Goal: Task Accomplishment & Management: Use online tool/utility

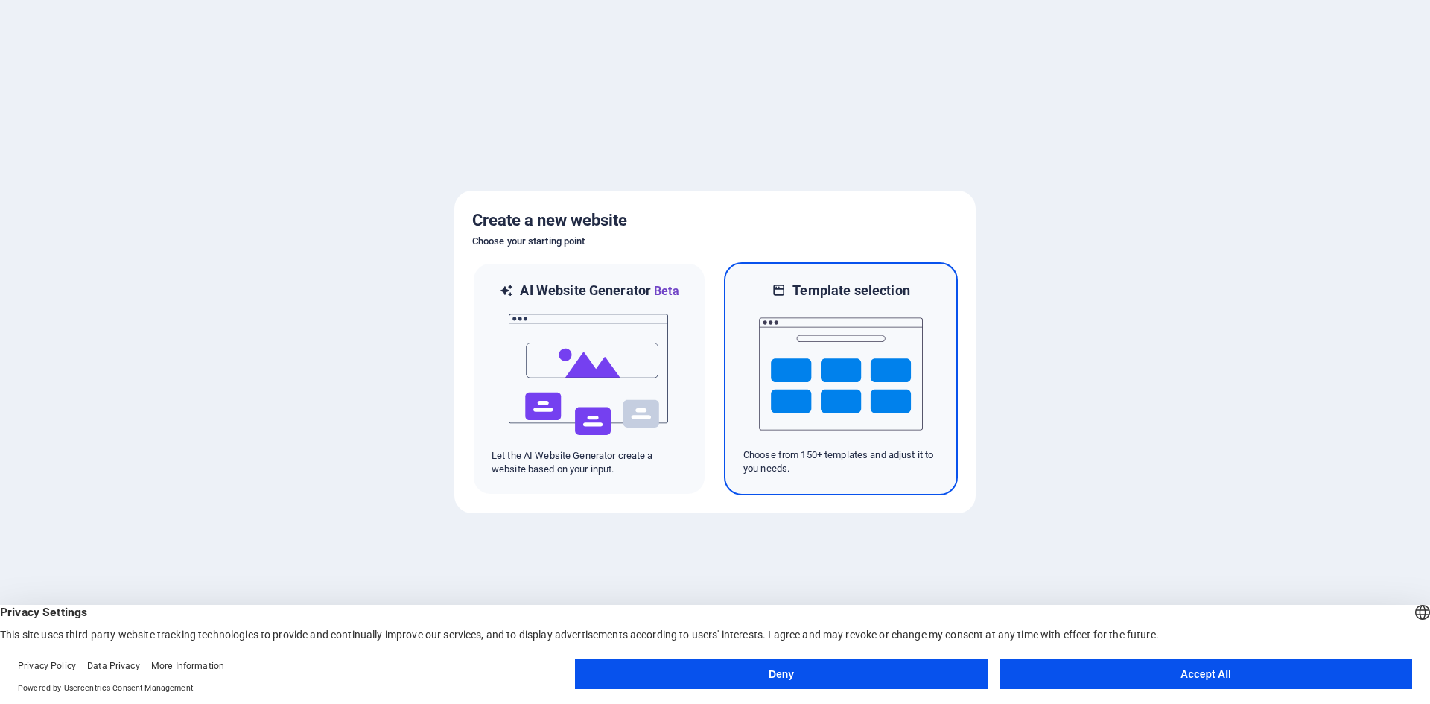
click at [832, 370] on img at bounding box center [841, 373] width 164 height 149
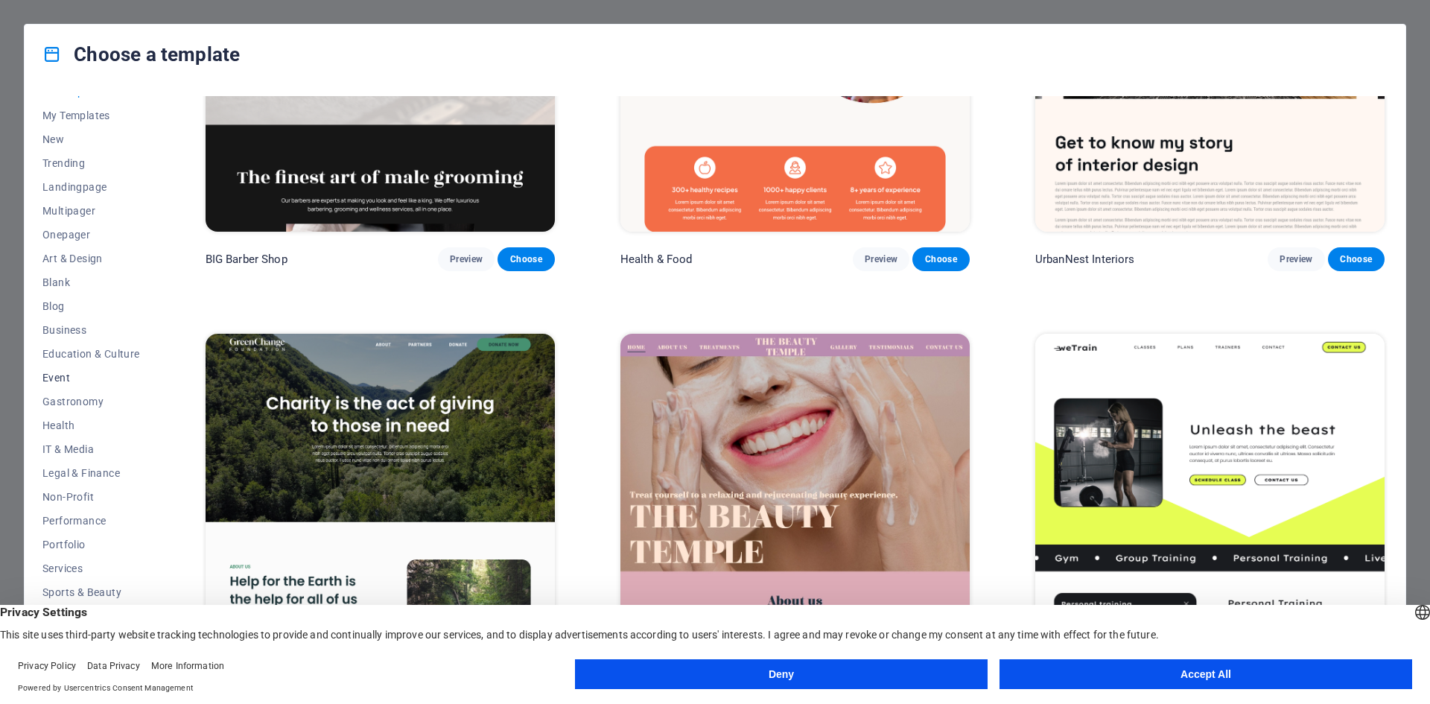
scroll to position [31, 0]
click at [90, 240] on span "Art & Design" at bounding box center [91, 244] width 98 height 12
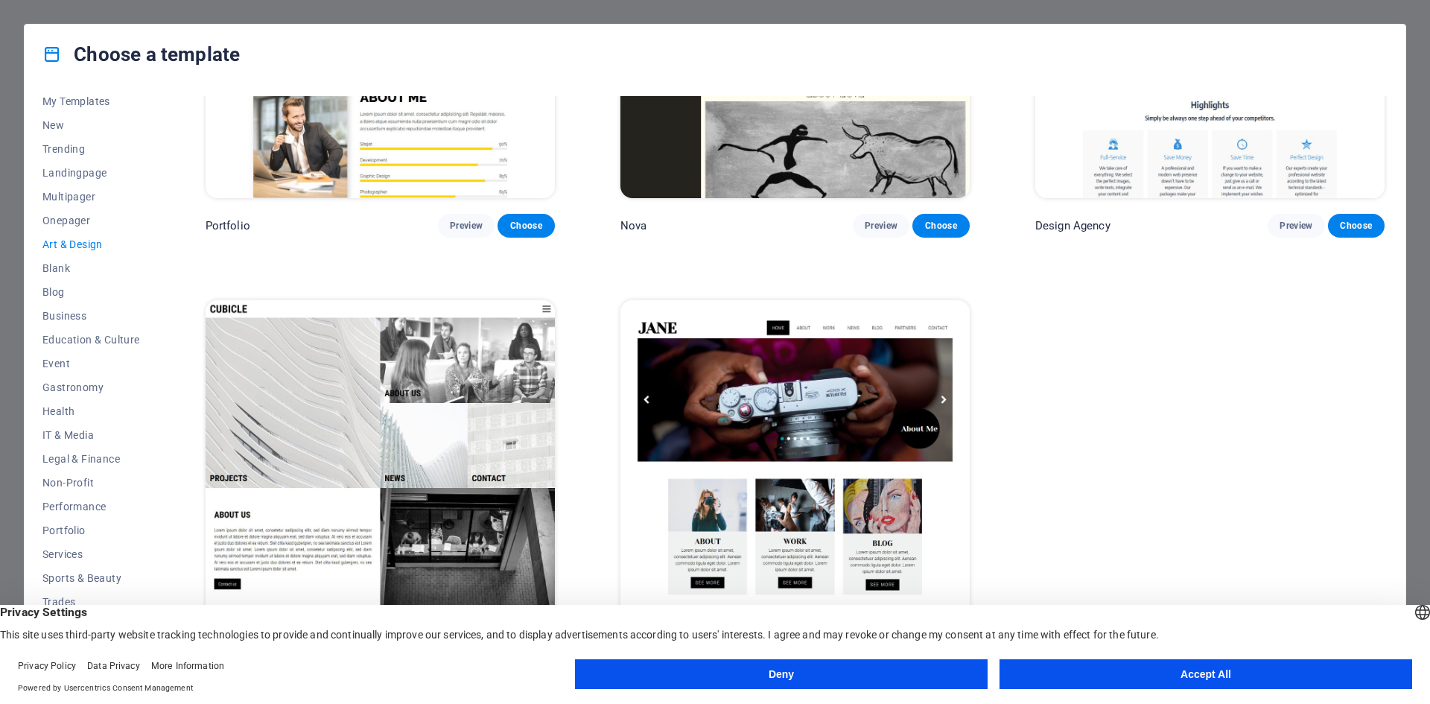
scroll to position [1487, 0]
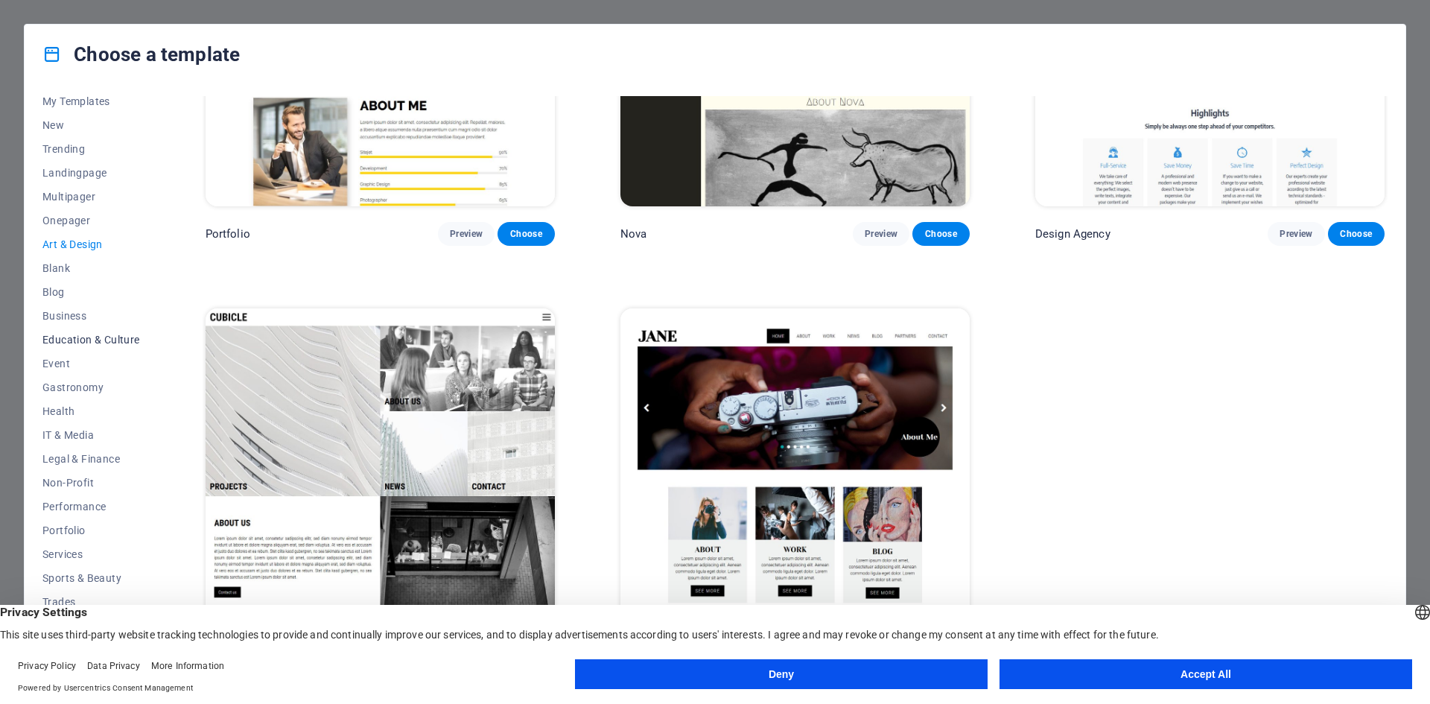
click at [86, 334] on span "Education & Culture" at bounding box center [91, 340] width 98 height 12
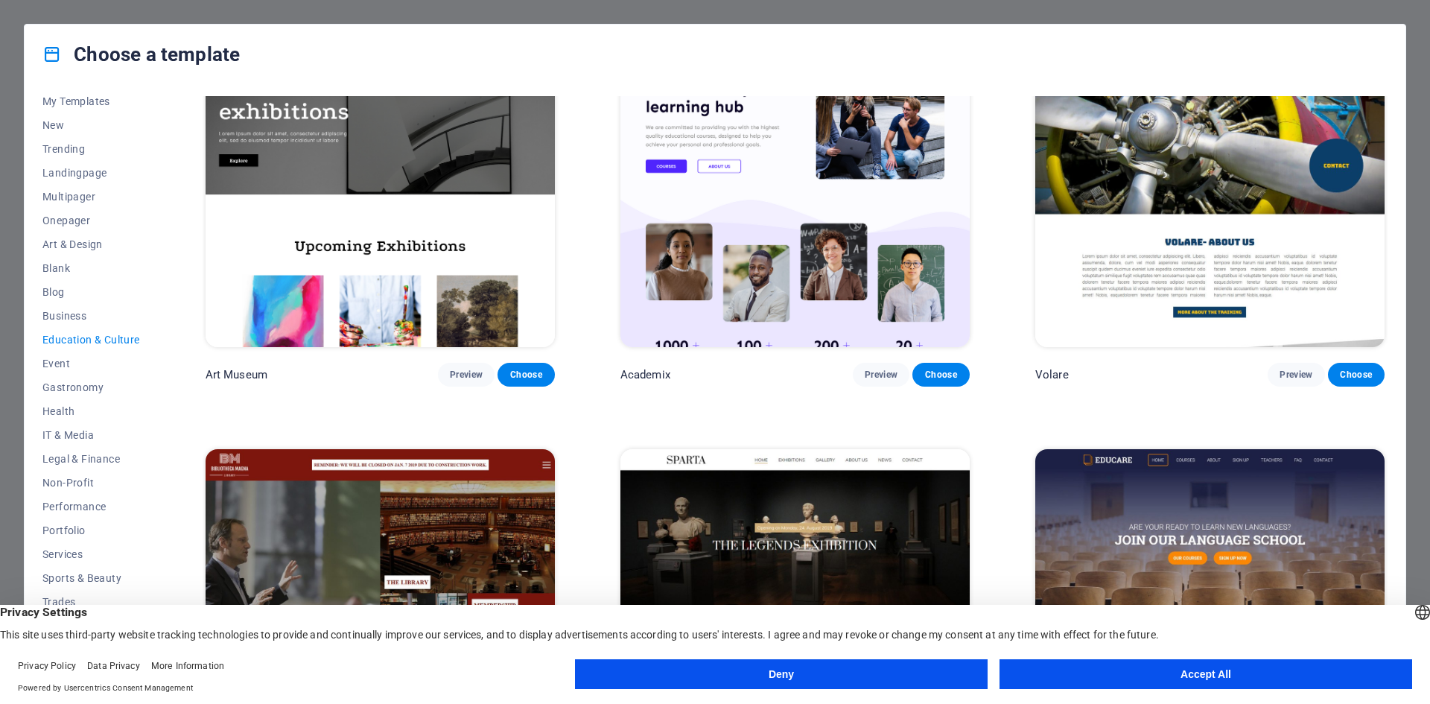
scroll to position [0, 0]
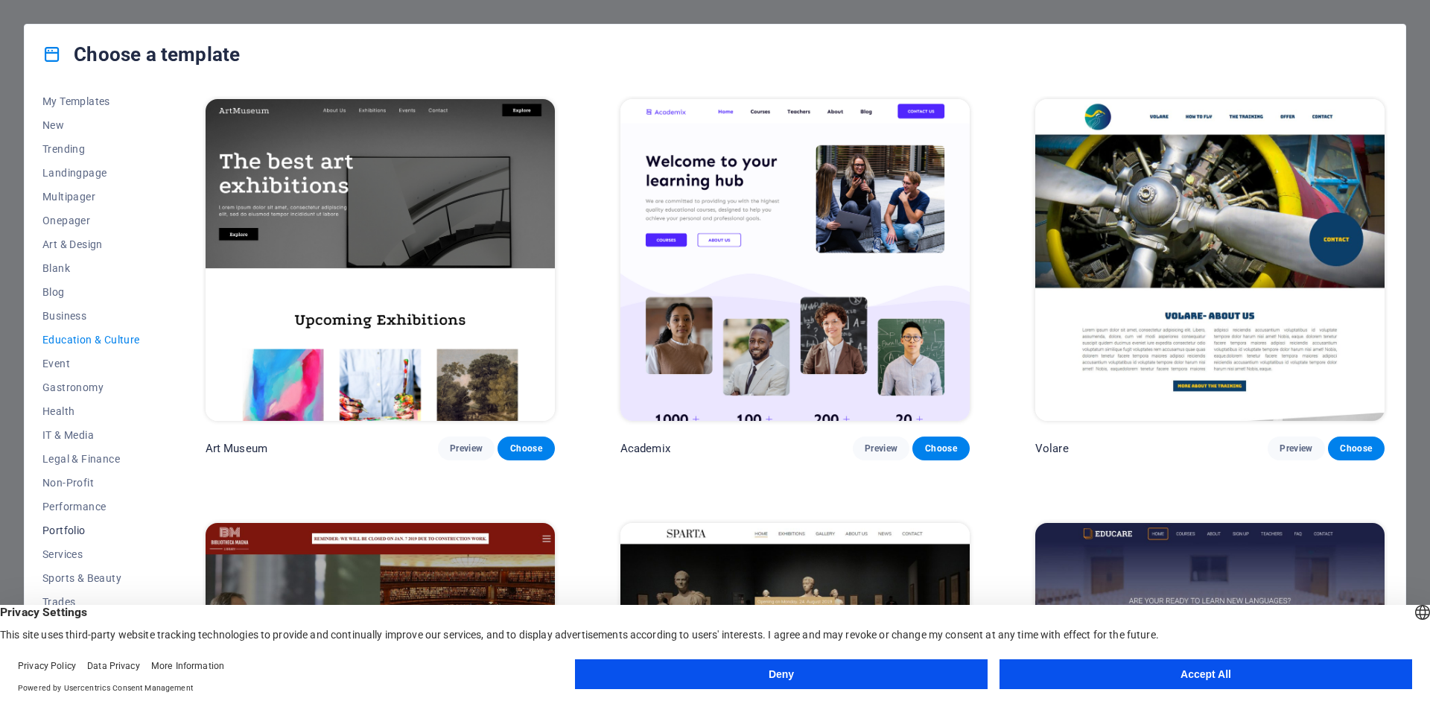
click at [69, 529] on span "Portfolio" at bounding box center [91, 530] width 98 height 12
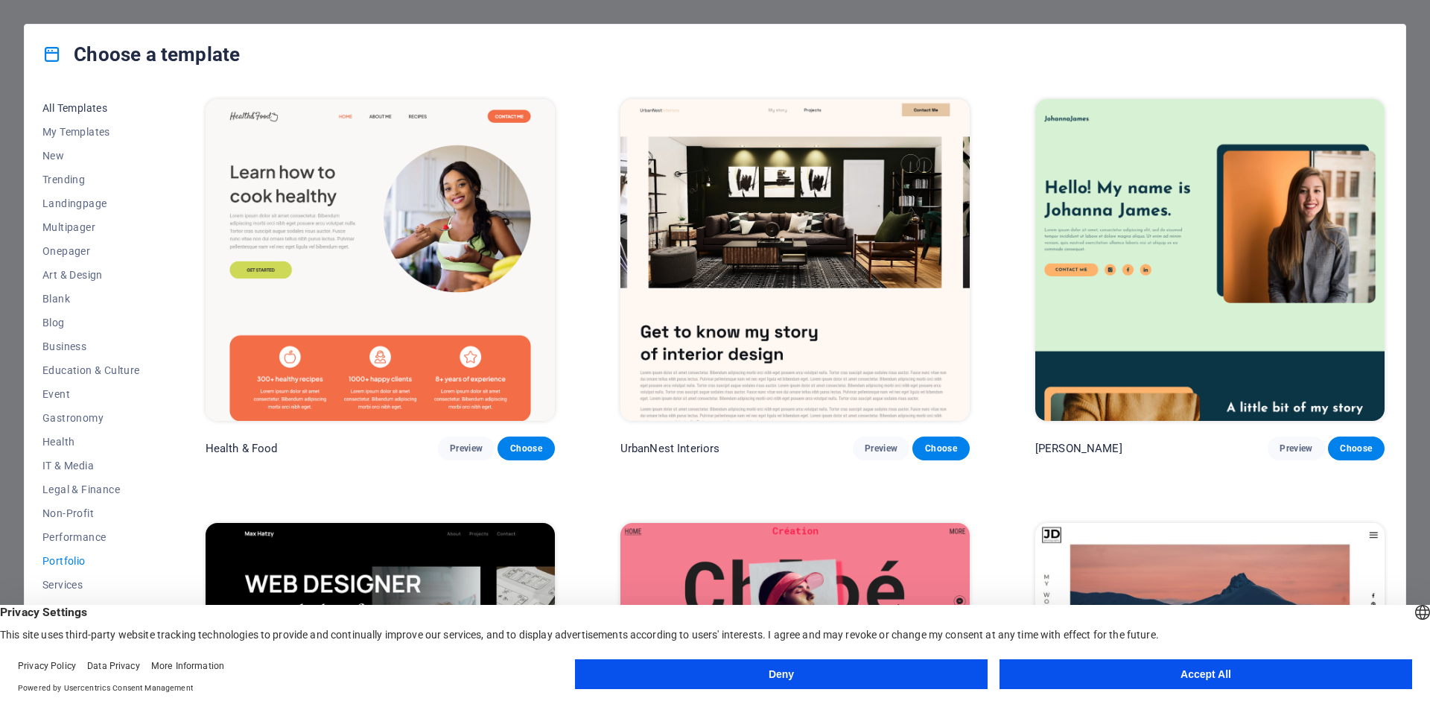
click at [64, 105] on span "All Templates" at bounding box center [91, 108] width 98 height 12
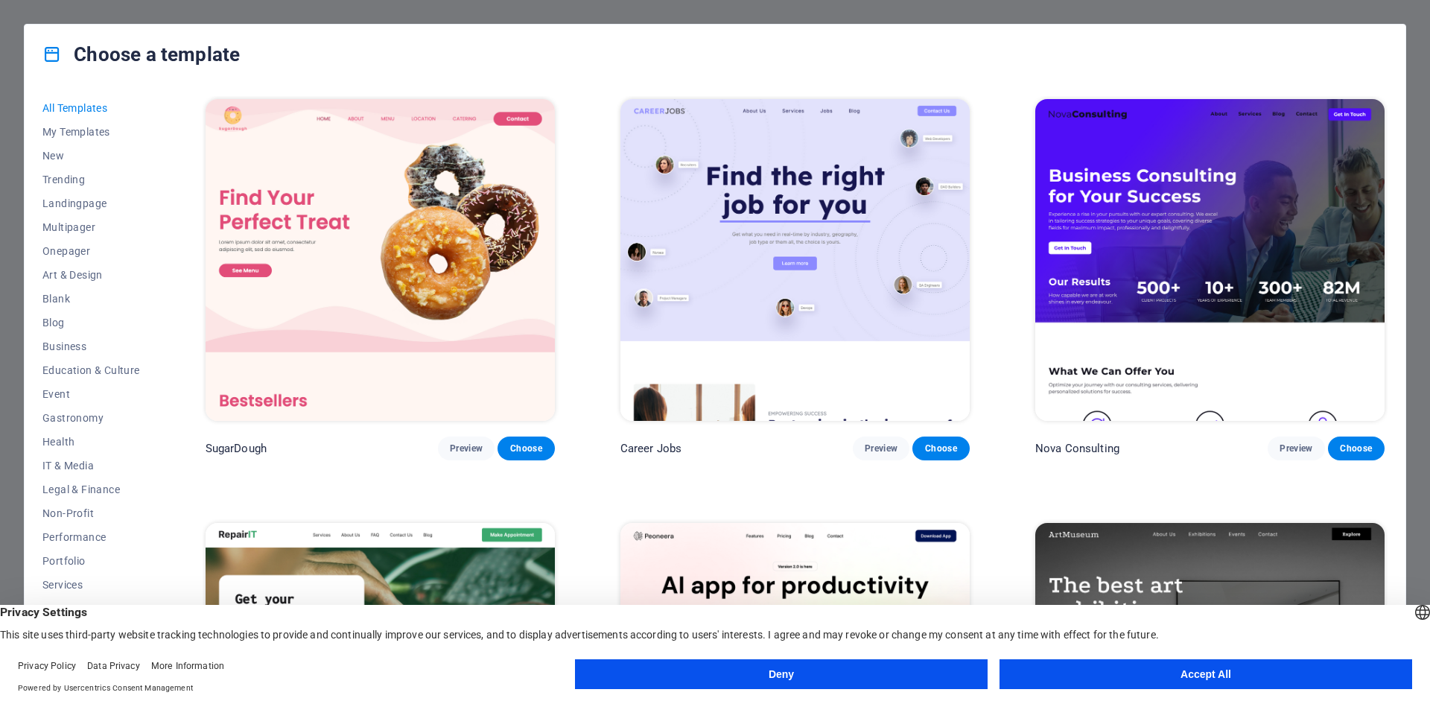
click at [802, 671] on button "Deny" at bounding box center [781, 674] width 413 height 30
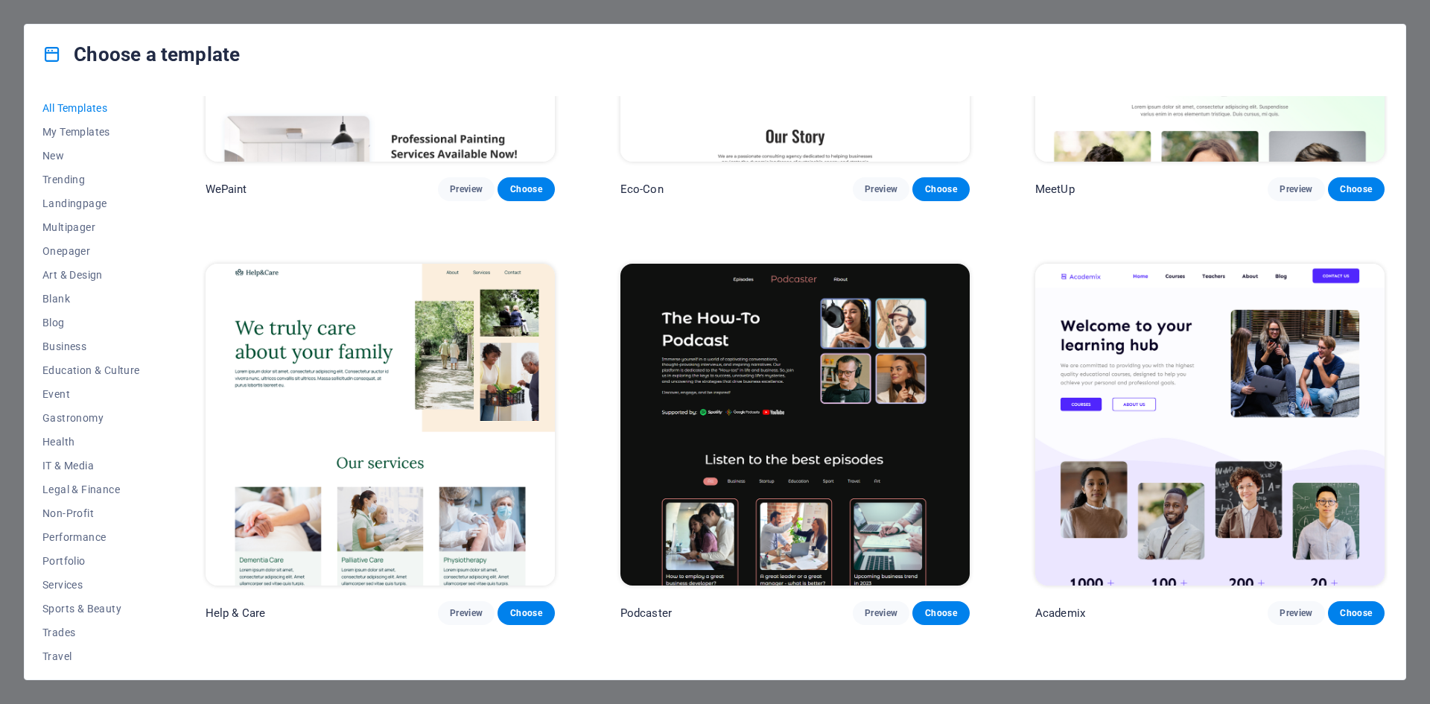
scroll to position [1788, 0]
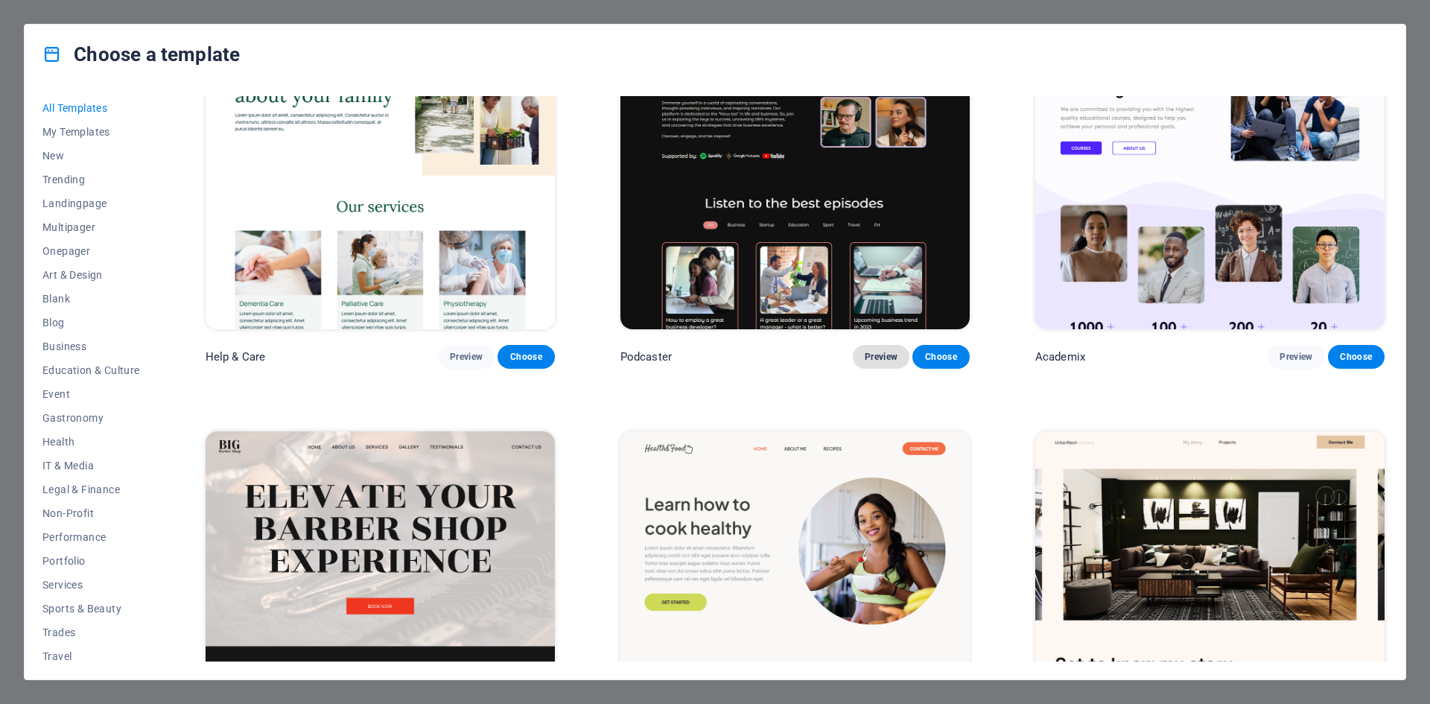
click at [895, 355] on button "Preview" at bounding box center [881, 357] width 57 height 24
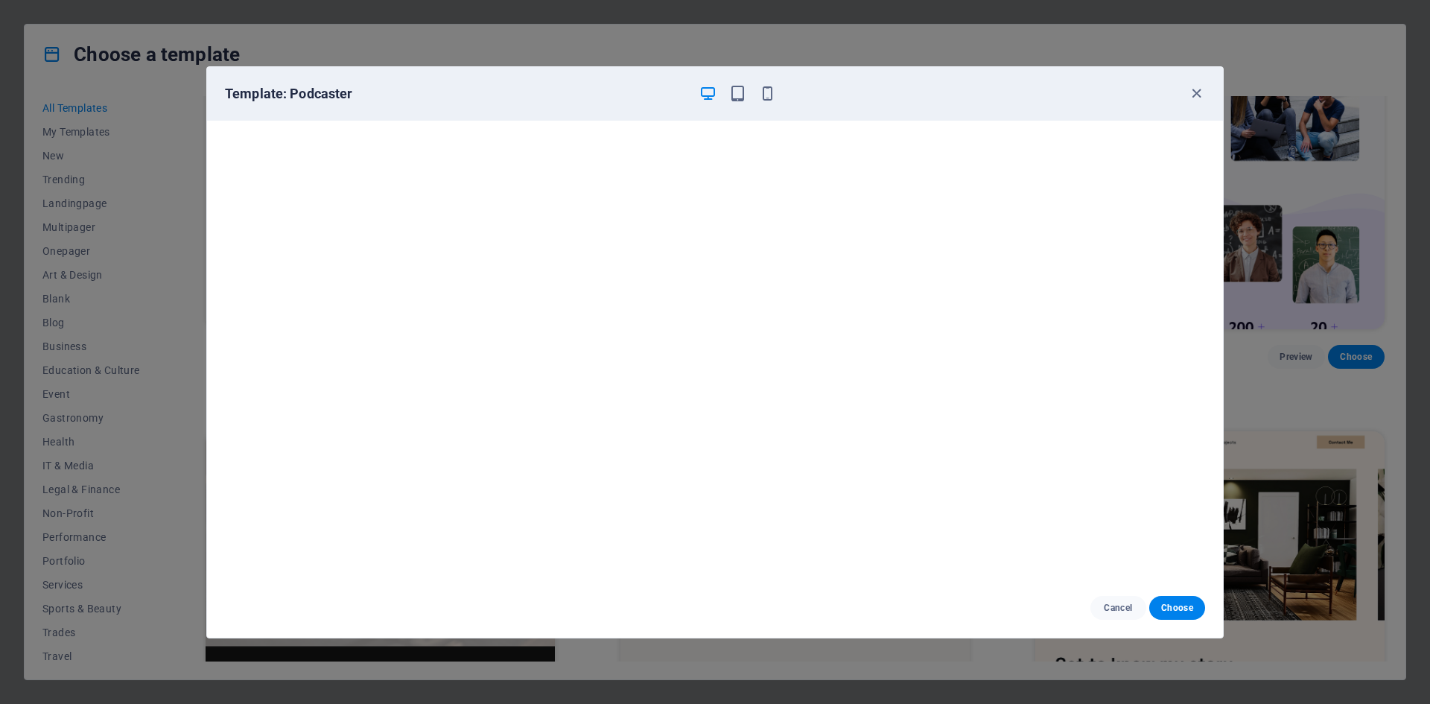
scroll to position [4, 0]
click at [1196, 90] on icon "button" at bounding box center [1196, 93] width 17 height 17
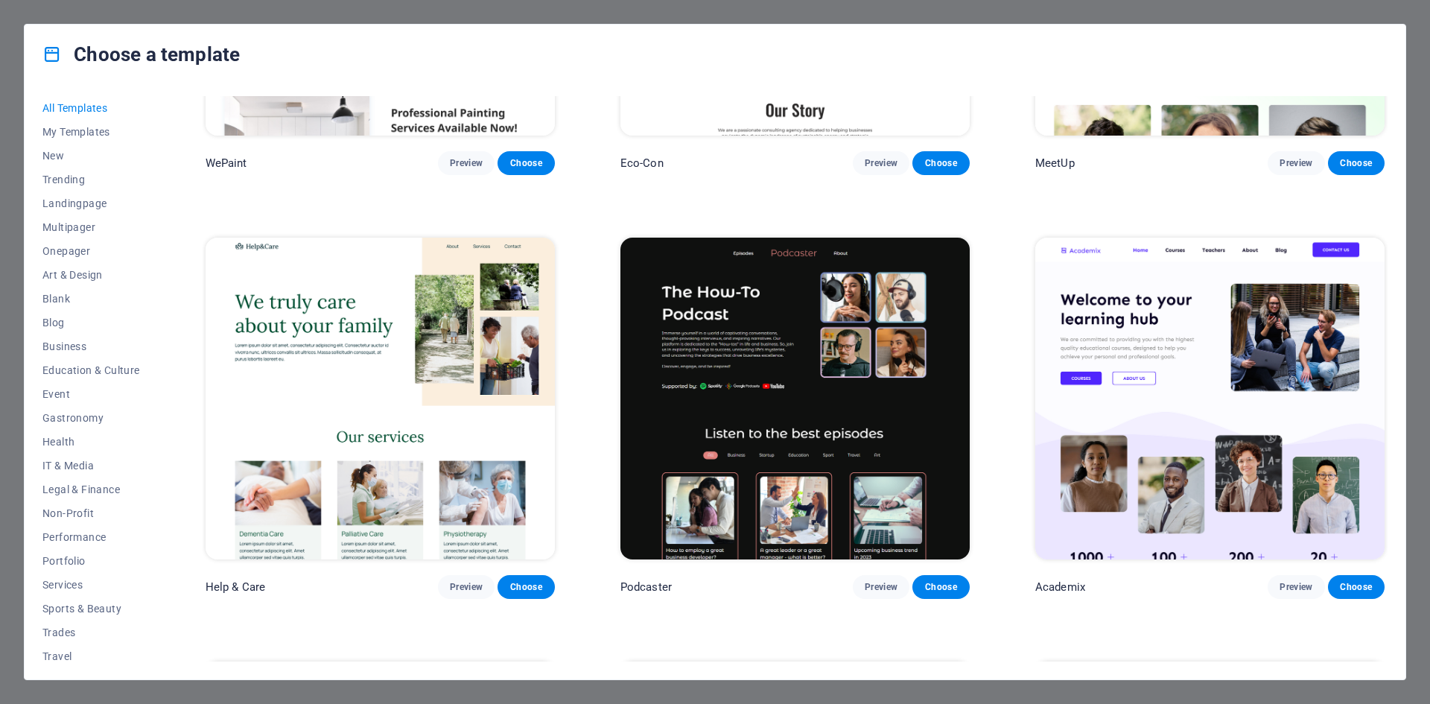
scroll to position [1722, 0]
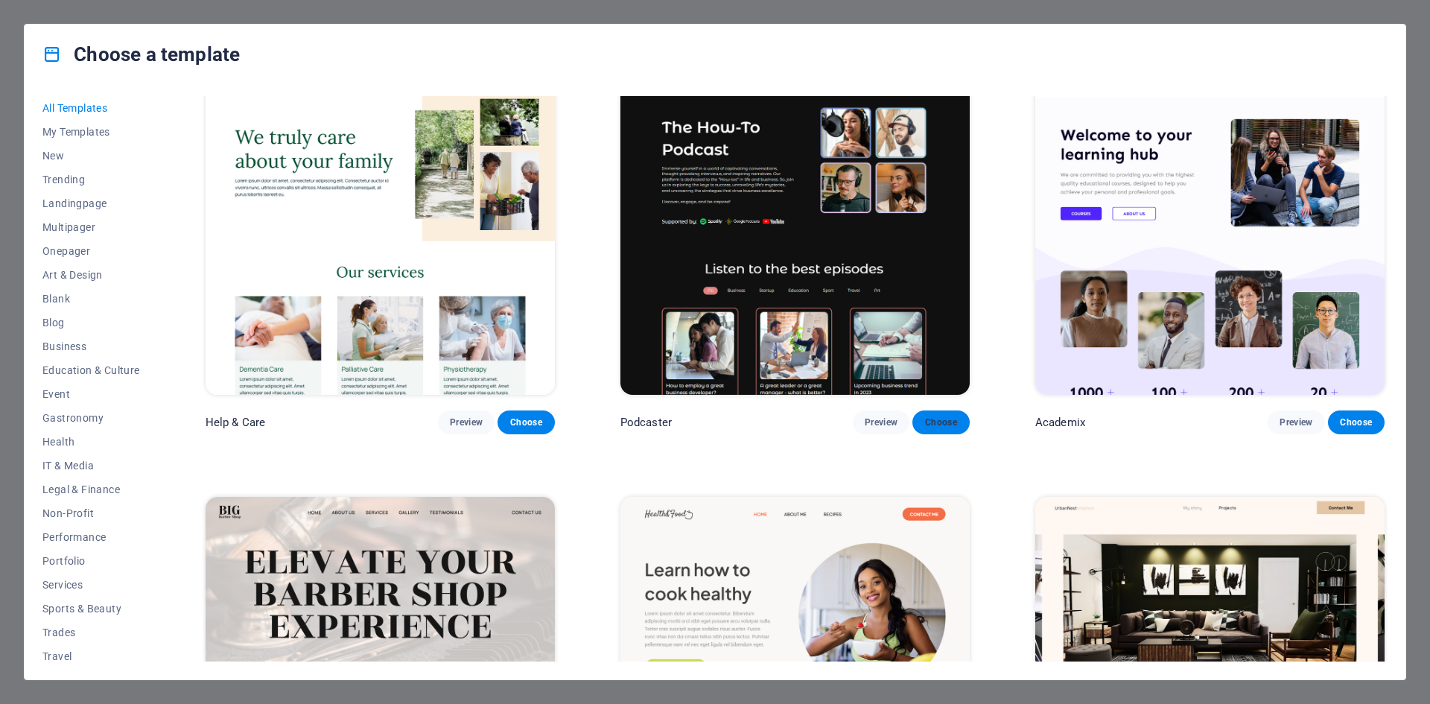
click at [948, 416] on span "Choose" at bounding box center [940, 422] width 33 height 12
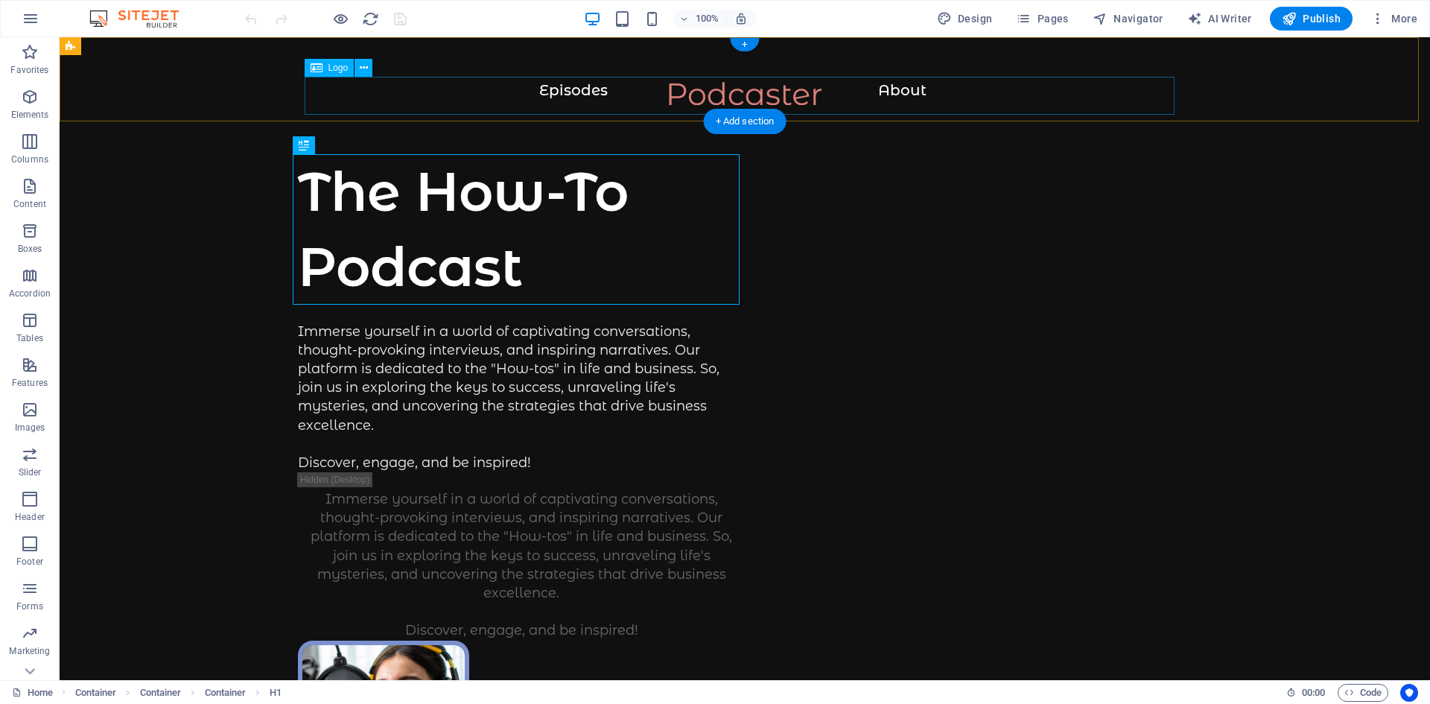
click at [585, 86] on div at bounding box center [744, 101] width 1311 height 38
click at [608, 92] on div at bounding box center [744, 101] width 1311 height 38
click at [805, 92] on div at bounding box center [744, 101] width 1311 height 38
click at [606, 90] on div at bounding box center [744, 101] width 1311 height 38
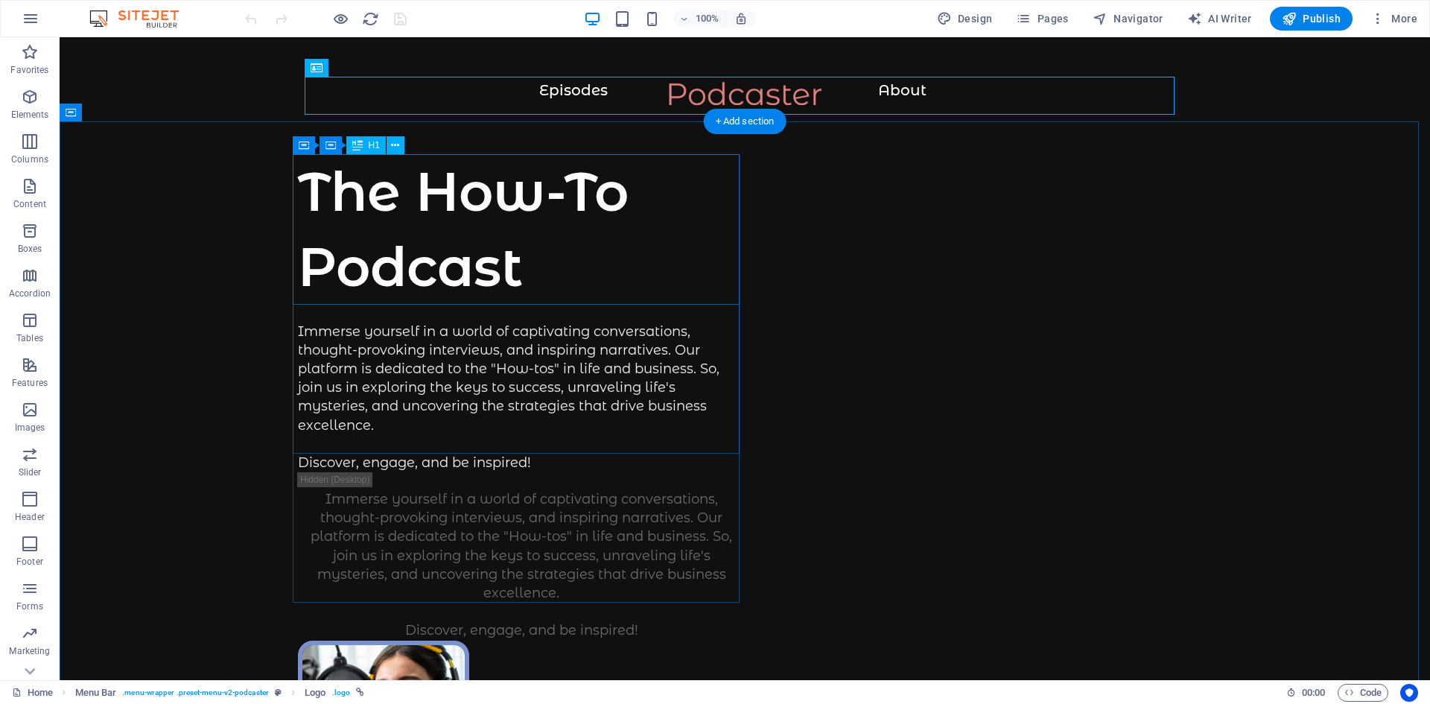
click at [441, 264] on div "The How-To Podcast" at bounding box center [521, 229] width 447 height 150
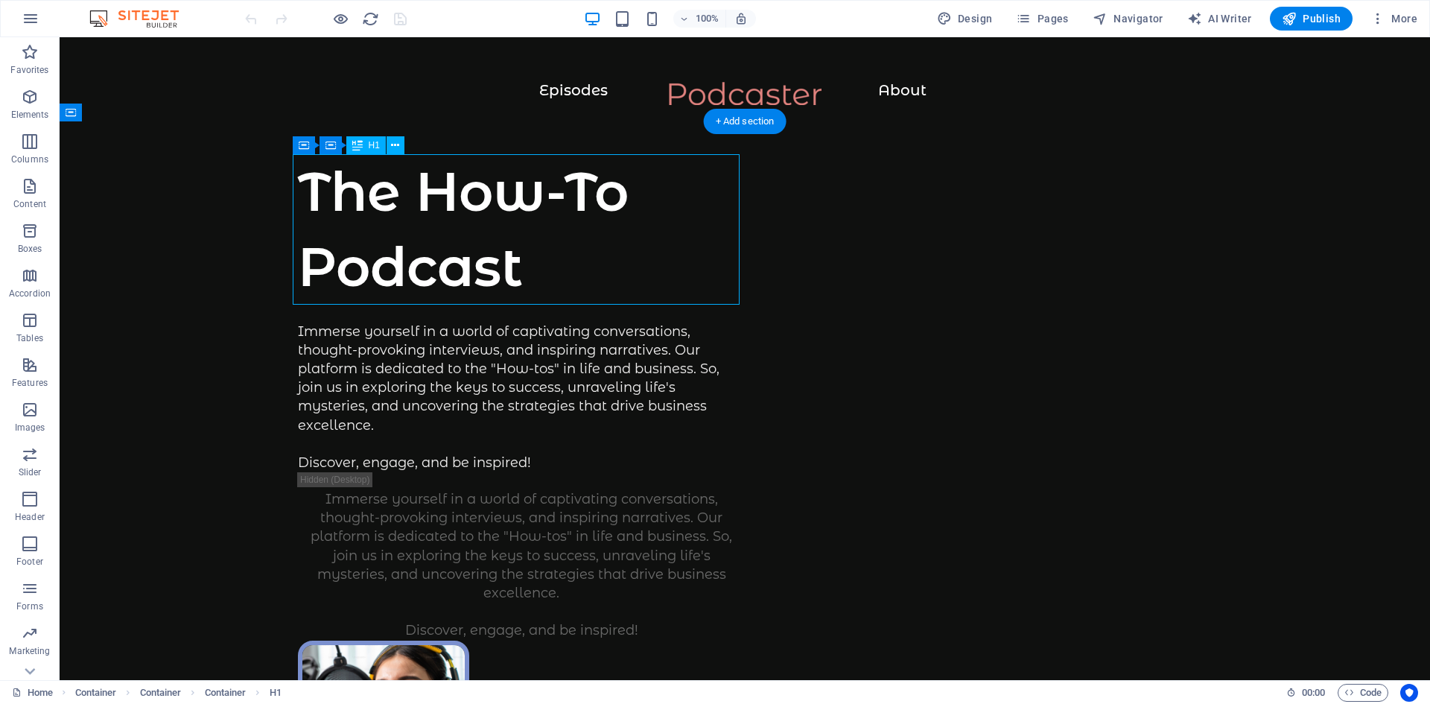
click at [510, 260] on div "The How-To Podcast" at bounding box center [521, 229] width 447 height 150
click at [511, 260] on div "The How-To Podcast" at bounding box center [521, 229] width 447 height 150
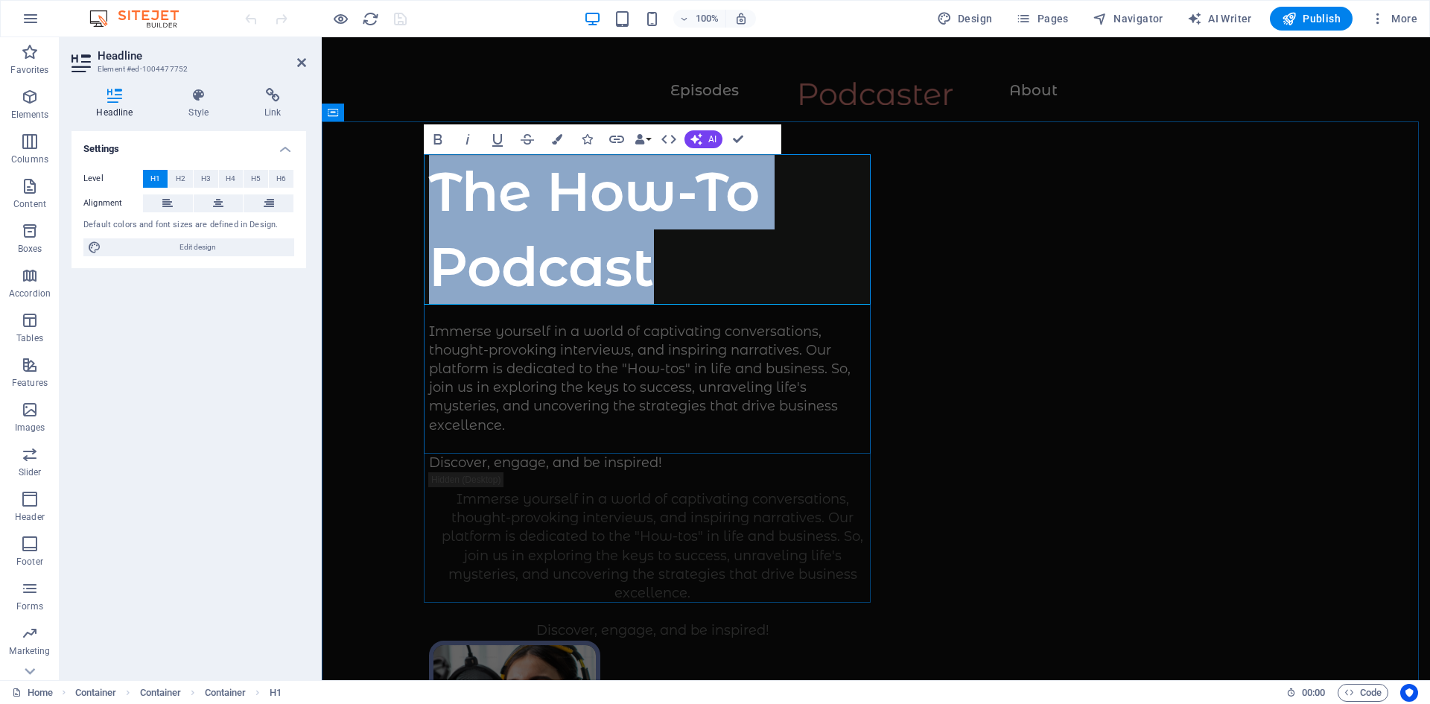
click at [657, 267] on h1 "The How-To Podcast" at bounding box center [652, 229] width 447 height 150
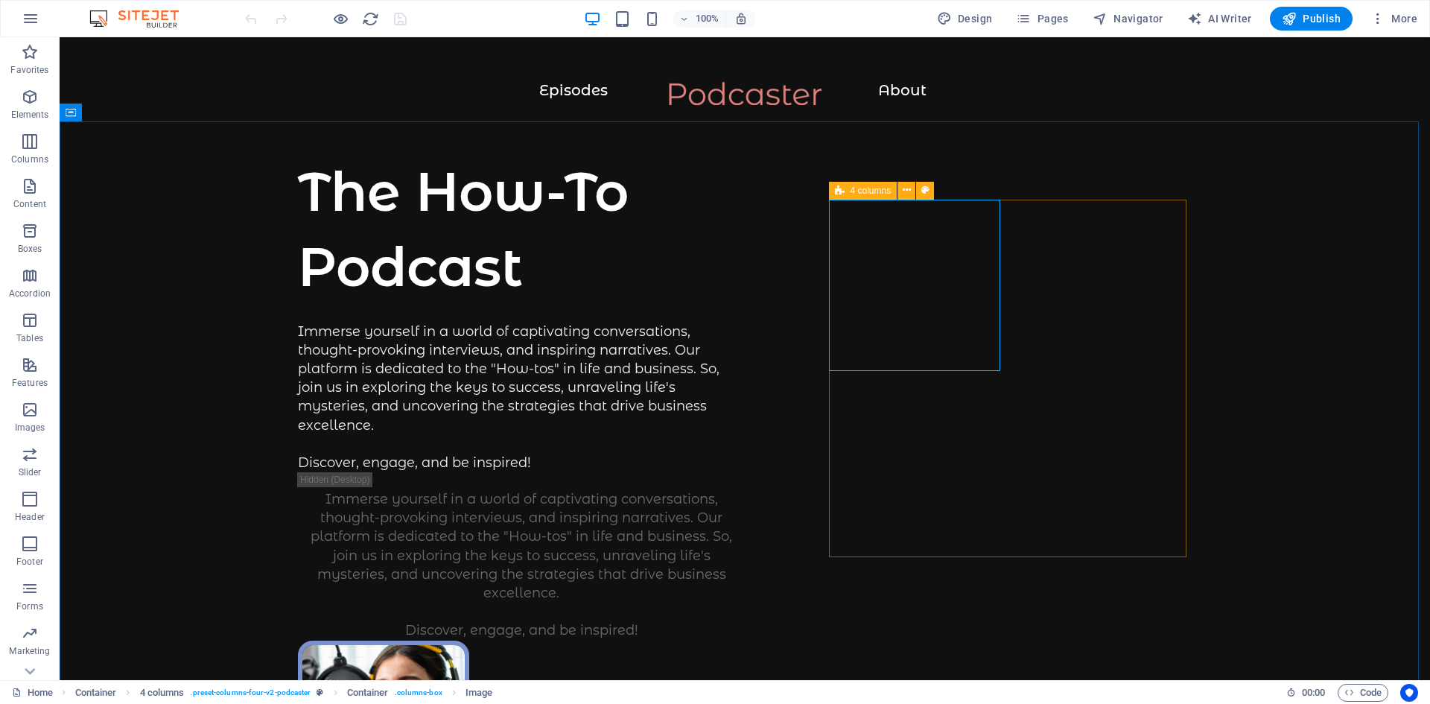
click at [845, 193] on div "4 columns" at bounding box center [863, 191] width 69 height 18
select select "%"
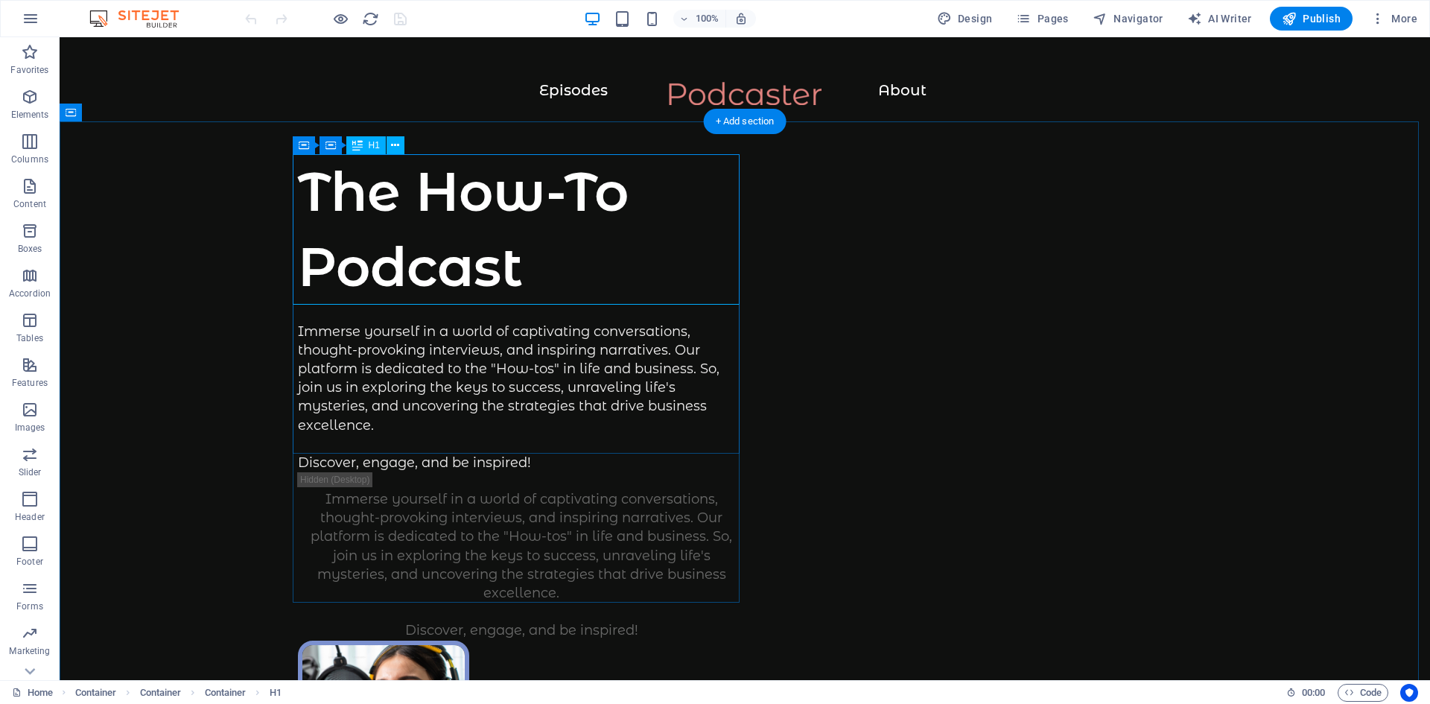
click at [527, 266] on div "The How-To Podcast" at bounding box center [521, 229] width 447 height 150
click at [498, 274] on div "The How-To Podcast" at bounding box center [521, 229] width 447 height 150
click at [522, 264] on div "The How-To Podcast" at bounding box center [521, 229] width 447 height 150
click at [500, 273] on div "The How-To Podcast" at bounding box center [521, 229] width 447 height 150
click at [512, 266] on div "The How-To Podcast" at bounding box center [521, 229] width 447 height 150
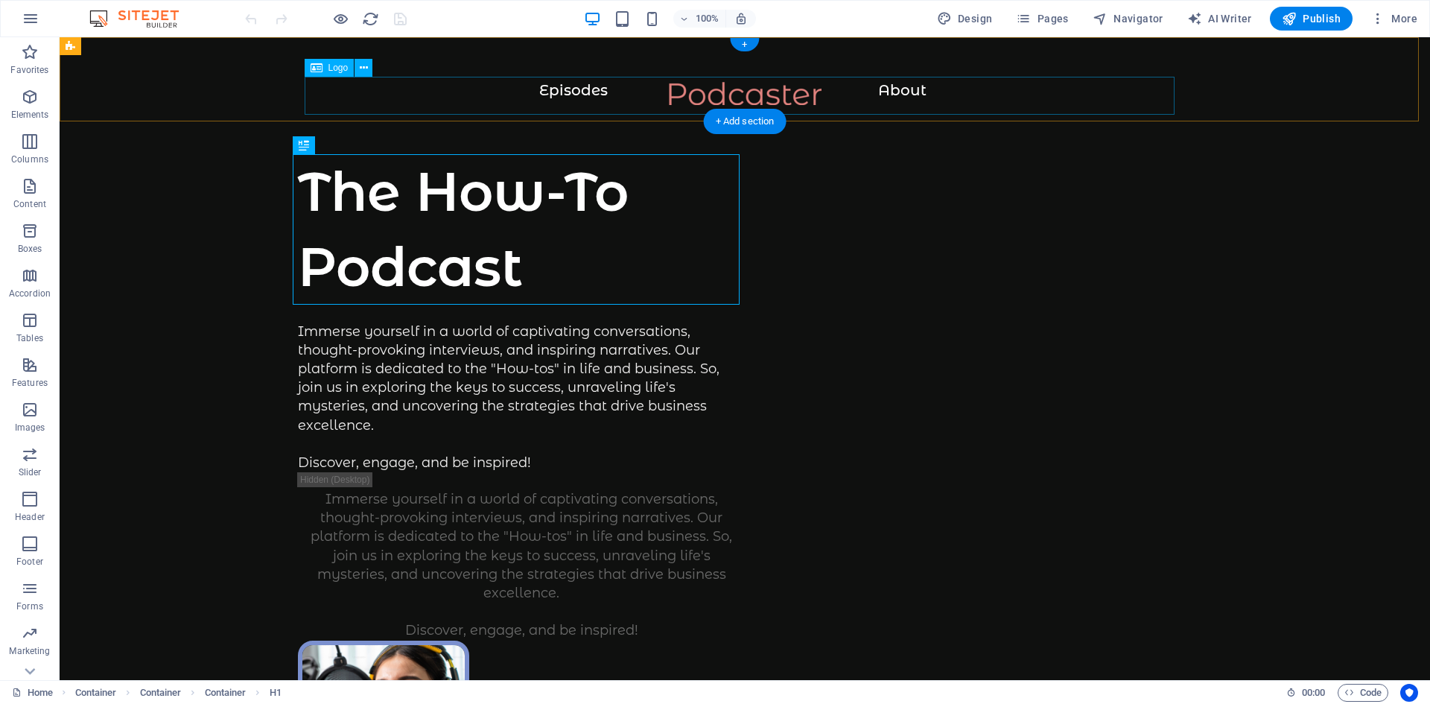
click at [579, 82] on div at bounding box center [744, 101] width 1311 height 38
click at [582, 88] on div at bounding box center [744, 101] width 1311 height 38
select select "px"
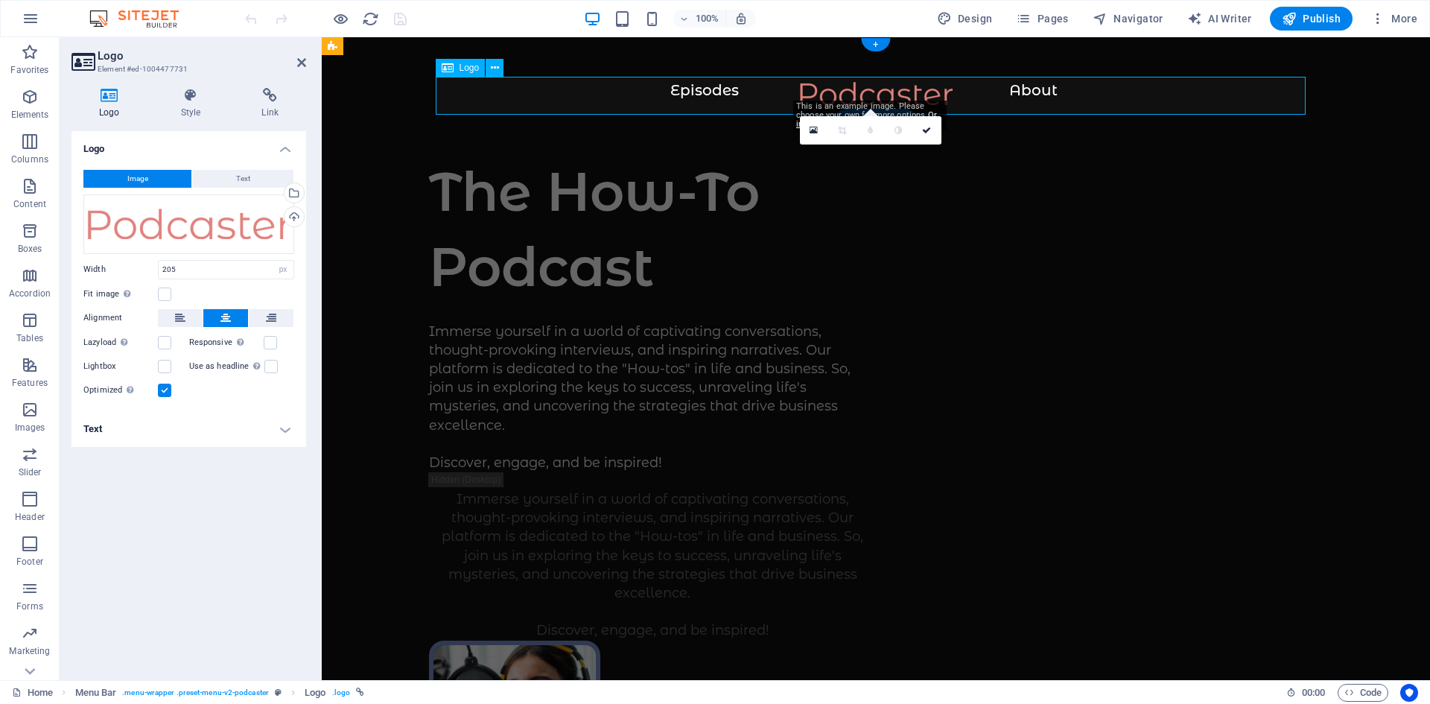
click at [732, 88] on div at bounding box center [876, 101] width 1049 height 38
click at [263, 236] on div "Drag files here, click to choose files or select files from Files or our free s…" at bounding box center [188, 224] width 211 height 60
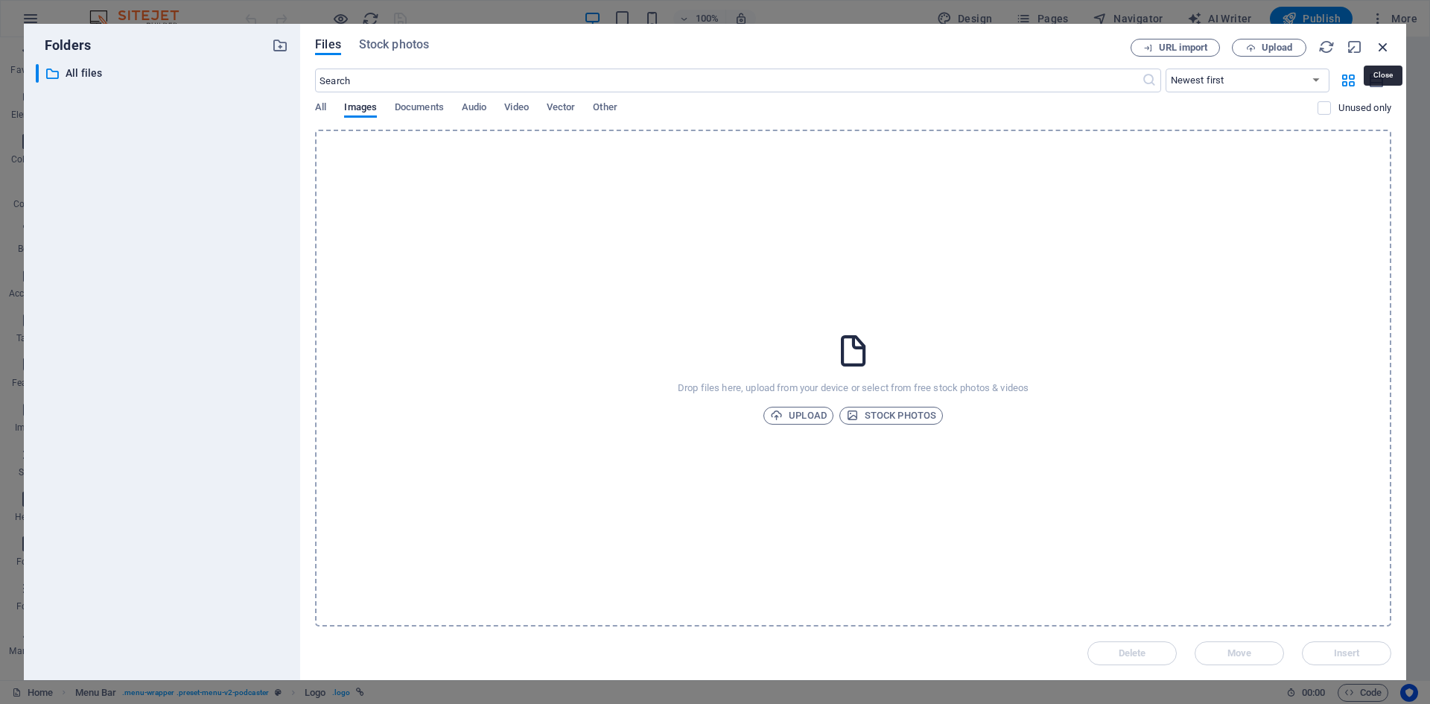
click at [1389, 42] on icon "button" at bounding box center [1383, 47] width 16 height 16
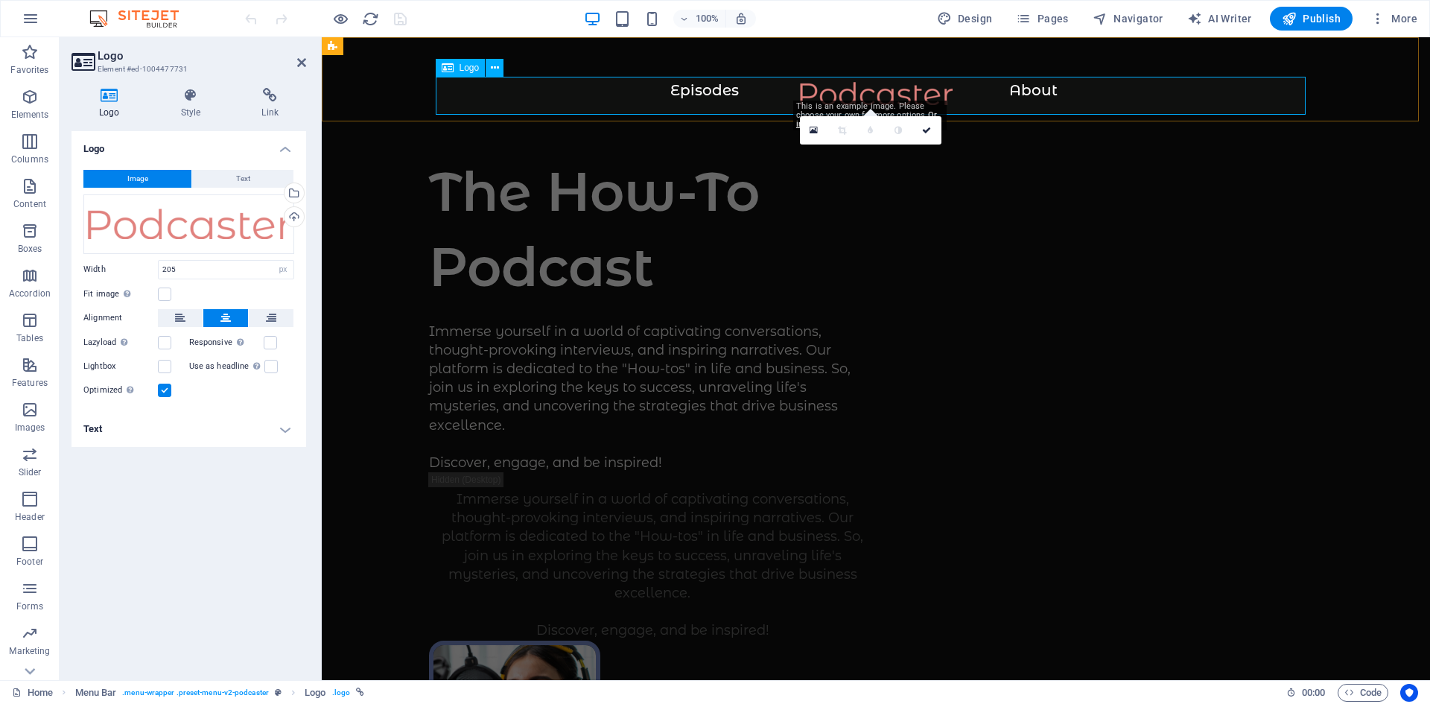
click at [699, 95] on div at bounding box center [876, 101] width 1049 height 38
click at [698, 92] on div at bounding box center [876, 101] width 1049 height 38
click at [189, 94] on icon at bounding box center [190, 95] width 75 height 15
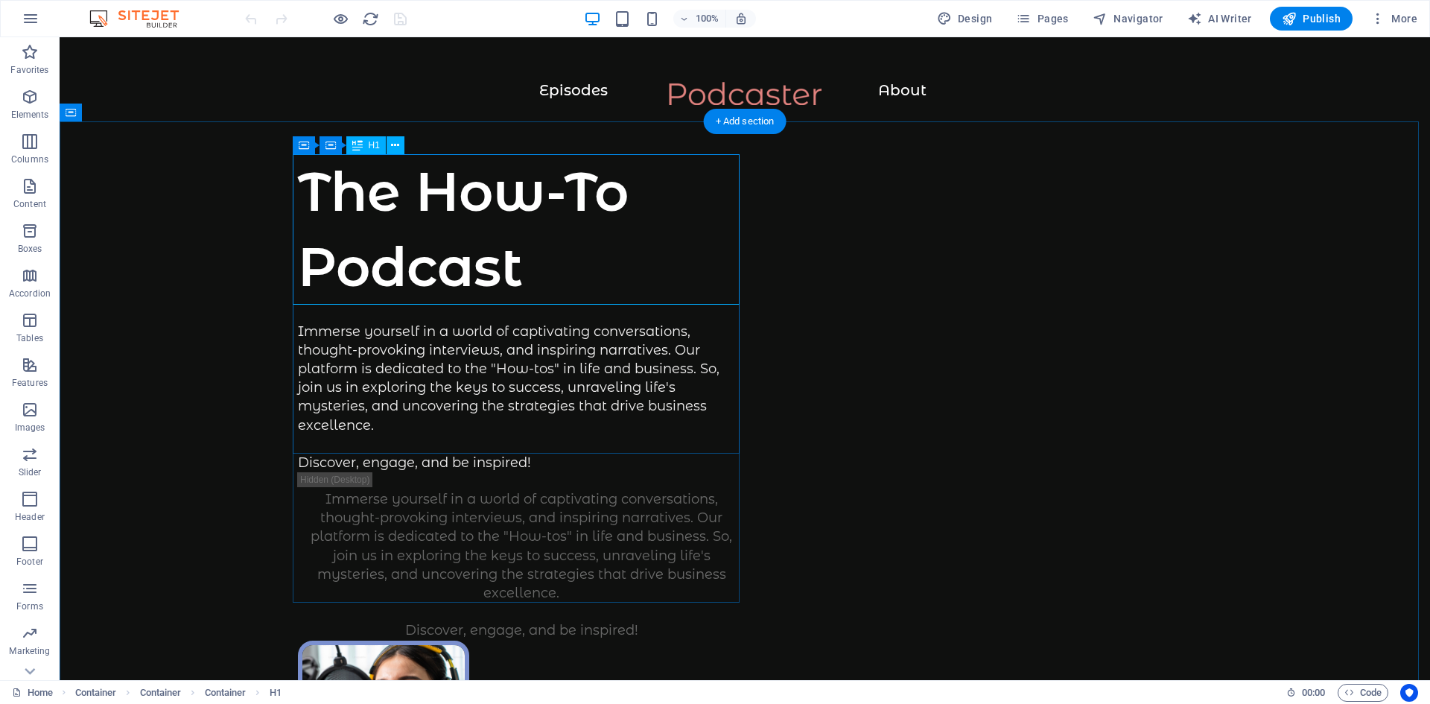
click at [525, 268] on div "The How-To Podcast" at bounding box center [521, 229] width 447 height 150
click at [518, 385] on div "Immerse yourself in a world of captivating conversations, thought-provoking int…" at bounding box center [521, 398] width 447 height 150
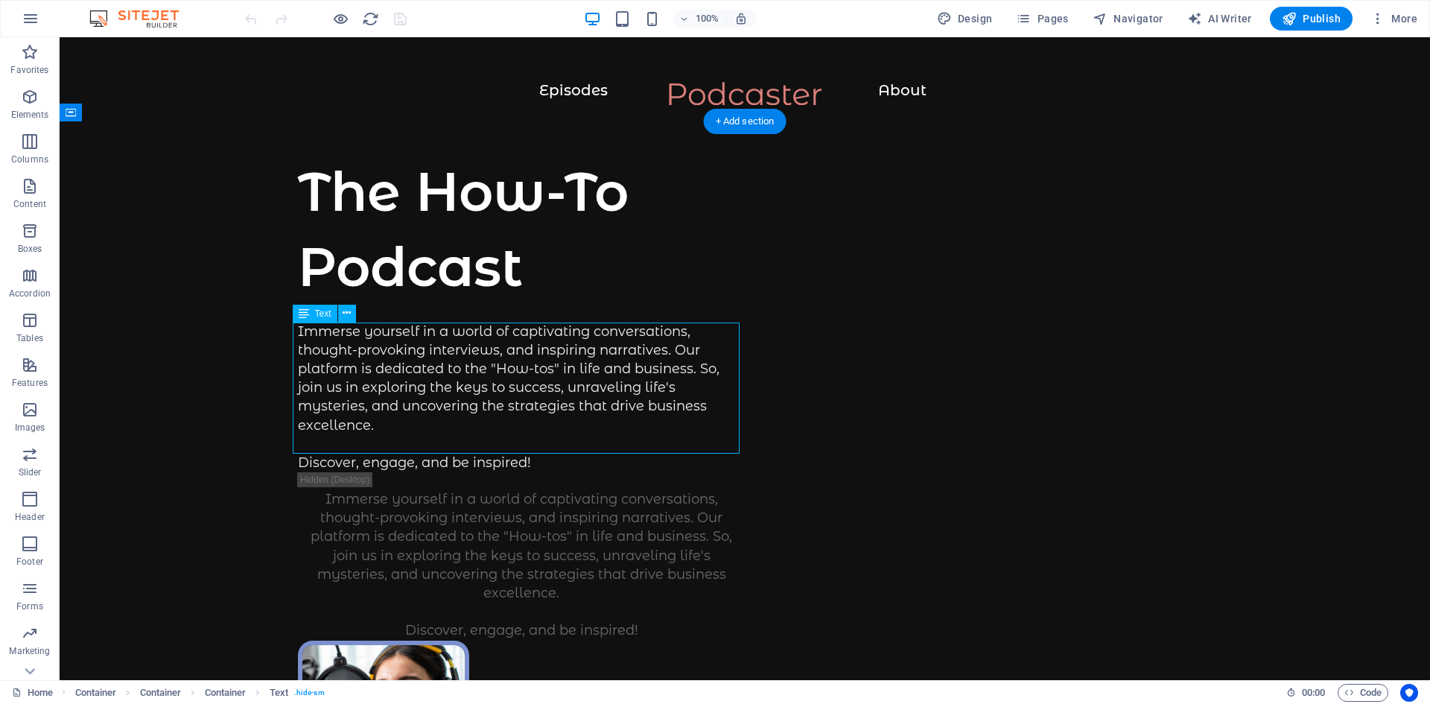
click at [536, 439] on div "Immerse yourself in a world of captivating conversations, thought-provoking int…" at bounding box center [521, 398] width 447 height 150
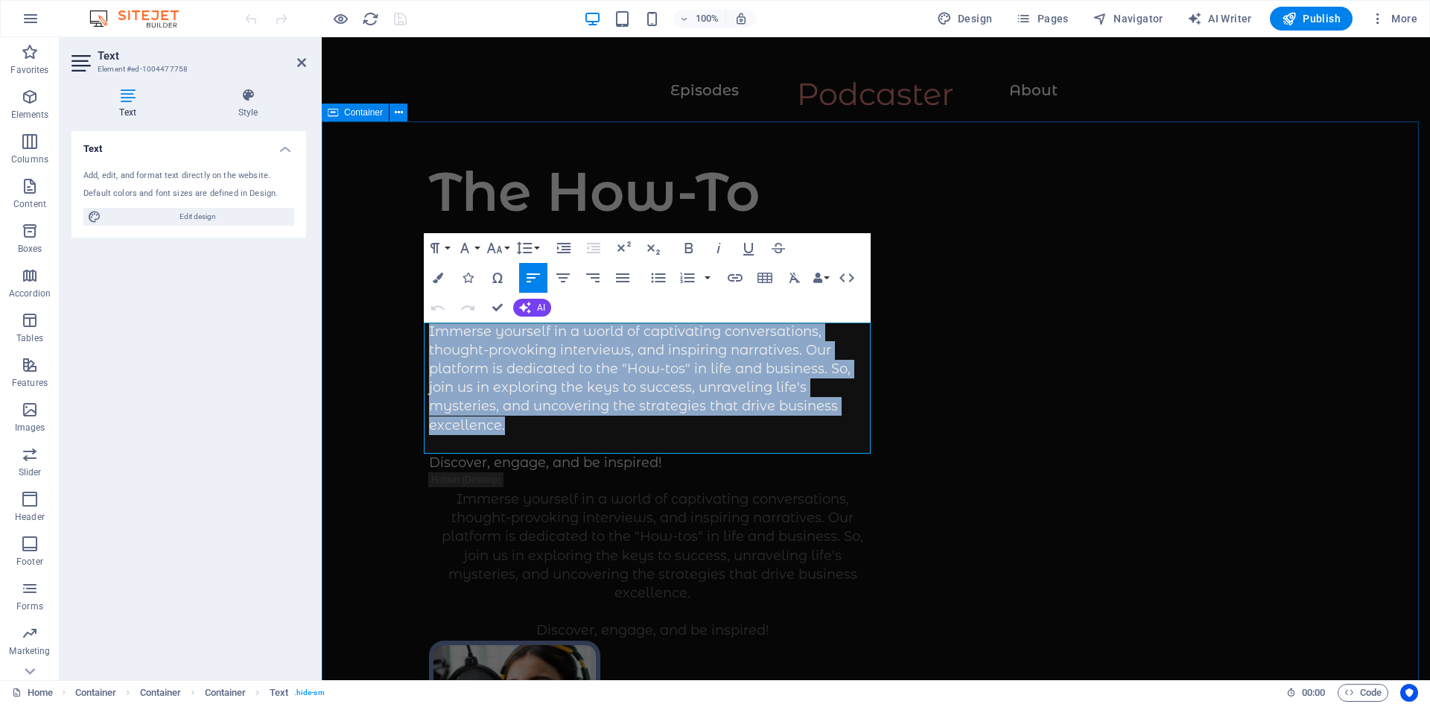
drag, startPoint x: 839, startPoint y: 410, endPoint x: 418, endPoint y: 332, distance: 428.1
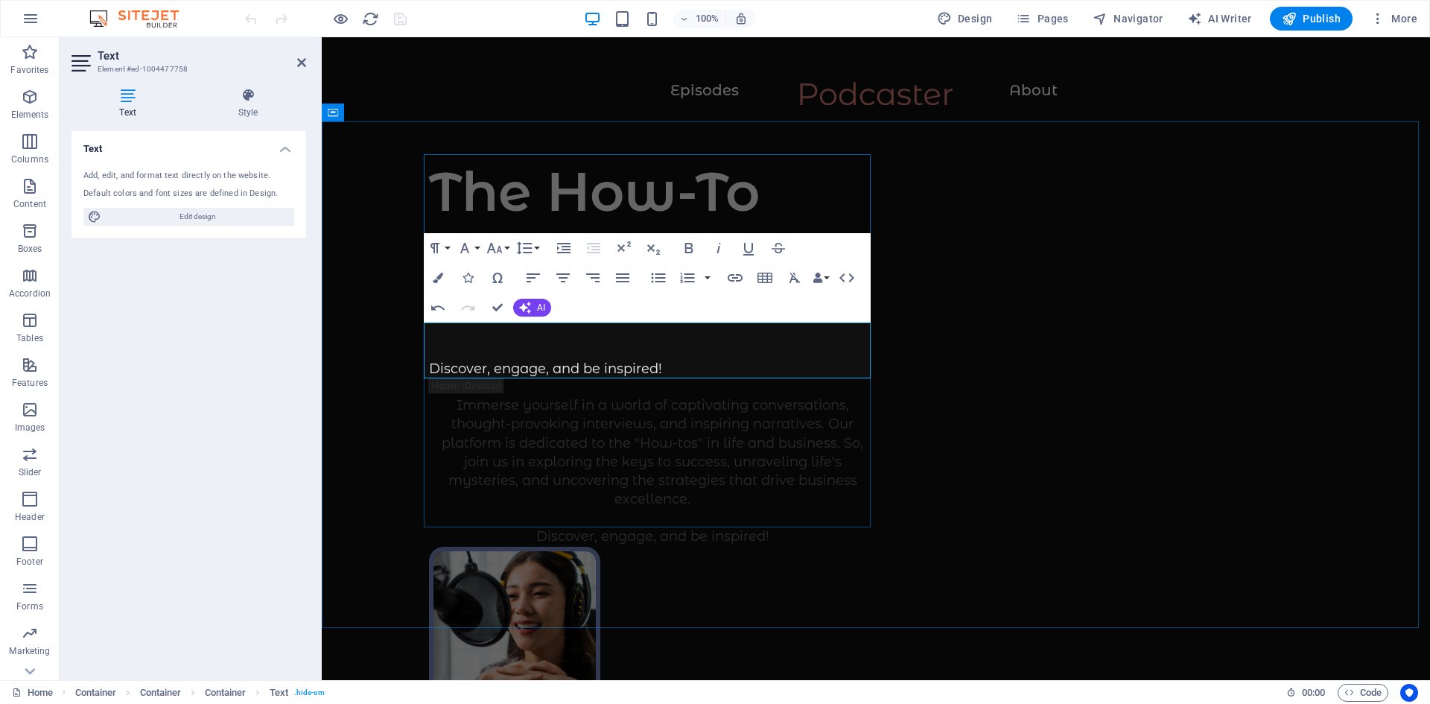
click at [463, 343] on p "Discover, engage, and be inspired!" at bounding box center [652, 351] width 447 height 57
click at [446, 336] on p "Discover, engage, and be inspired!" at bounding box center [652, 351] width 447 height 57
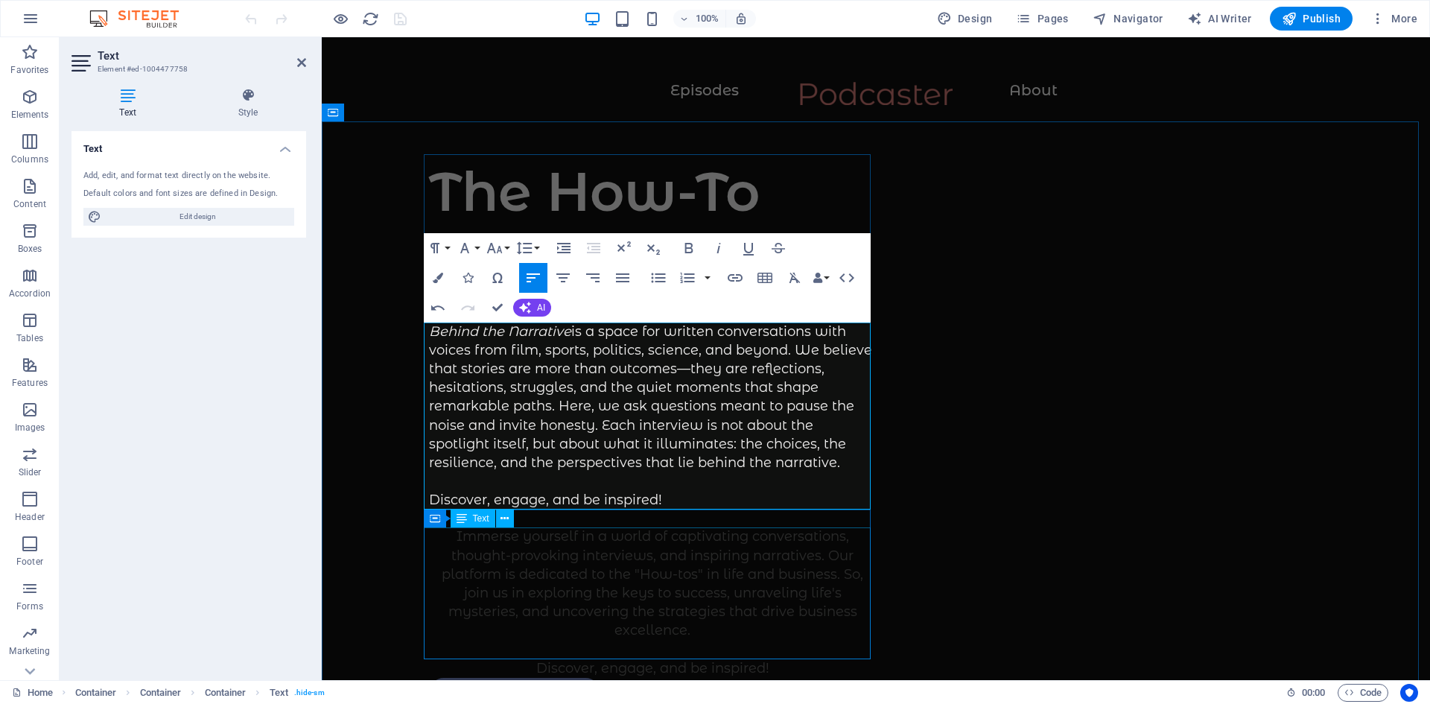
click at [562, 563] on div "Immerse yourself in a world of captivating conversations, thought-provoking int…" at bounding box center [652, 602] width 447 height 150
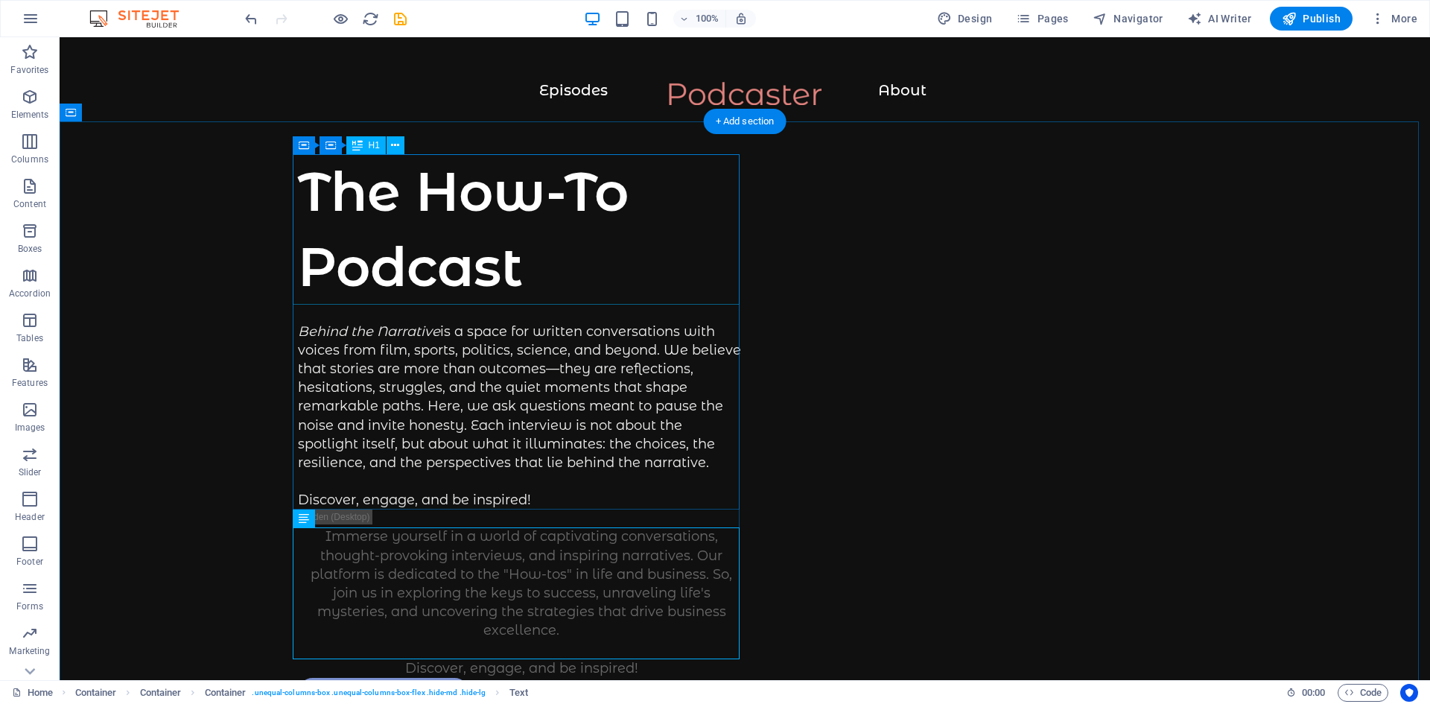
click at [424, 223] on div "The How-To Podcast" at bounding box center [521, 229] width 447 height 150
click at [504, 266] on div "The How-To Podcast" at bounding box center [521, 229] width 447 height 150
click at [515, 274] on div "The How-To Podcast" at bounding box center [521, 229] width 447 height 150
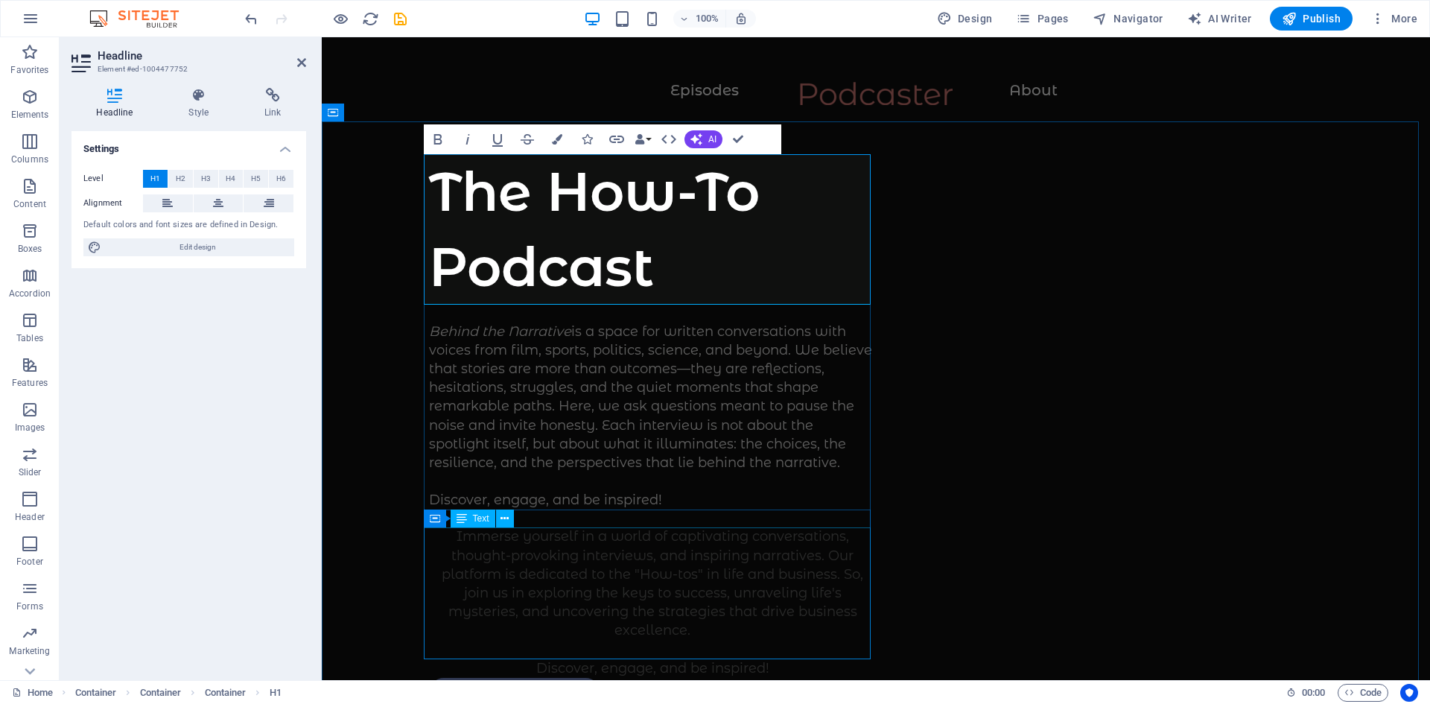
click at [518, 551] on div "Immerse yourself in a world of captivating conversations, thought-provoking int…" at bounding box center [652, 602] width 447 height 150
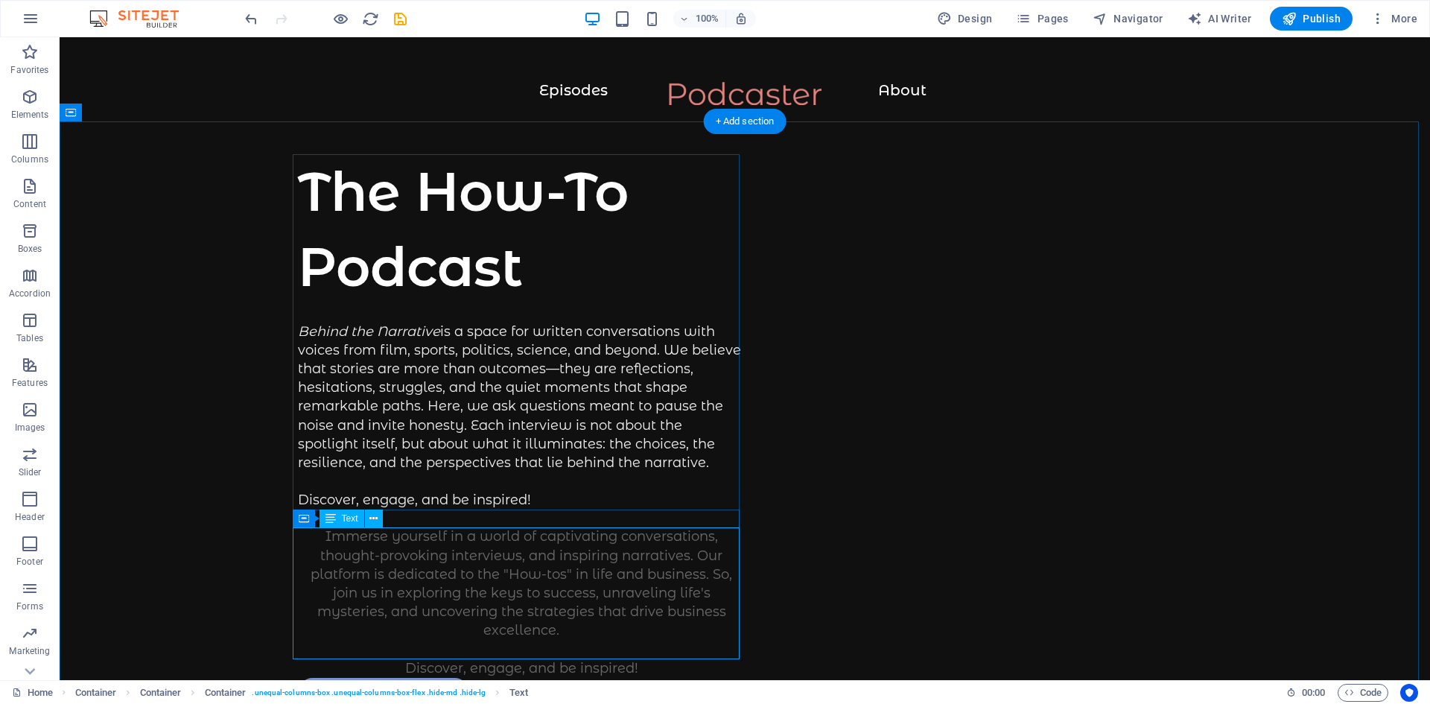
click at [574, 597] on div "Immerse yourself in a world of captivating conversations, thought-provoking int…" at bounding box center [521, 602] width 447 height 150
click at [701, 554] on div "Immerse yourself in a world of captivating conversations, thought-provoking int…" at bounding box center [521, 602] width 447 height 150
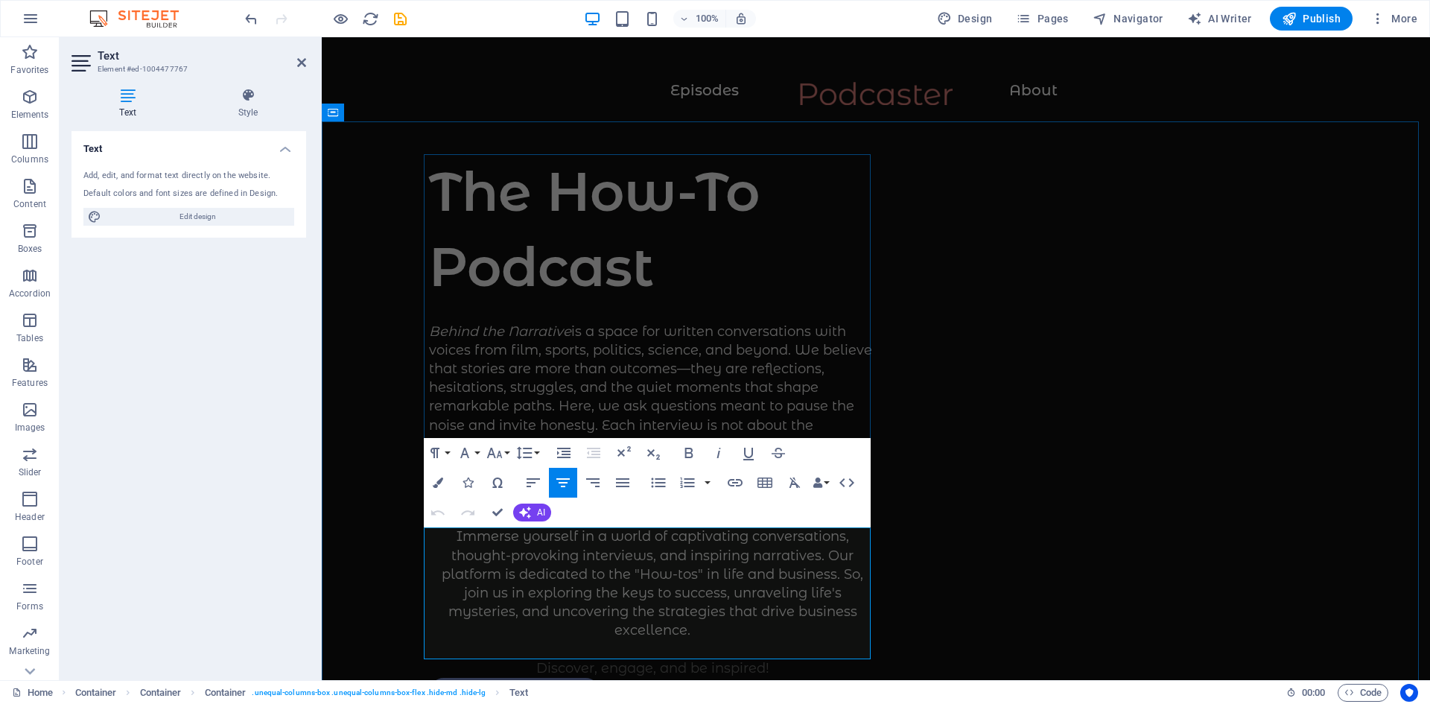
click at [604, 610] on p "Immerse yourself in a world of captivating conversations, thought-provoking int…" at bounding box center [652, 602] width 447 height 150
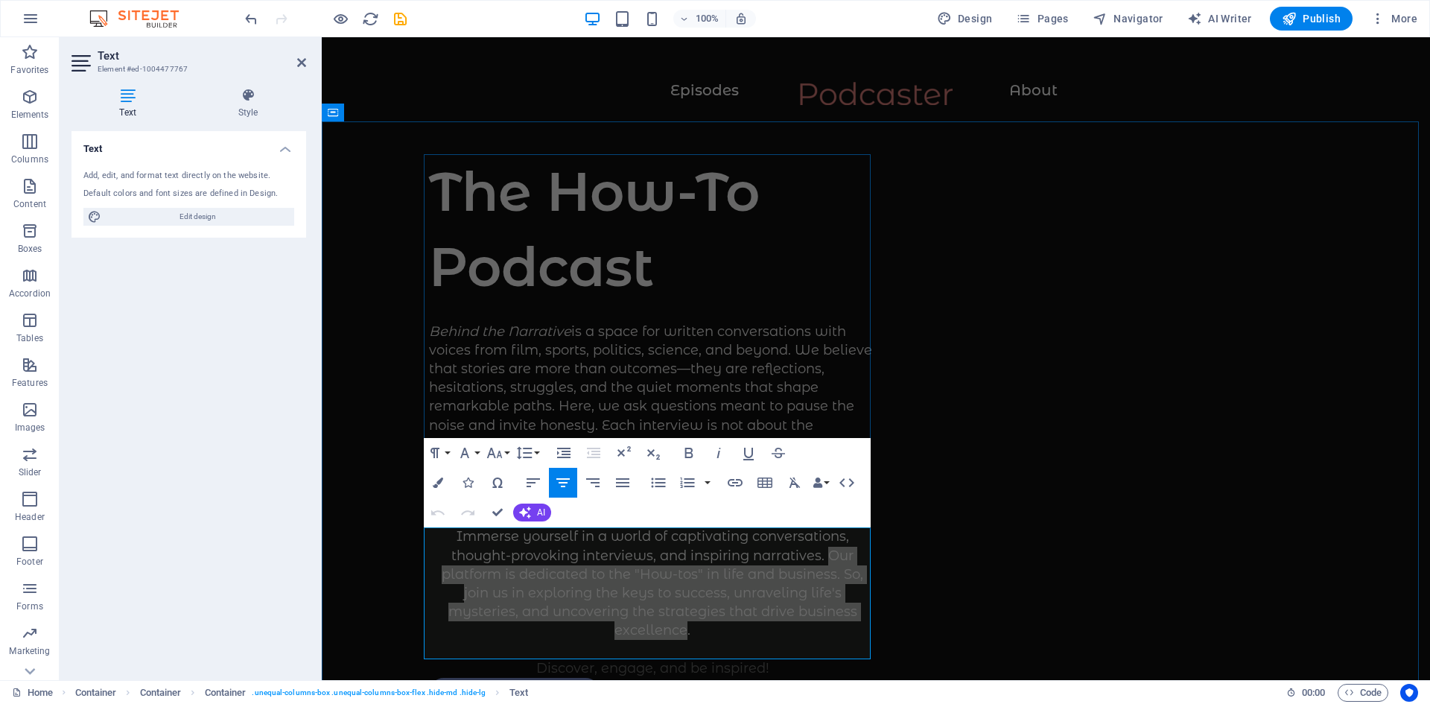
drag, startPoint x: 826, startPoint y: 556, endPoint x: 850, endPoint y: 615, distance: 63.5
click at [850, 615] on p "Immerse yourself in a world of captivating conversations, thought-provoking int…" at bounding box center [652, 602] width 447 height 150
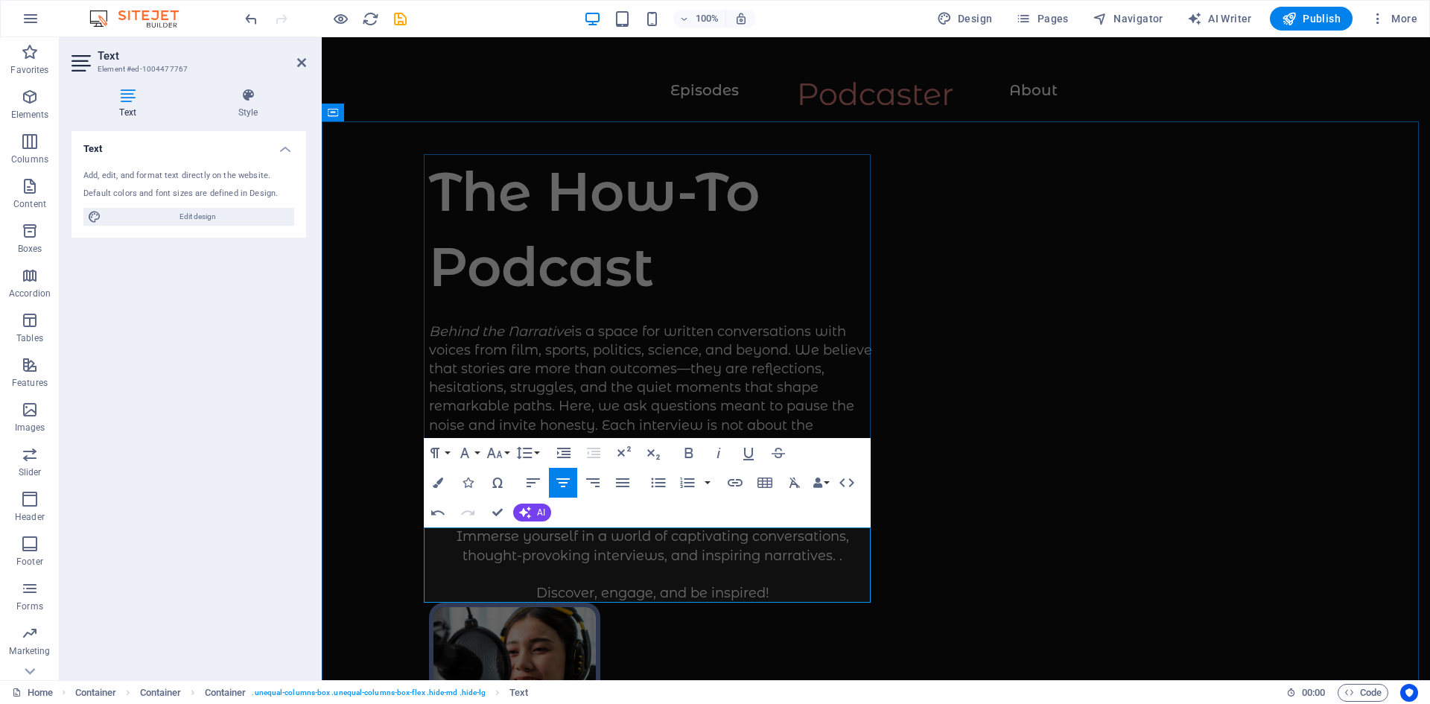
click at [847, 557] on p "Immerse yourself in a world of captivating conversations, thought-provoking int…" at bounding box center [652, 564] width 447 height 75
click at [834, 564] on p "Immerse yourself in a world of captivating conversations, thought-provoking int…" at bounding box center [652, 564] width 447 height 75
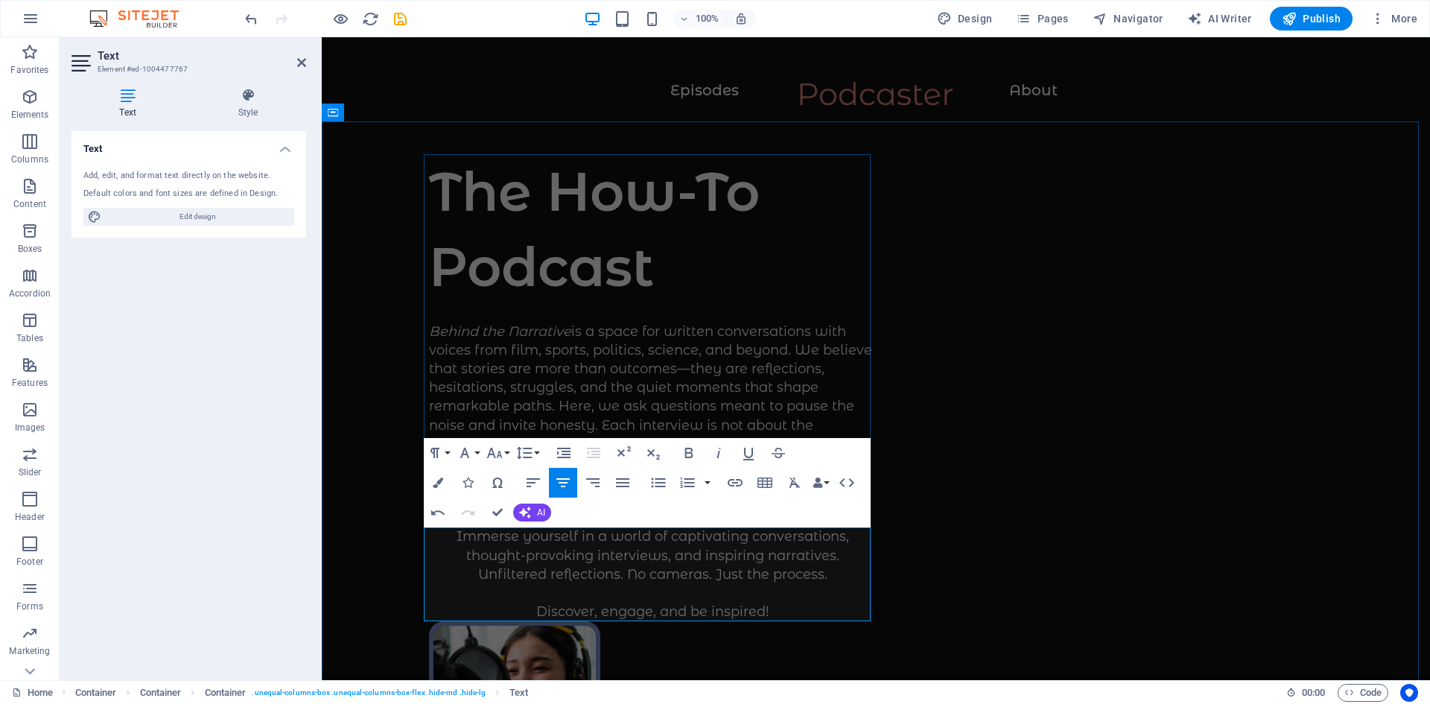
click at [793, 606] on p "Immerse yourself in a world of captivating conversations, thought-provoking int…" at bounding box center [652, 574] width 447 height 94
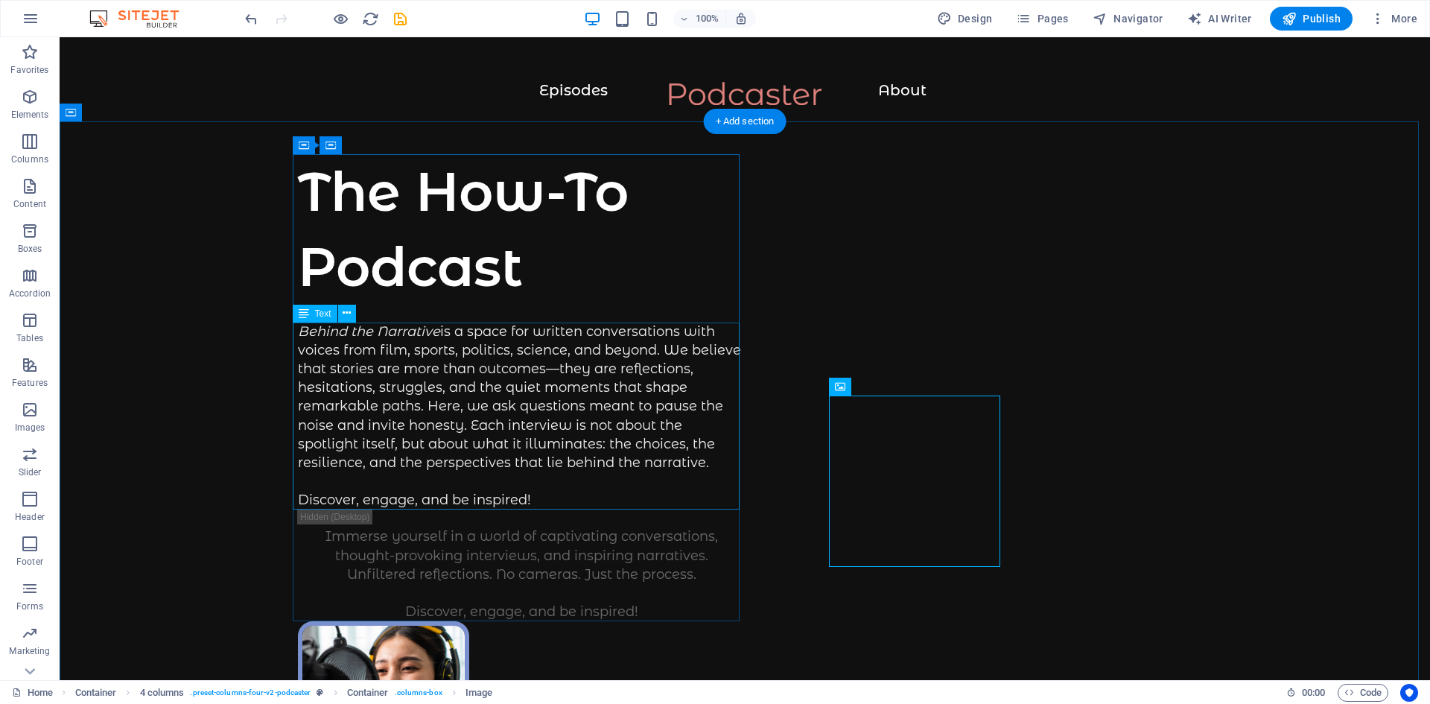
click at [522, 496] on div "Behind the Narrative is a space for written conversations with voices from film…" at bounding box center [521, 417] width 447 height 188
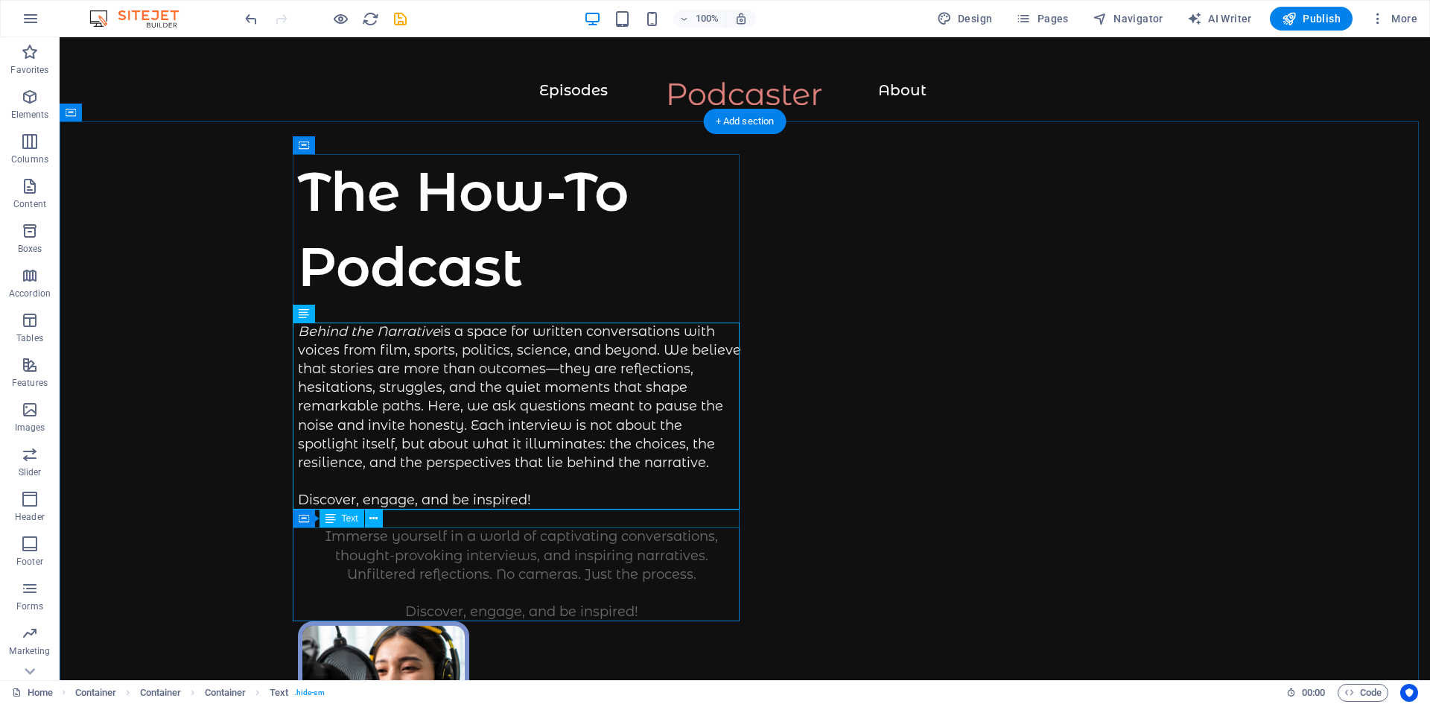
click at [520, 547] on div "Immerse yourself in a world of captivating conversations, thought-provoking int…" at bounding box center [521, 574] width 447 height 94
click at [513, 499] on div "Behind the Narrative is a space for written conversations with voices from film…" at bounding box center [521, 417] width 447 height 188
click at [376, 519] on icon at bounding box center [374, 519] width 8 height 16
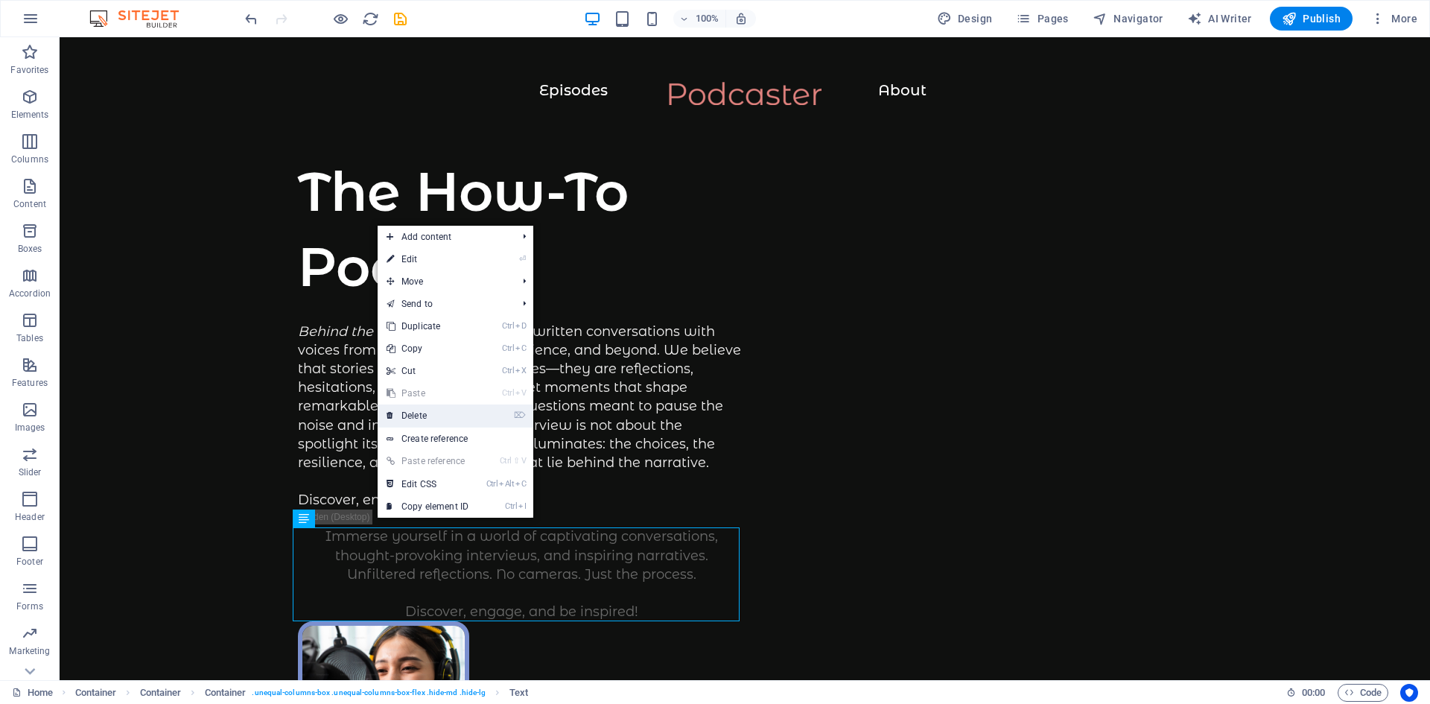
click at [387, 415] on icon at bounding box center [390, 416] width 7 height 22
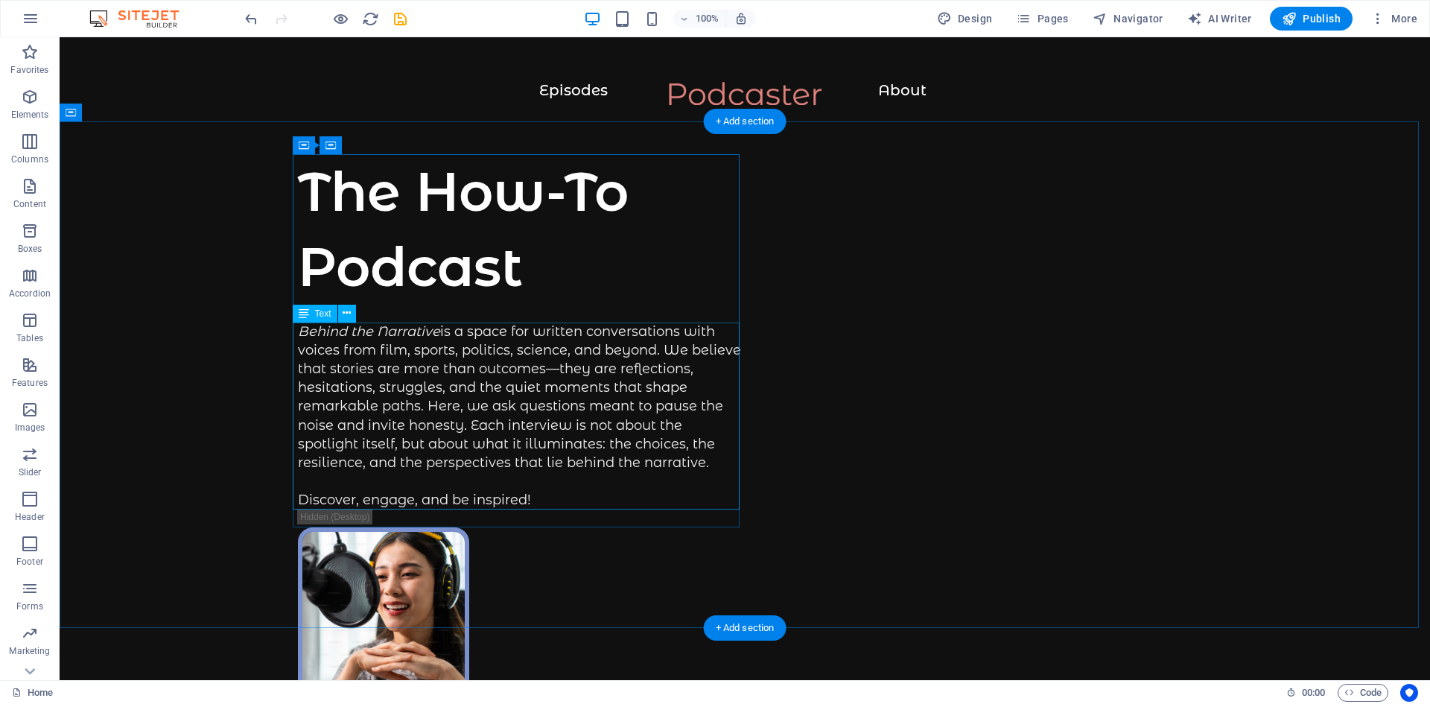
click at [568, 493] on div "Behind the Narrative is a space for written conversations with voices from film…" at bounding box center [521, 417] width 447 height 188
click at [439, 213] on div "The How-To Podcast" at bounding box center [521, 229] width 447 height 150
click at [505, 270] on div "The How-To Podcast" at bounding box center [521, 229] width 447 height 150
click at [469, 256] on div "The How-To Podcast" at bounding box center [521, 229] width 447 height 150
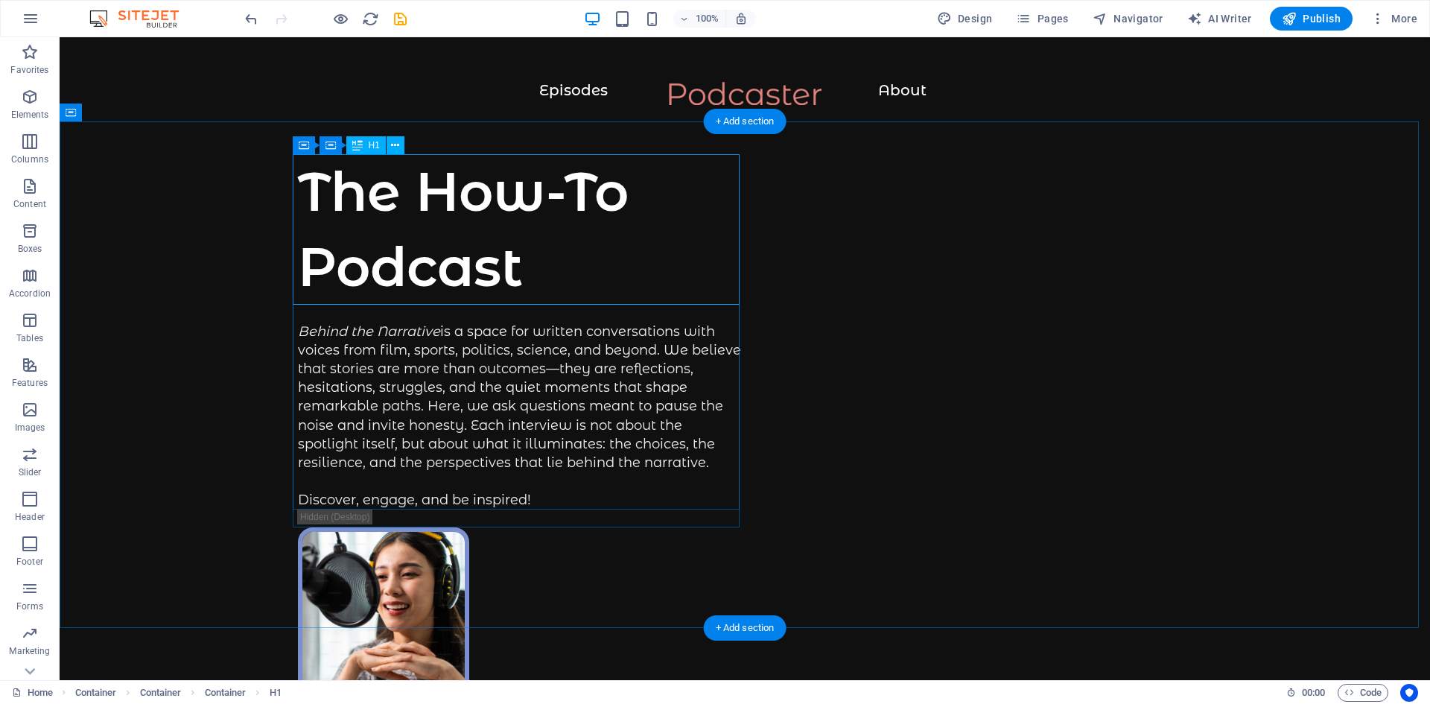
click at [546, 260] on div "The How-To Podcast" at bounding box center [521, 229] width 447 height 150
click at [530, 267] on div "The How-To Podcast" at bounding box center [521, 229] width 447 height 150
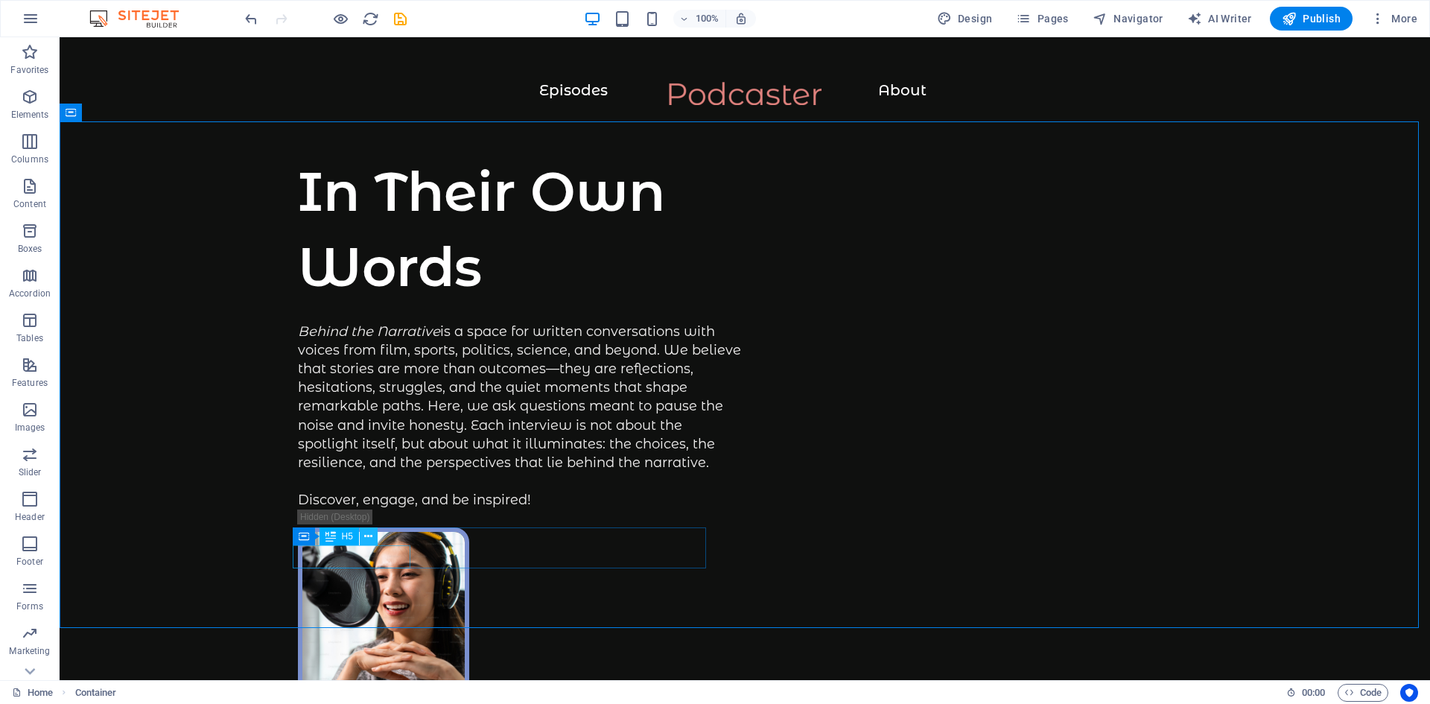
click at [367, 538] on icon at bounding box center [368, 537] width 8 height 16
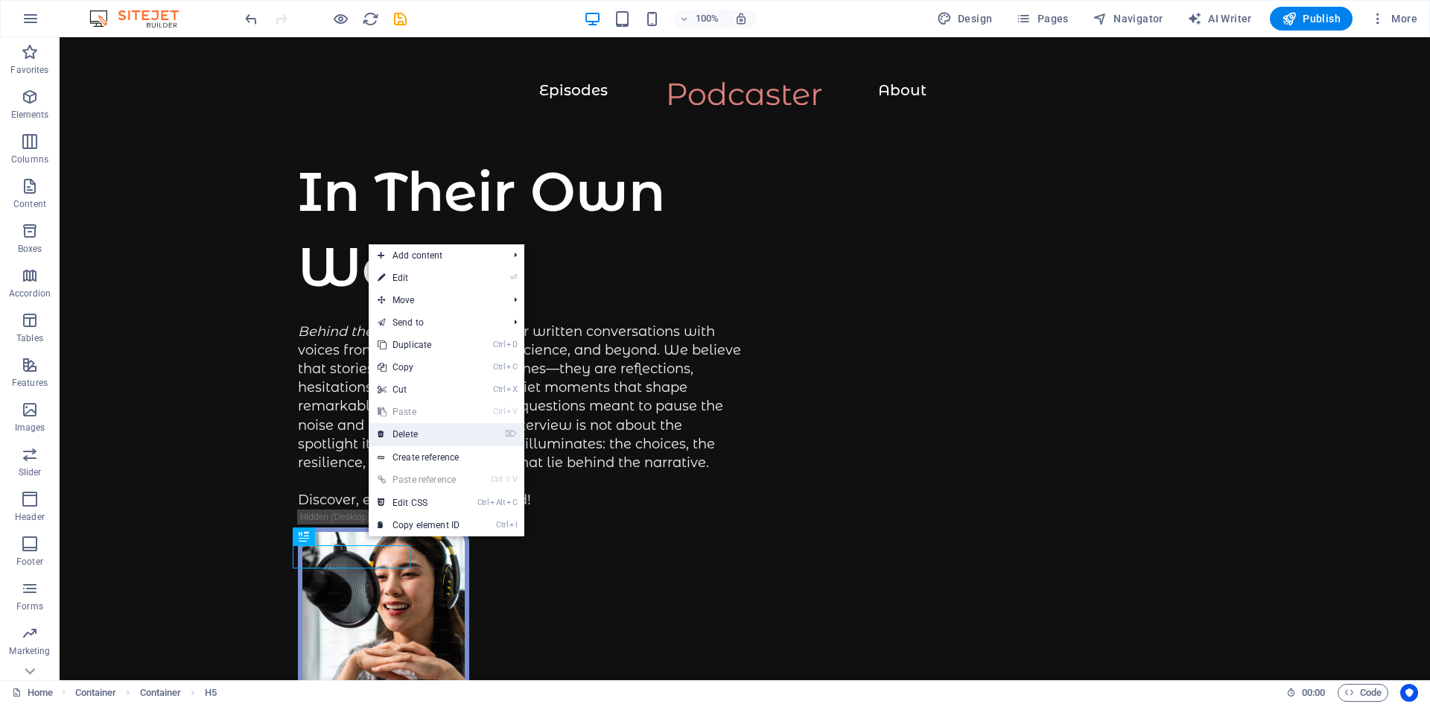
click at [396, 437] on link "⌦ Delete" at bounding box center [419, 434] width 100 height 22
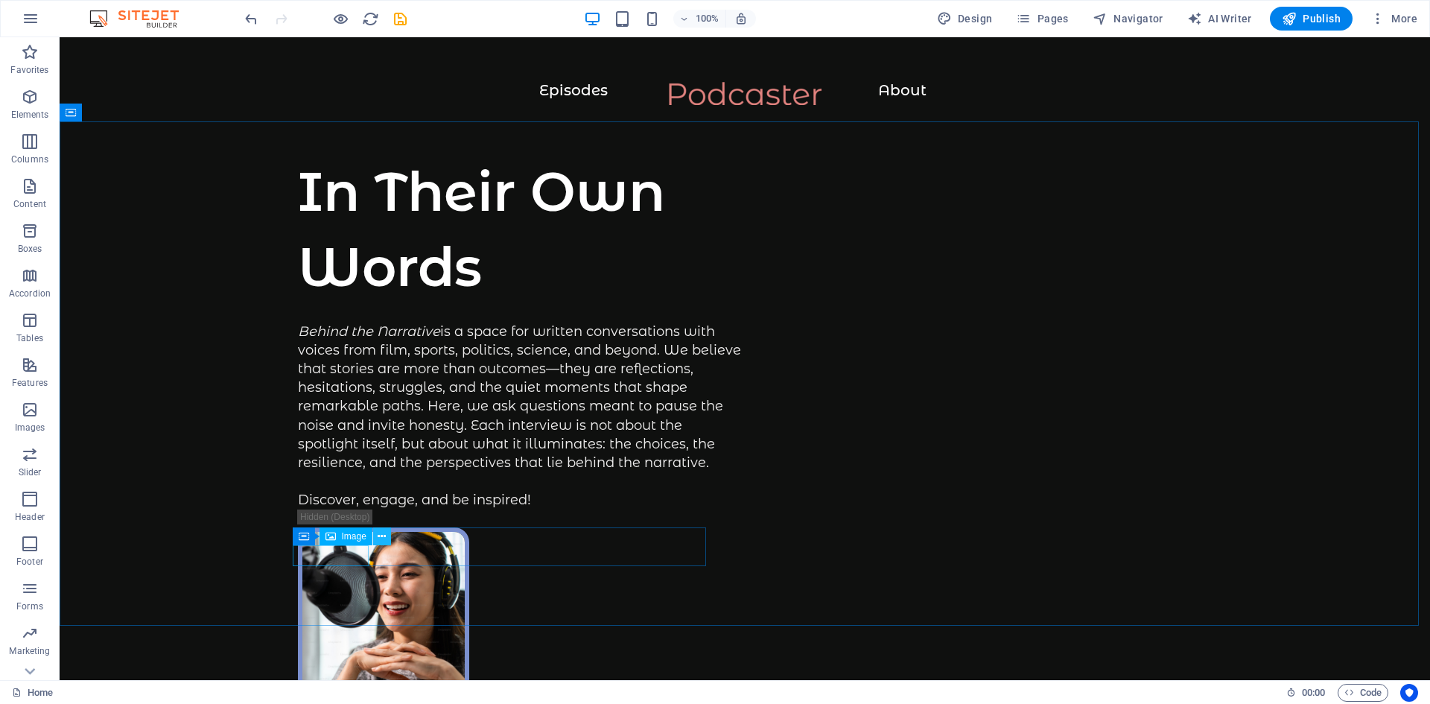
click at [378, 539] on icon at bounding box center [382, 537] width 8 height 16
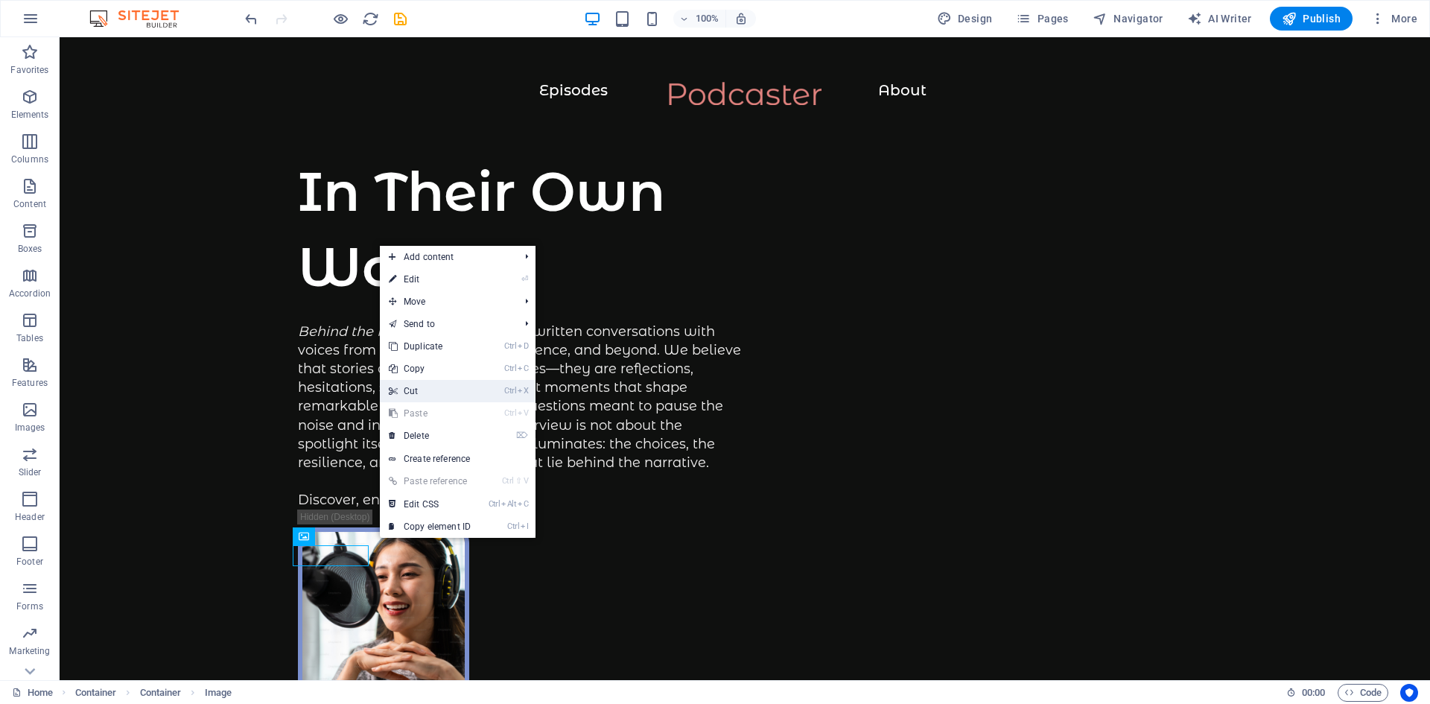
click at [408, 388] on link "Ctrl X Cut" at bounding box center [430, 391] width 100 height 22
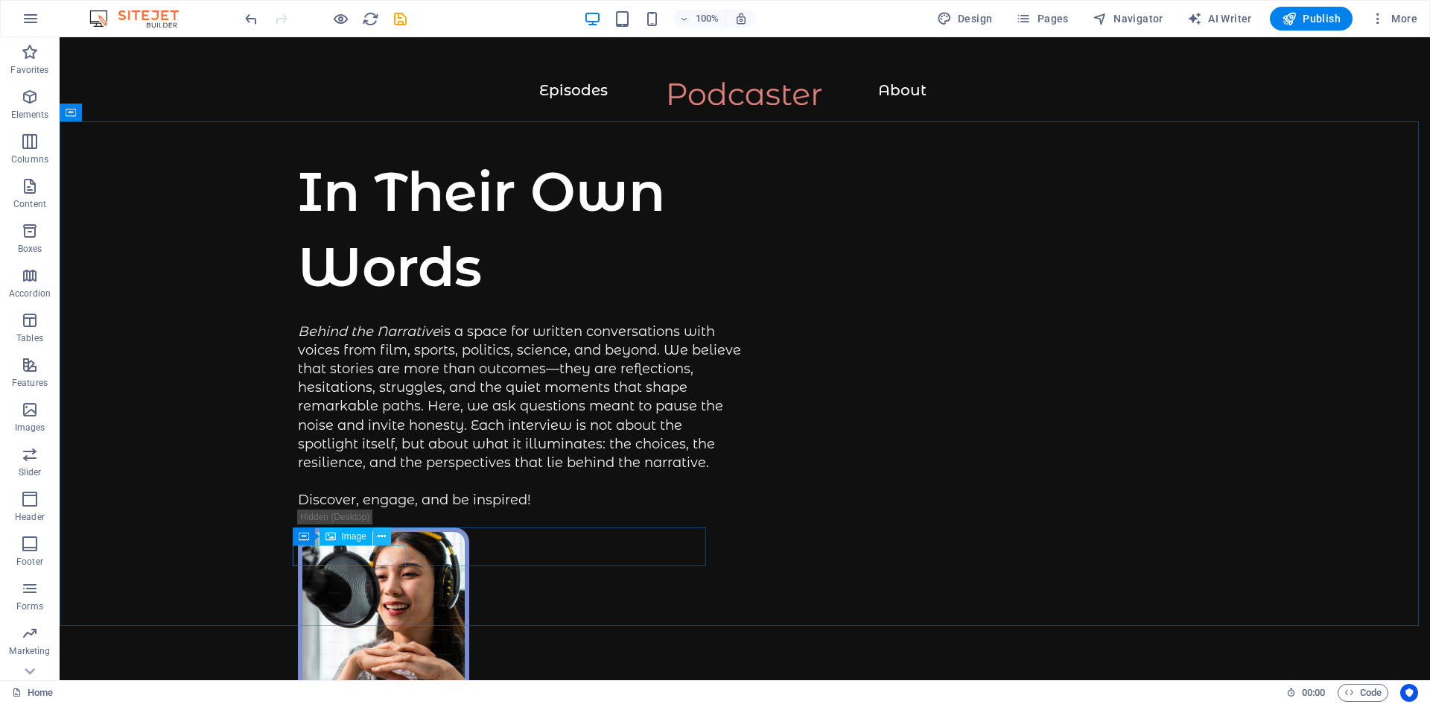
click at [375, 539] on button at bounding box center [382, 536] width 18 height 18
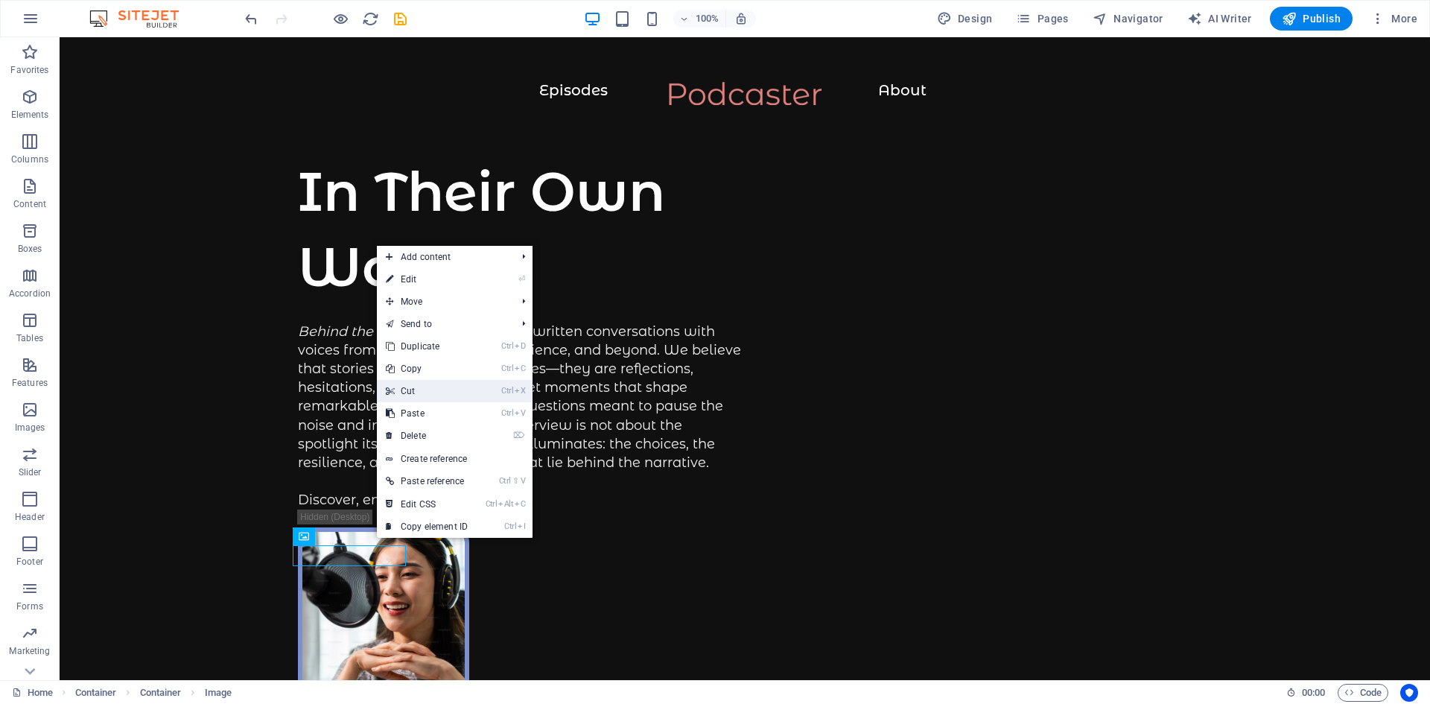
click at [404, 389] on link "Ctrl X Cut" at bounding box center [427, 391] width 100 height 22
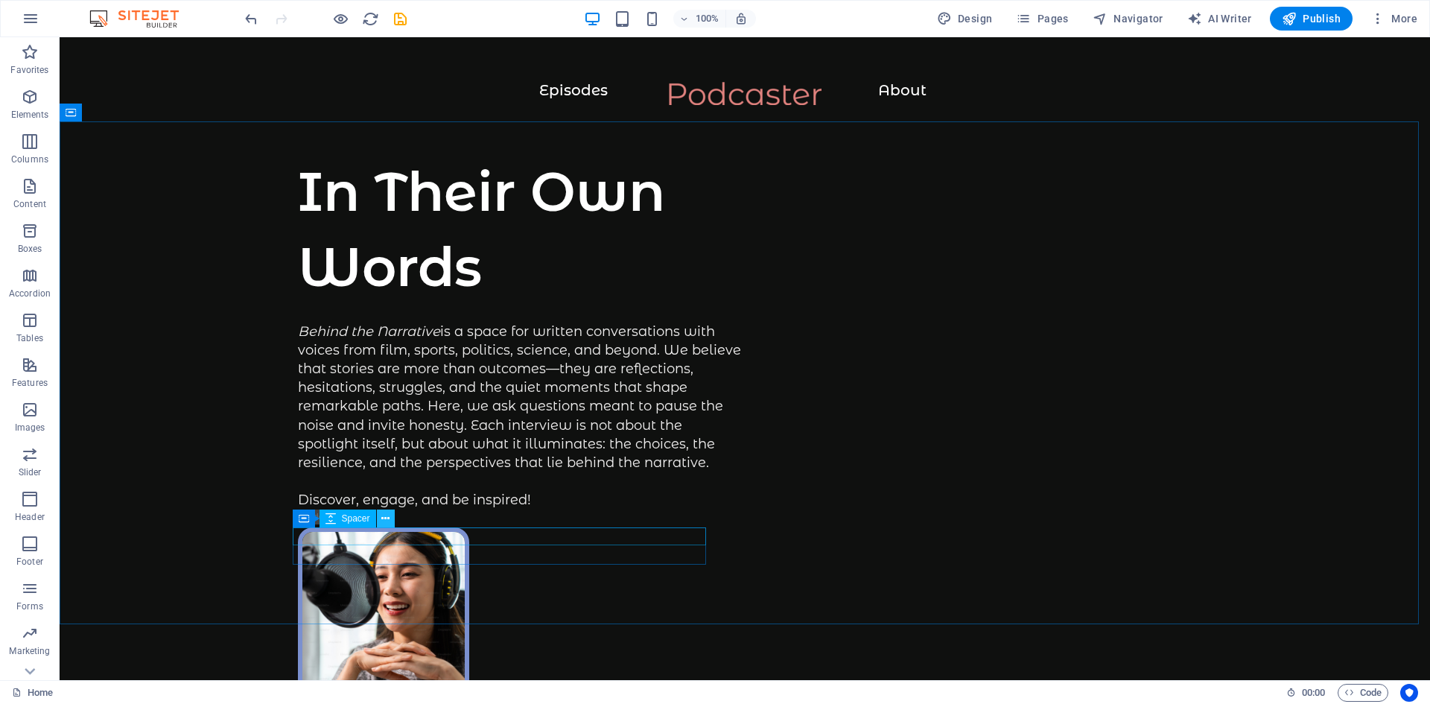
click at [384, 522] on icon at bounding box center [385, 519] width 8 height 16
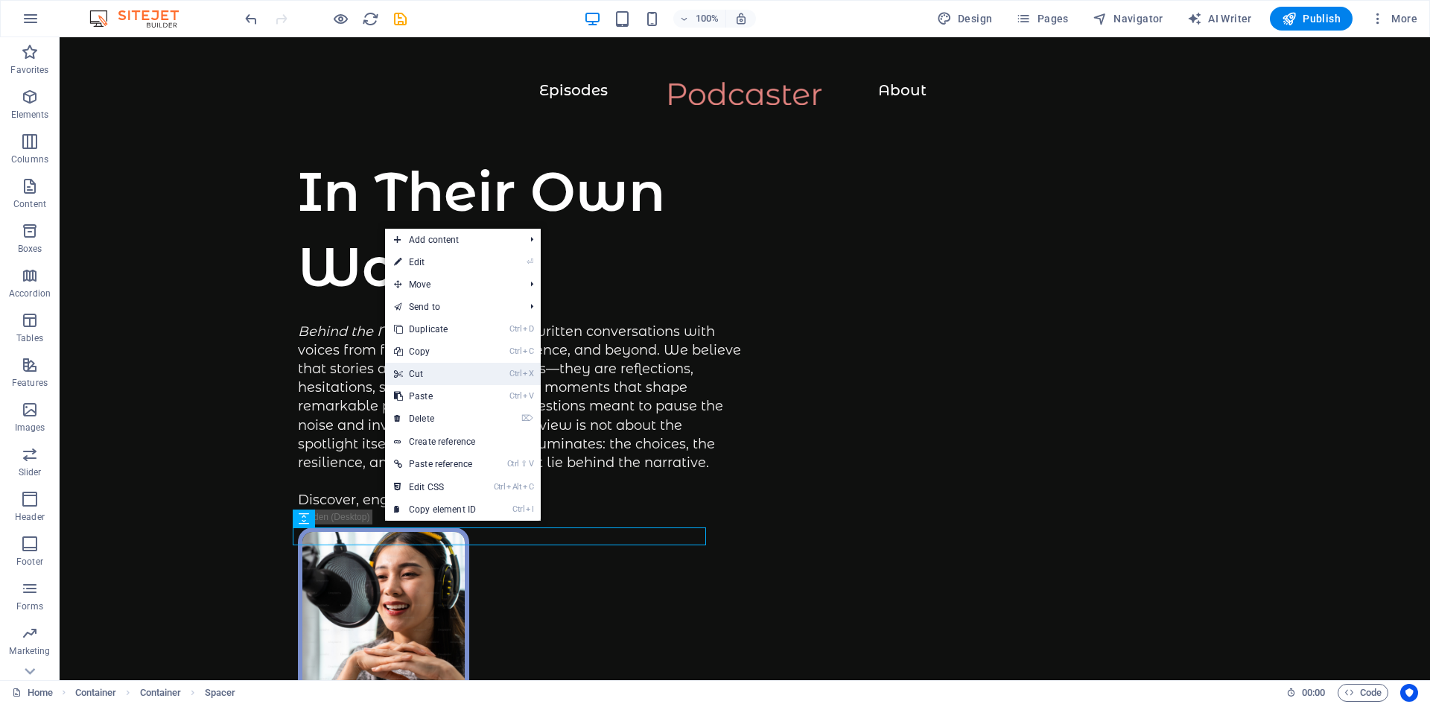
click at [417, 375] on link "Ctrl X Cut" at bounding box center [435, 374] width 100 height 22
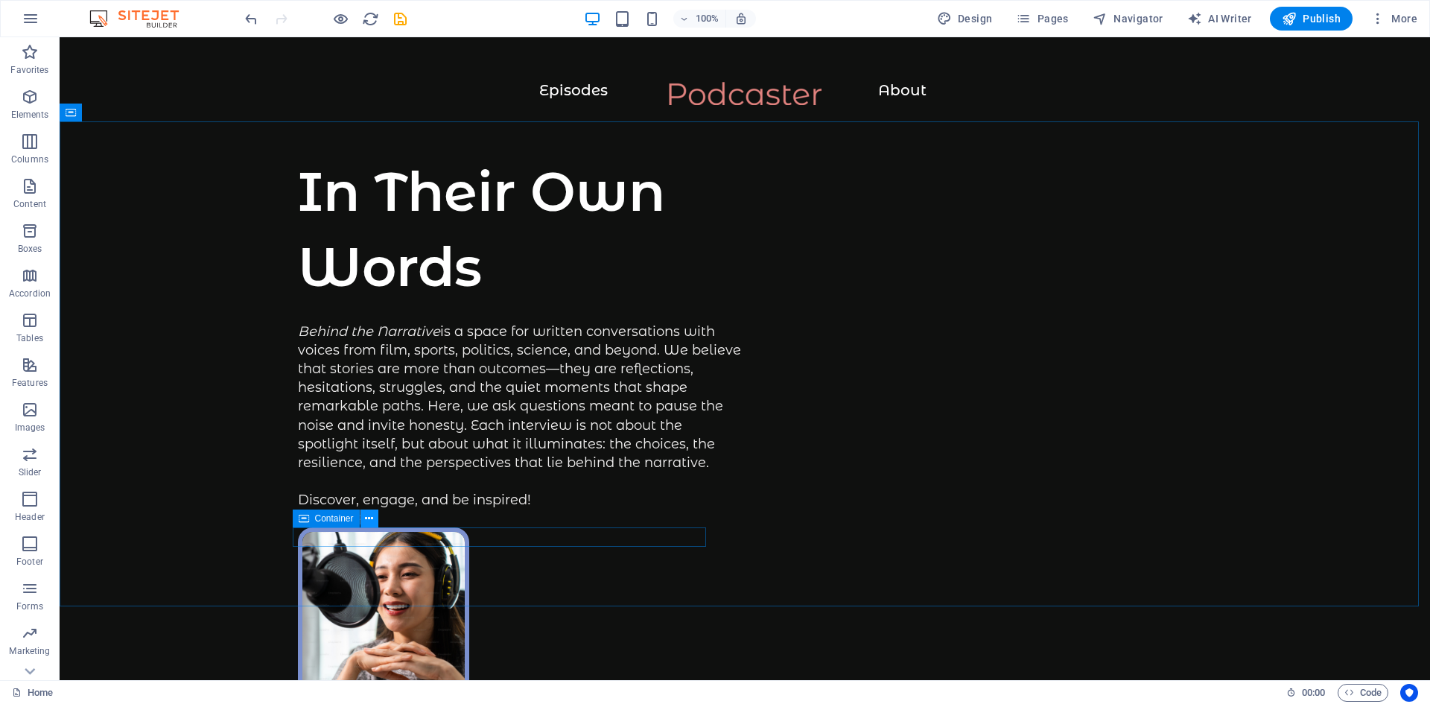
click at [372, 516] on icon at bounding box center [369, 519] width 8 height 16
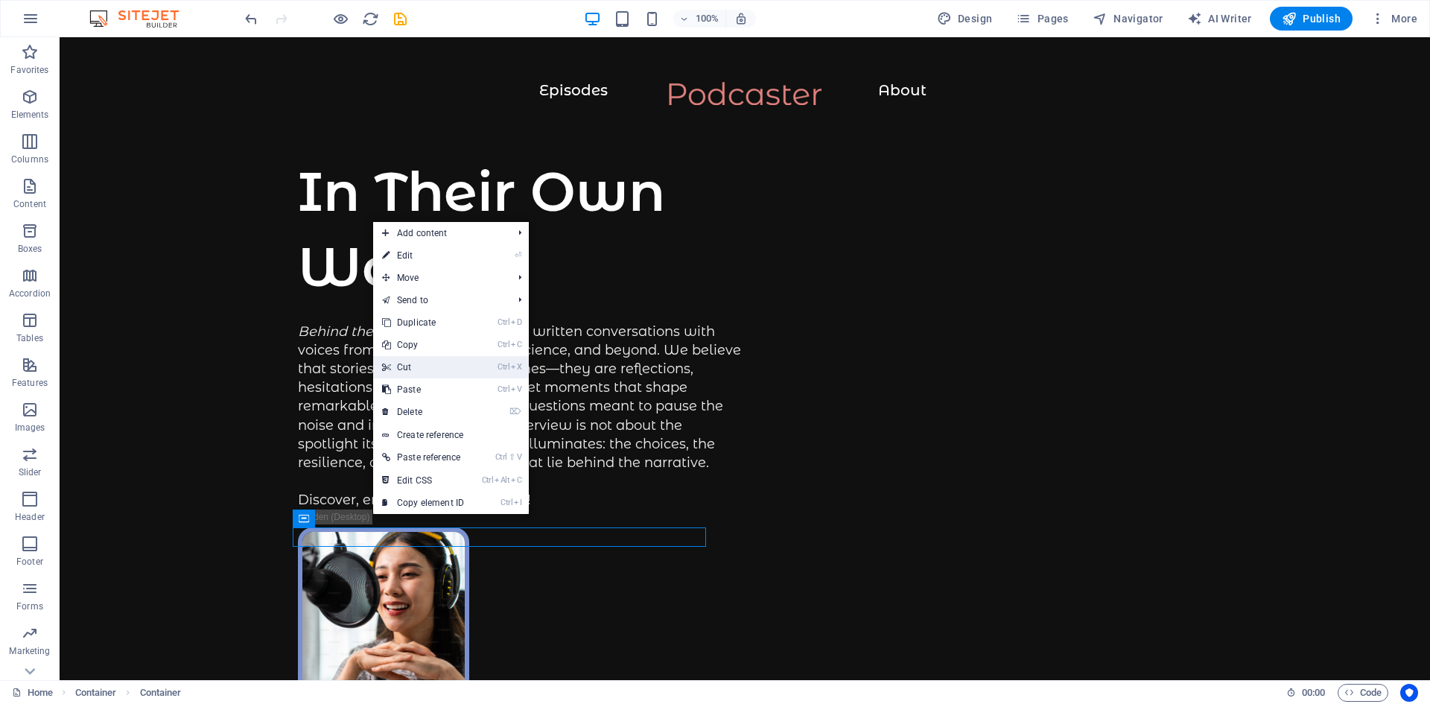
click at [423, 370] on link "Ctrl X Cut" at bounding box center [423, 367] width 100 height 22
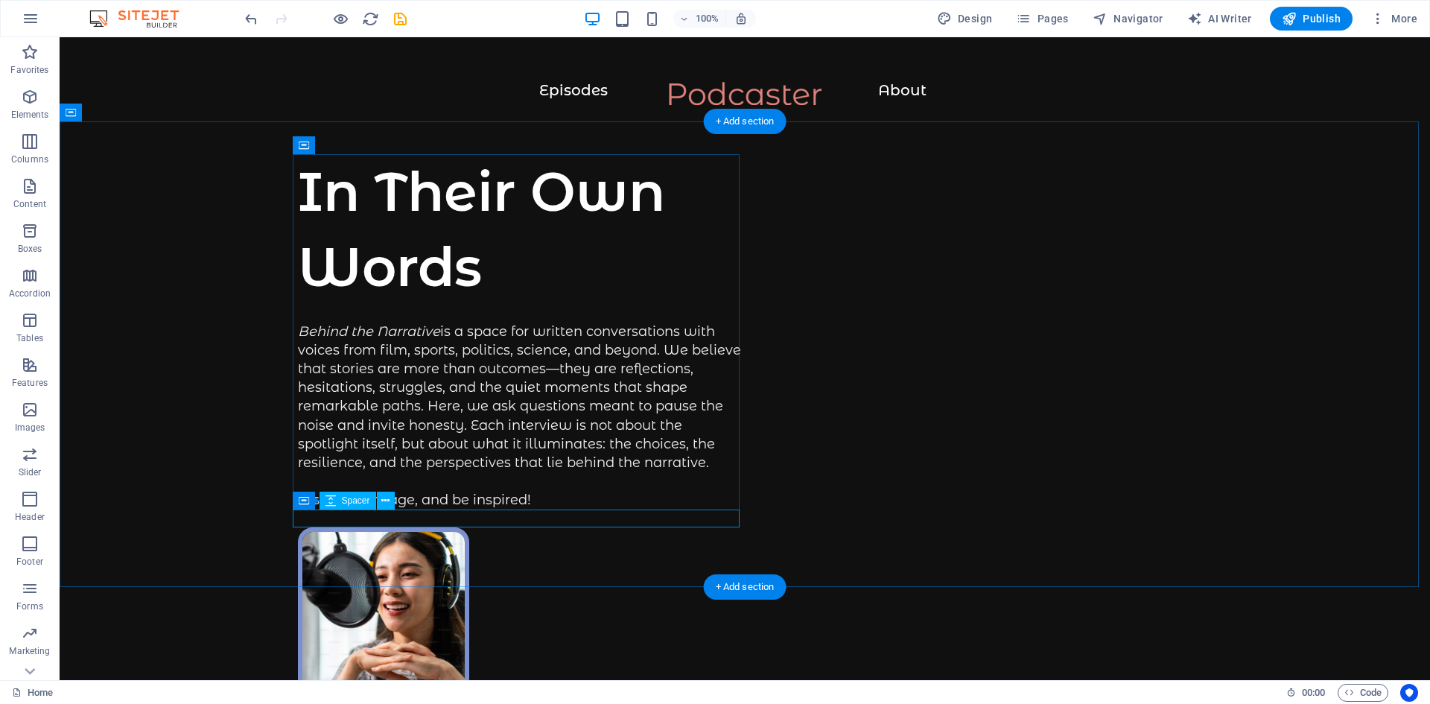
click at [361, 521] on div at bounding box center [521, 519] width 447 height 18
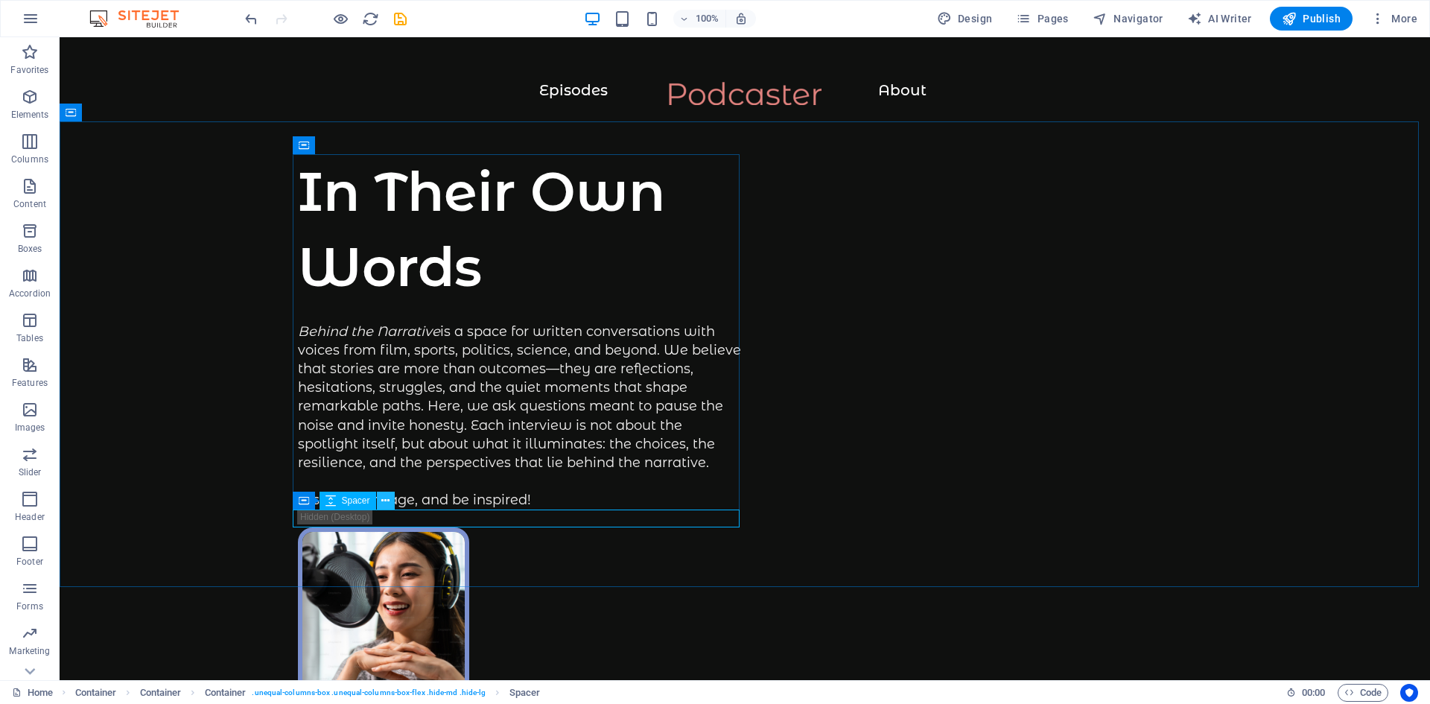
click at [384, 499] on icon at bounding box center [385, 501] width 8 height 16
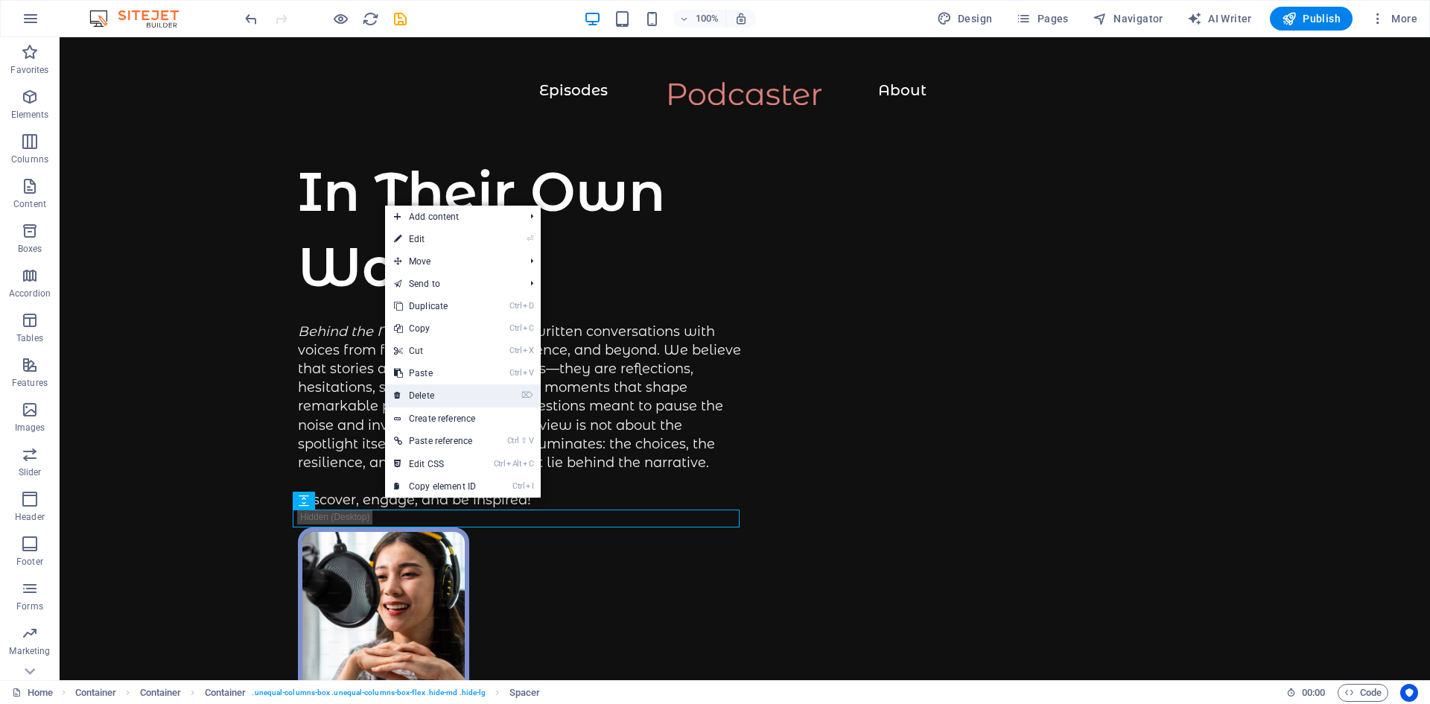
click at [425, 393] on link "⌦ Delete" at bounding box center [435, 395] width 100 height 22
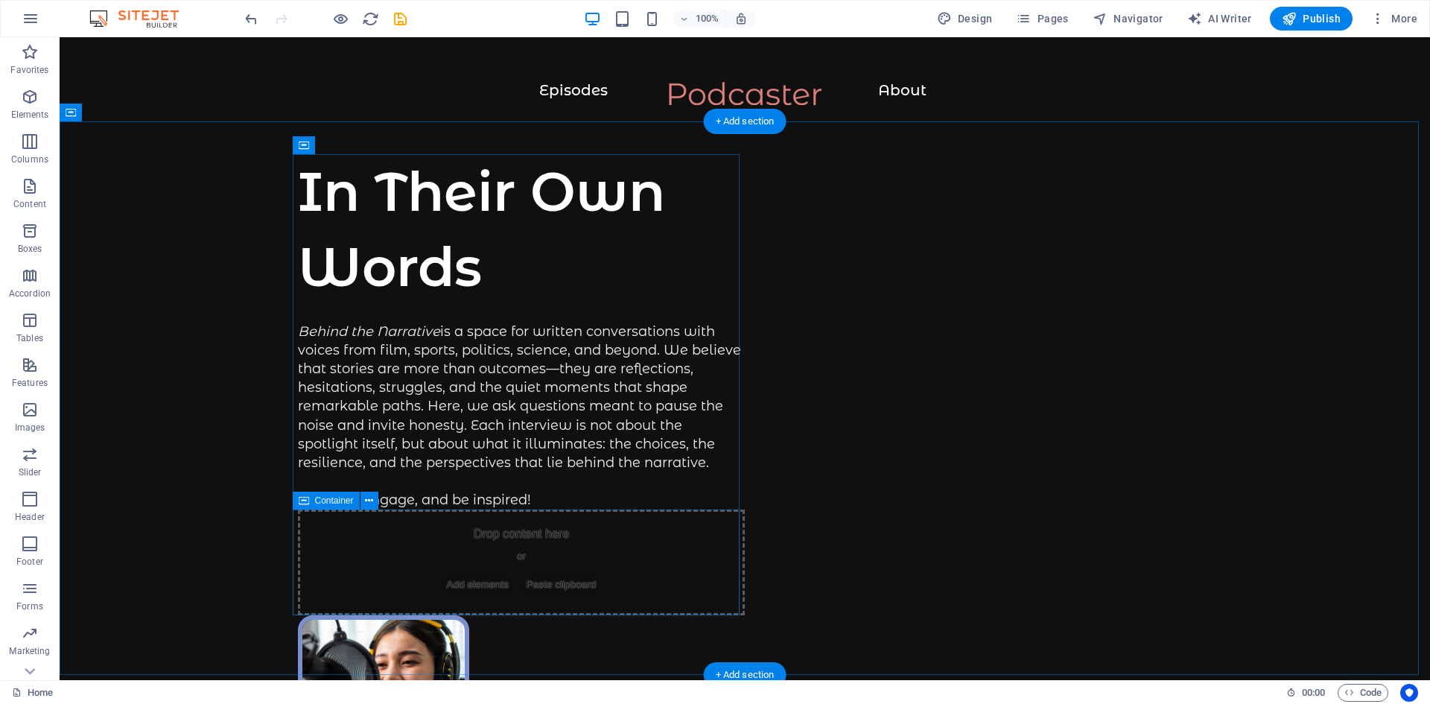
click at [408, 556] on div "Drop content here or Add elements Paste clipboard" at bounding box center [521, 563] width 447 height 106
click at [373, 503] on icon at bounding box center [369, 501] width 8 height 16
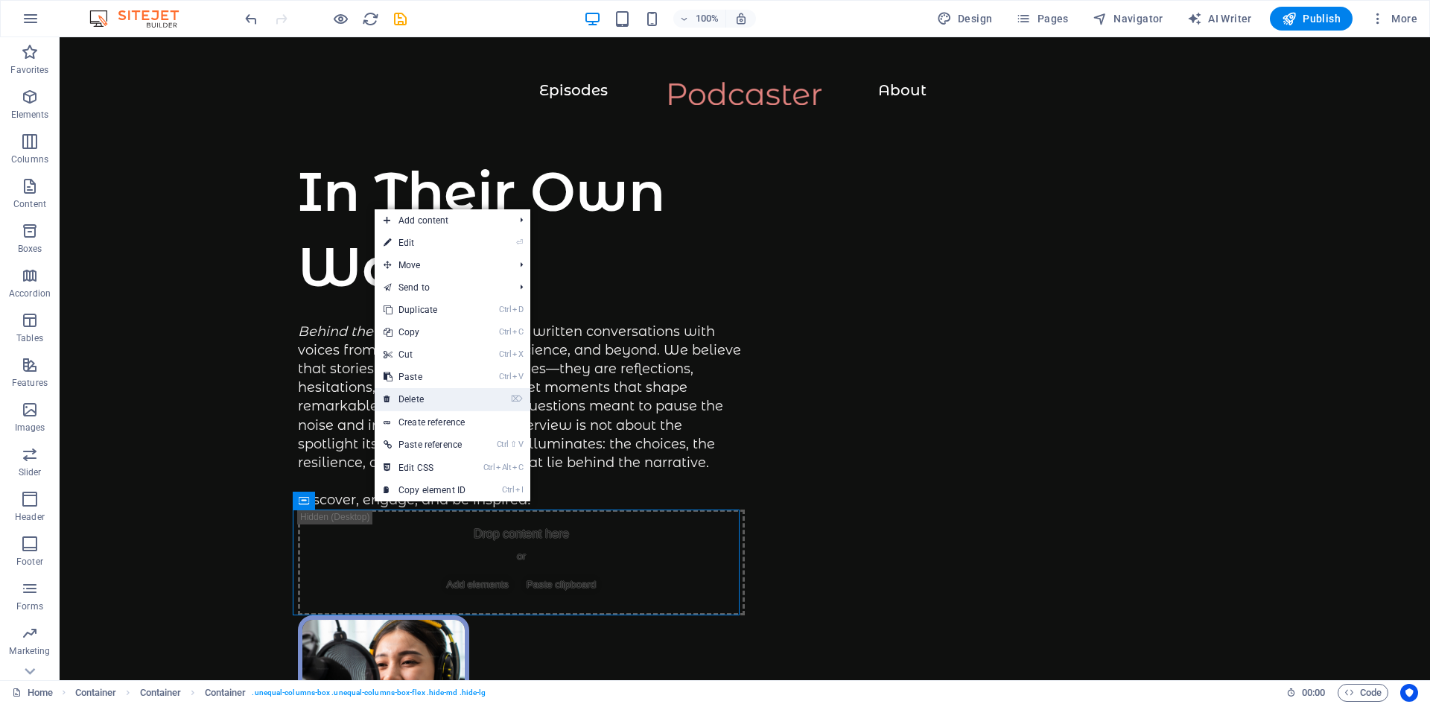
click at [422, 400] on link "⌦ Delete" at bounding box center [425, 399] width 100 height 22
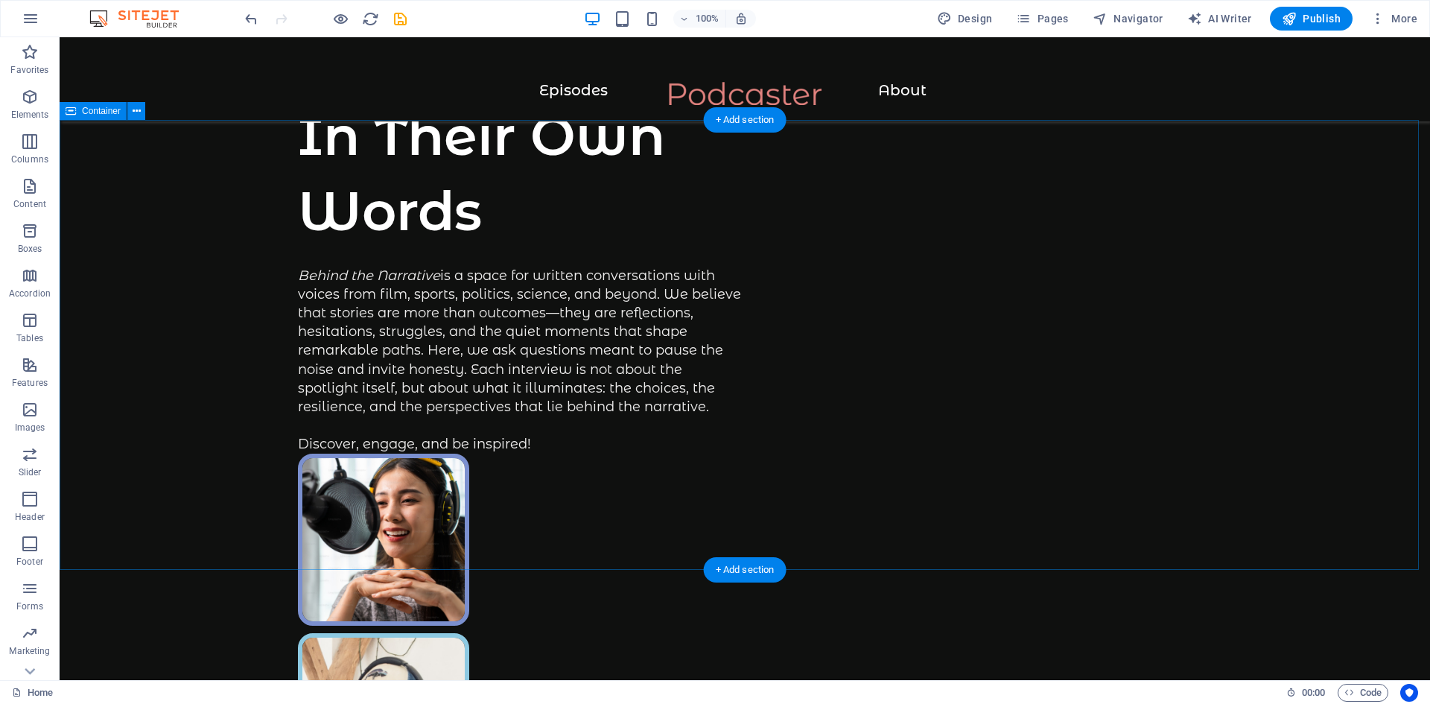
scroll to position [149, 0]
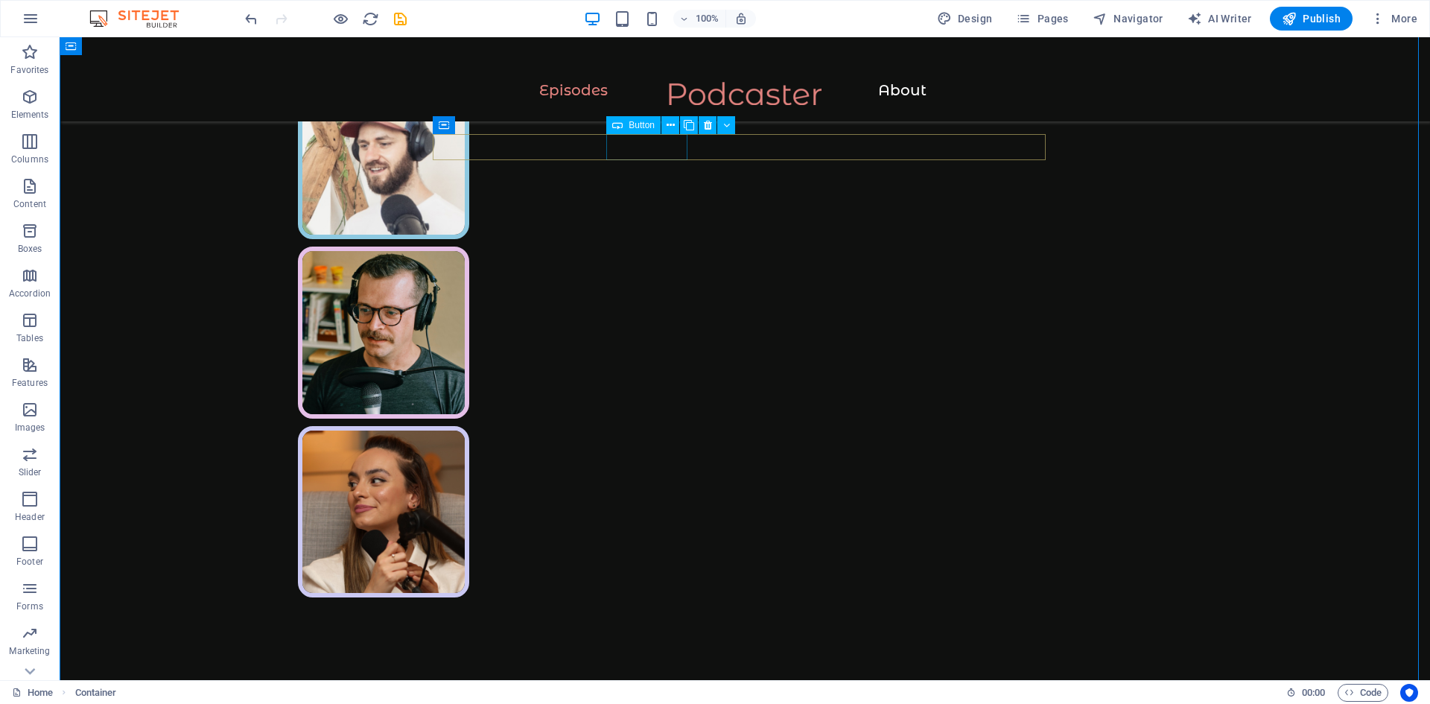
scroll to position [596, 0]
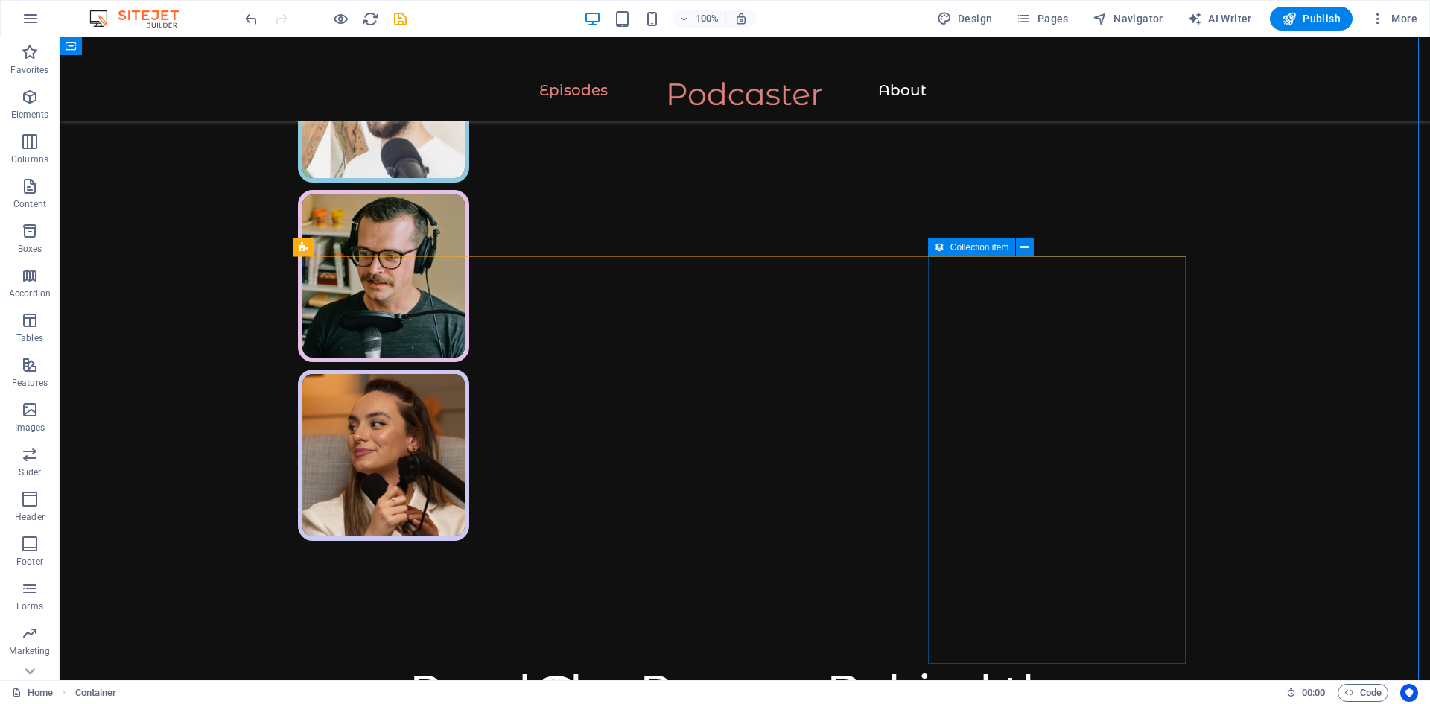
scroll to position [745, 0]
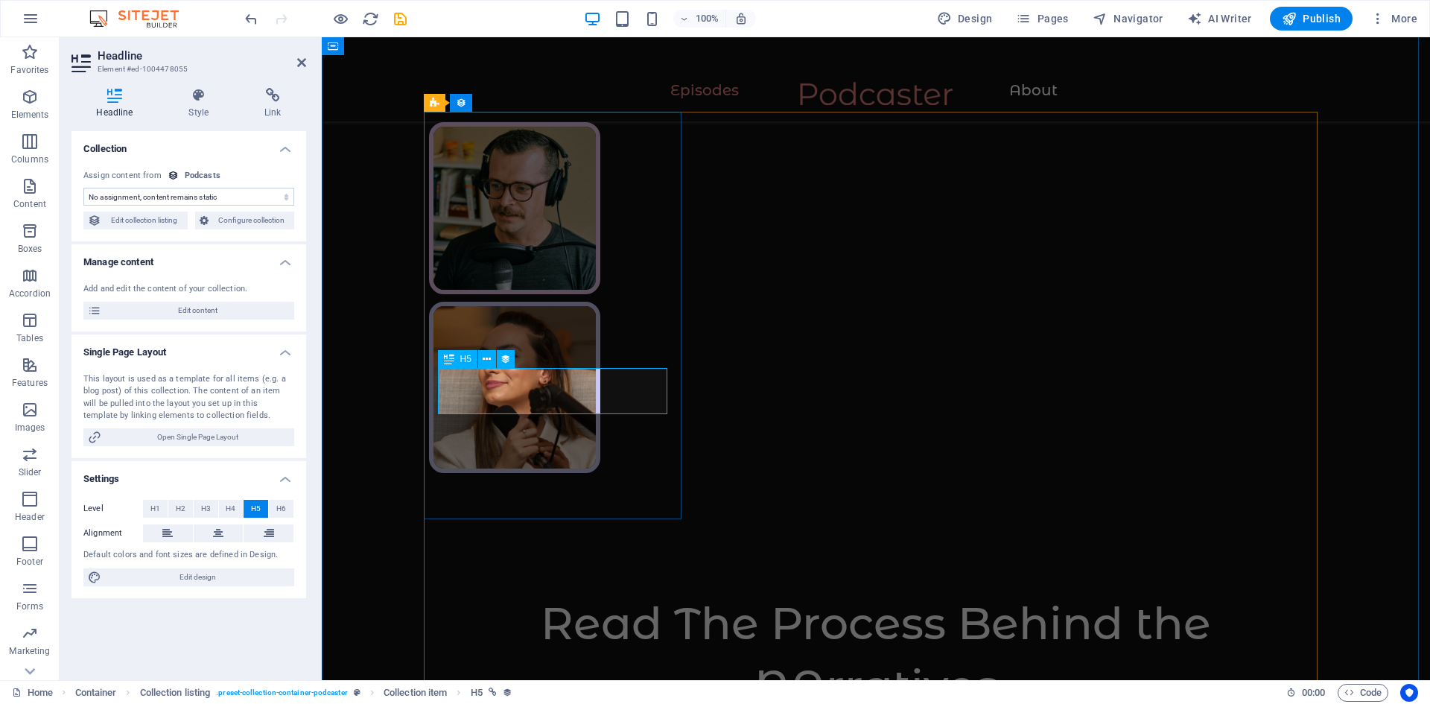
select select "name"
click at [180, 313] on span "Edit content" at bounding box center [198, 311] width 184 height 18
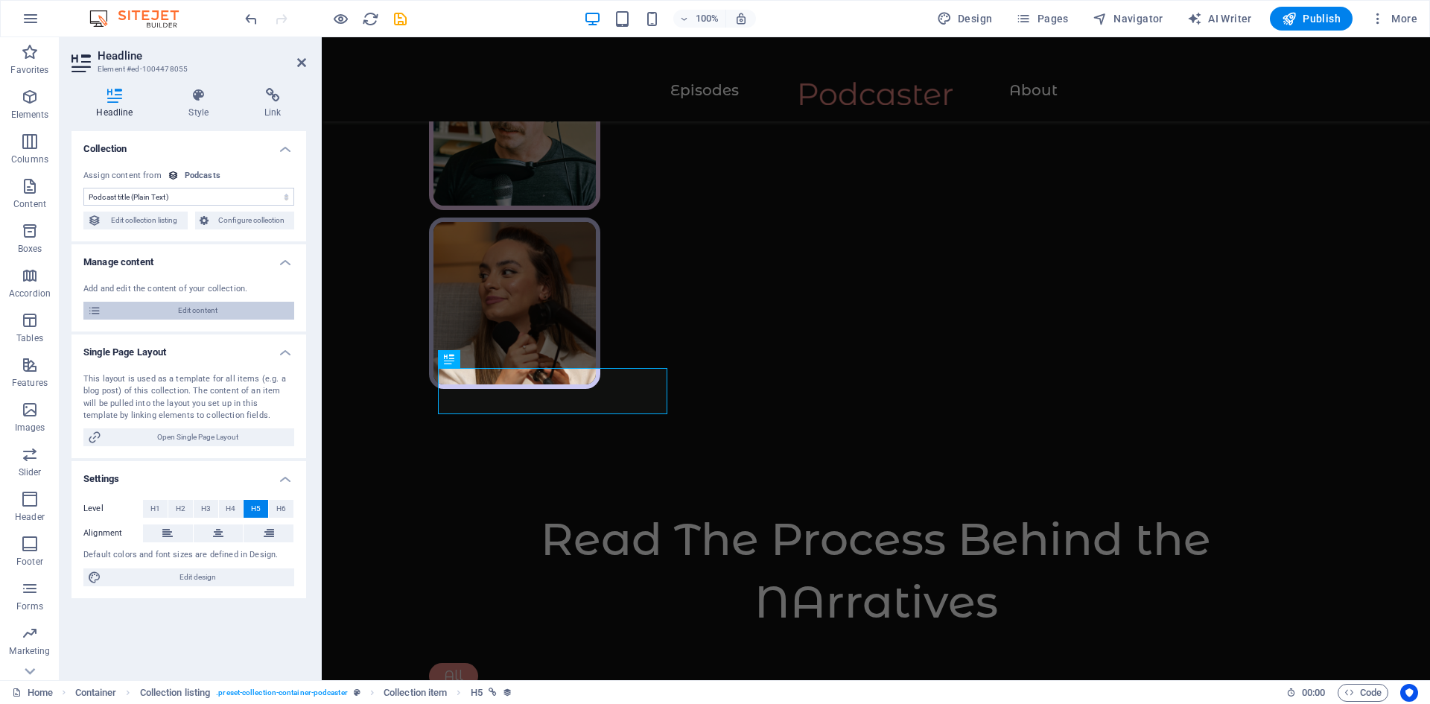
scroll to position [0, 0]
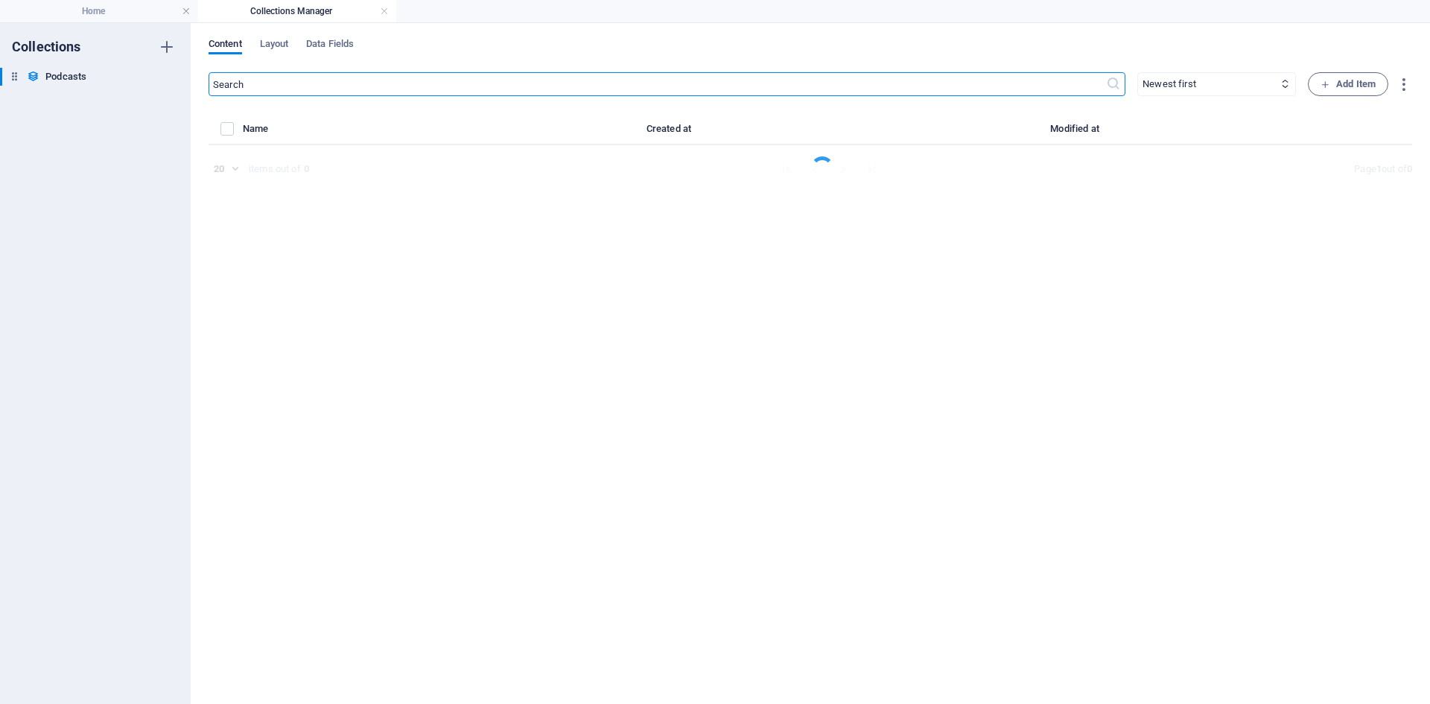
select select "Business"
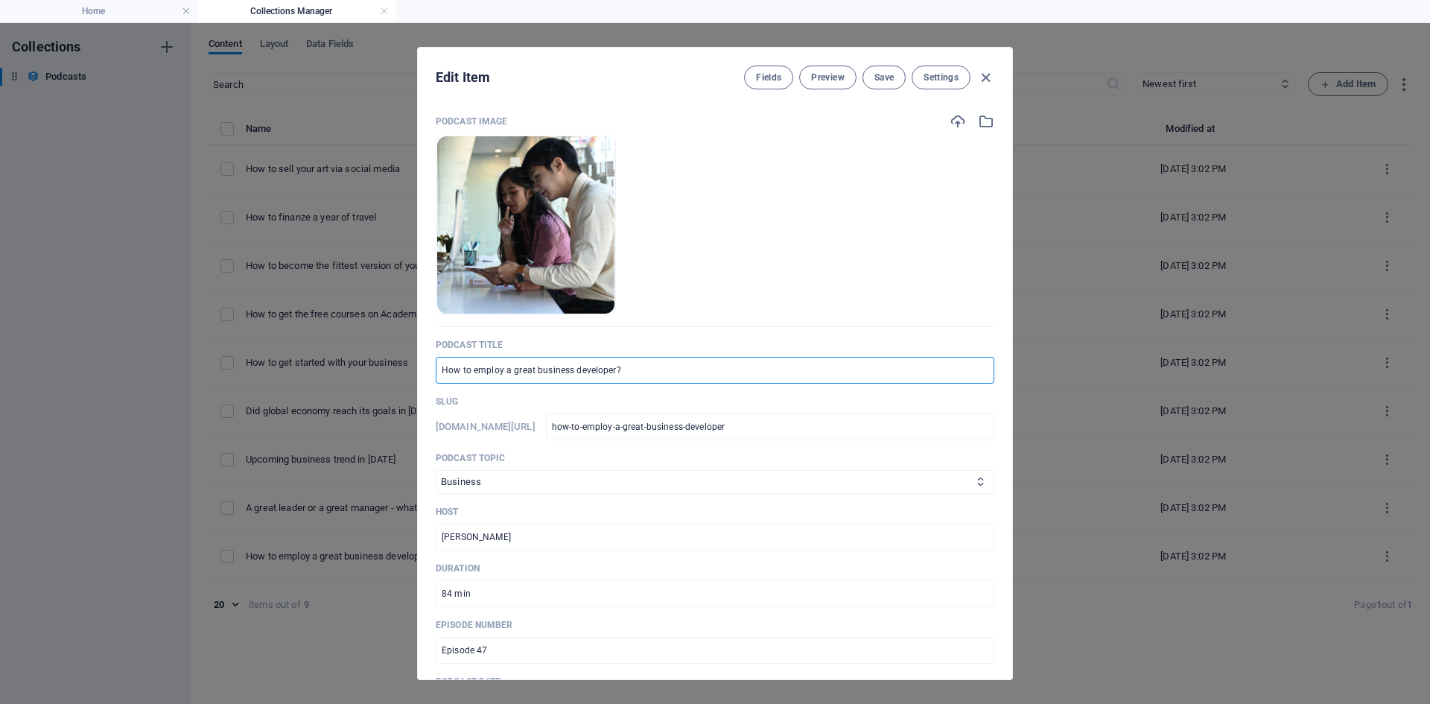
click at [651, 367] on input "How to employ a great business developer?" at bounding box center [715, 370] width 559 height 27
drag, startPoint x: 651, startPoint y: 367, endPoint x: 423, endPoint y: 366, distance: 228.0
click at [423, 366] on div "Podcast image Drop files here to upload them instantly Podcast title How to emp…" at bounding box center [715, 390] width 594 height 578
click at [655, 369] on input "How to employ a great business developer?" at bounding box center [715, 370] width 559 height 27
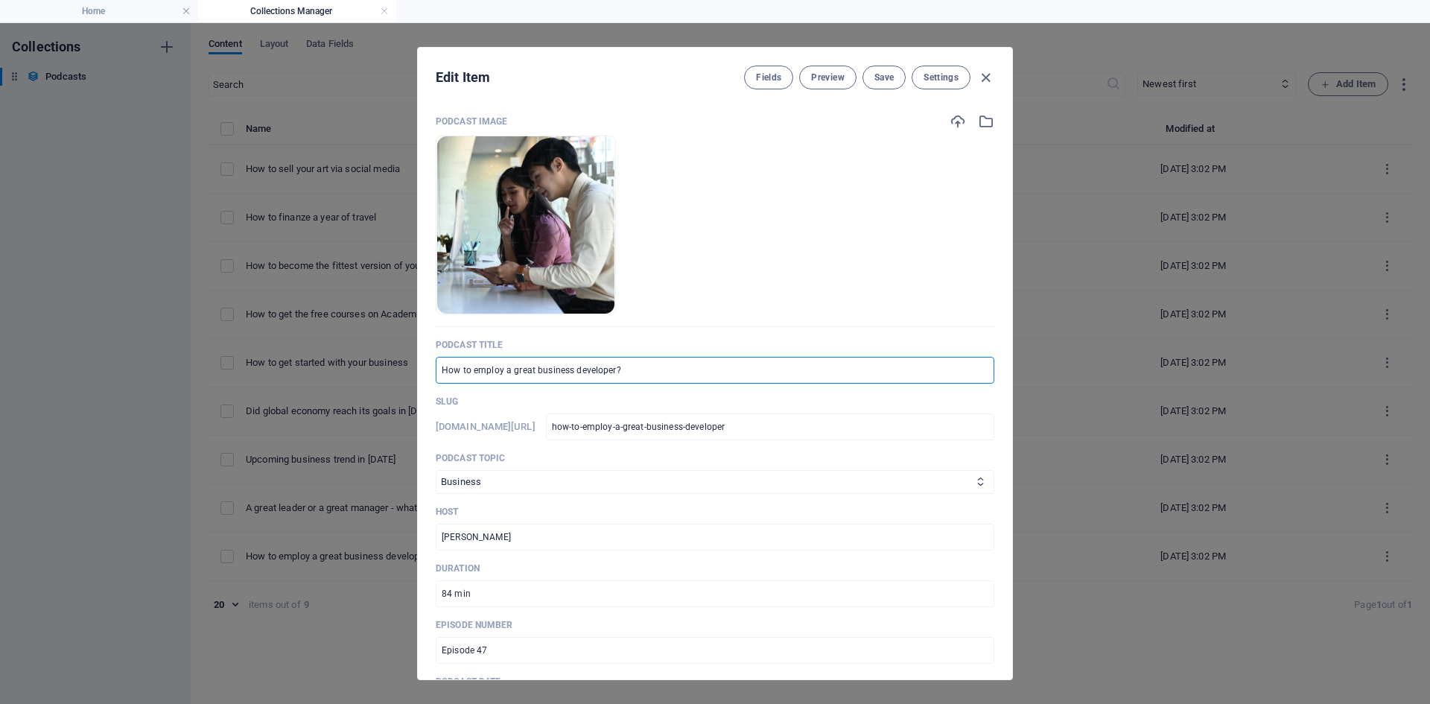
drag, startPoint x: 655, startPoint y: 369, endPoint x: 440, endPoint y: 365, distance: 215.3
click at [440, 365] on input "How to employ a great business developer?" at bounding box center [715, 370] width 559 height 27
paste input ""Lorem ipsum dolor sit amet, consectetur adipiscing elit, sed do eiusmod tem"
type input ""Lorem ipsum dolor sit amet, consectetur adipiscing elit, sed do eiusmod tem"
click at [878, 79] on span "Save" at bounding box center [884, 78] width 19 height 12
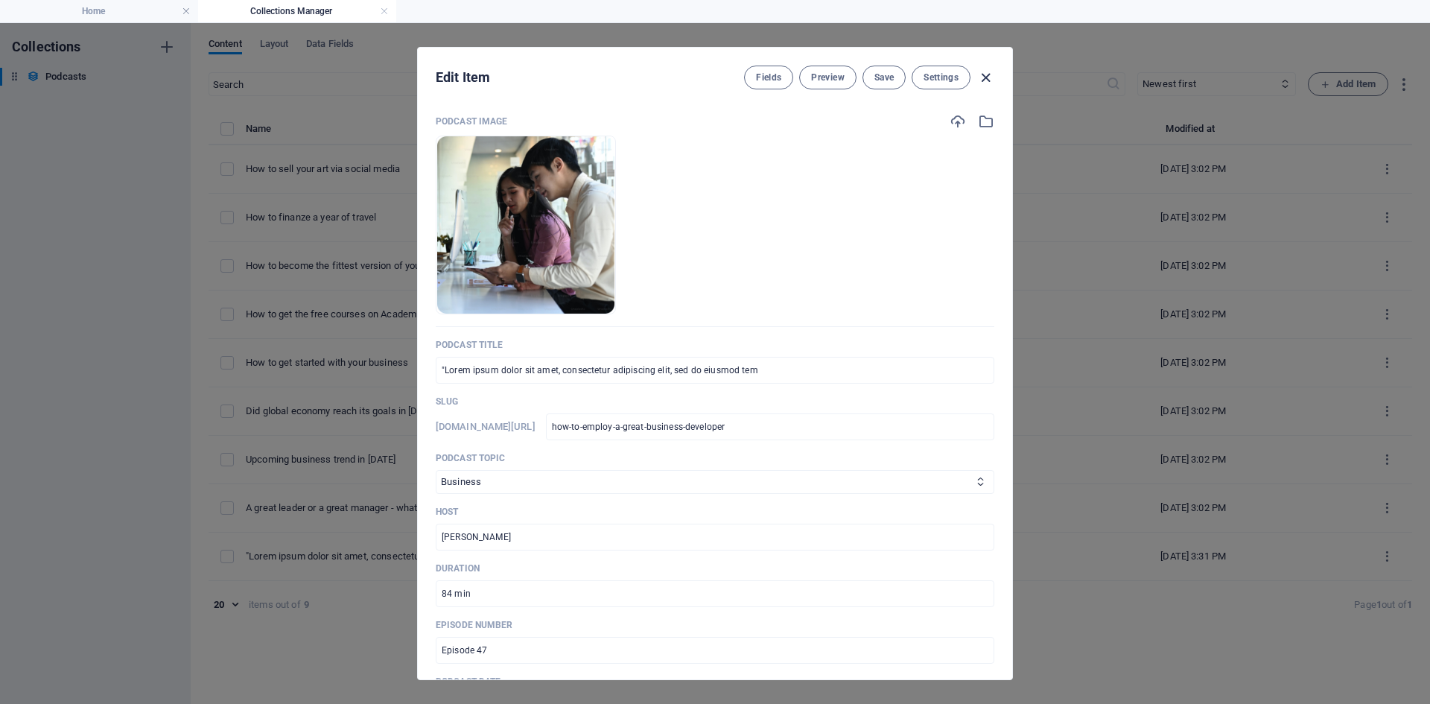
click at [989, 73] on icon "button" at bounding box center [985, 77] width 17 height 17
type input "2025-10-02"
type input "how-to-employ-a-great-business-developer"
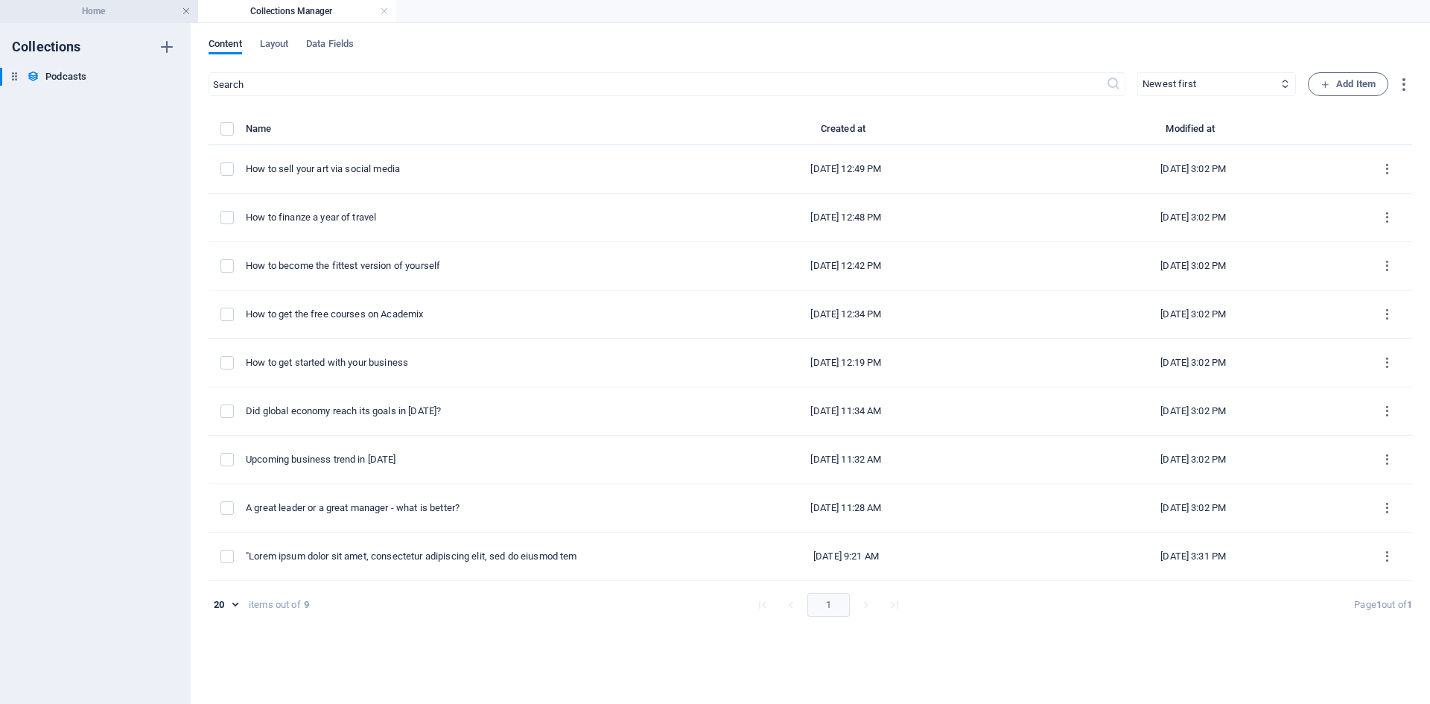
click at [185, 10] on link at bounding box center [186, 11] width 9 height 14
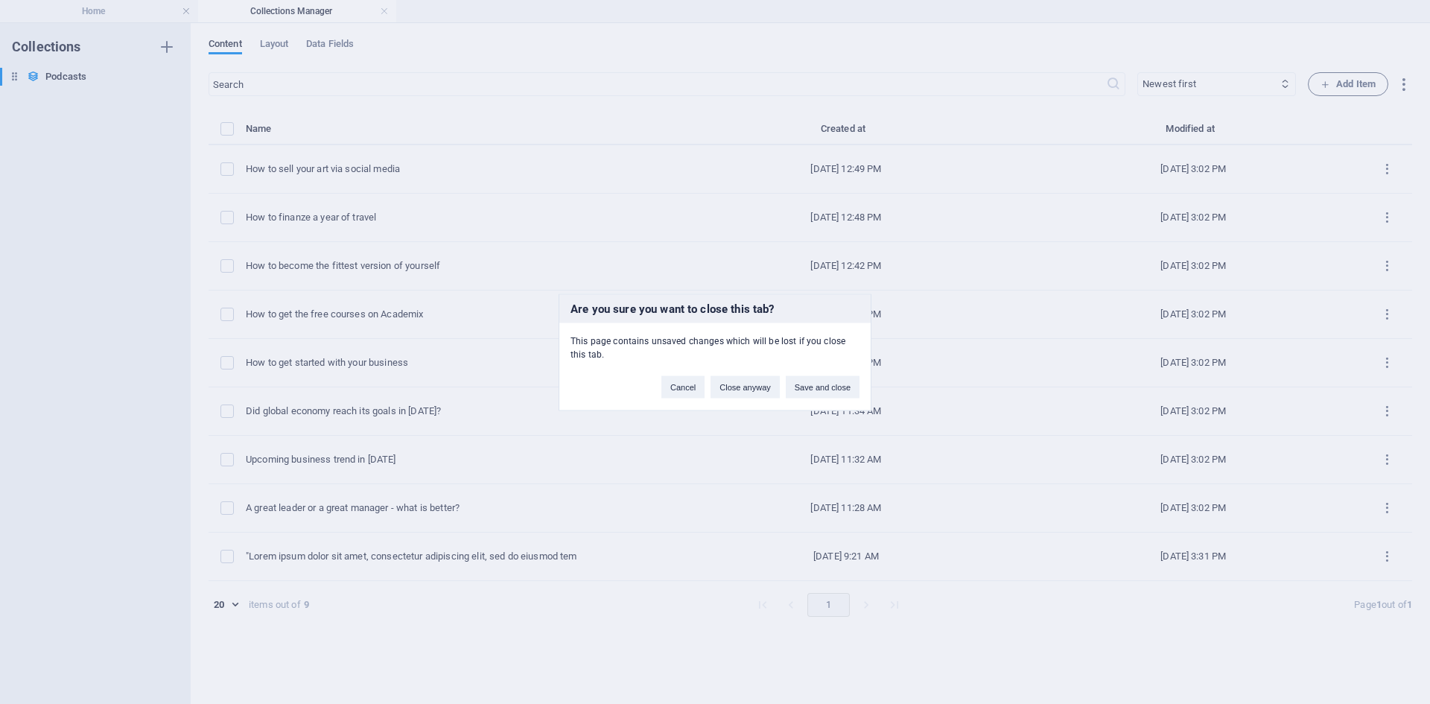
click at [92, 14] on div "Are you sure you want to close this tab? This page contains unsaved changes whi…" at bounding box center [715, 352] width 1430 height 704
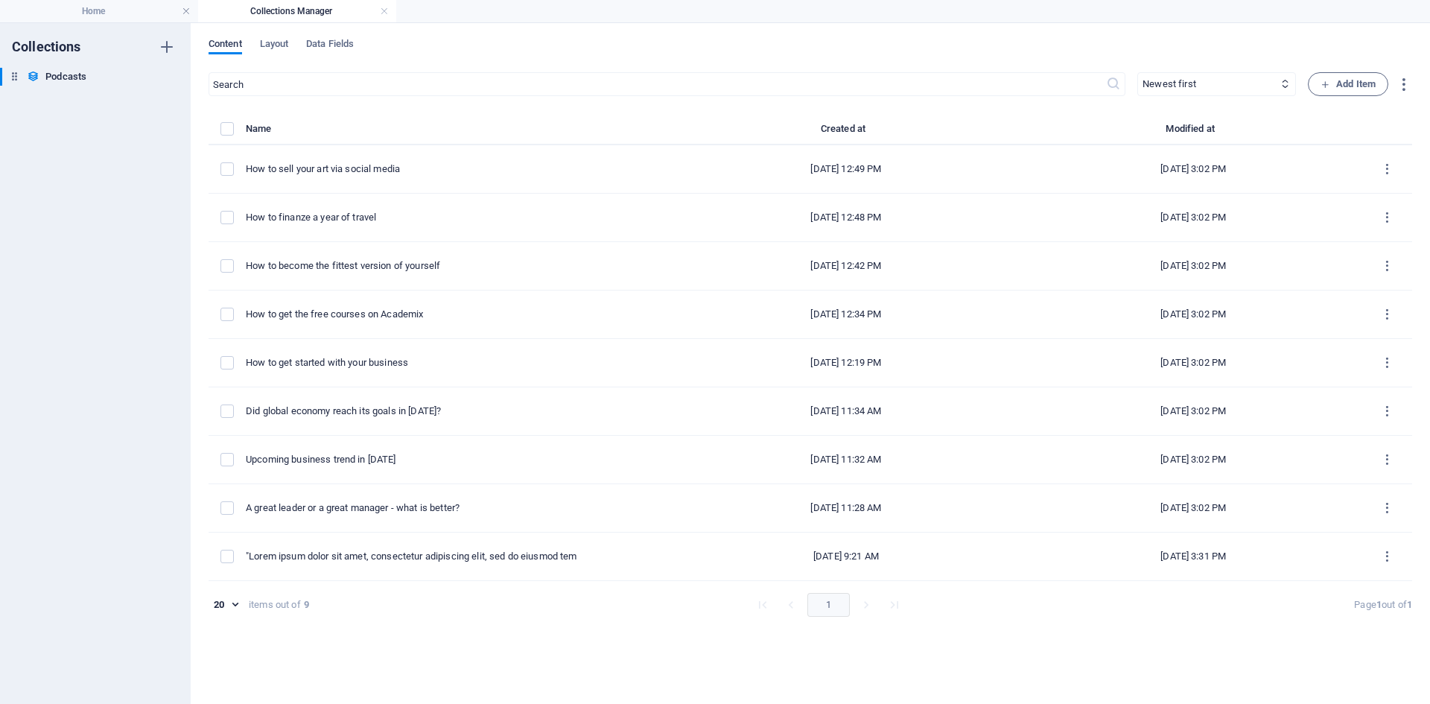
click at [232, 42] on span "Content" at bounding box center [226, 45] width 34 height 21
click at [267, 45] on span "Layout" at bounding box center [274, 45] width 29 height 21
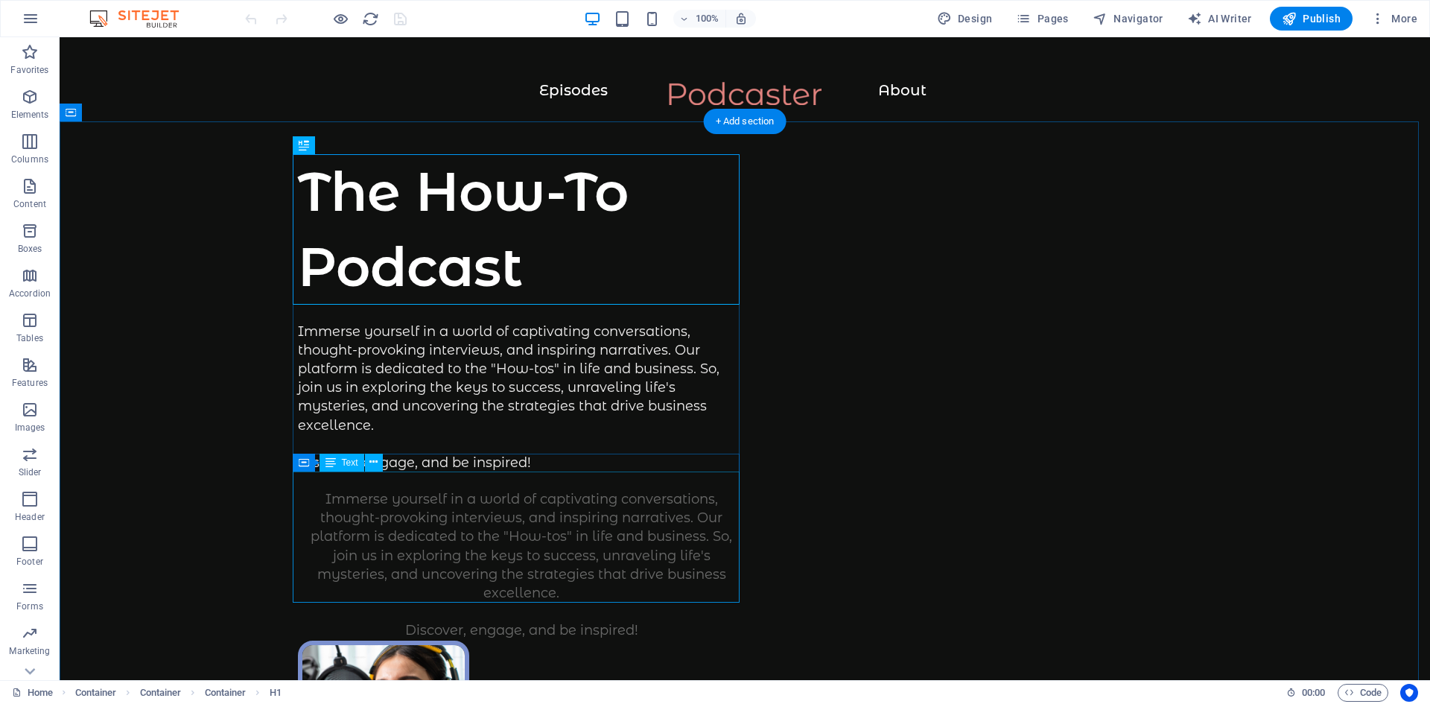
click at [508, 537] on div "Immerse yourself in a world of captivating conversations, thought-provoking int…" at bounding box center [521, 565] width 447 height 150
click at [374, 461] on icon at bounding box center [374, 462] width 8 height 16
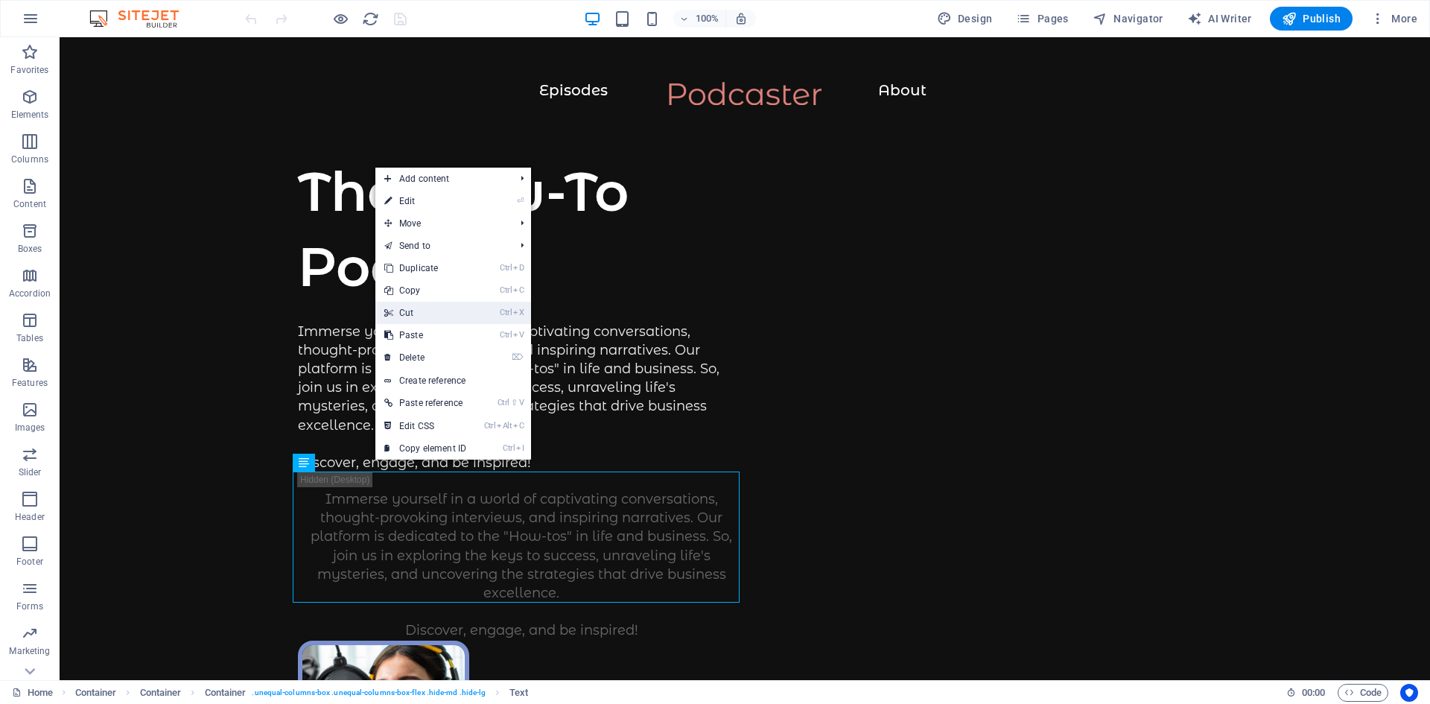
click at [410, 306] on link "Ctrl X Cut" at bounding box center [425, 313] width 100 height 22
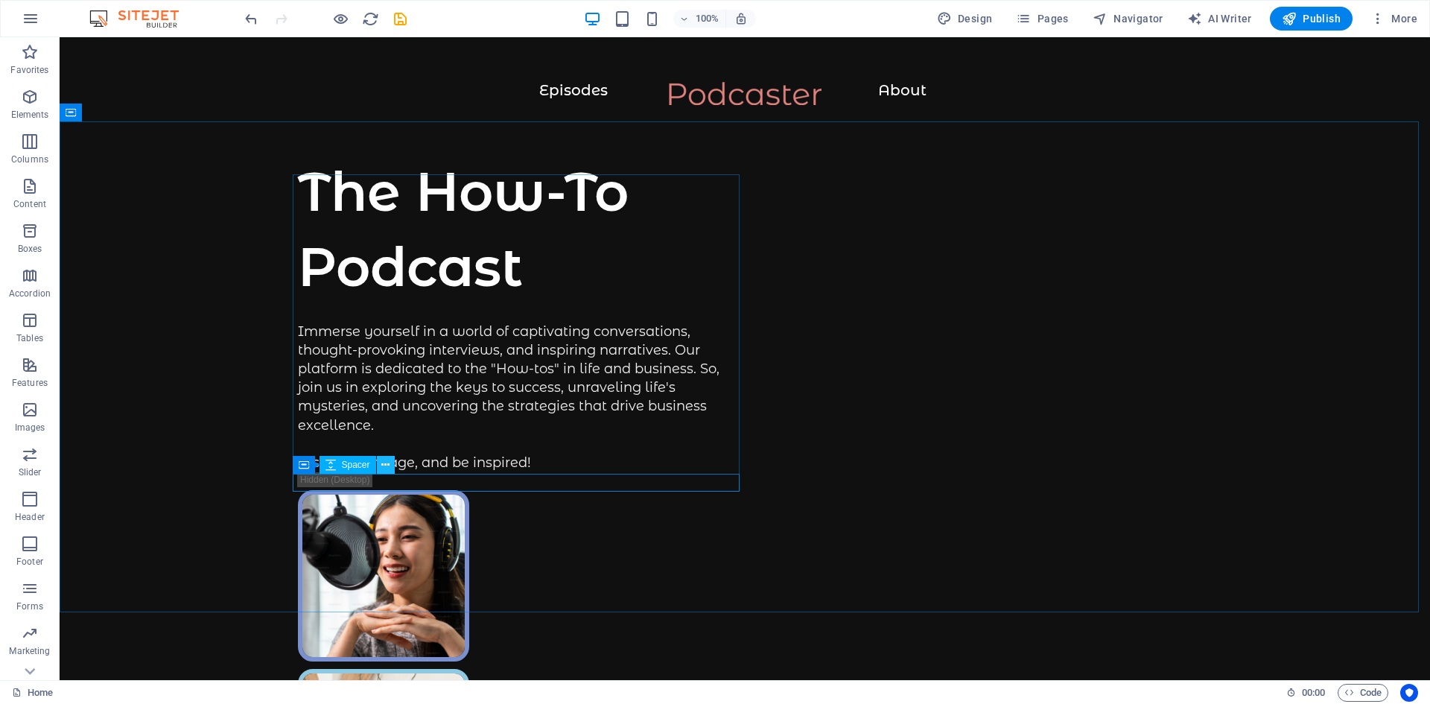
click at [379, 465] on button at bounding box center [386, 465] width 18 height 18
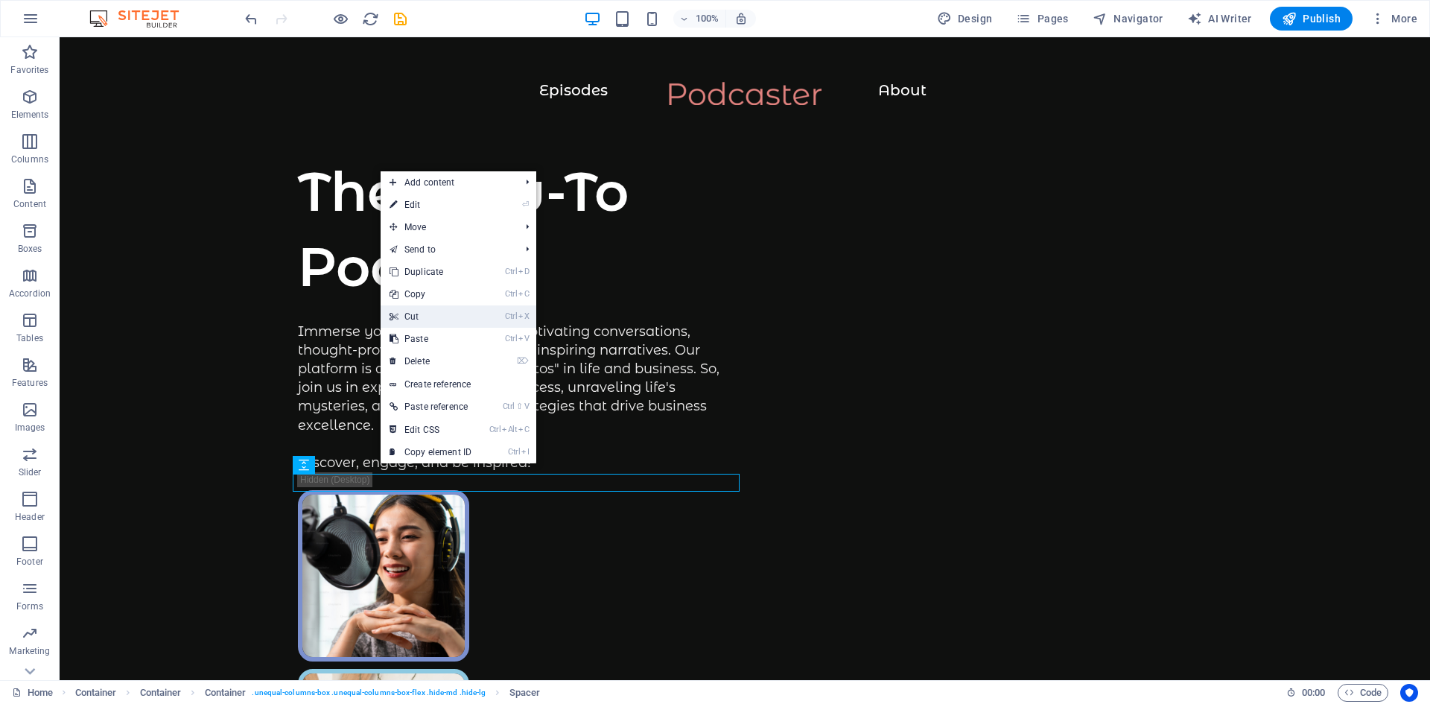
click at [403, 318] on link "Ctrl X Cut" at bounding box center [431, 316] width 100 height 22
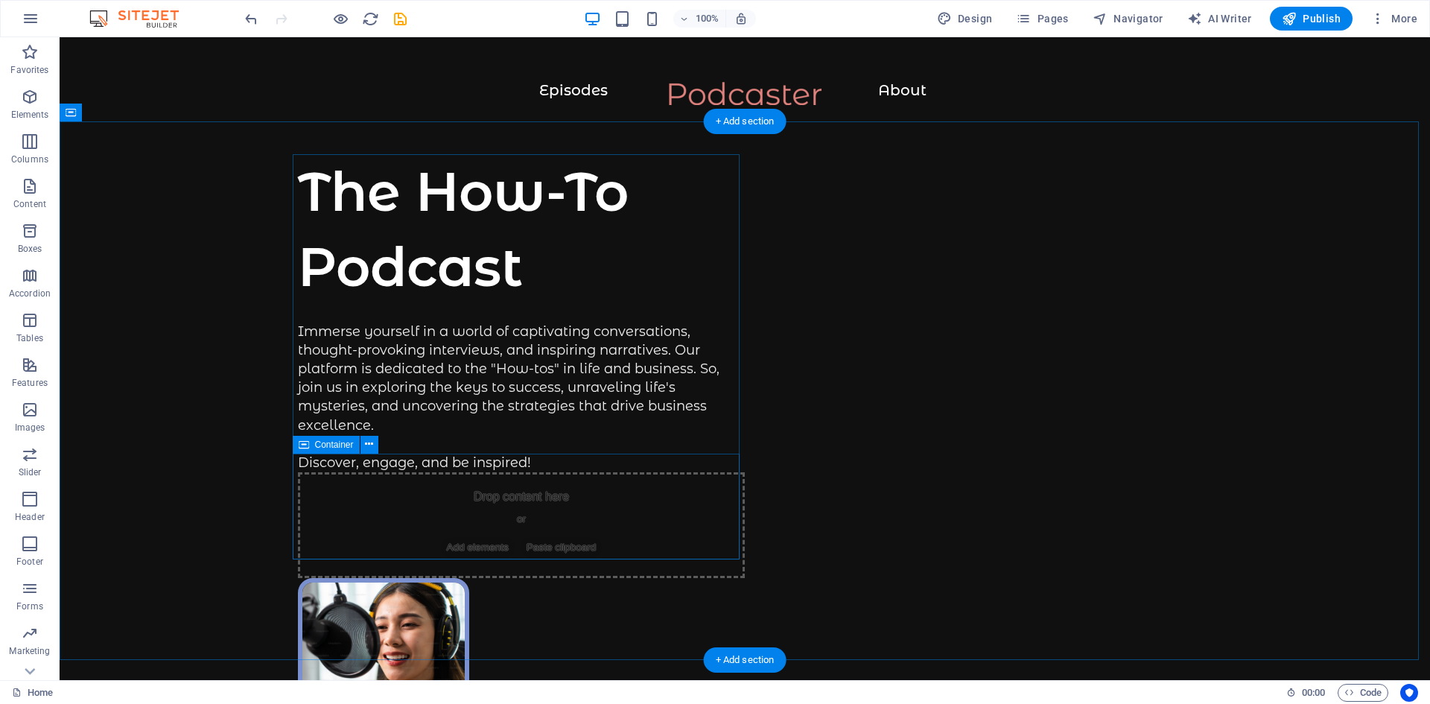
click at [367, 513] on div "Drop content here or Add elements Paste clipboard" at bounding box center [521, 525] width 447 height 106
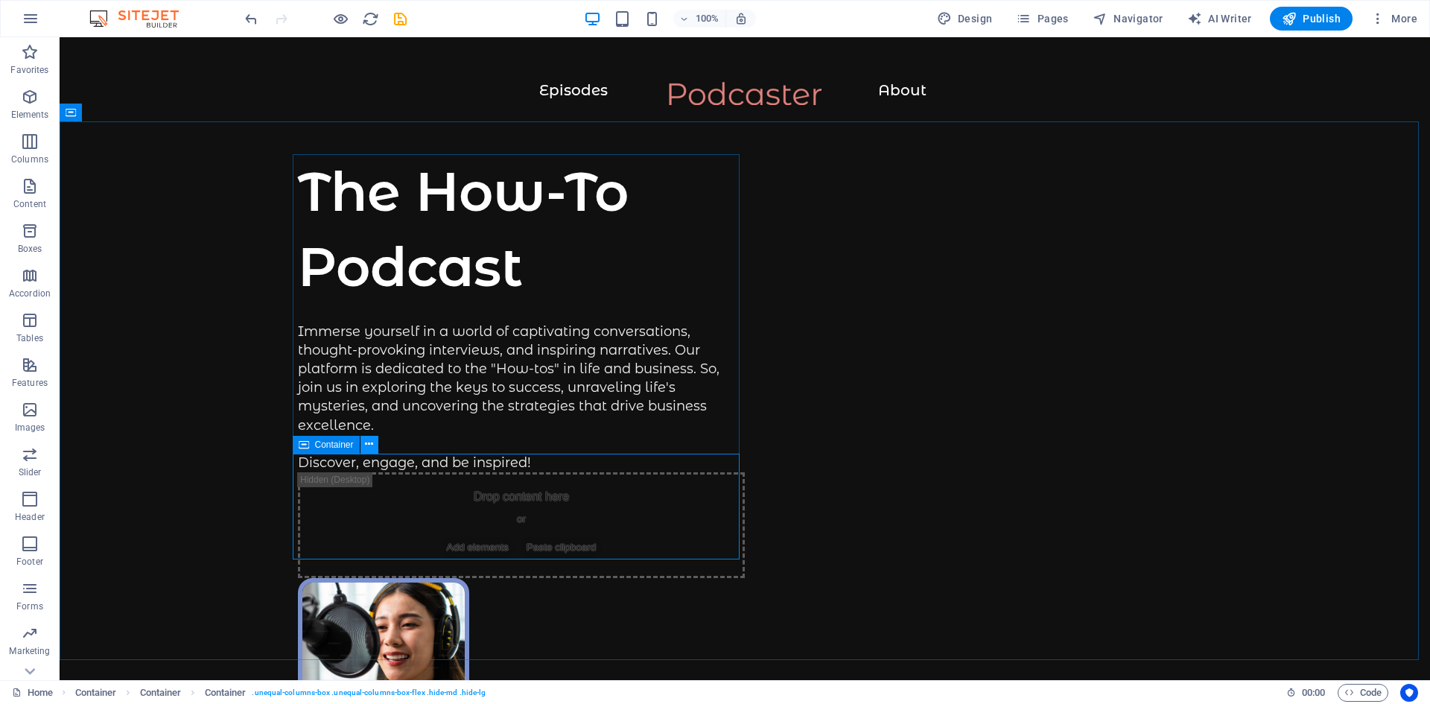
click at [372, 443] on icon at bounding box center [369, 445] width 8 height 16
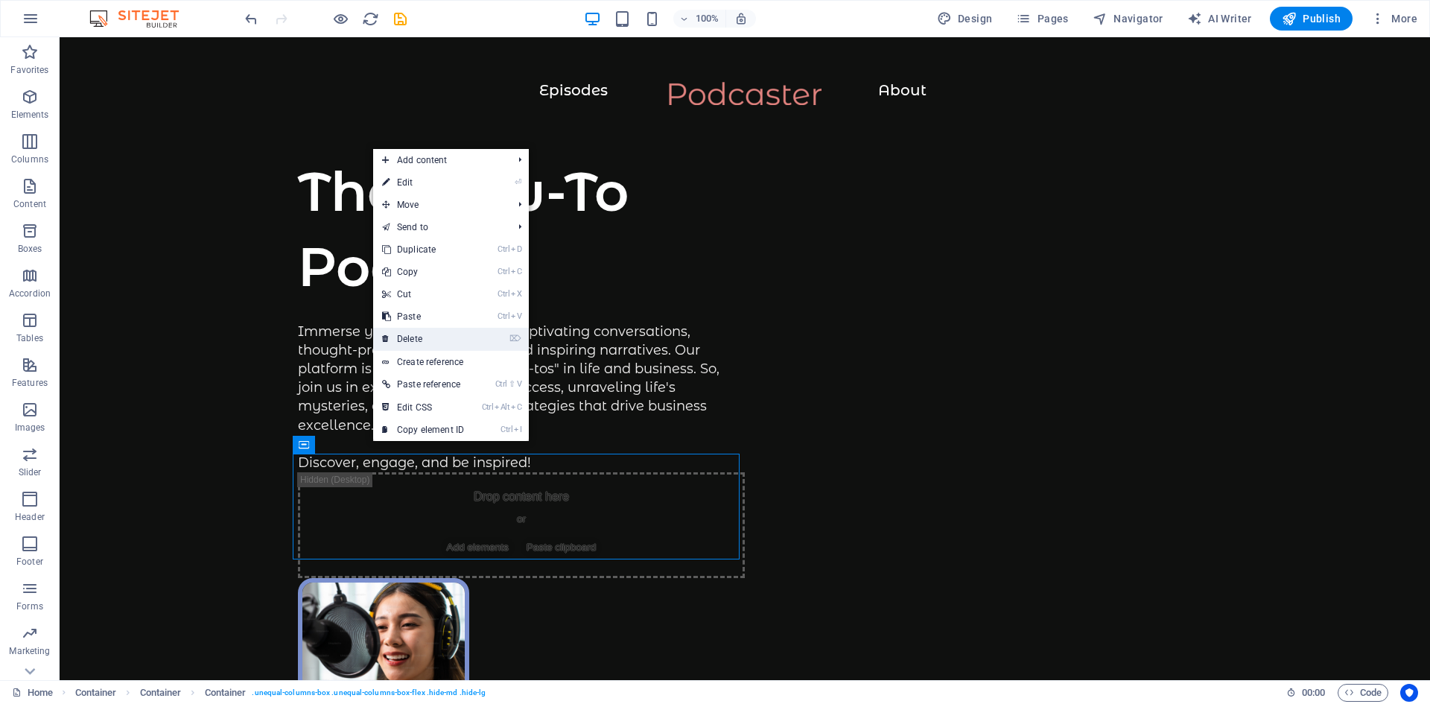
click at [425, 337] on link "⌦ Delete" at bounding box center [423, 339] width 100 height 22
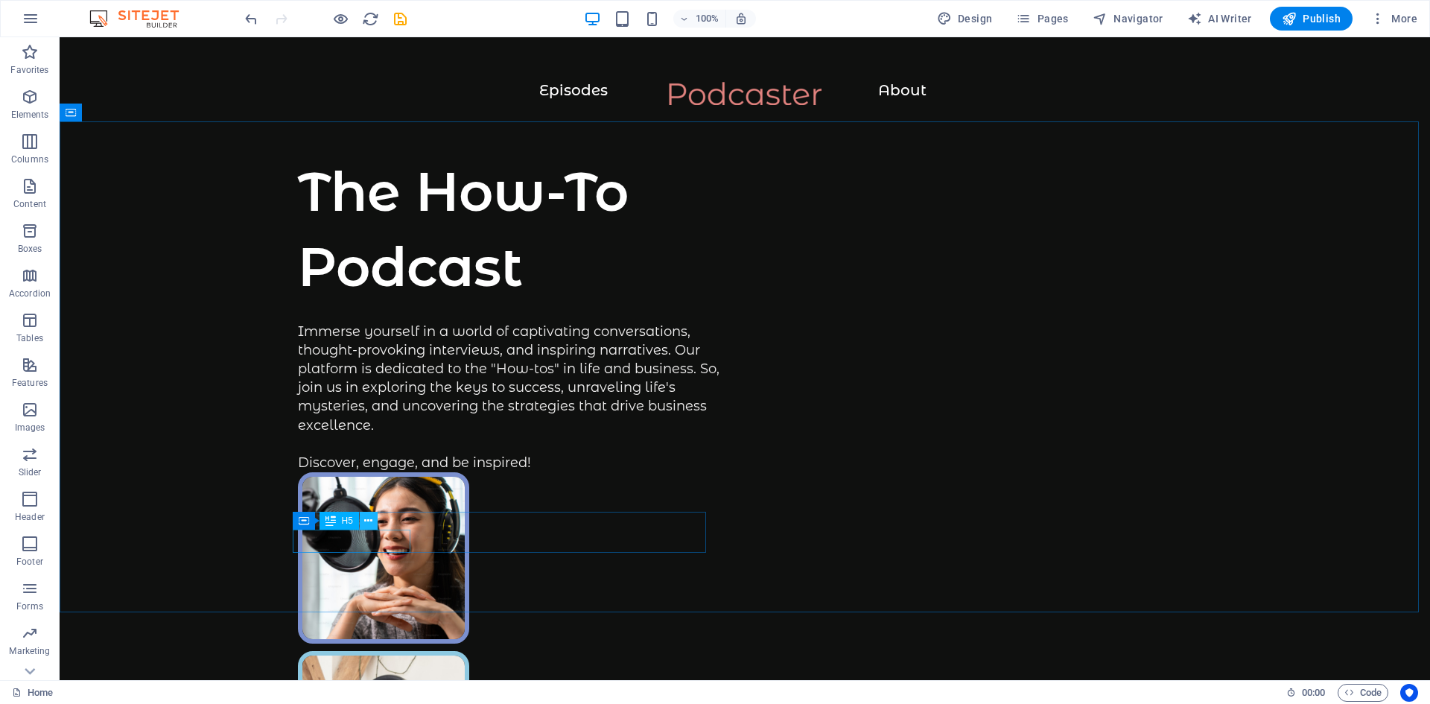
click at [373, 522] on button at bounding box center [369, 521] width 18 height 18
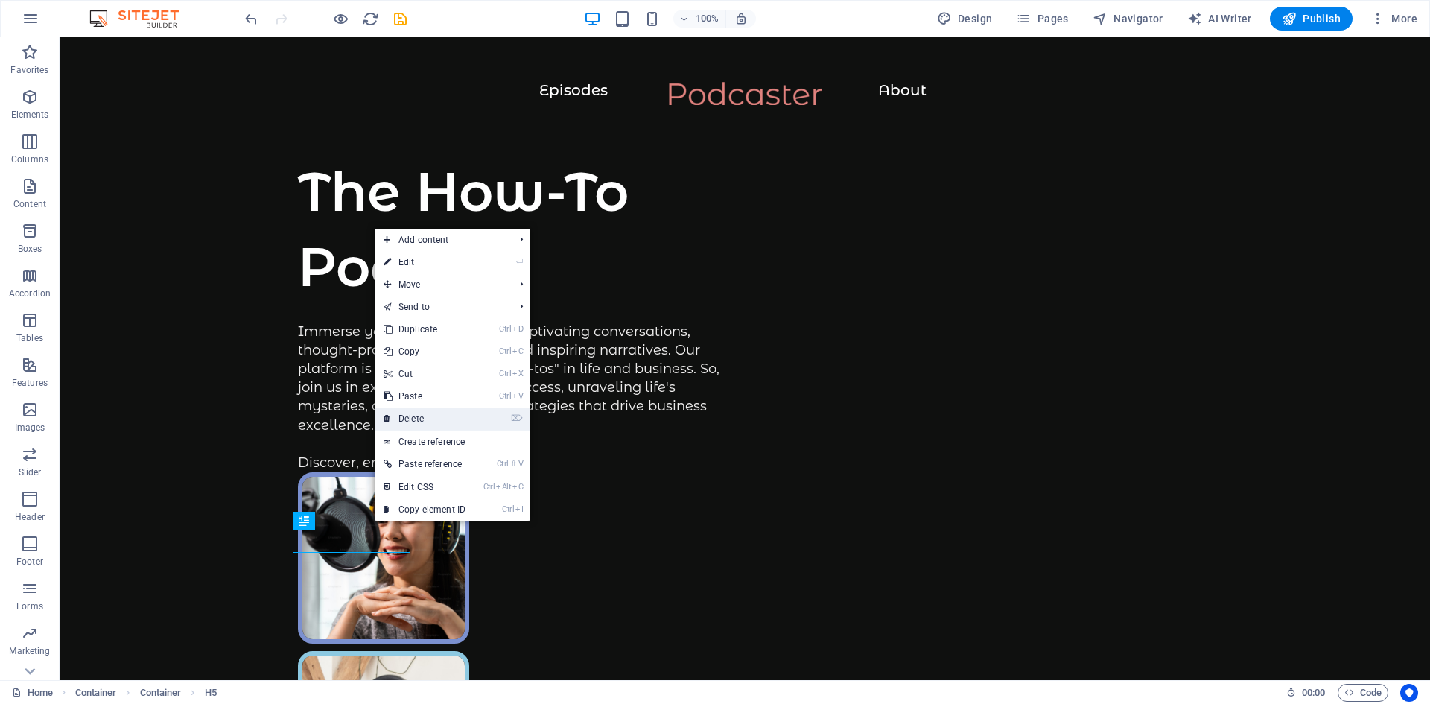
click at [400, 425] on link "⌦ Delete" at bounding box center [425, 418] width 100 height 22
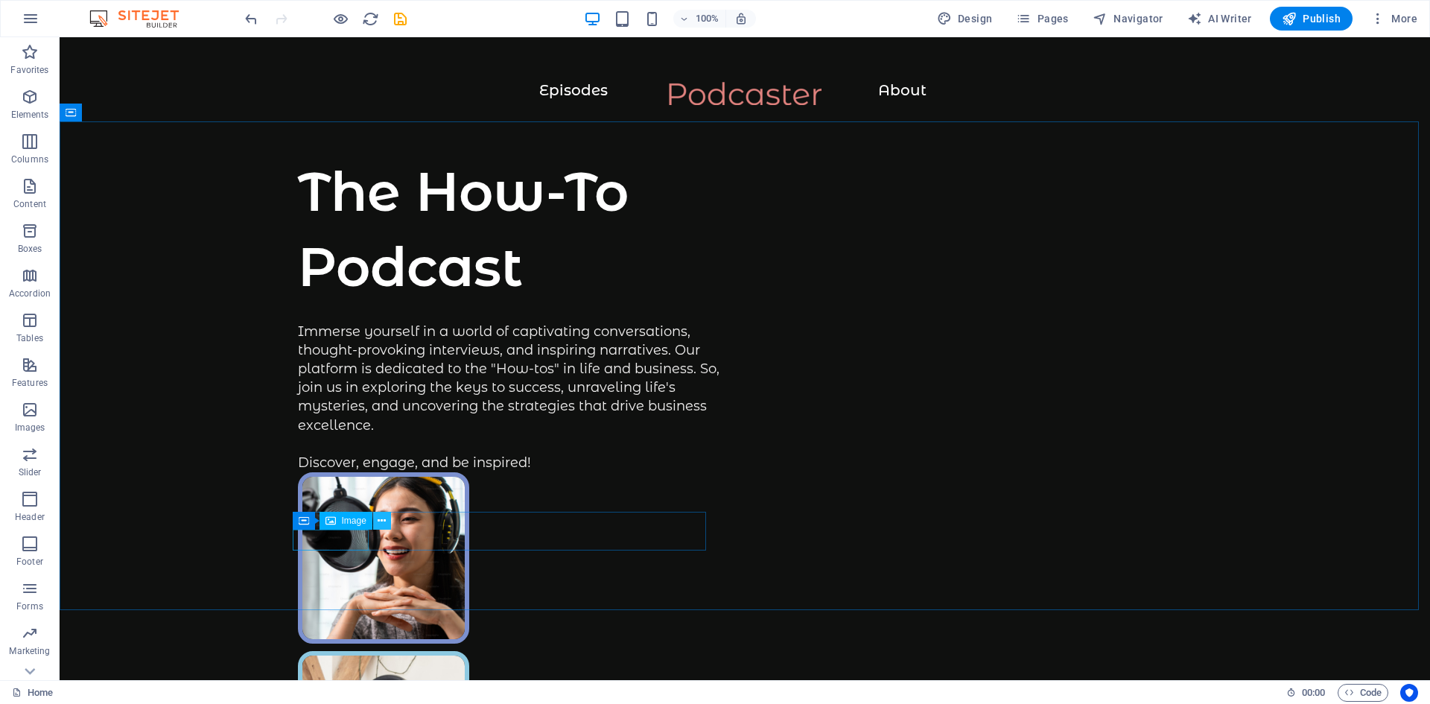
click at [383, 522] on icon at bounding box center [382, 521] width 8 height 16
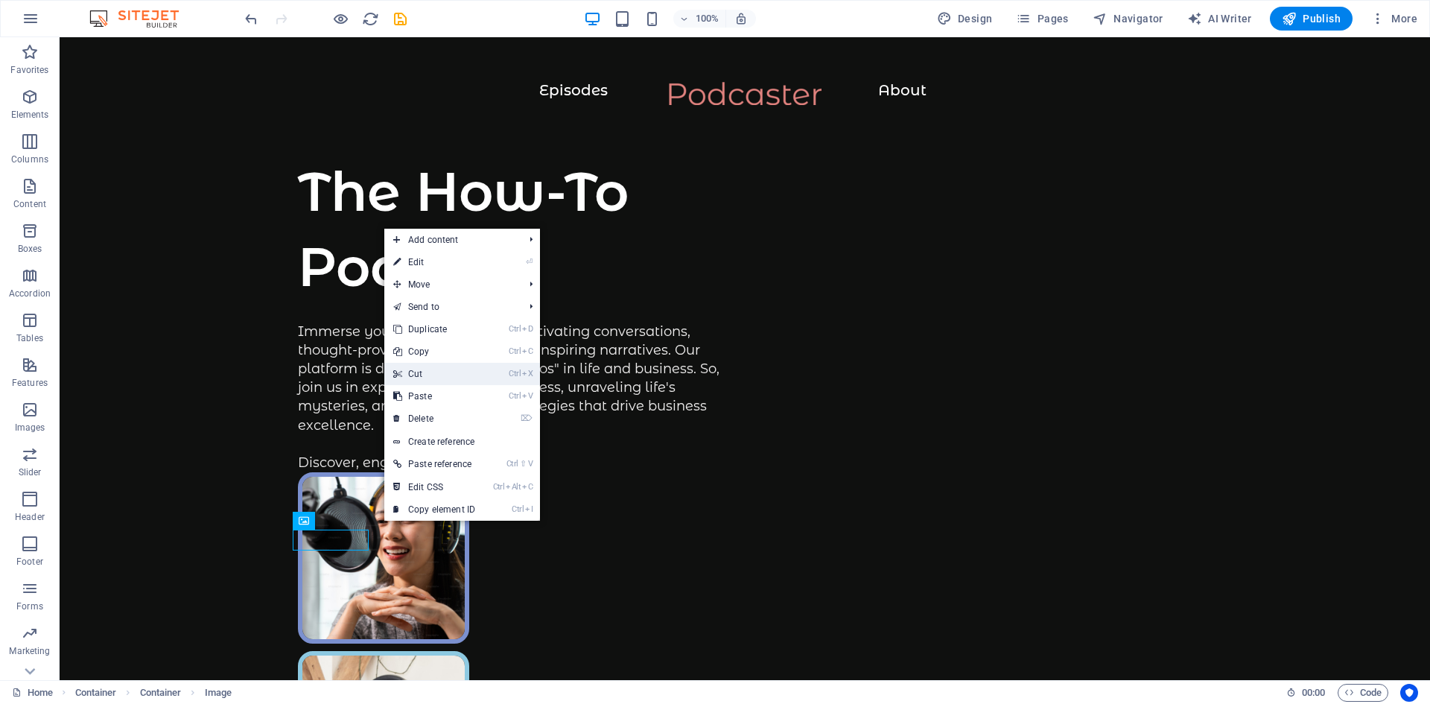
click at [413, 377] on link "Ctrl X Cut" at bounding box center [434, 374] width 100 height 22
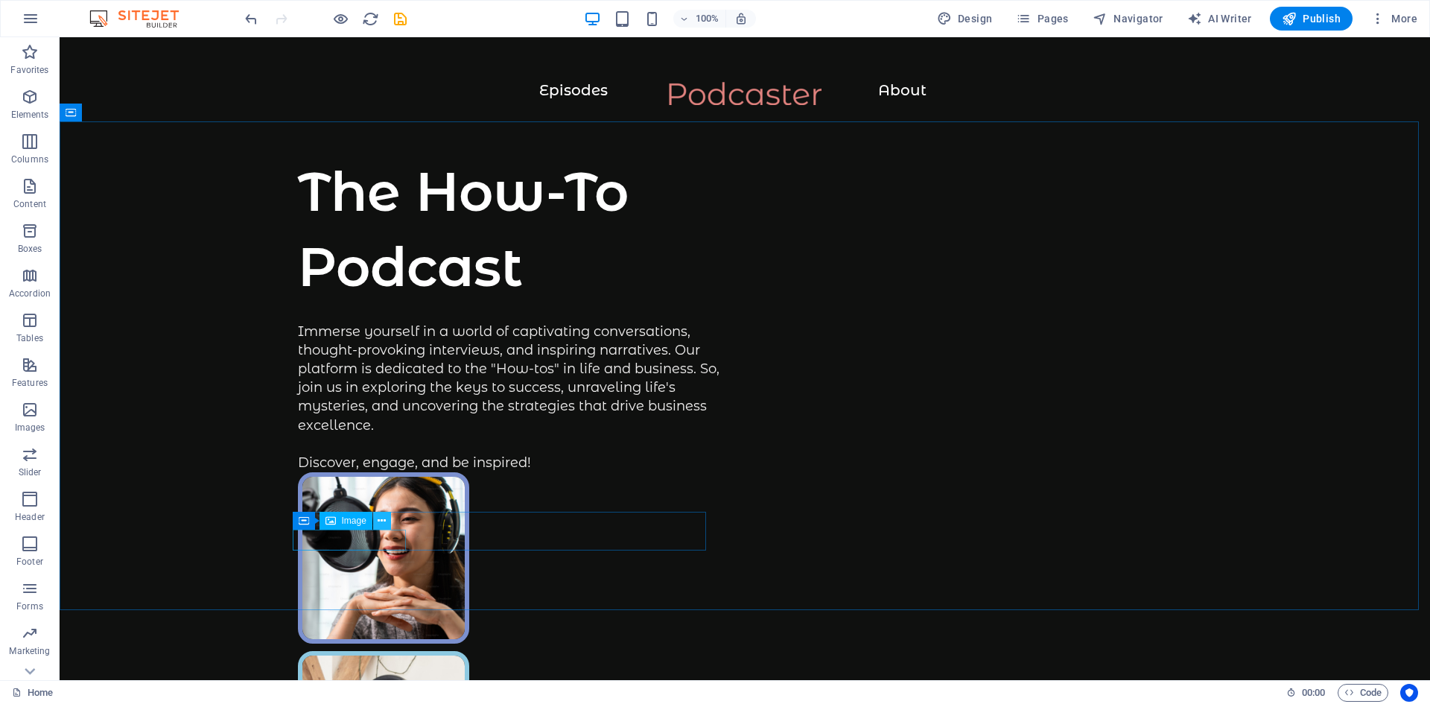
click at [378, 521] on icon at bounding box center [382, 521] width 8 height 16
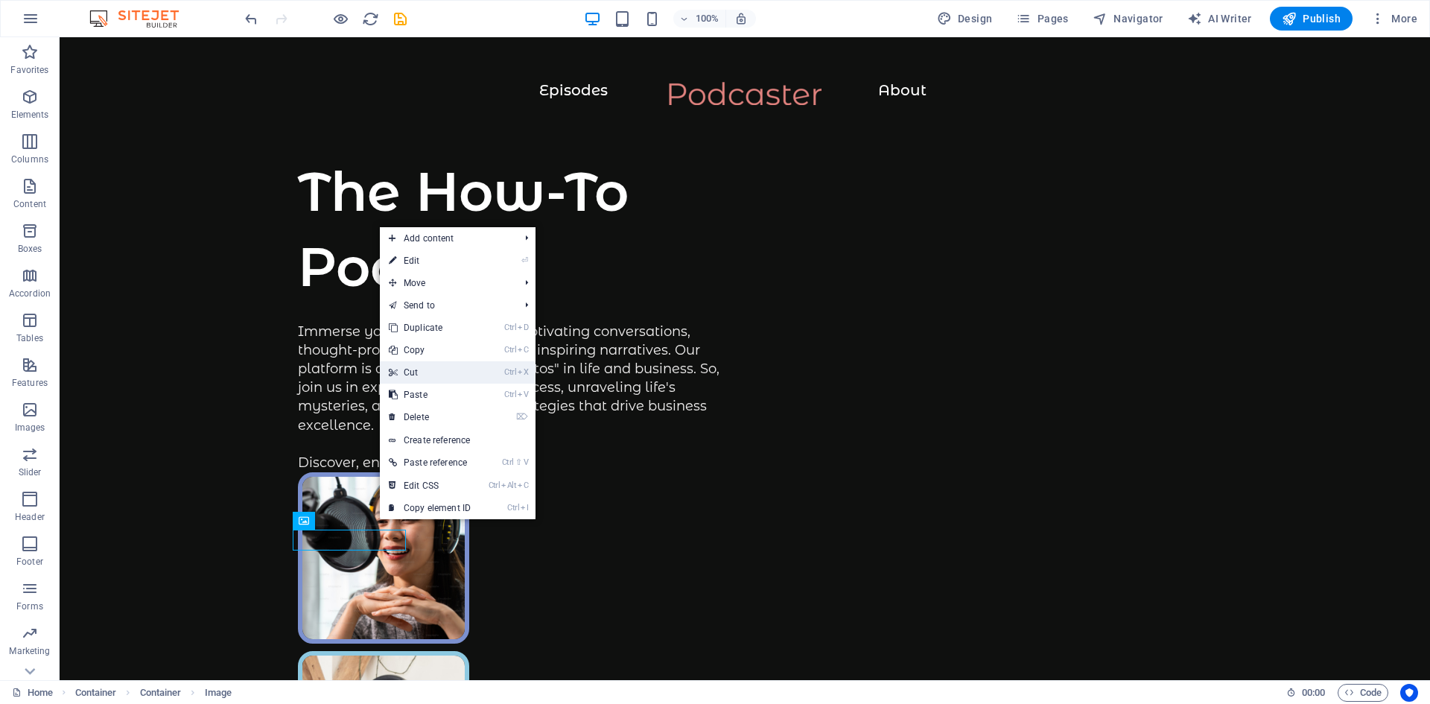
click at [406, 370] on link "Ctrl X Cut" at bounding box center [430, 372] width 100 height 22
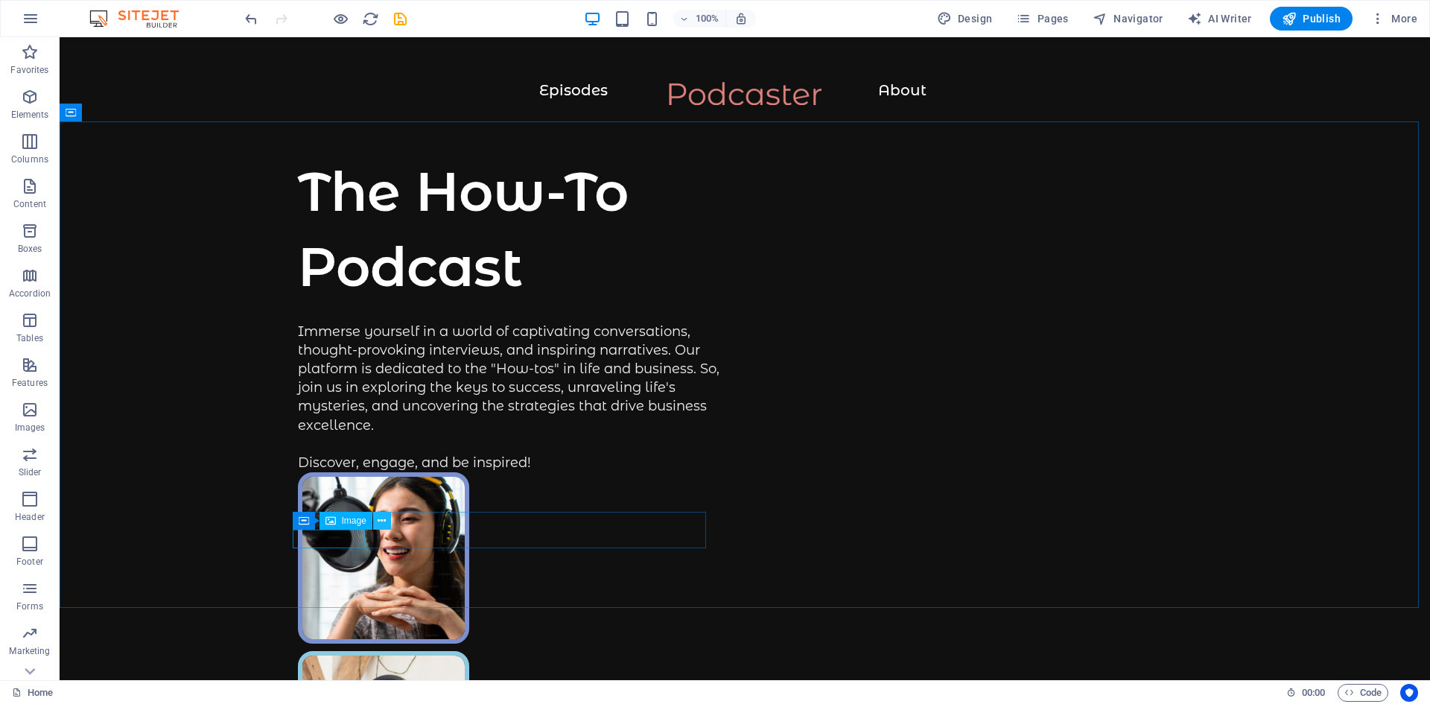
click at [382, 521] on icon at bounding box center [382, 521] width 8 height 16
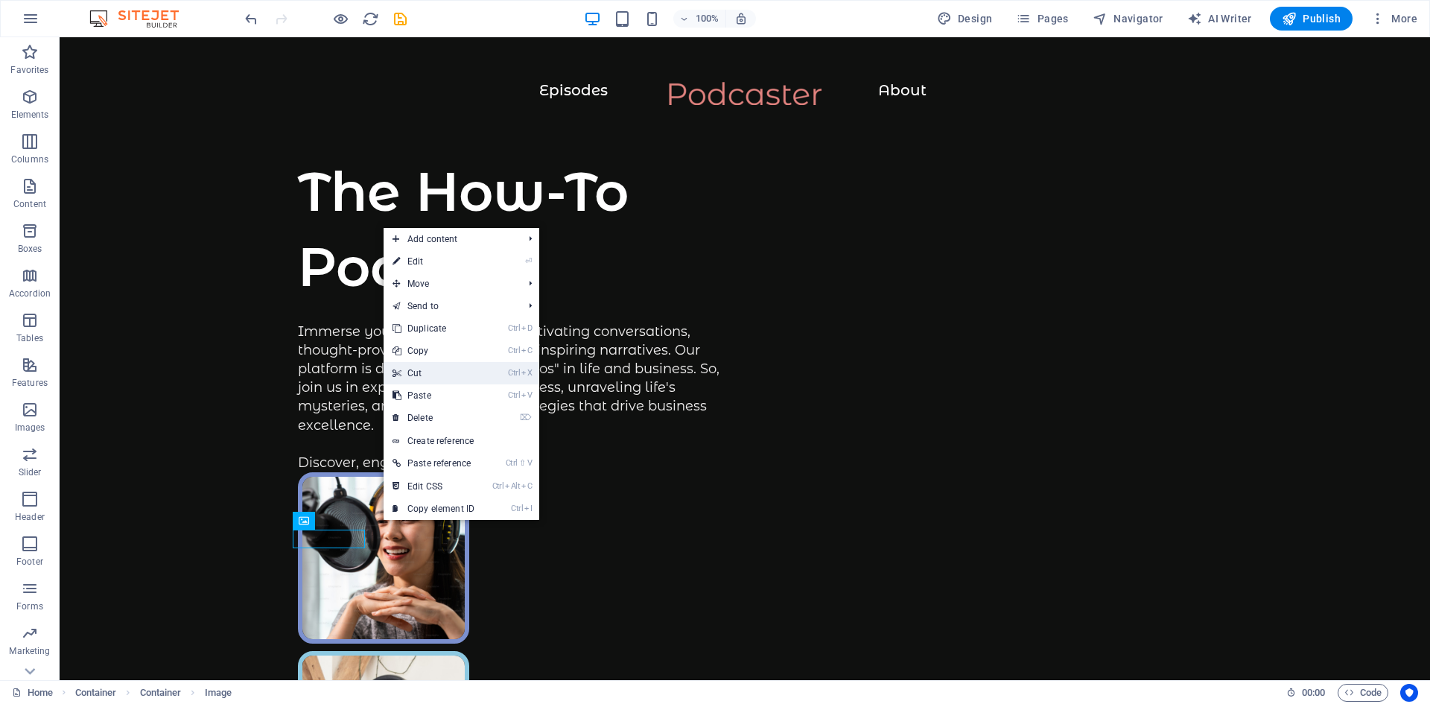
click at [405, 375] on link "Ctrl X Cut" at bounding box center [434, 373] width 100 height 22
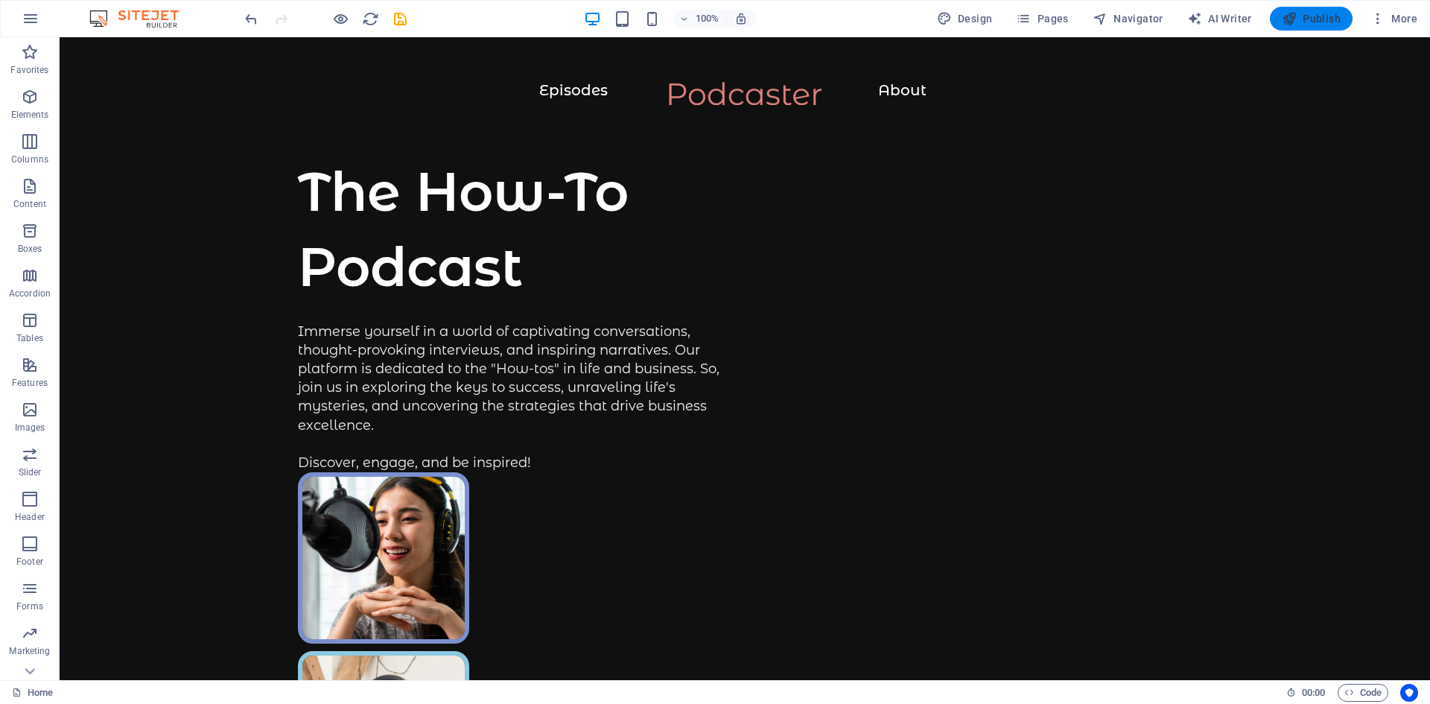
click at [1315, 12] on span "Publish" at bounding box center [1311, 18] width 59 height 15
checkbox input "false"
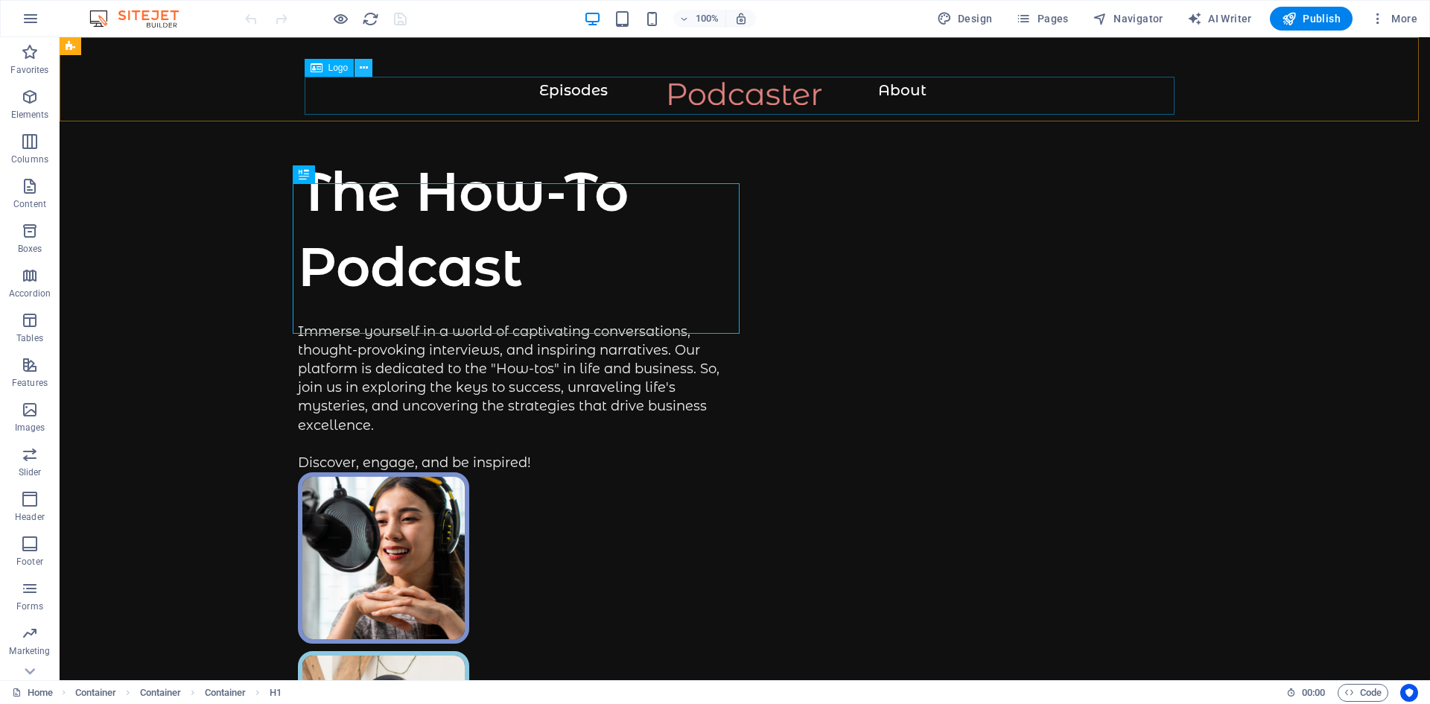
click at [365, 69] on icon at bounding box center [364, 68] width 8 height 16
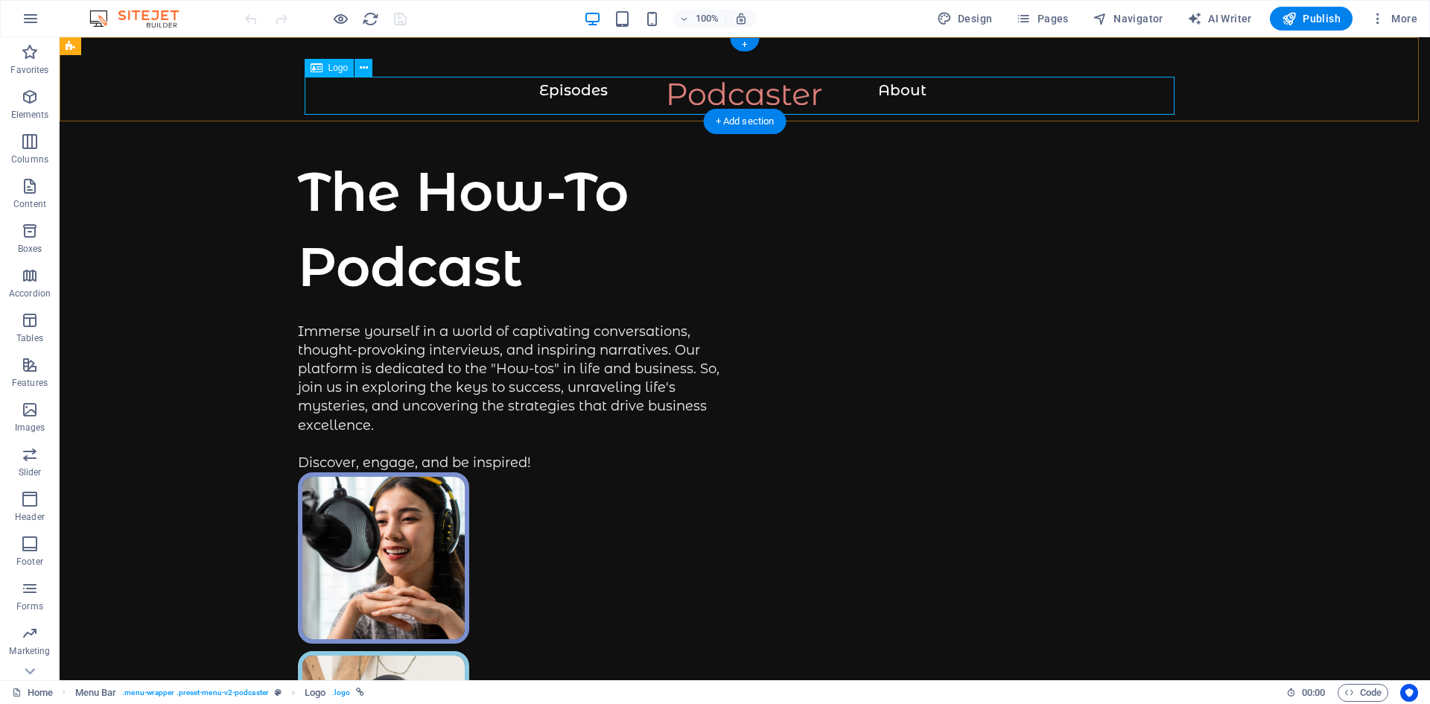
click at [669, 89] on div at bounding box center [744, 101] width 1311 height 38
select select "px"
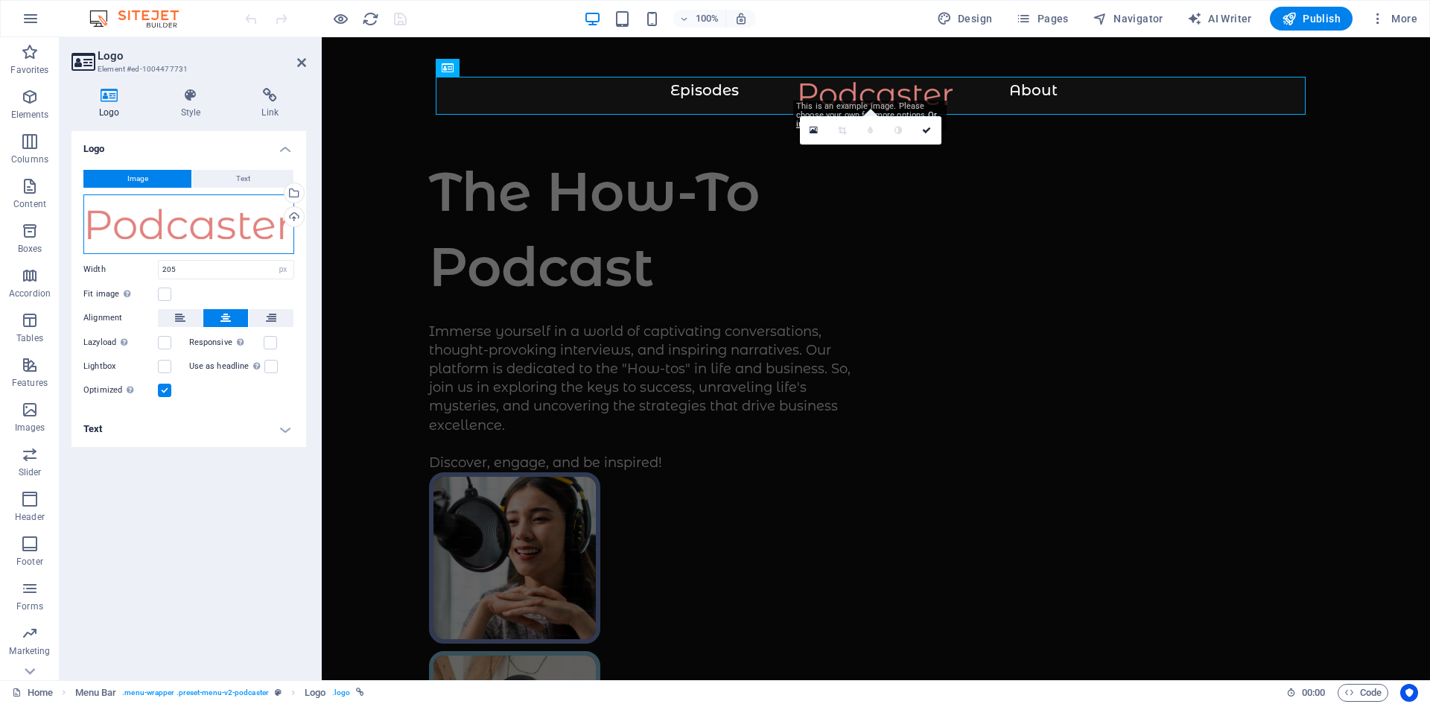
click at [240, 226] on div "Drag files here, click to choose files or select files from Files or our free s…" at bounding box center [188, 224] width 211 height 60
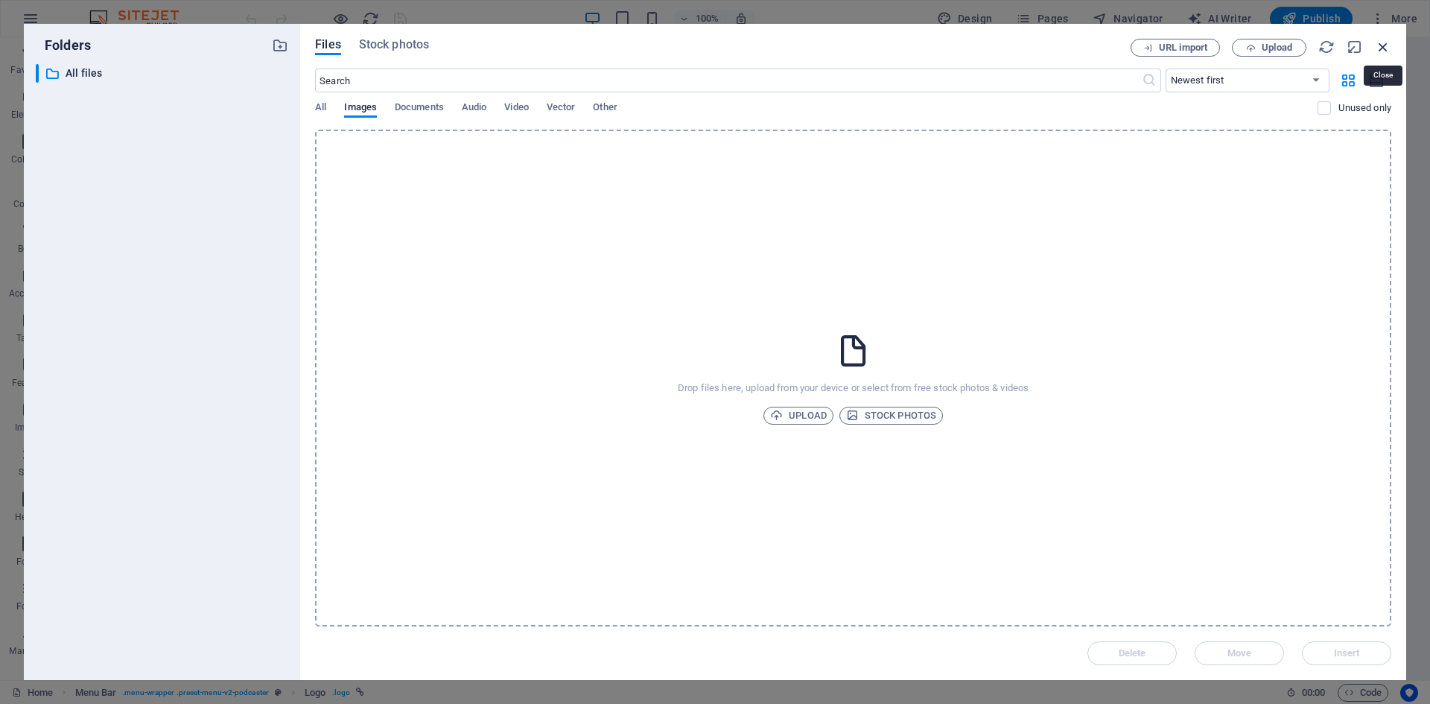
click at [1385, 45] on icon "button" at bounding box center [1383, 47] width 16 height 16
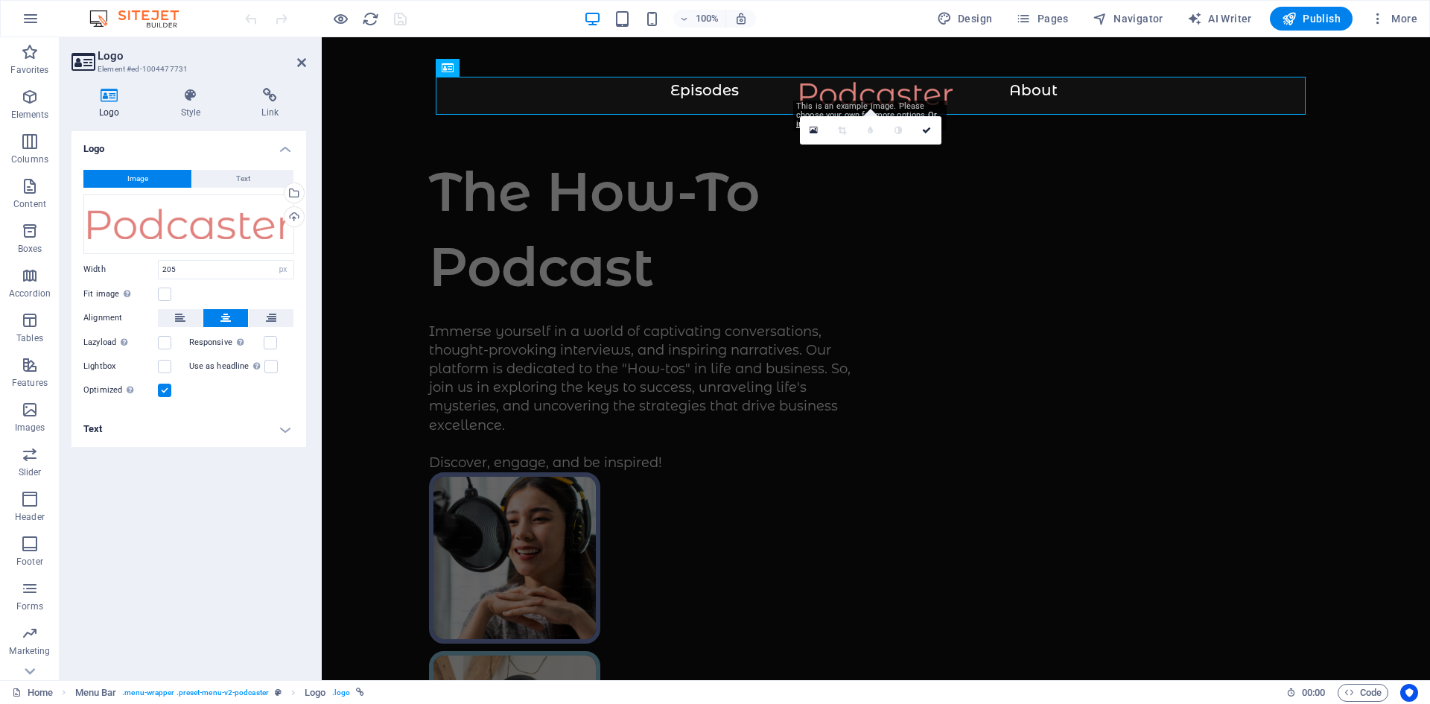
click at [880, 102] on div "This is an example image. Please choose your own for more options. Or import th…" at bounding box center [869, 116] width 153 height 30
drag, startPoint x: 880, startPoint y: 102, endPoint x: 831, endPoint y: 140, distance: 62.1
click at [831, 140] on link at bounding box center [842, 130] width 28 height 28
click at [821, 130] on link at bounding box center [814, 130] width 28 height 28
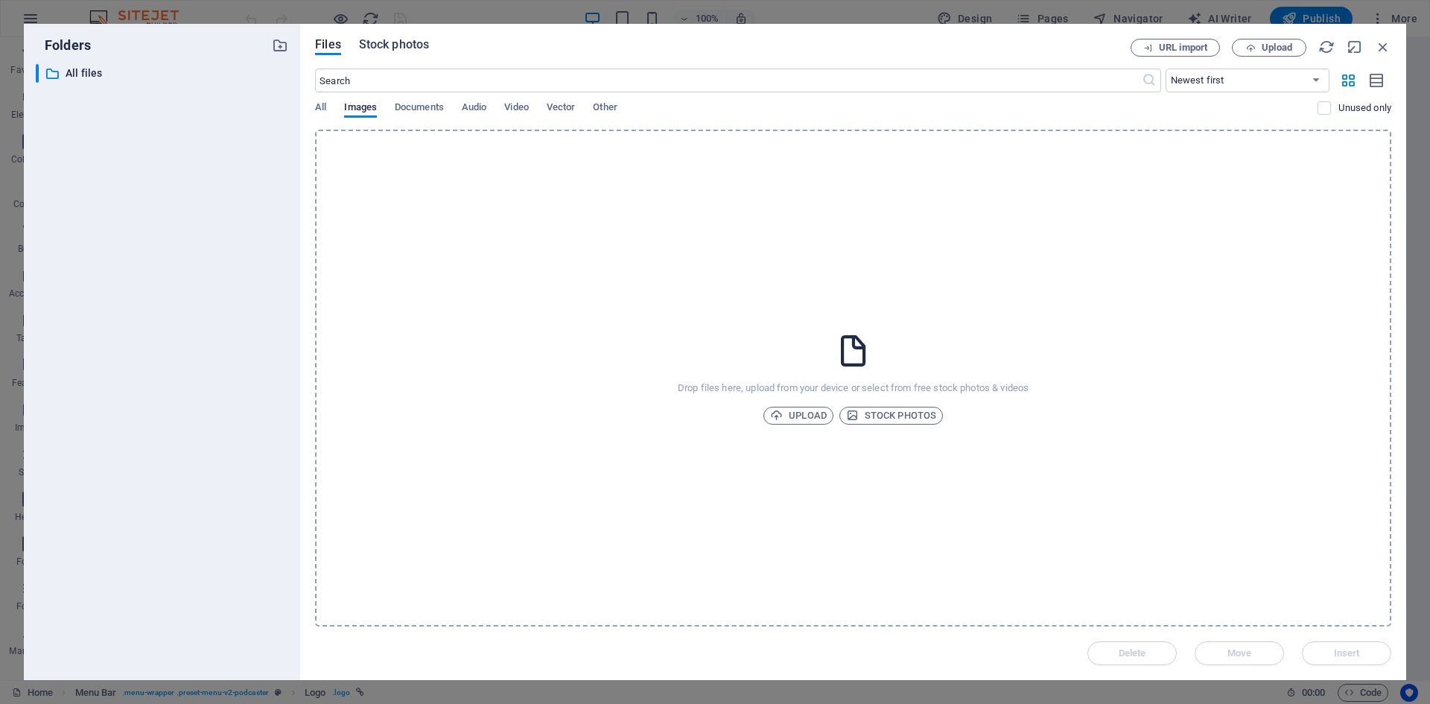
click at [387, 45] on span "Stock photos" at bounding box center [394, 45] width 70 height 18
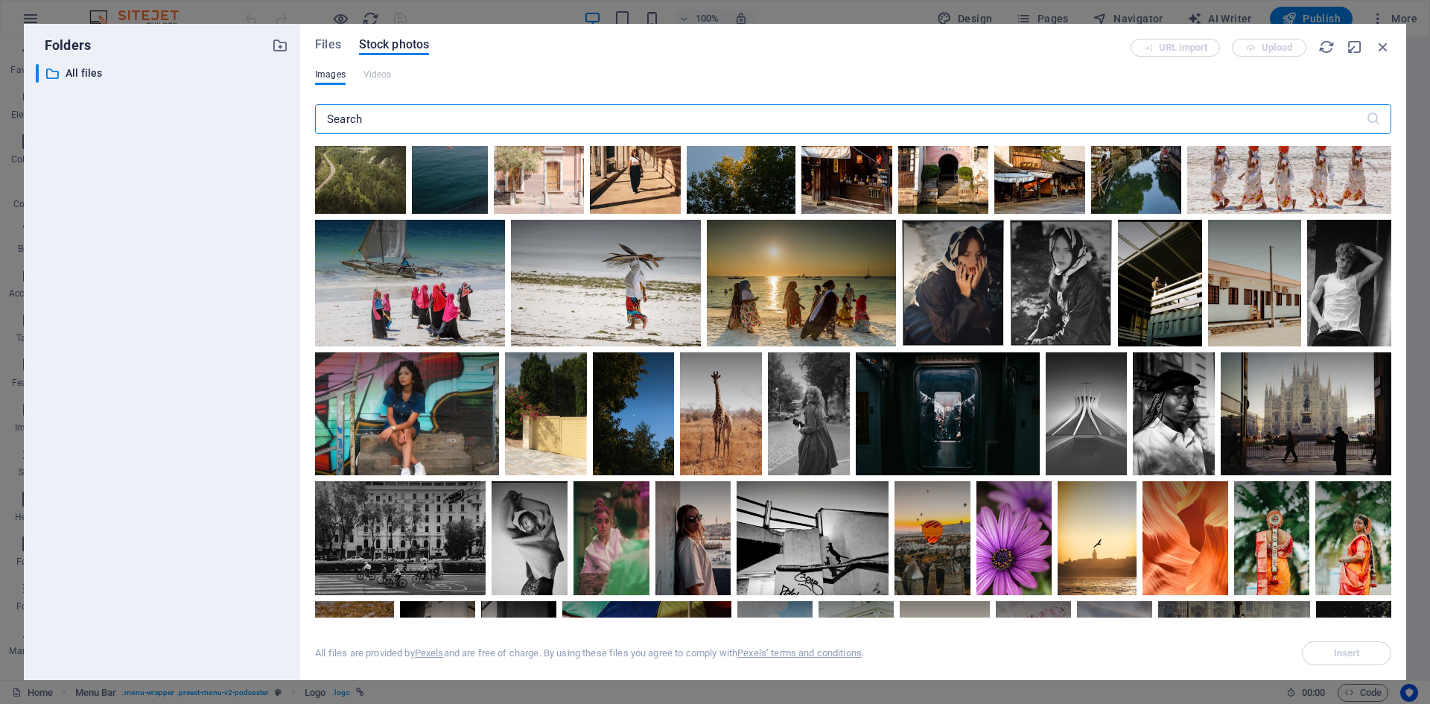
scroll to position [2309, 0]
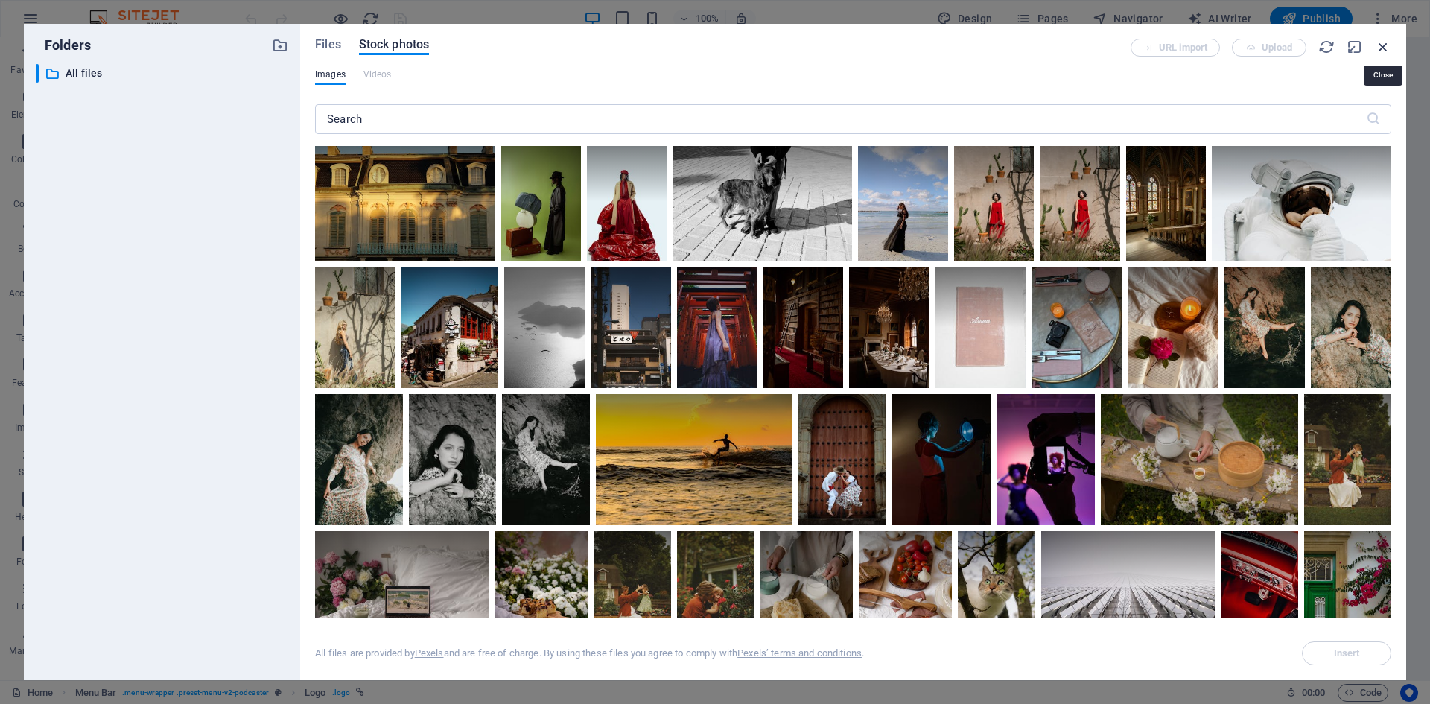
click at [1383, 44] on icon "button" at bounding box center [1383, 47] width 16 height 16
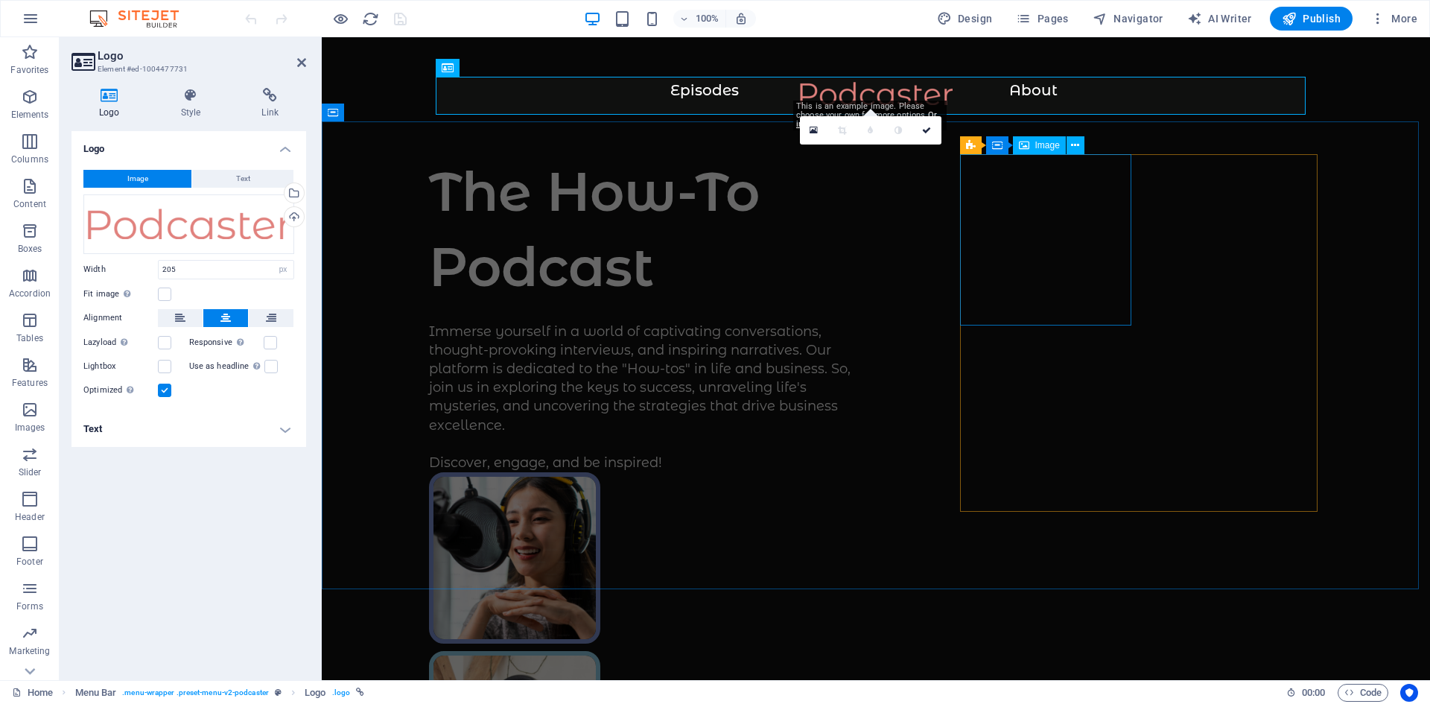
click at [600, 472] on figure at bounding box center [514, 557] width 171 height 171
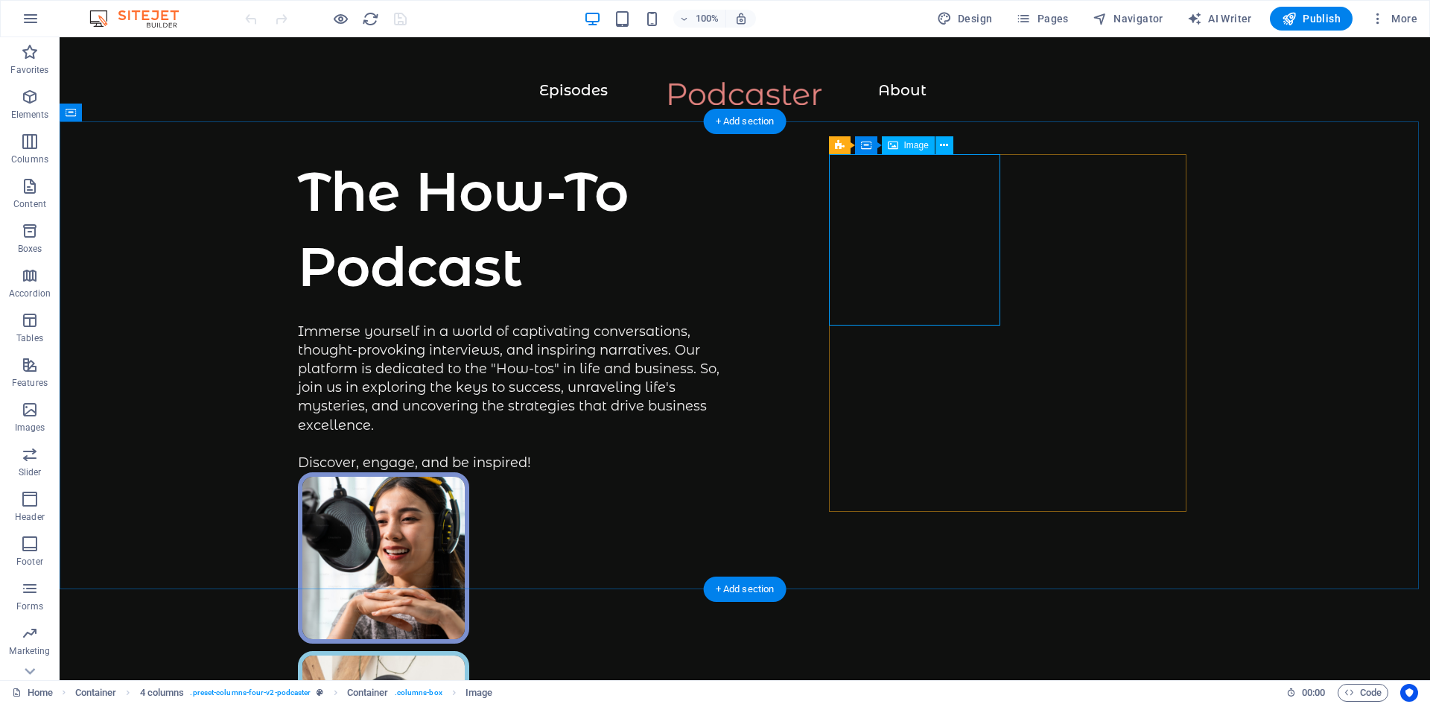
click at [469, 472] on figure at bounding box center [383, 557] width 171 height 171
select select "%"
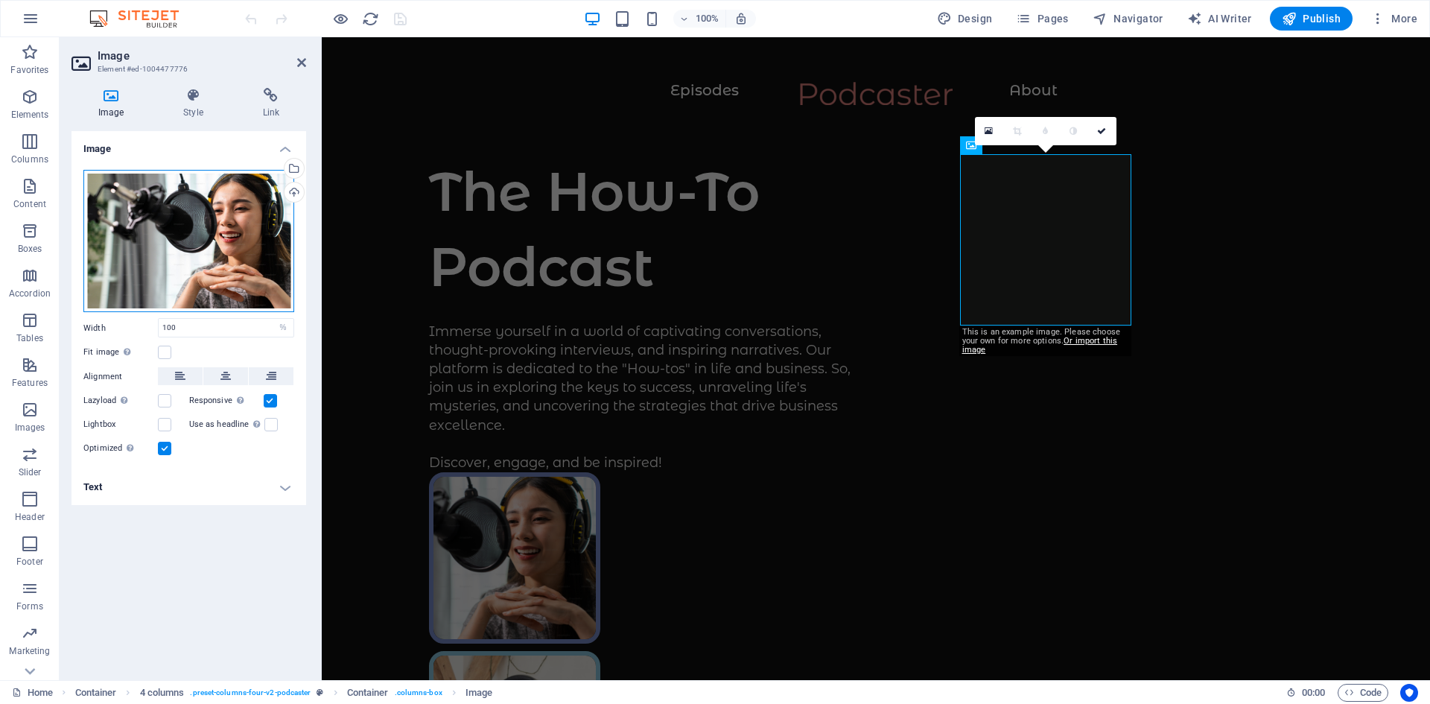
click at [215, 226] on div "Drag files here, click to choose files or select files from Files or our free s…" at bounding box center [188, 241] width 211 height 143
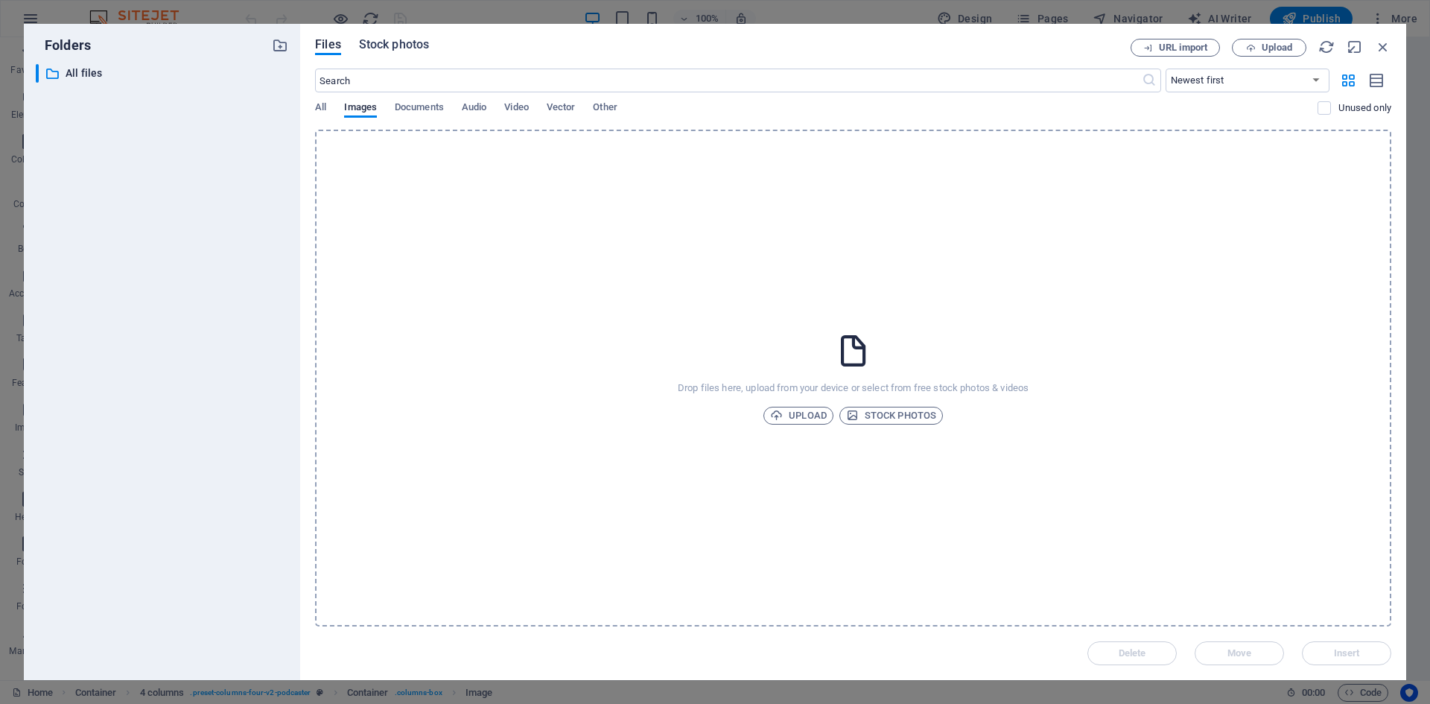
click at [384, 48] on span "Stock photos" at bounding box center [394, 45] width 70 height 18
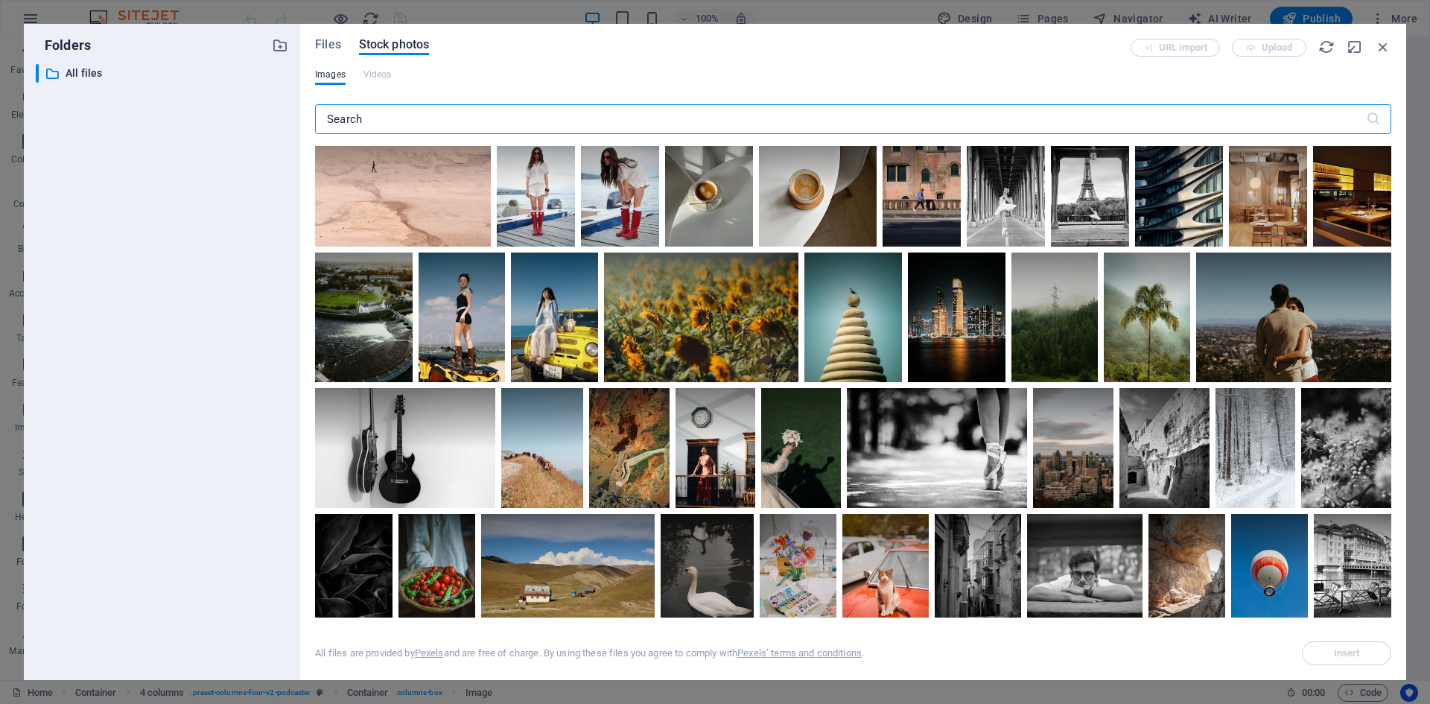
scroll to position [1043, 0]
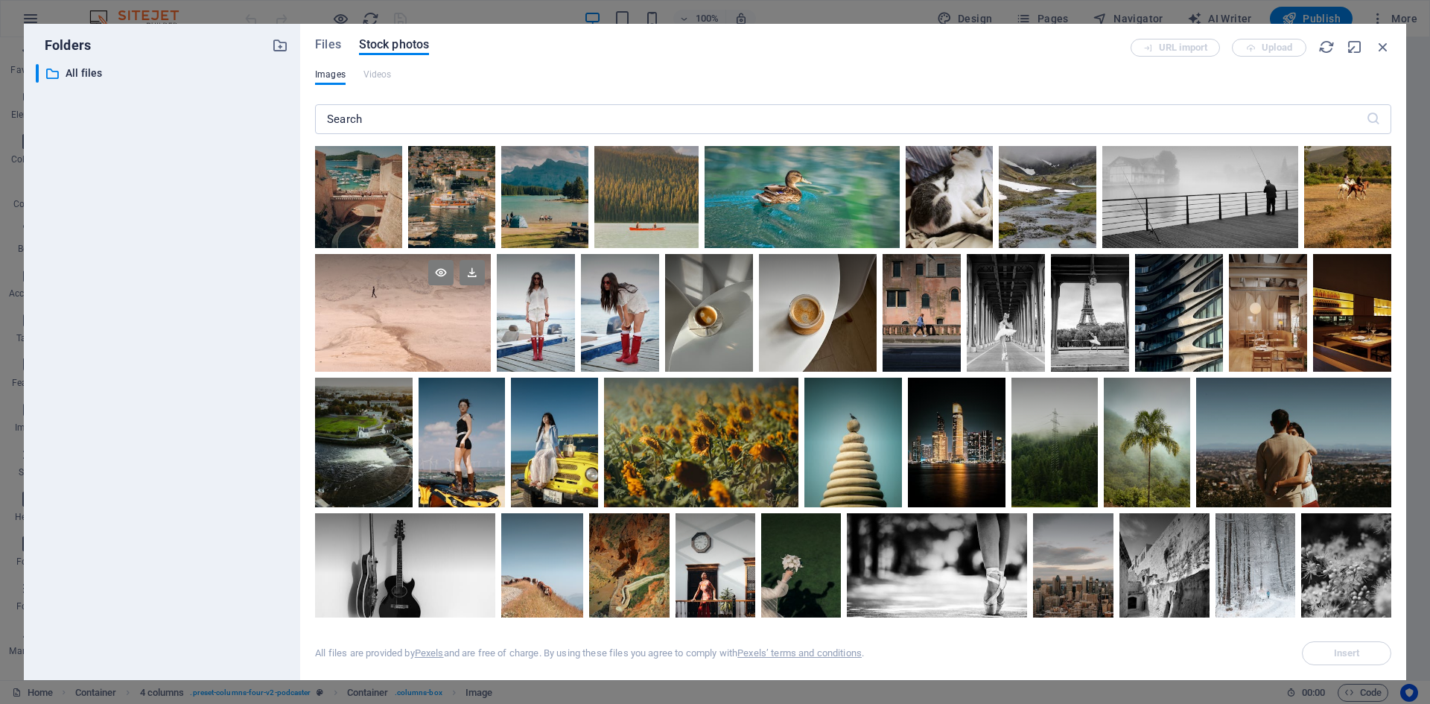
click at [392, 299] on div at bounding box center [403, 283] width 176 height 59
click at [393, 306] on div at bounding box center [403, 283] width 176 height 59
click at [473, 267] on icon at bounding box center [472, 272] width 25 height 25
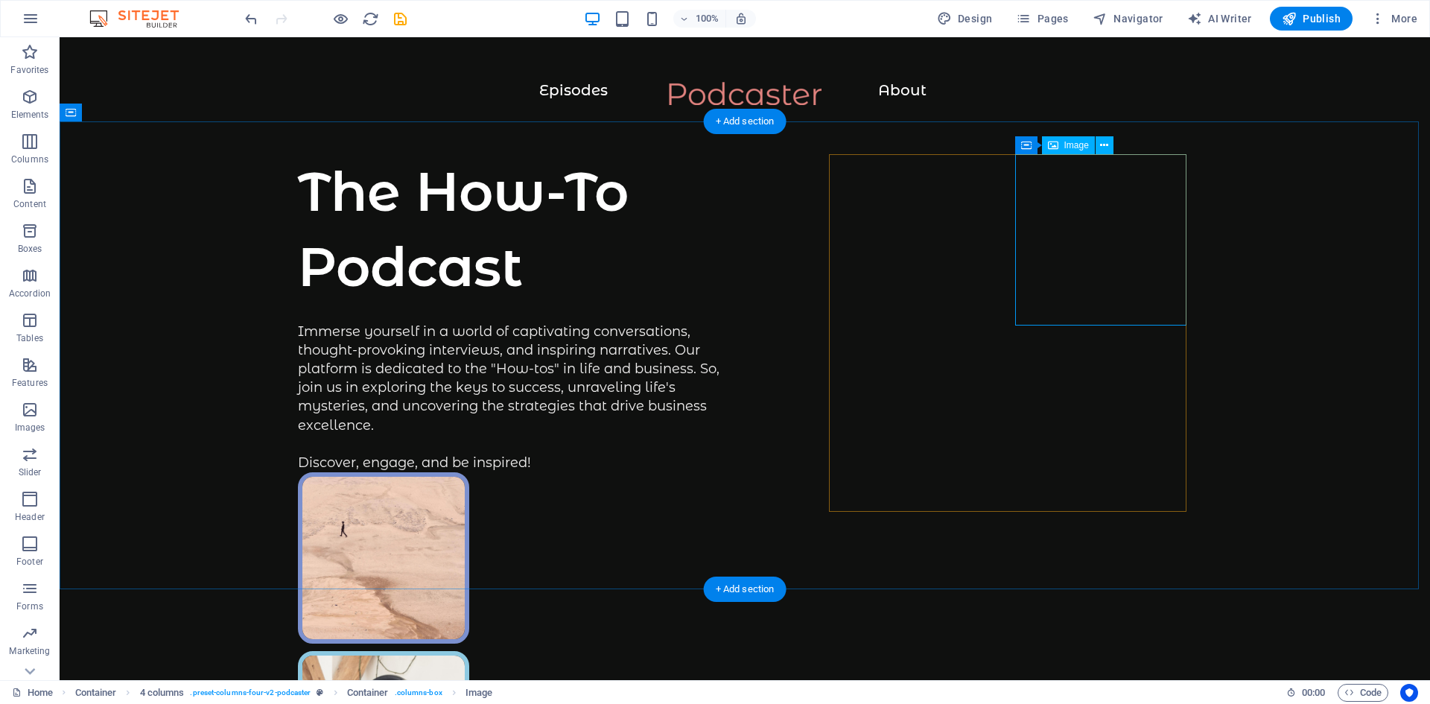
select select "%"
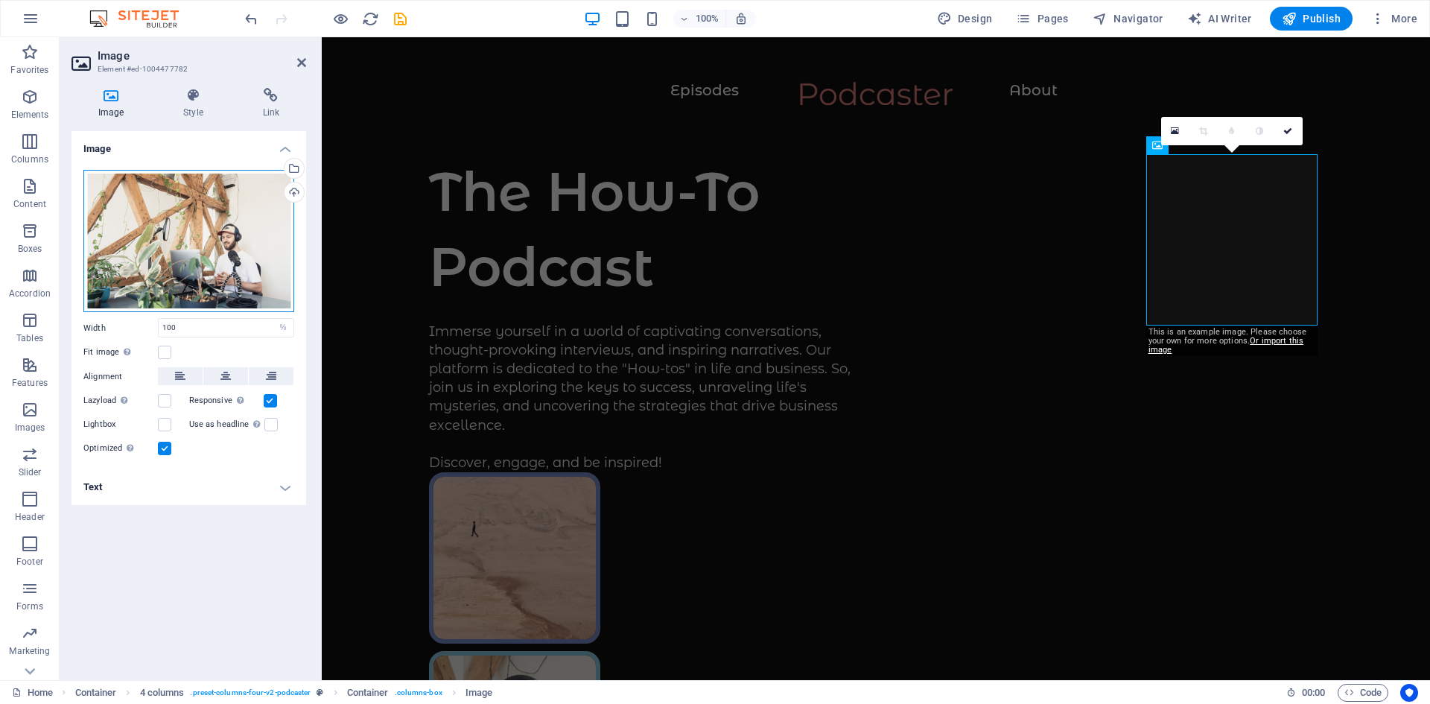
click at [199, 267] on div "Drag files here, click to choose files or select files from Files or our free s…" at bounding box center [188, 241] width 211 height 143
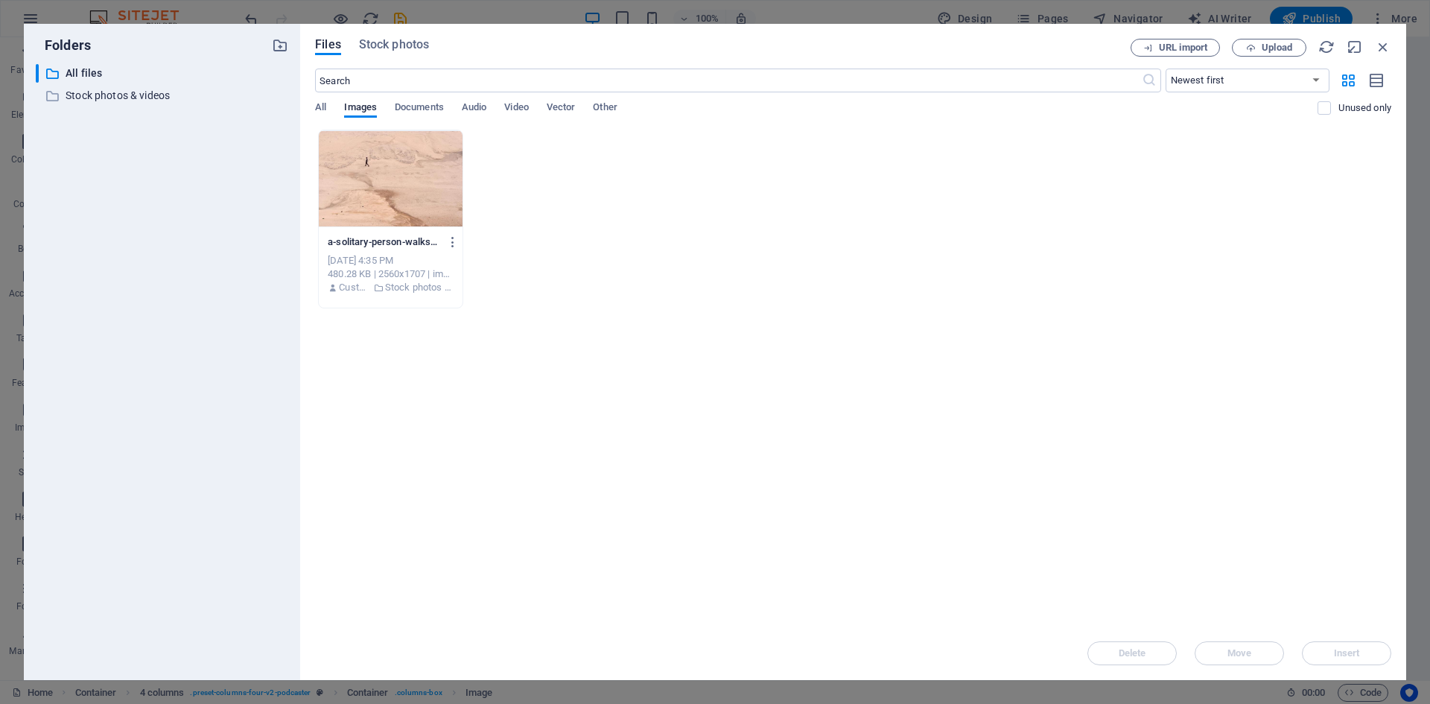
click at [199, 267] on div "​ All files All files ​ Stock photos & videos Stock photos & videos" at bounding box center [162, 366] width 253 height 604
click at [384, 46] on span "Stock photos" at bounding box center [394, 45] width 70 height 18
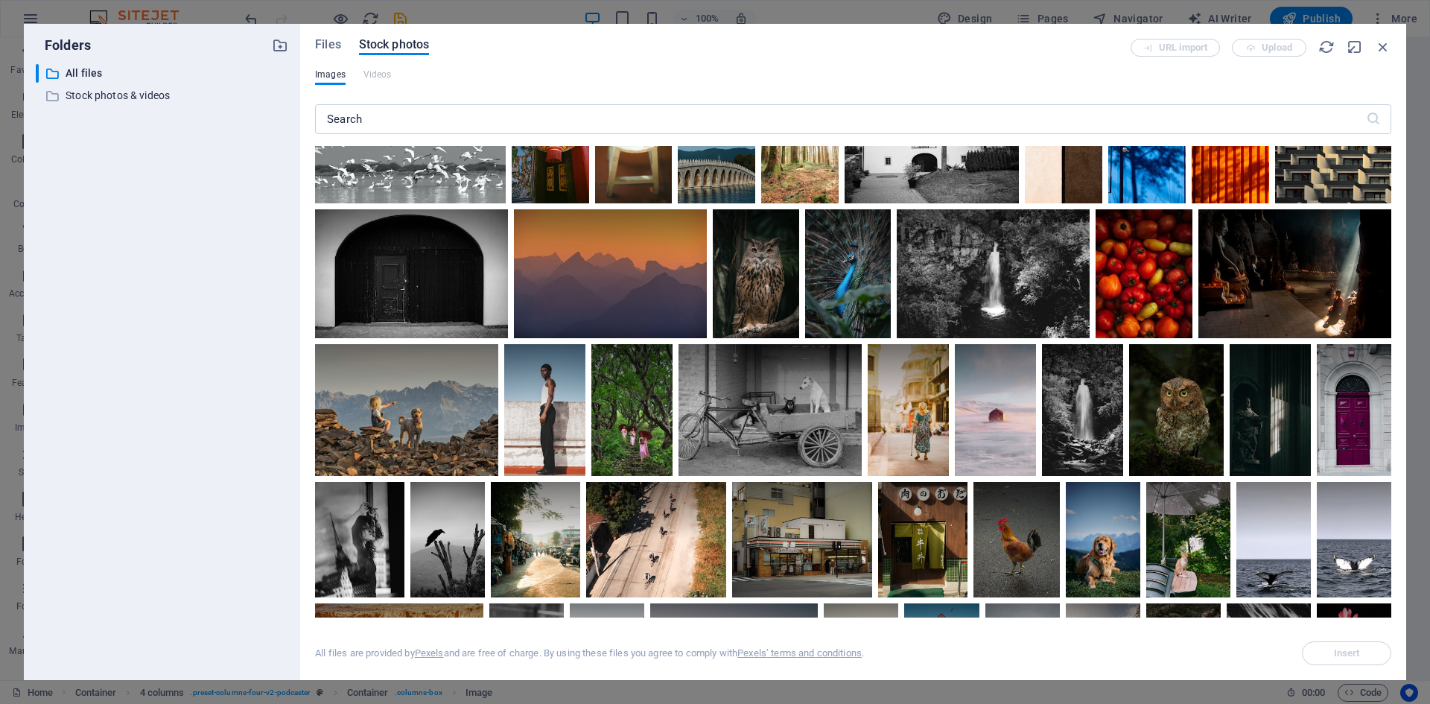
scroll to position [3589, 0]
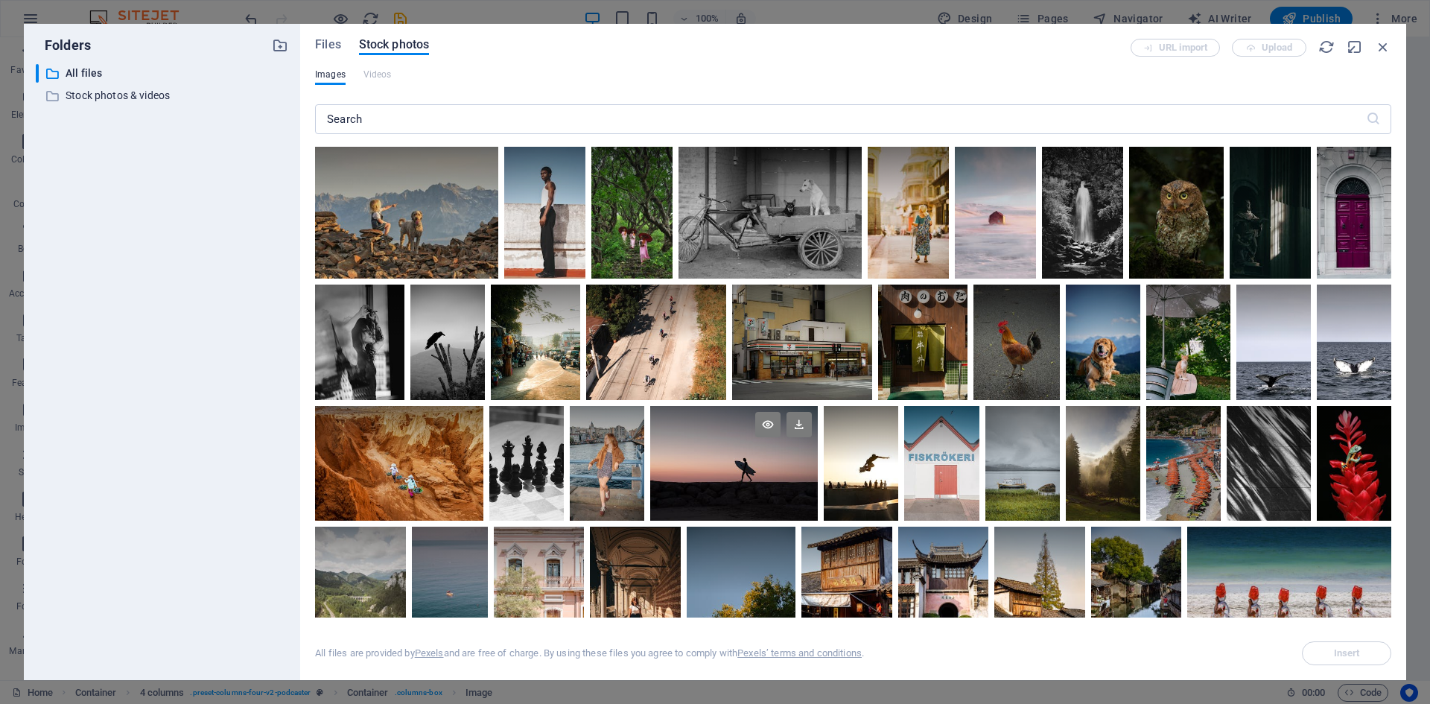
click at [818, 449] on div at bounding box center [734, 434] width 168 height 57
click at [812, 419] on icon at bounding box center [799, 424] width 25 height 25
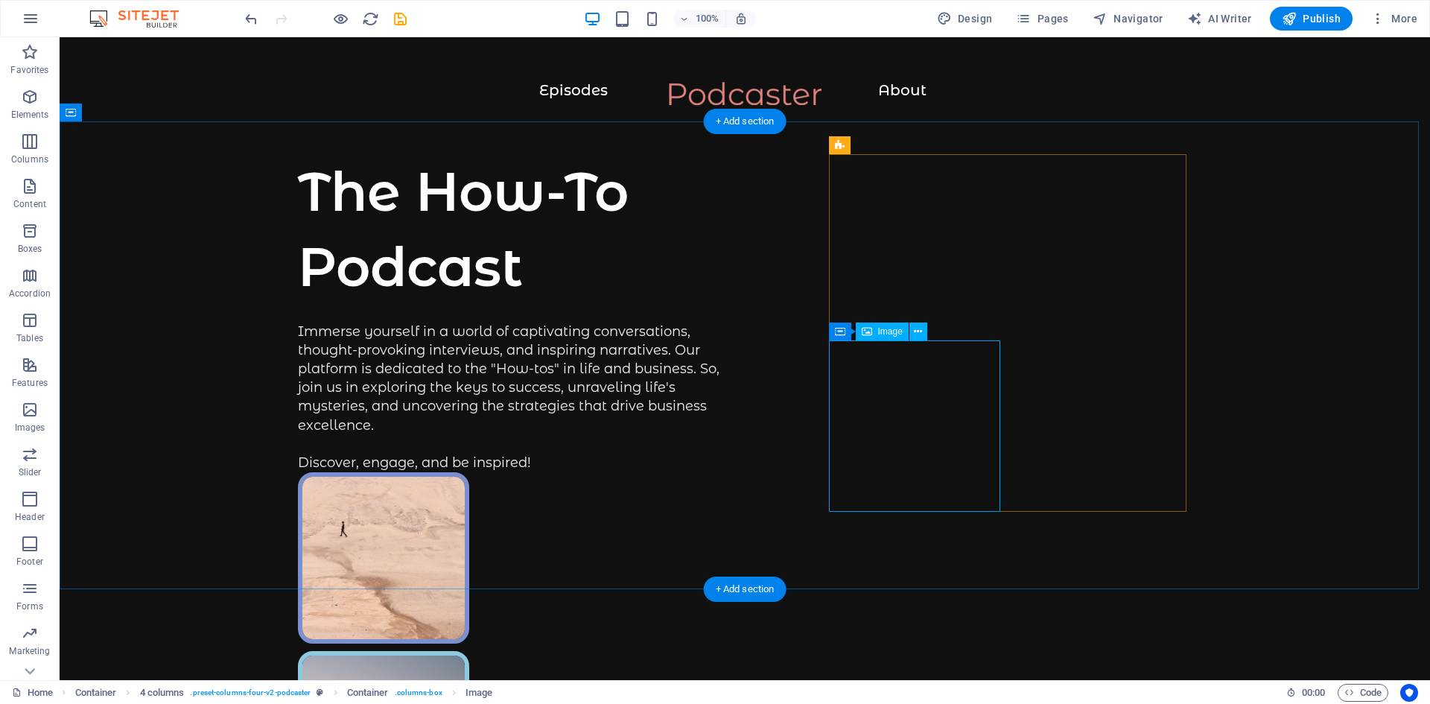
click at [920, 331] on icon at bounding box center [918, 332] width 8 height 16
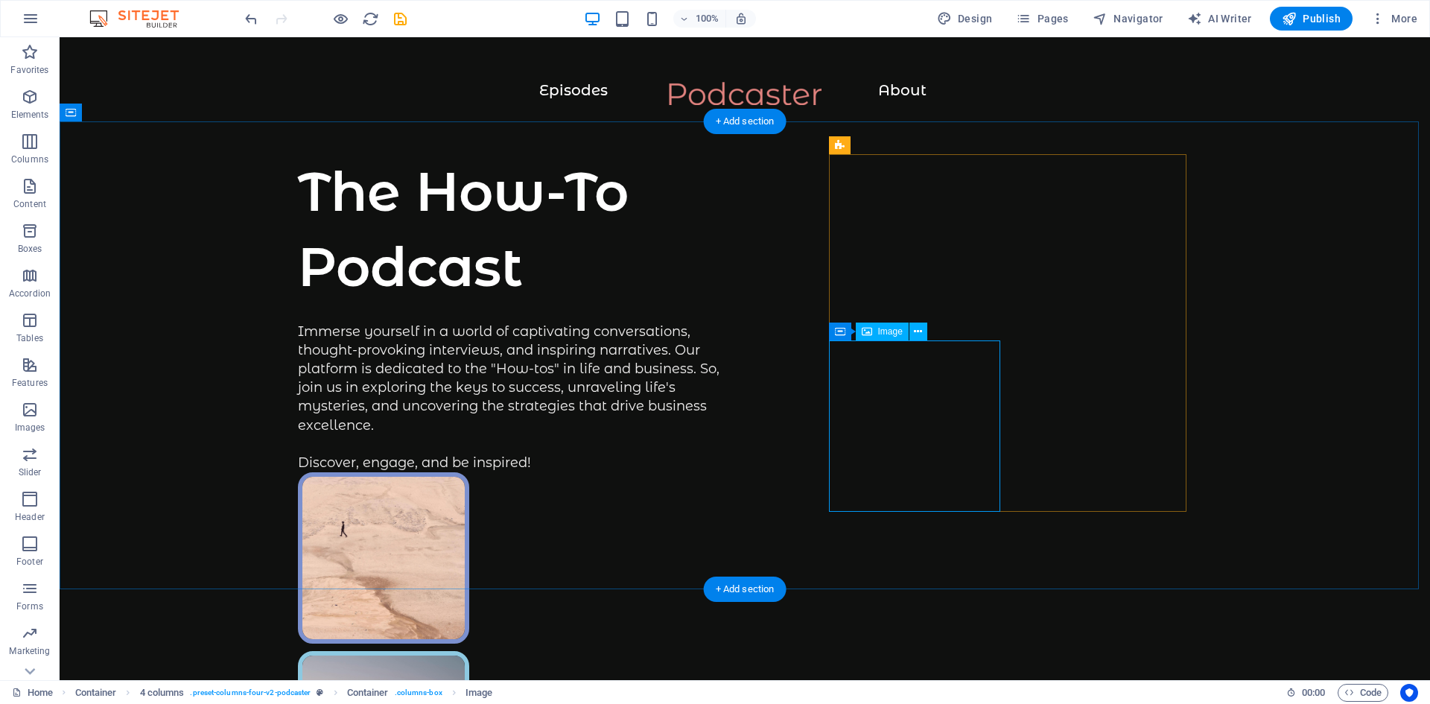
select select "%"
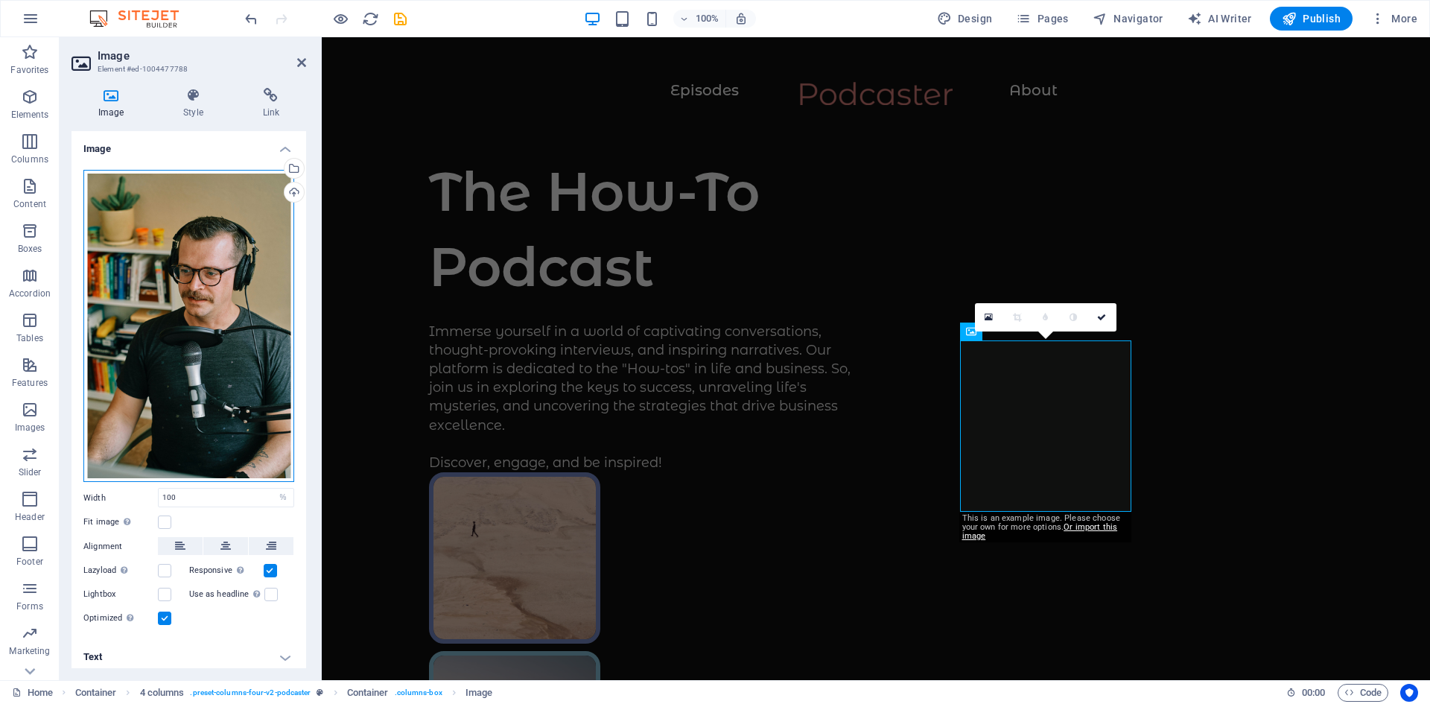
click at [177, 337] on div "Drag files here, click to choose files or select files from Files or our free s…" at bounding box center [188, 326] width 211 height 313
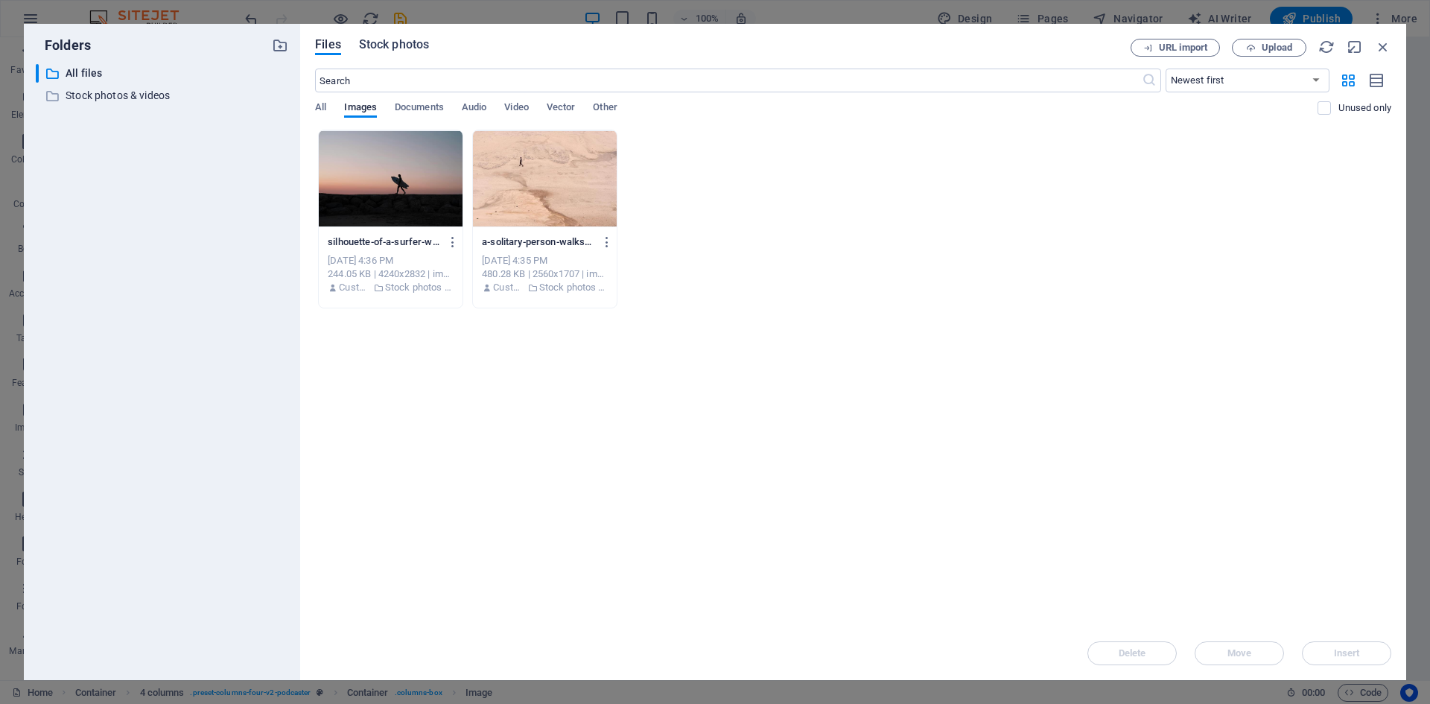
click at [405, 42] on span "Stock photos" at bounding box center [394, 45] width 70 height 18
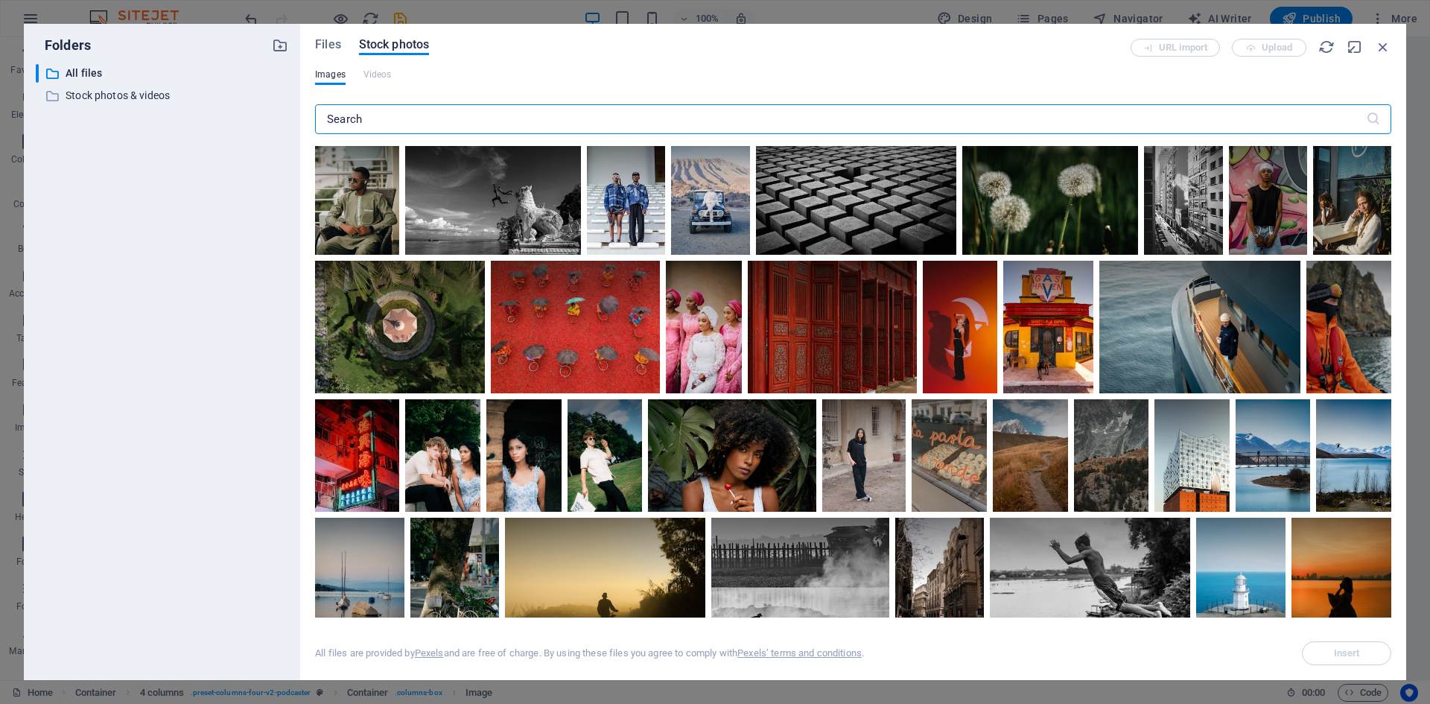
scroll to position [5675, 0]
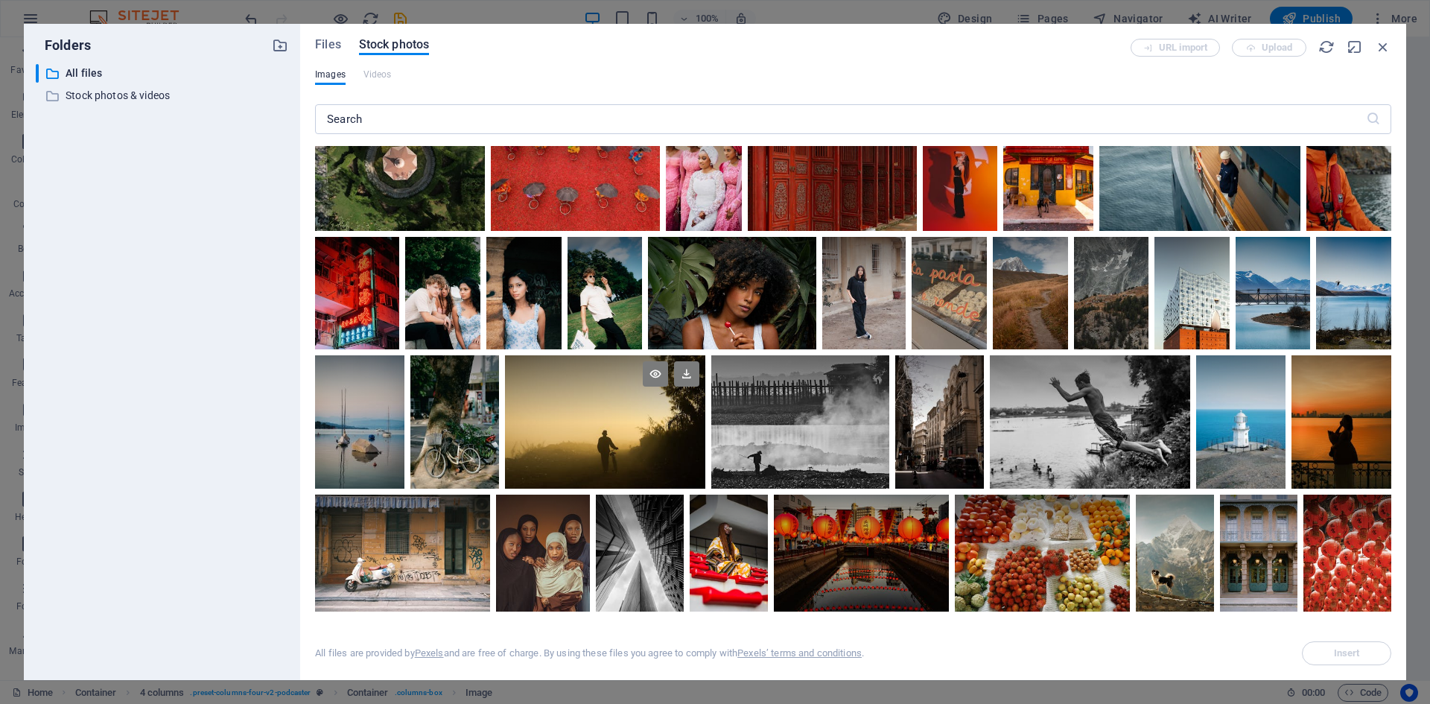
click at [621, 424] on div at bounding box center [605, 421] width 200 height 133
click at [690, 361] on icon at bounding box center [686, 373] width 25 height 25
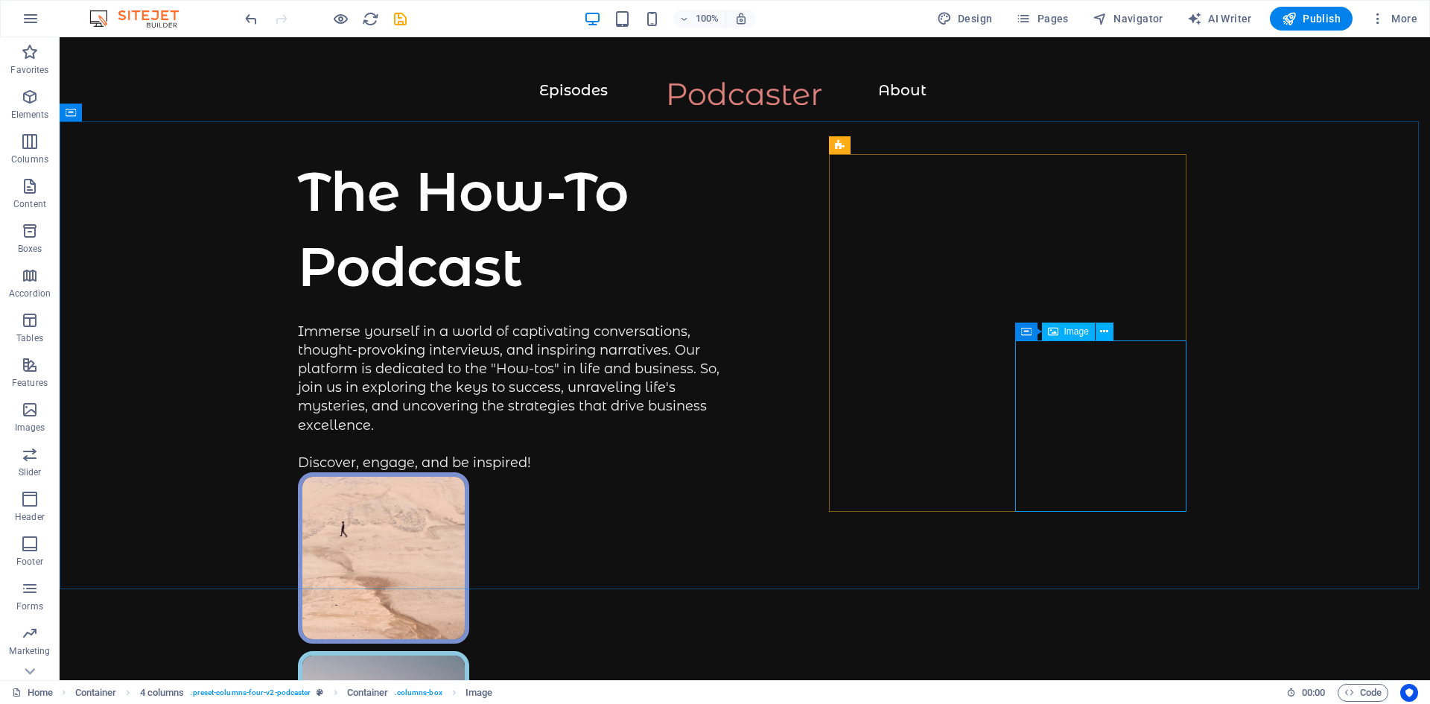
click at [1076, 335] on span "Image" at bounding box center [1077, 331] width 25 height 9
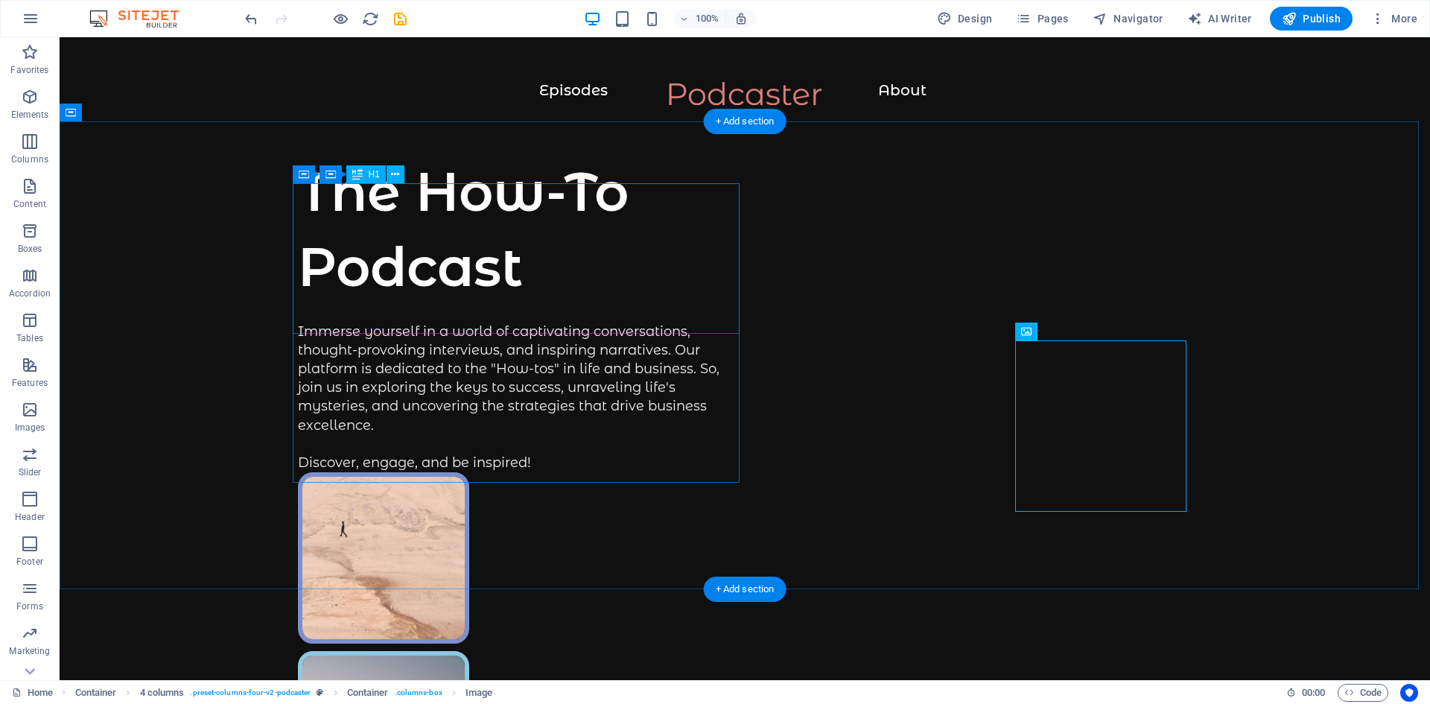
click at [402, 303] on div "The How-To Podcast" at bounding box center [521, 229] width 447 height 150
click at [139, 303] on div "The How-To Podcast Immerse yourself in a world of captivating conversations, th…" at bounding box center [745, 689] width 1371 height 1136
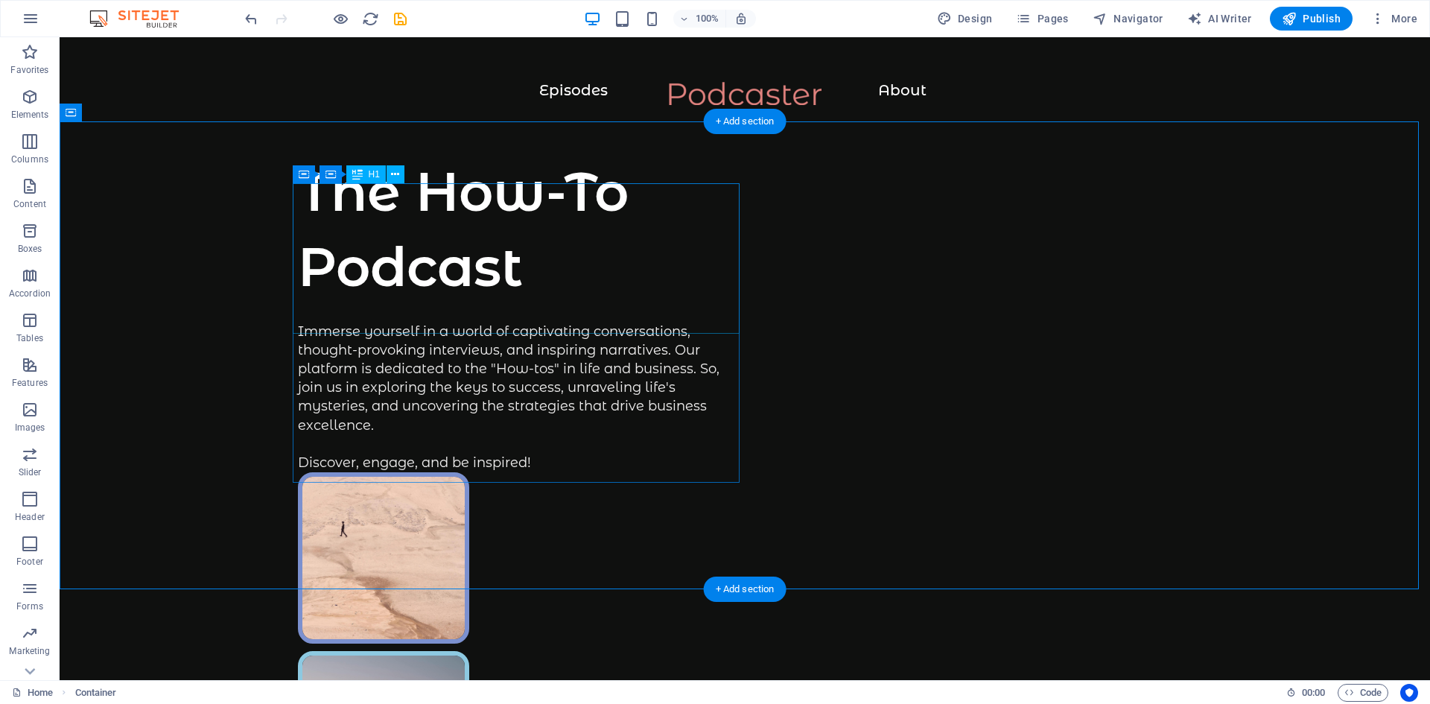
click at [402, 303] on div "The How-To Podcast" at bounding box center [521, 229] width 447 height 150
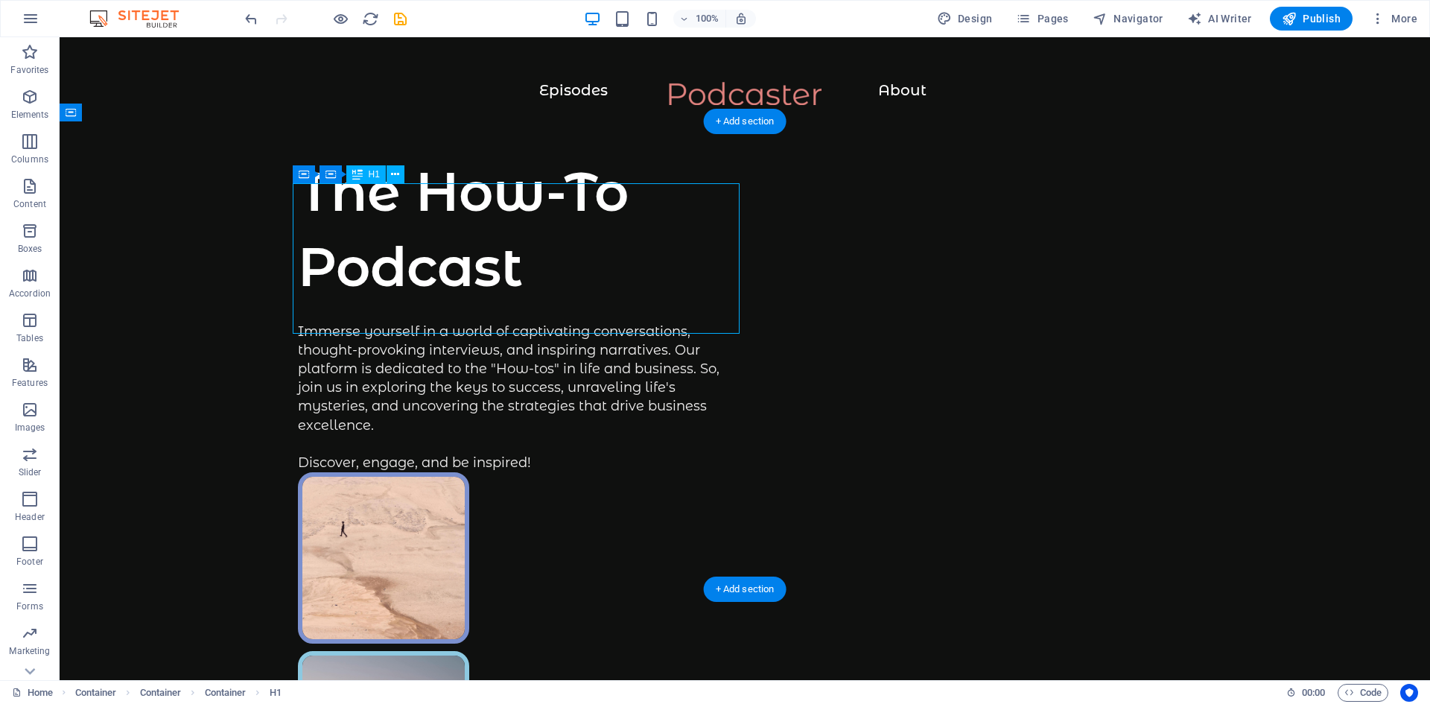
click at [402, 303] on div "The How-To Podcast" at bounding box center [521, 229] width 447 height 150
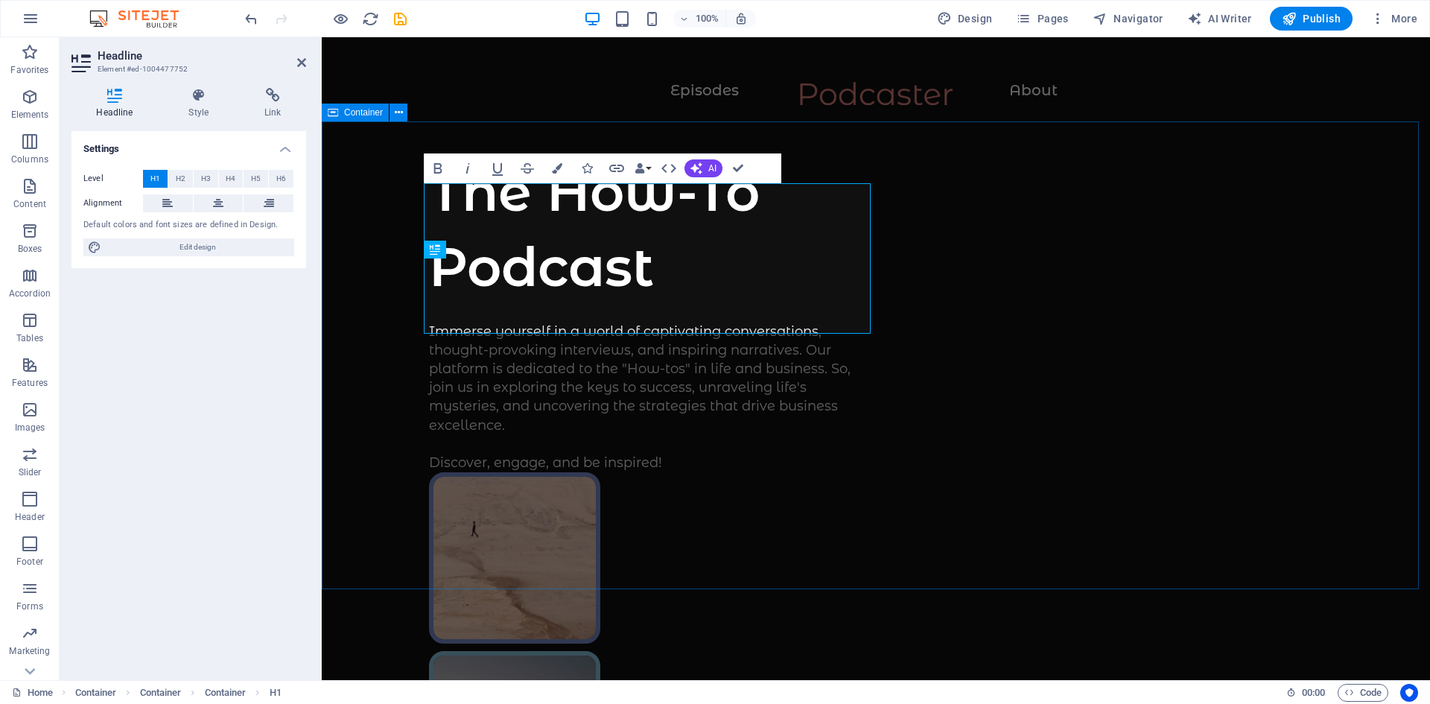
click at [402, 303] on div "The How-To Podcast Immerse yourself in a world of captivating conversations, th…" at bounding box center [876, 689] width 1109 height 1136
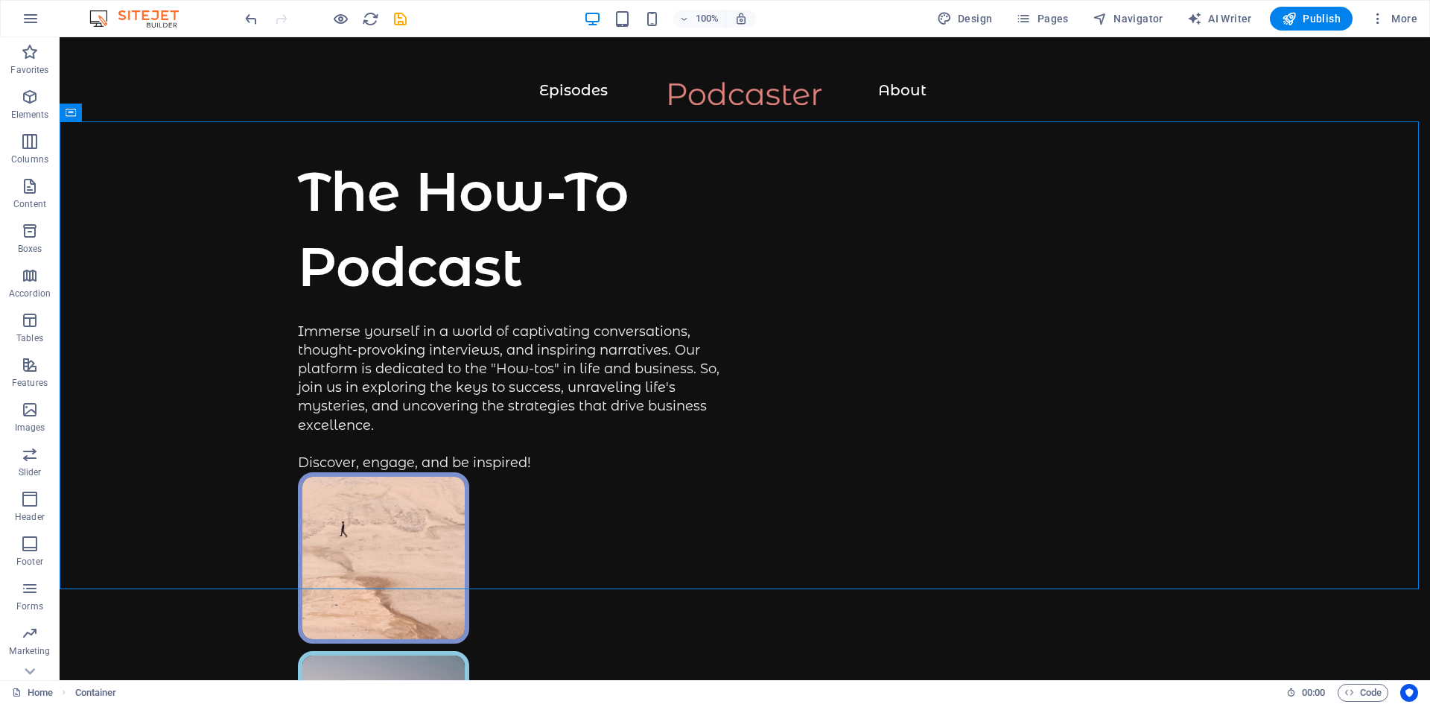
click at [146, 19] on img at bounding box center [142, 19] width 112 height 18
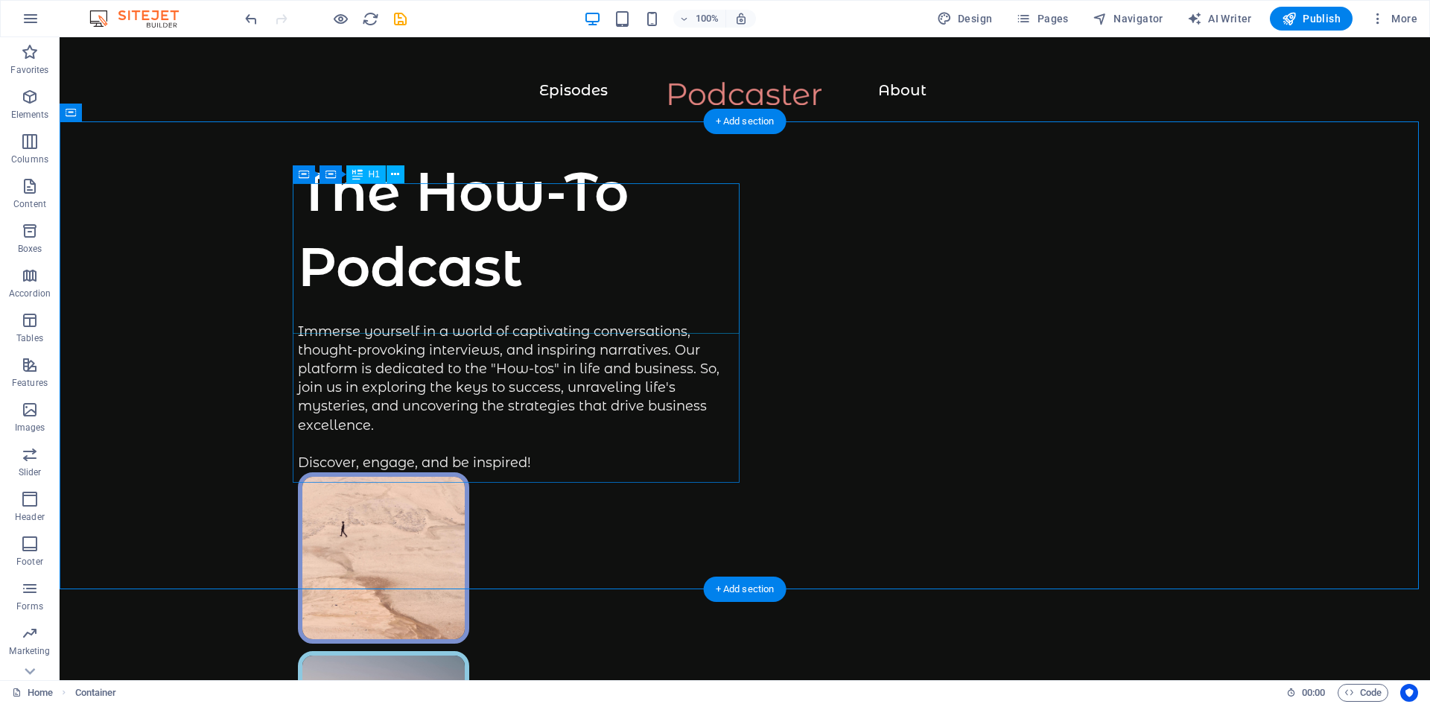
click at [476, 240] on div "The How-To Podcast" at bounding box center [521, 229] width 447 height 150
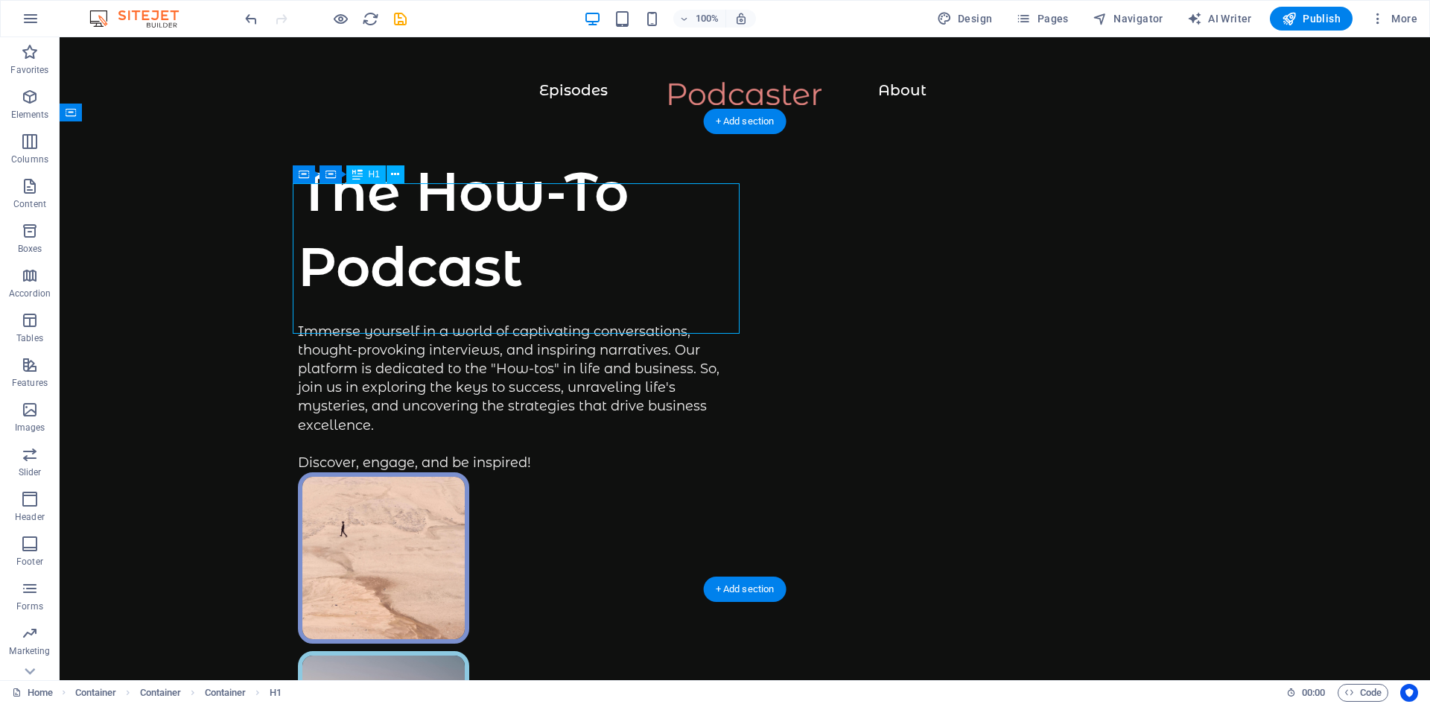
click at [551, 295] on div "The How-To Podcast" at bounding box center [521, 229] width 447 height 150
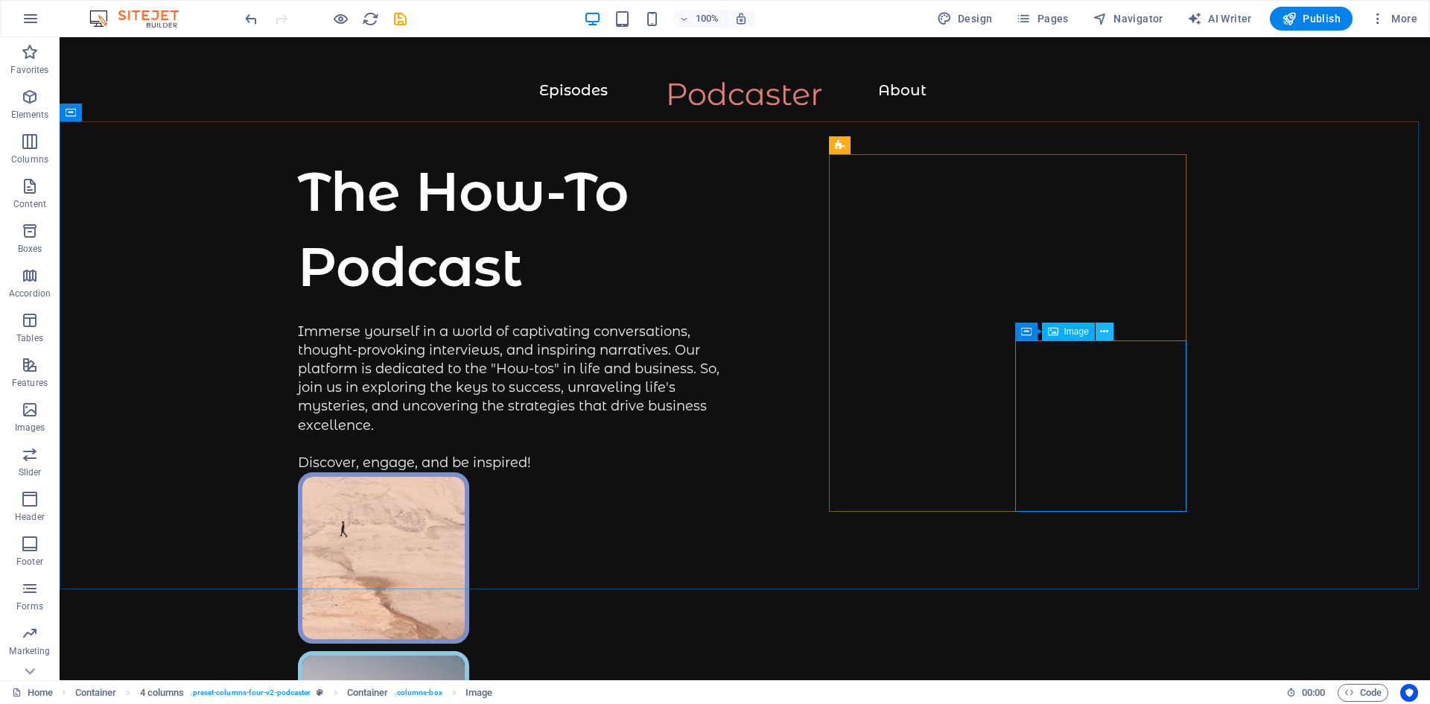
click at [1108, 332] on icon at bounding box center [1104, 332] width 8 height 16
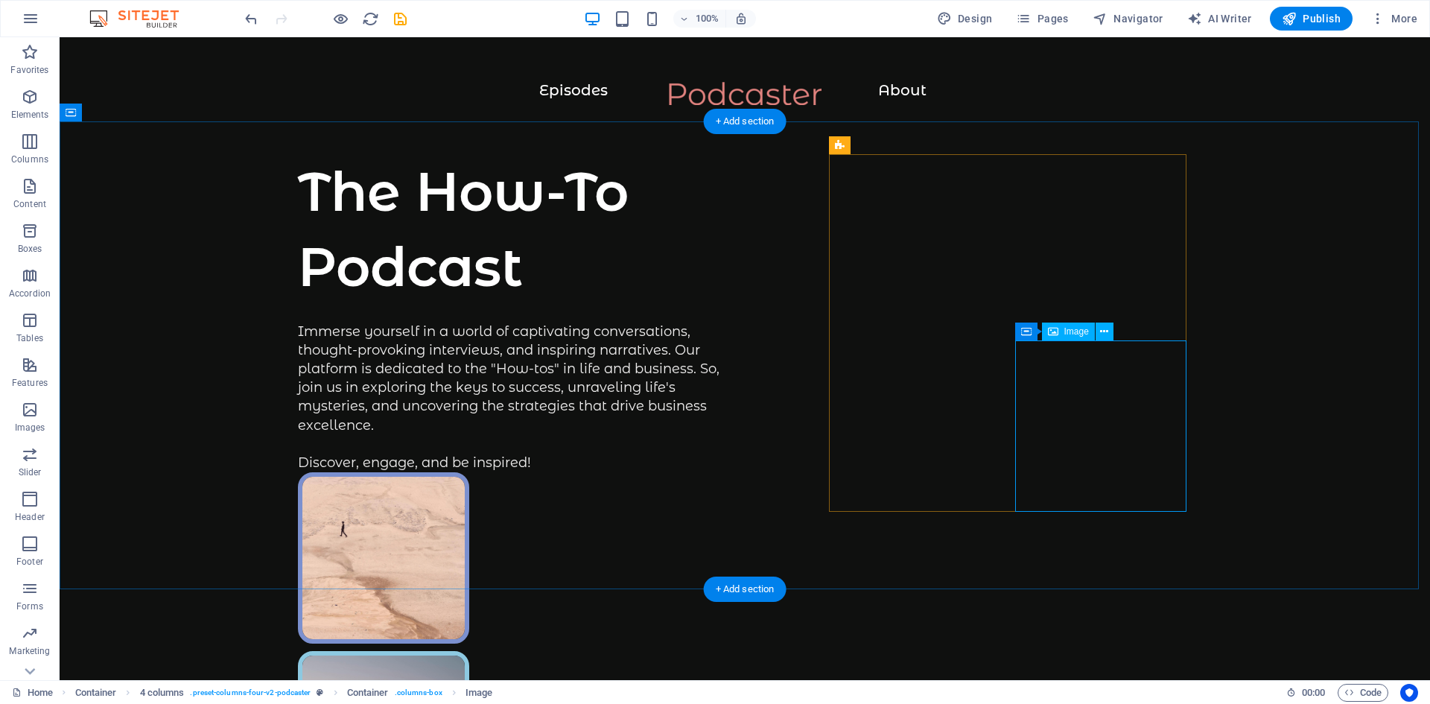
select select "%"
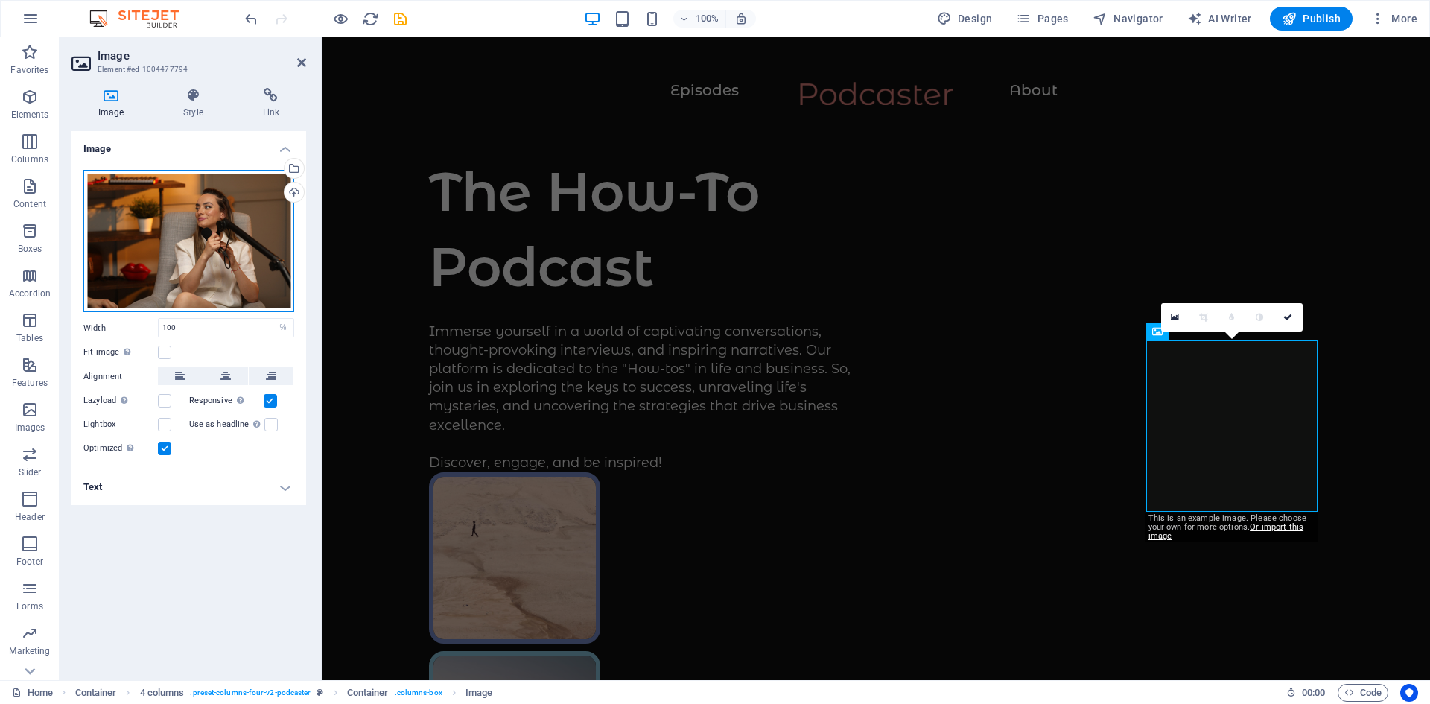
click at [211, 242] on div "Drag files here, click to choose files or select files from Files or our free s…" at bounding box center [188, 241] width 211 height 143
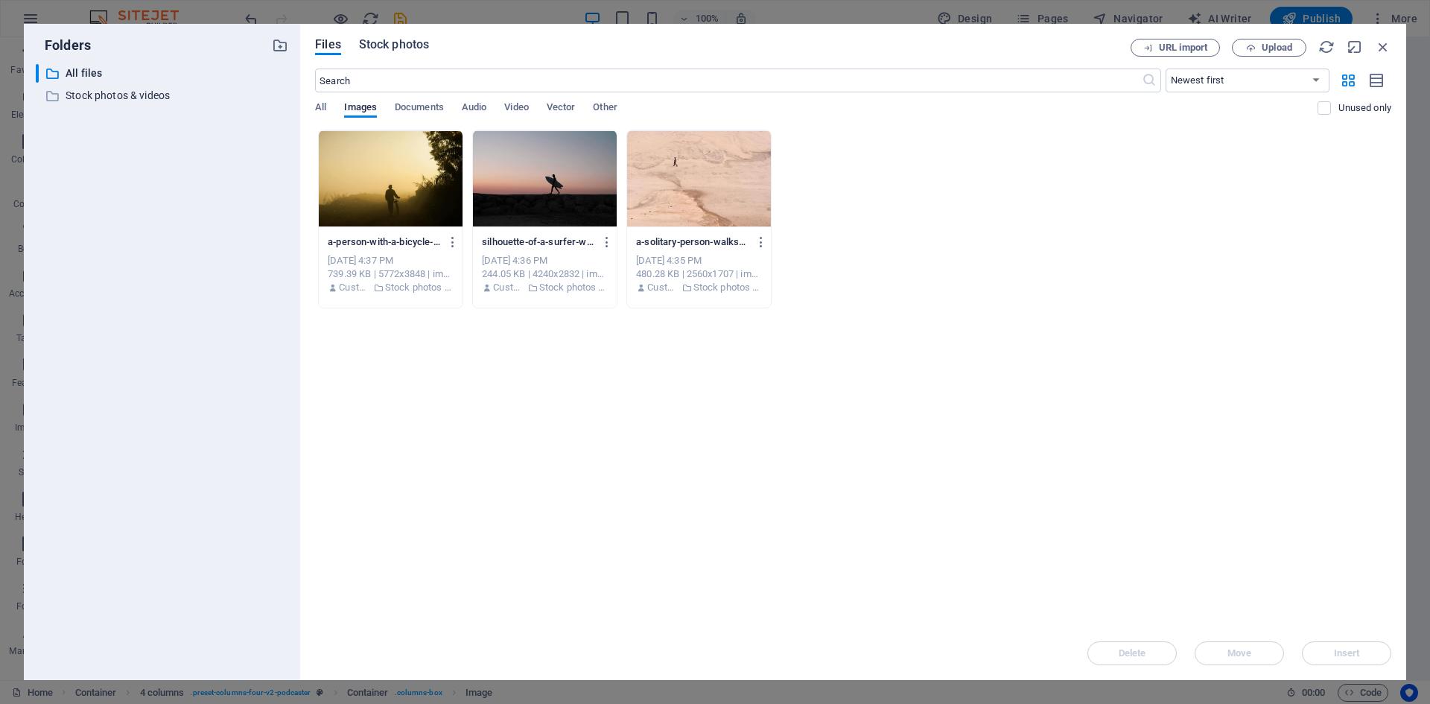
click at [375, 43] on span "Stock photos" at bounding box center [394, 45] width 70 height 18
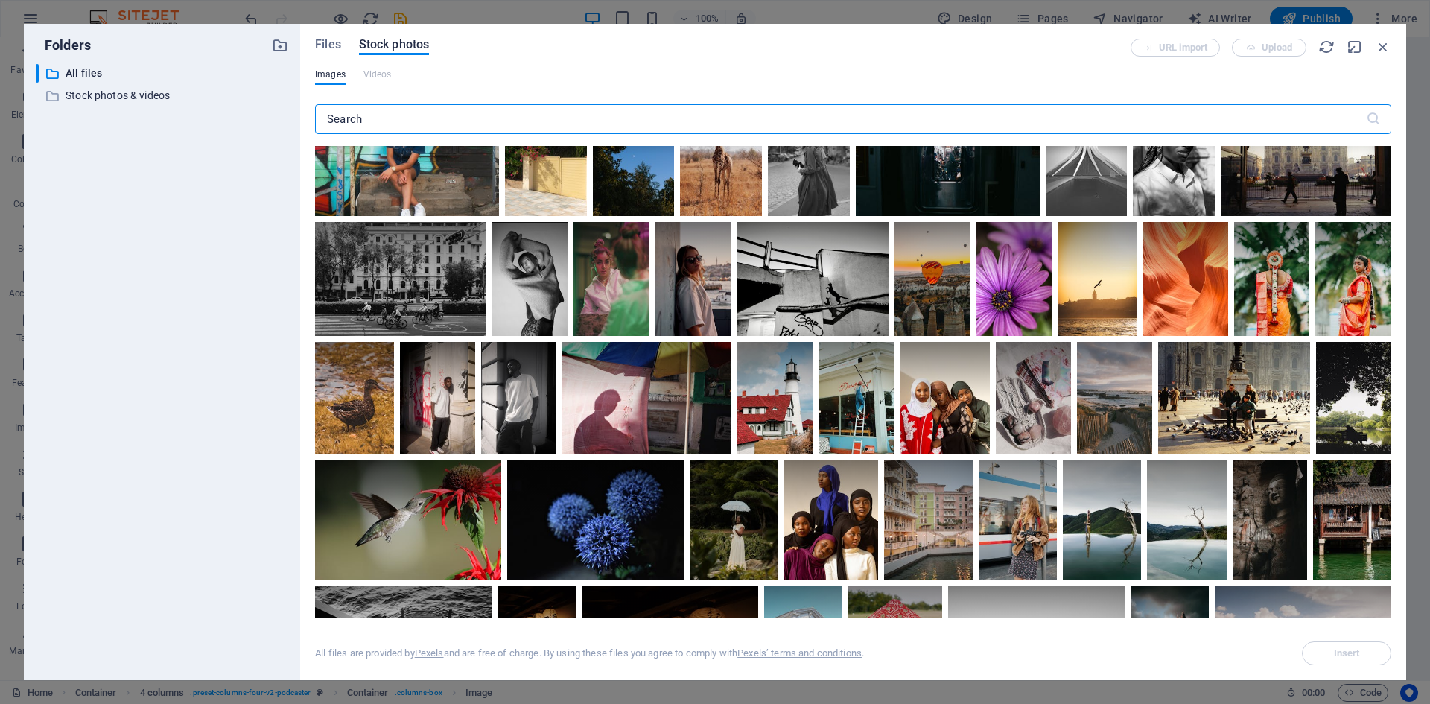
scroll to position [4321, 0]
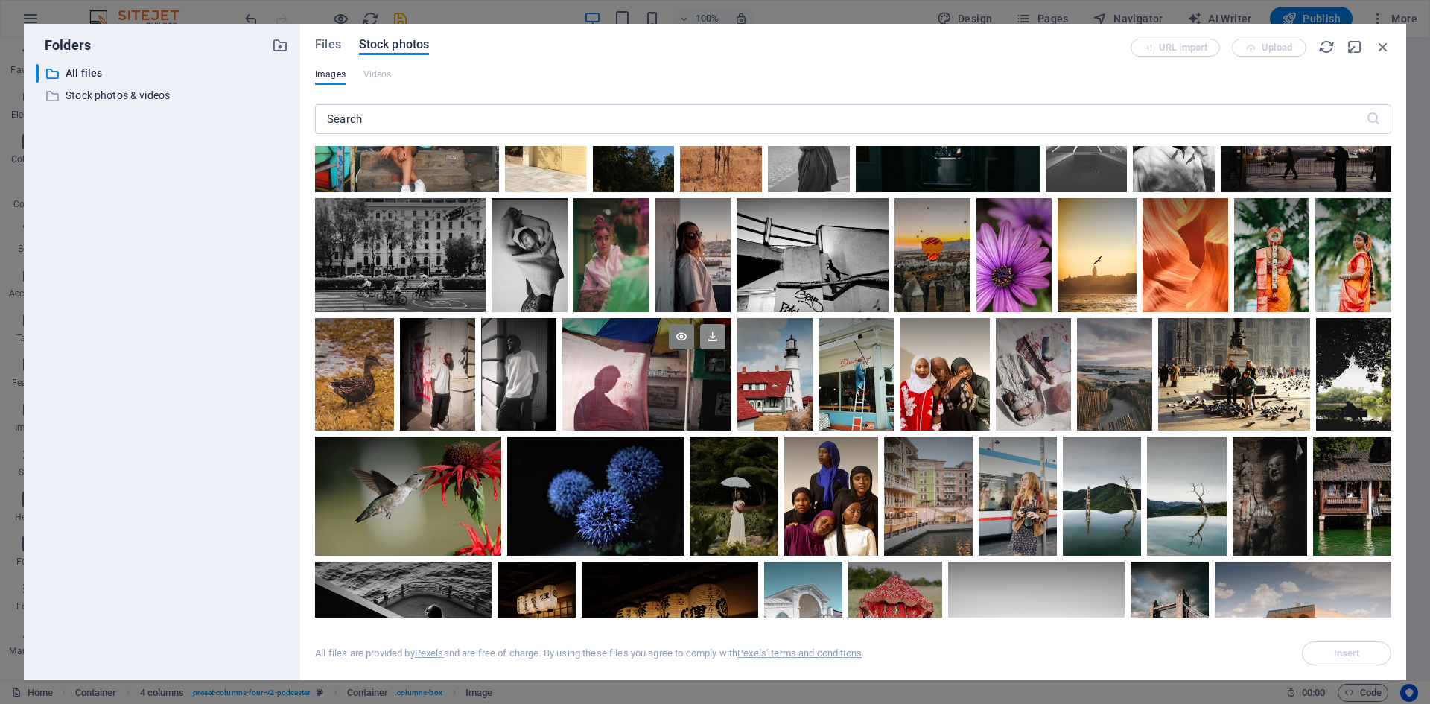
click at [711, 324] on icon at bounding box center [712, 336] width 25 height 25
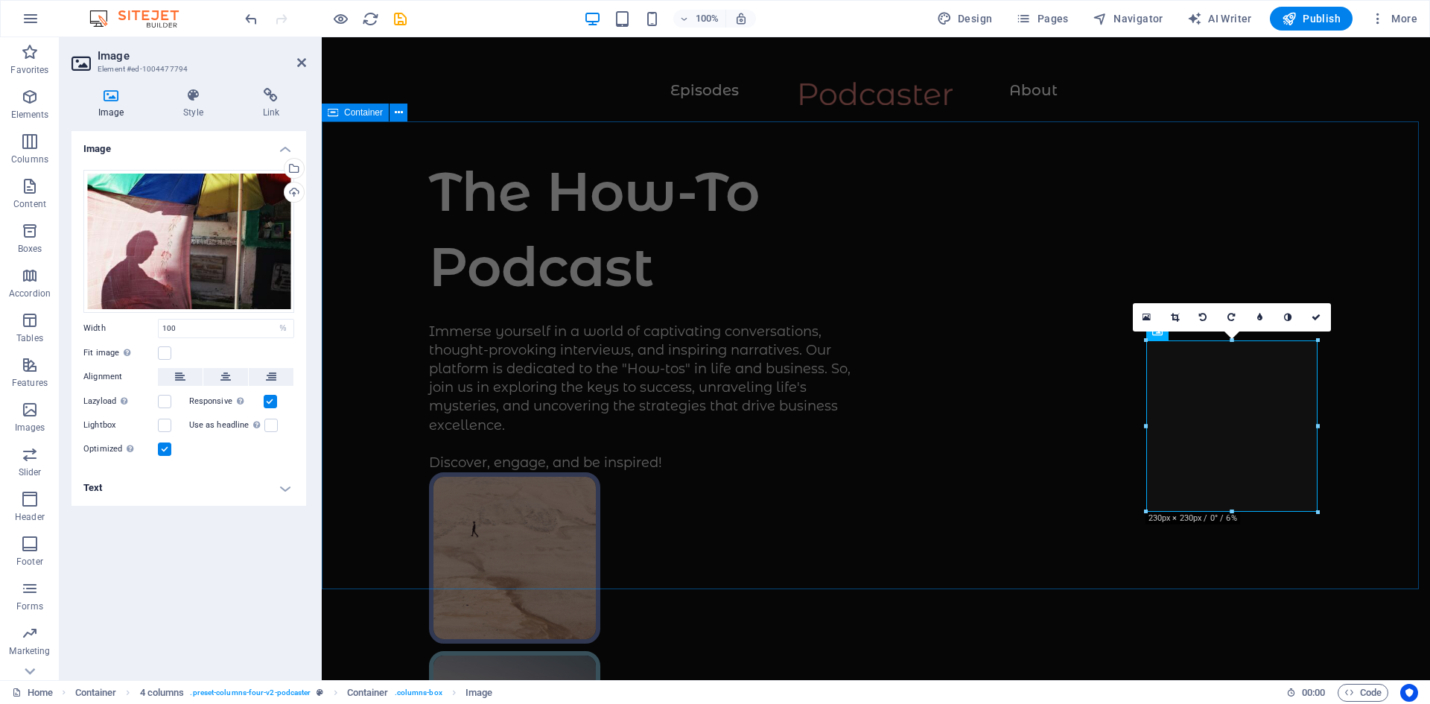
click at [842, 557] on div "The How-To Podcast Immerse yourself in a world of captivating conversations, th…" at bounding box center [876, 689] width 1109 height 1136
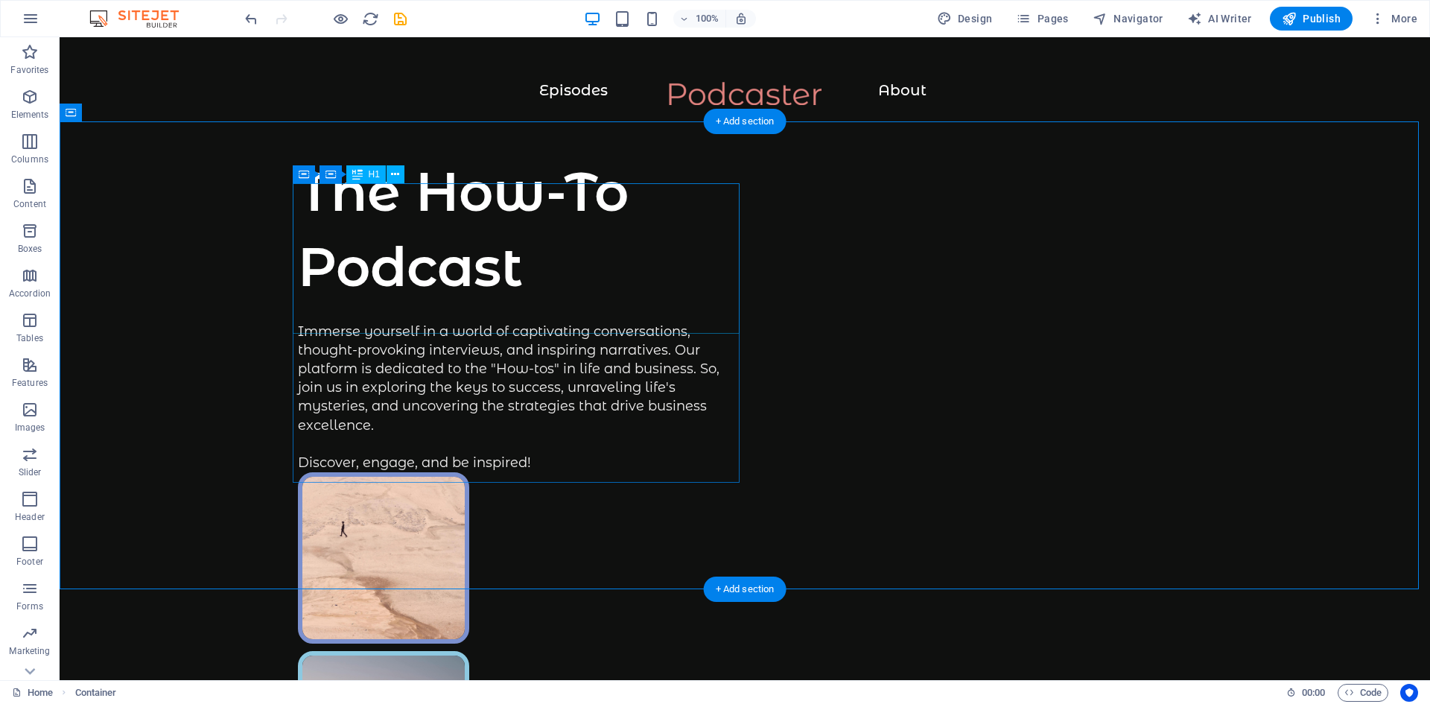
click at [412, 247] on div "The How-To Podcast" at bounding box center [521, 229] width 447 height 150
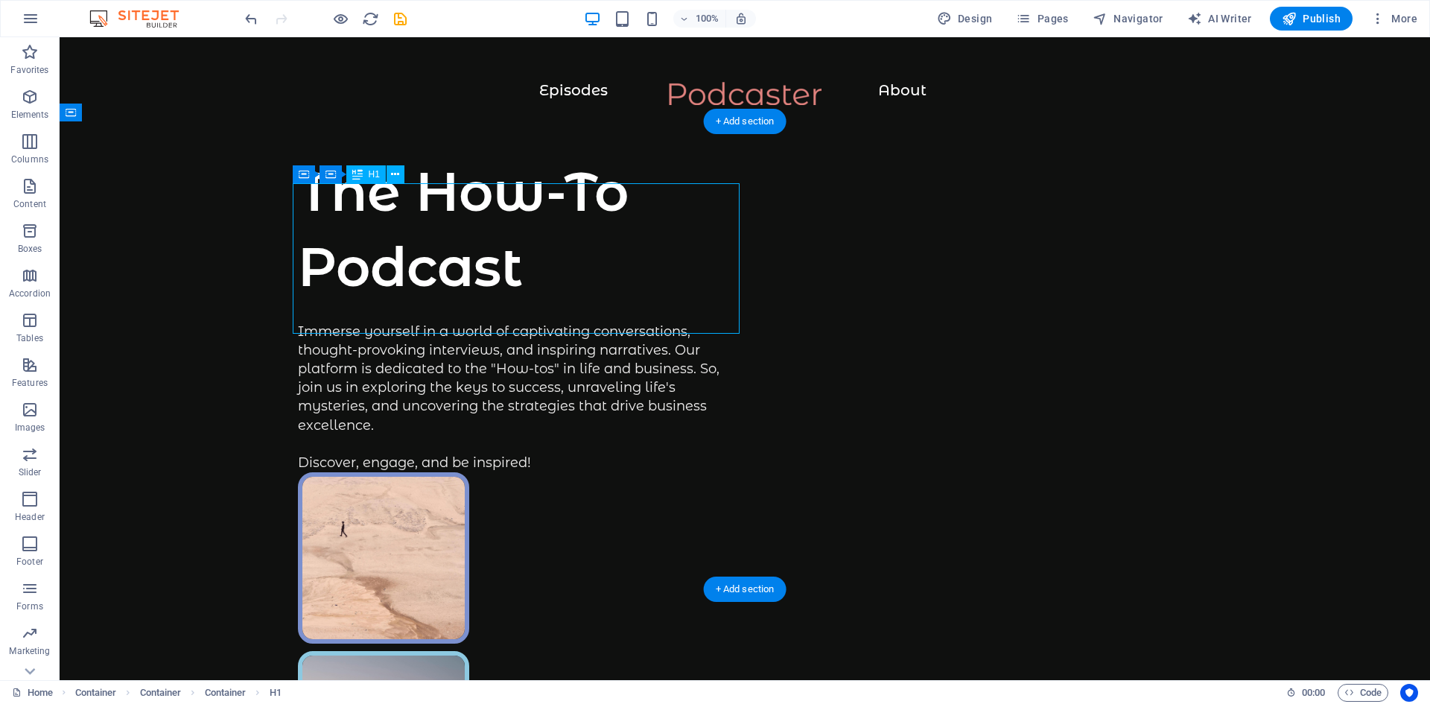
click at [412, 247] on div "The How-To Podcast" at bounding box center [521, 229] width 447 height 150
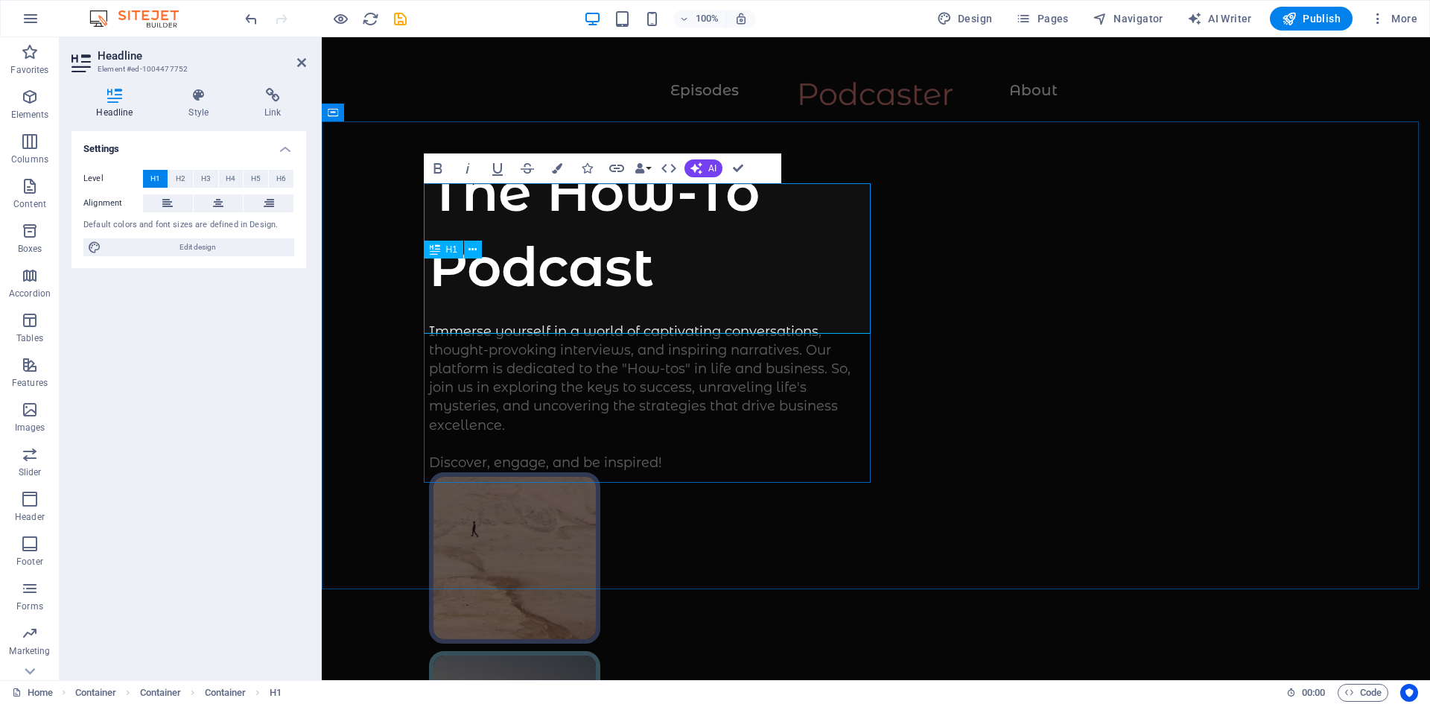
click at [726, 290] on h1 "The How-To Podcast" at bounding box center [652, 229] width 447 height 150
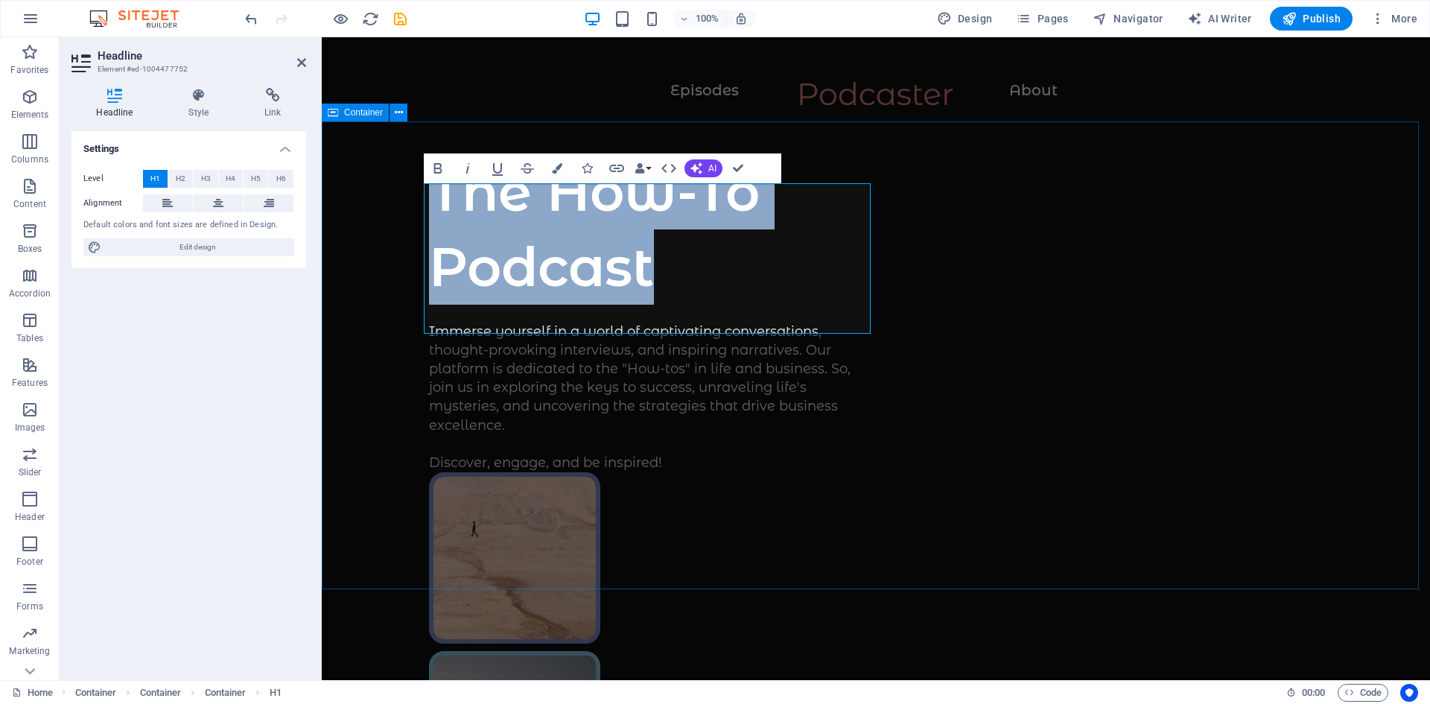
drag, startPoint x: 712, startPoint y: 299, endPoint x: 404, endPoint y: 210, distance: 320.9
click at [404, 210] on div "The How-To Podcast Immerse yourself in a world of captivating conversations, th…" at bounding box center [876, 689] width 1109 height 1136
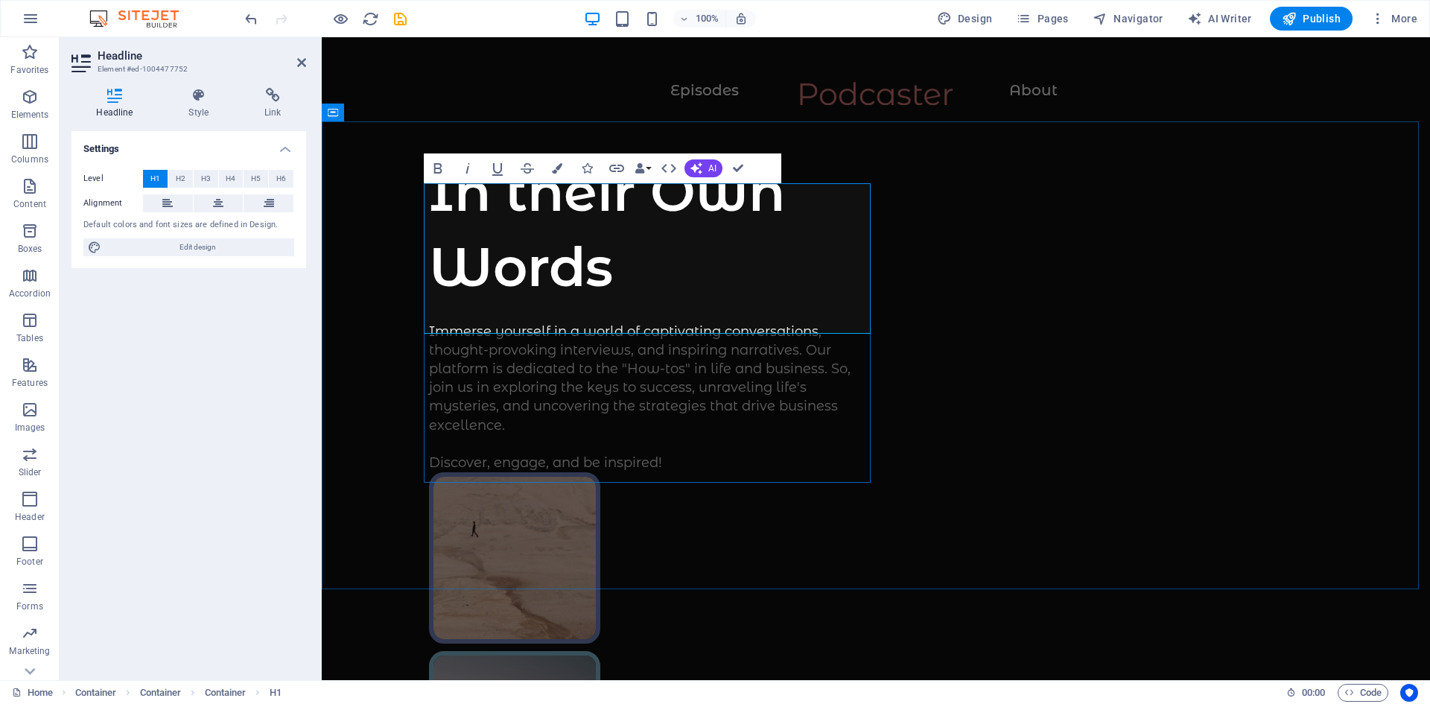
click at [708, 288] on h1 "In their Own Words" at bounding box center [652, 229] width 447 height 150
click at [623, 401] on div "Immerse yourself in a world of captivating conversations, thought-provoking int…" at bounding box center [652, 398] width 447 height 150
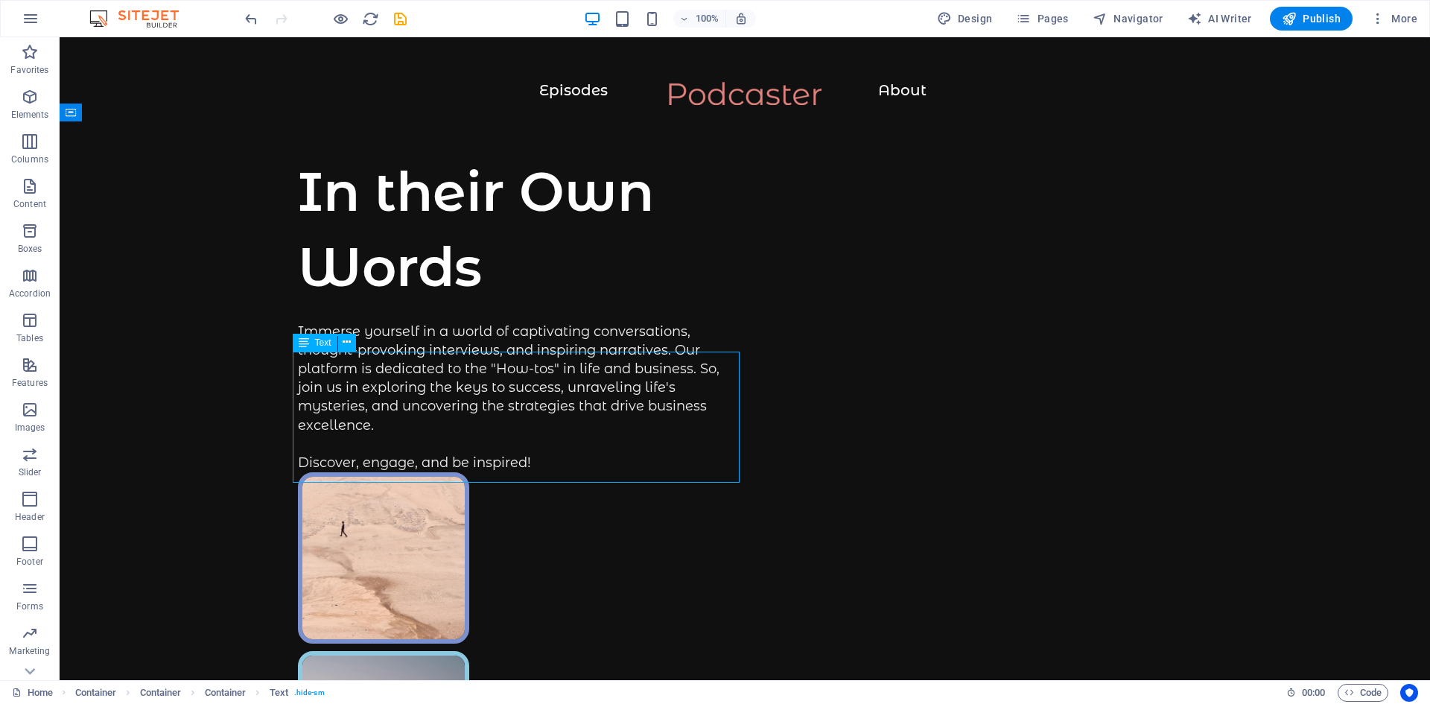
click at [539, 465] on div "Immerse yourself in a world of captivating conversations, thought-provoking int…" at bounding box center [521, 398] width 447 height 150
click at [695, 429] on div "Immerse yourself in a world of captivating conversations, thought-provoking int…" at bounding box center [521, 398] width 447 height 150
click at [702, 434] on div "Immerse yourself in a world of captivating conversations, thought-provoking int…" at bounding box center [521, 398] width 447 height 150
click at [448, 367] on div "Immerse yourself in a world of captivating conversations, thought-provoking int…" at bounding box center [521, 398] width 447 height 150
click at [686, 429] on div "Immerse yourself in a world of captivating conversations, thought-provoking int…" at bounding box center [521, 398] width 447 height 150
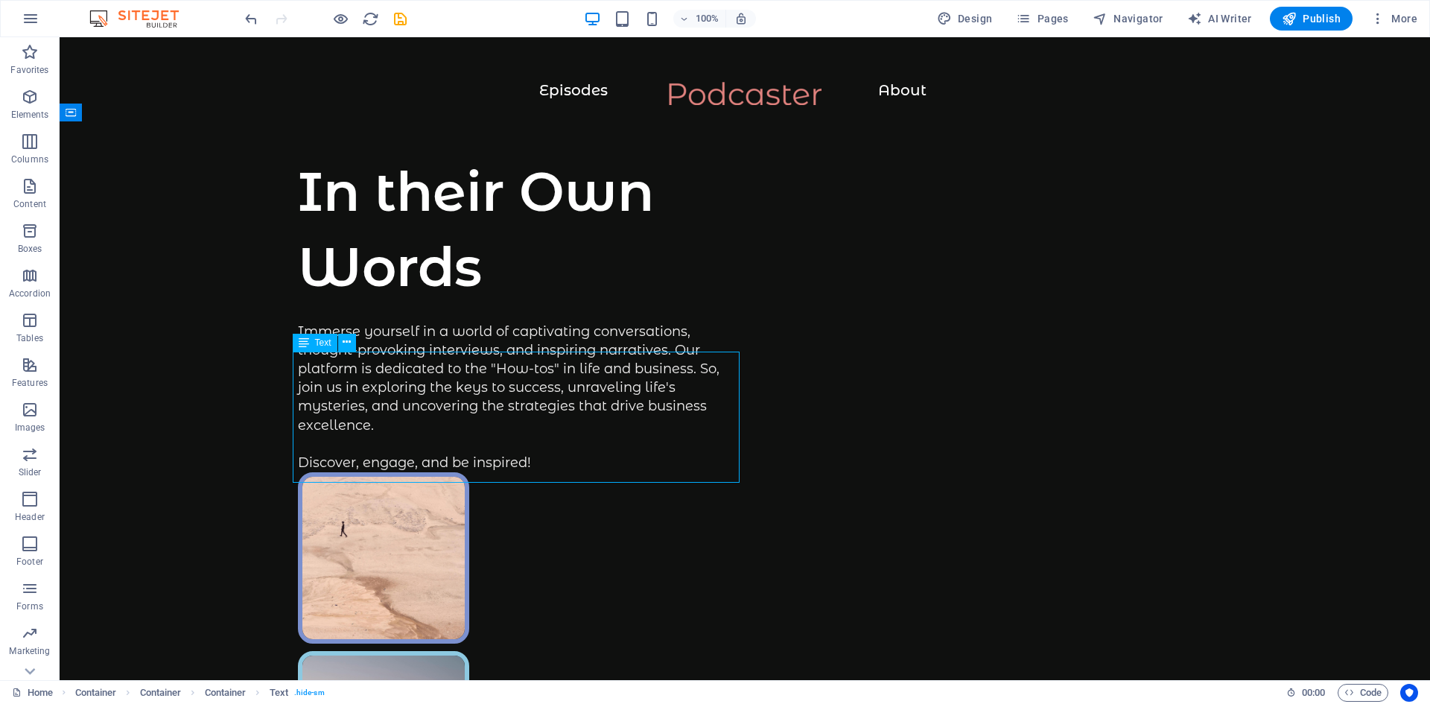
click at [687, 434] on div "Immerse yourself in a world of captivating conversations, thought-provoking int…" at bounding box center [521, 398] width 447 height 150
click at [586, 432] on div "Immerse yourself in a world of captivating conversations, thought-provoking int…" at bounding box center [521, 398] width 447 height 150
click at [586, 431] on div "Immerse yourself in a world of captivating conversations, thought-provoking int…" at bounding box center [521, 398] width 447 height 150
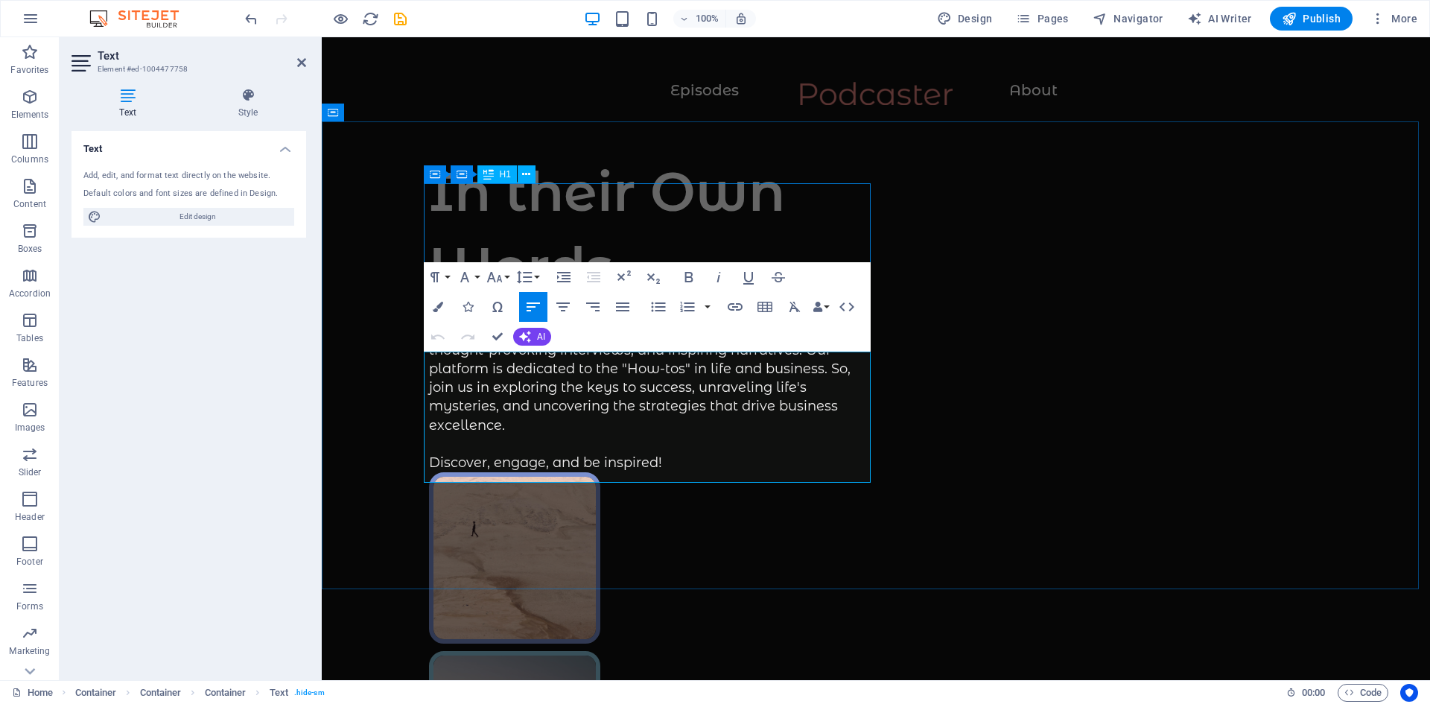
click at [586, 240] on div "In their Own Words" at bounding box center [652, 229] width 447 height 150
click at [849, 240] on div "In their Own Words" at bounding box center [652, 229] width 447 height 150
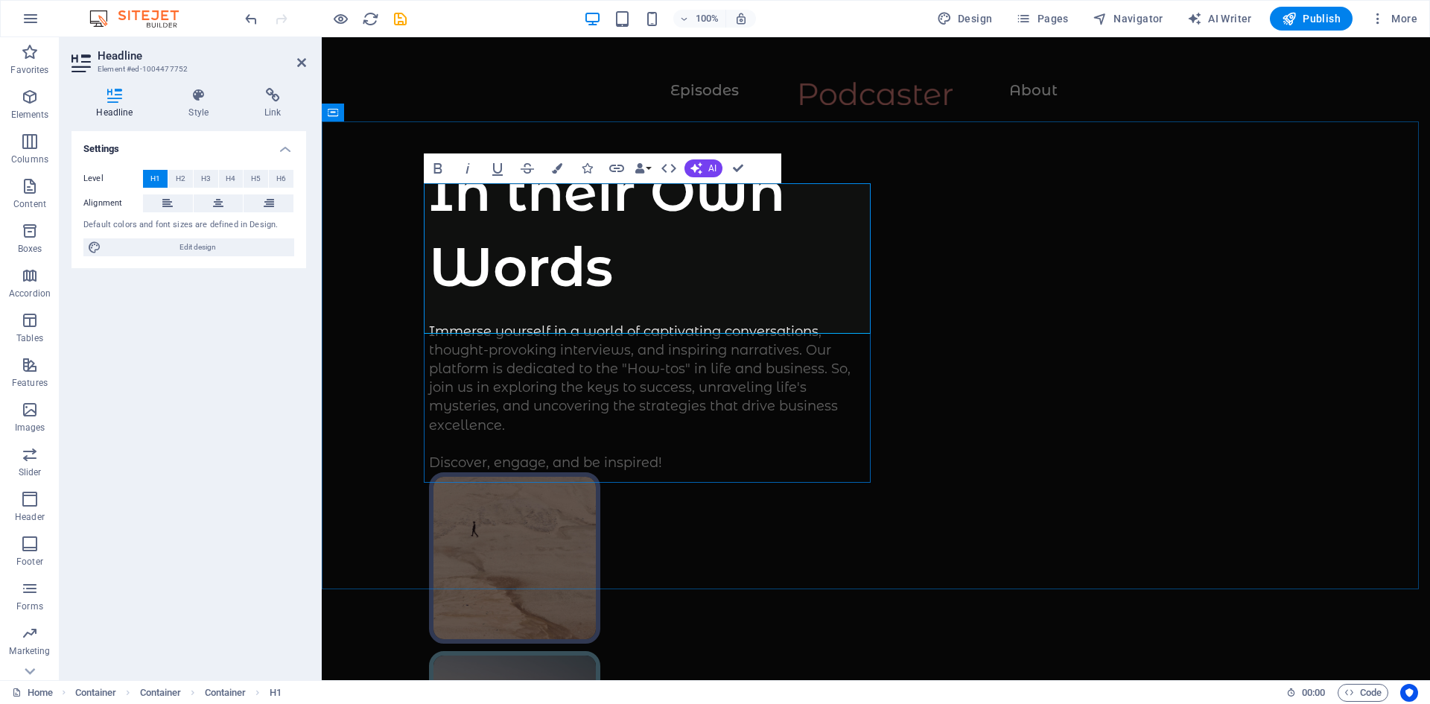
click at [586, 240] on h1 "In their Own Words" at bounding box center [652, 229] width 447 height 150
click at [126, 64] on h3 "Element #ed-1004477752" at bounding box center [187, 69] width 179 height 13
click at [145, 144] on h4 "Settings" at bounding box center [189, 144] width 235 height 27
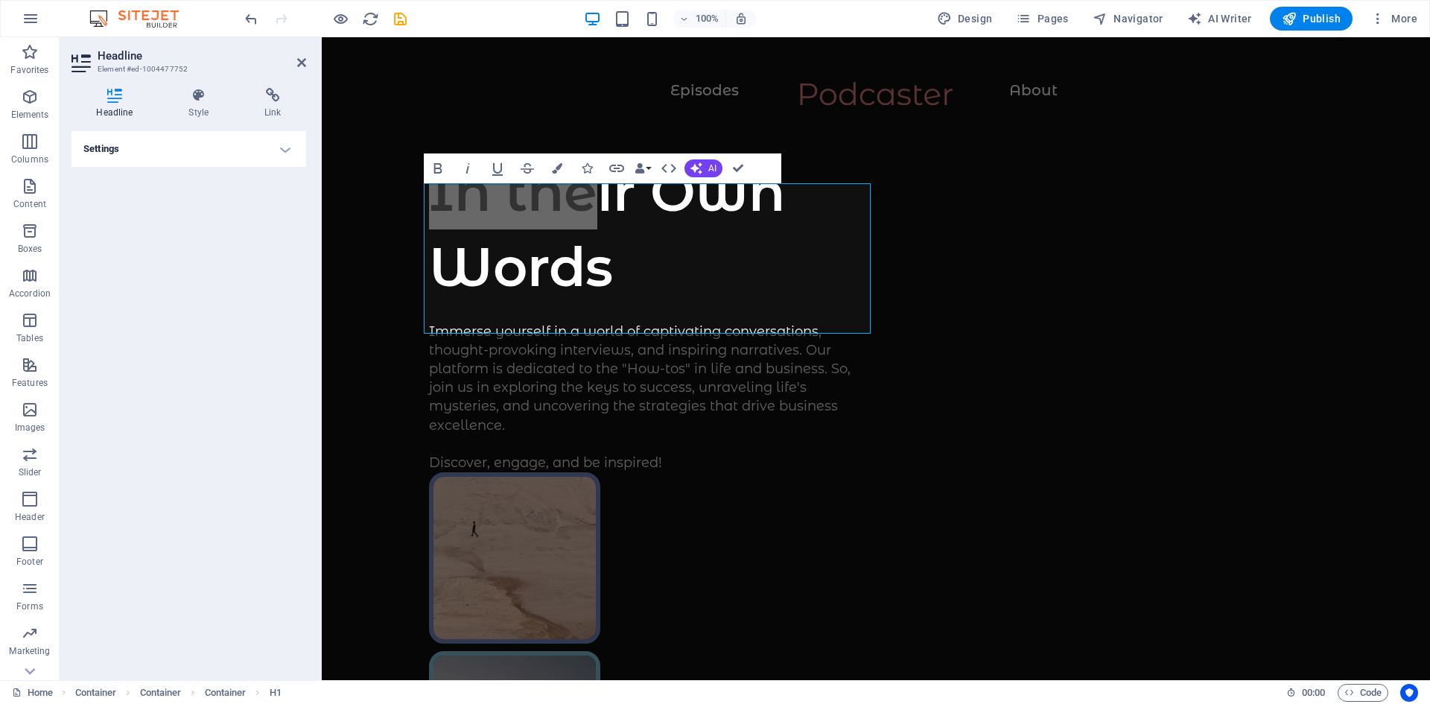
click at [82, 51] on icon at bounding box center [83, 63] width 22 height 24
click at [711, 287] on h1 "In their Own Words" at bounding box center [652, 229] width 447 height 150
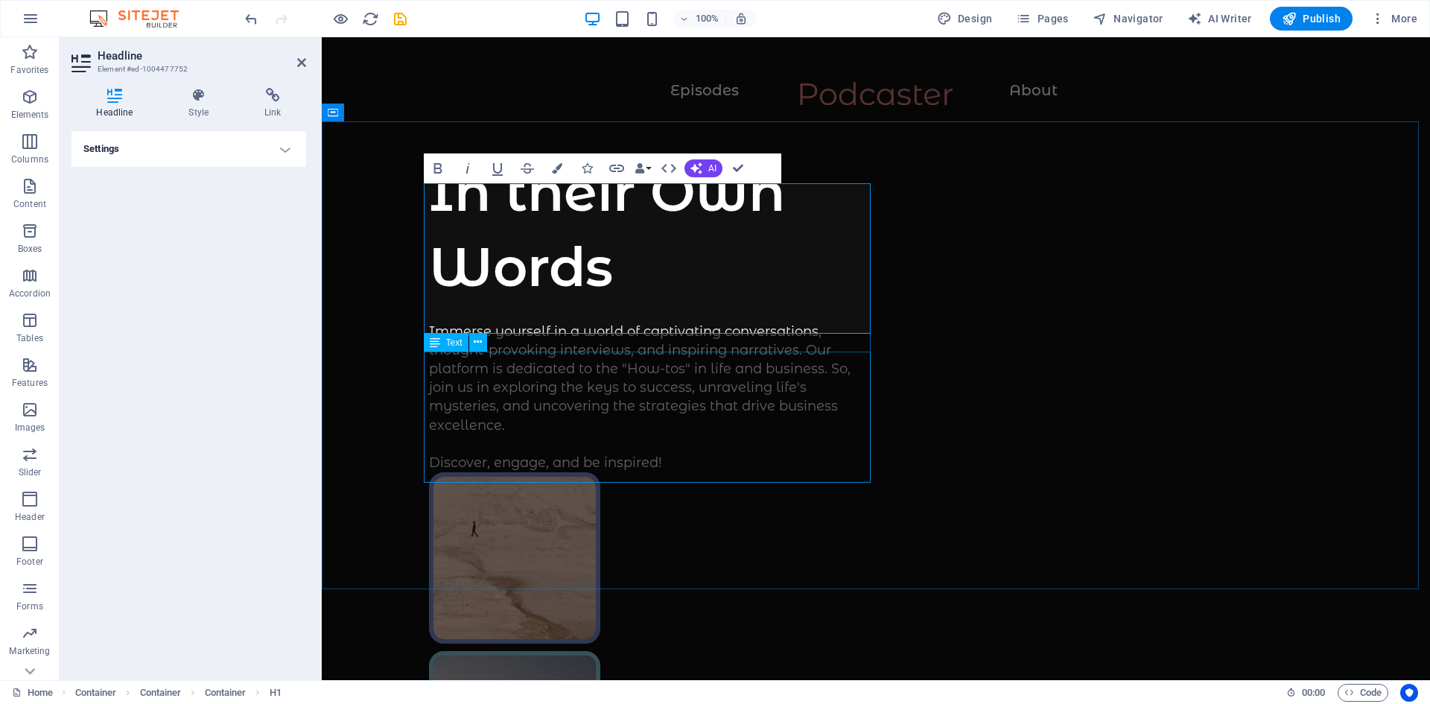
click at [696, 413] on div "Immerse yourself in a world of captivating conversations, thought-provoking int…" at bounding box center [652, 398] width 447 height 150
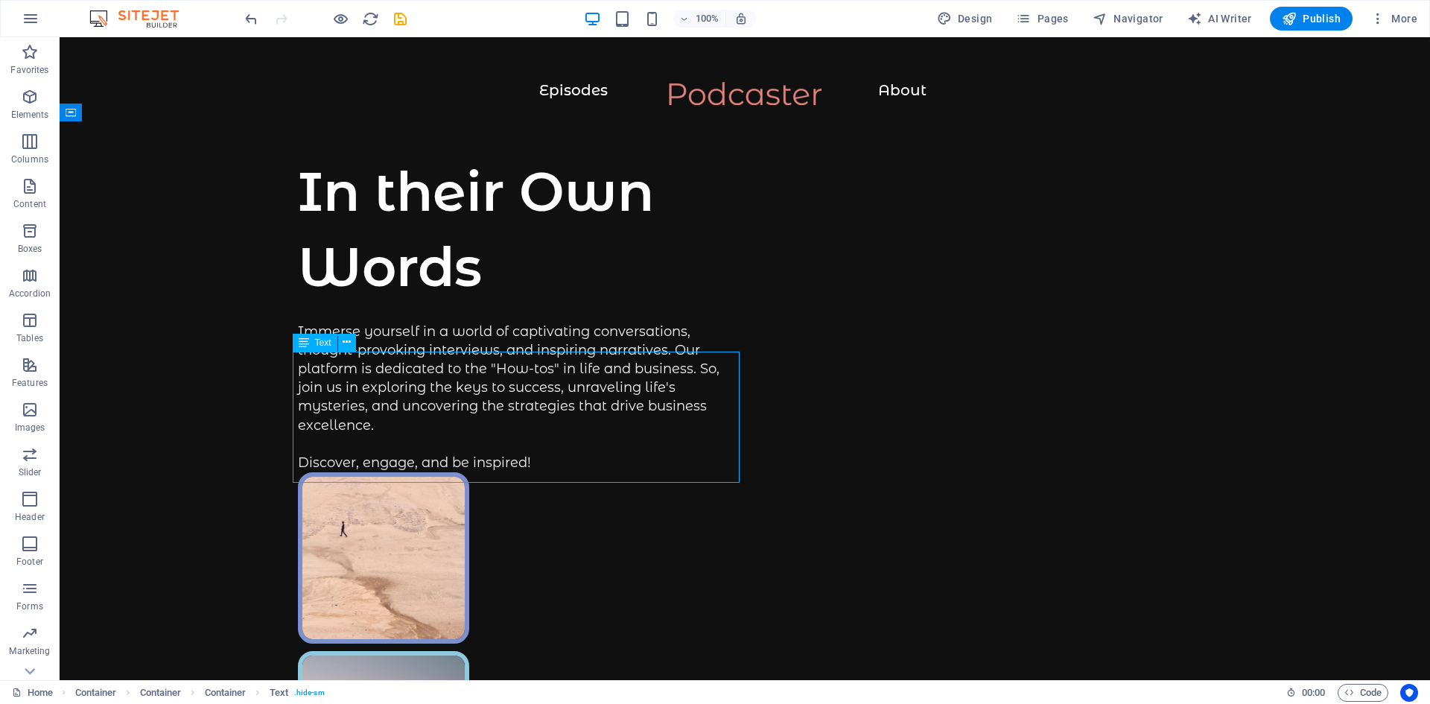
click at [677, 433] on div "Immerse yourself in a world of captivating conversations, thought-provoking int…" at bounding box center [521, 398] width 447 height 150
click at [702, 435] on div "Immerse yourself in a world of captivating conversations, thought-provoking int…" at bounding box center [521, 398] width 447 height 150
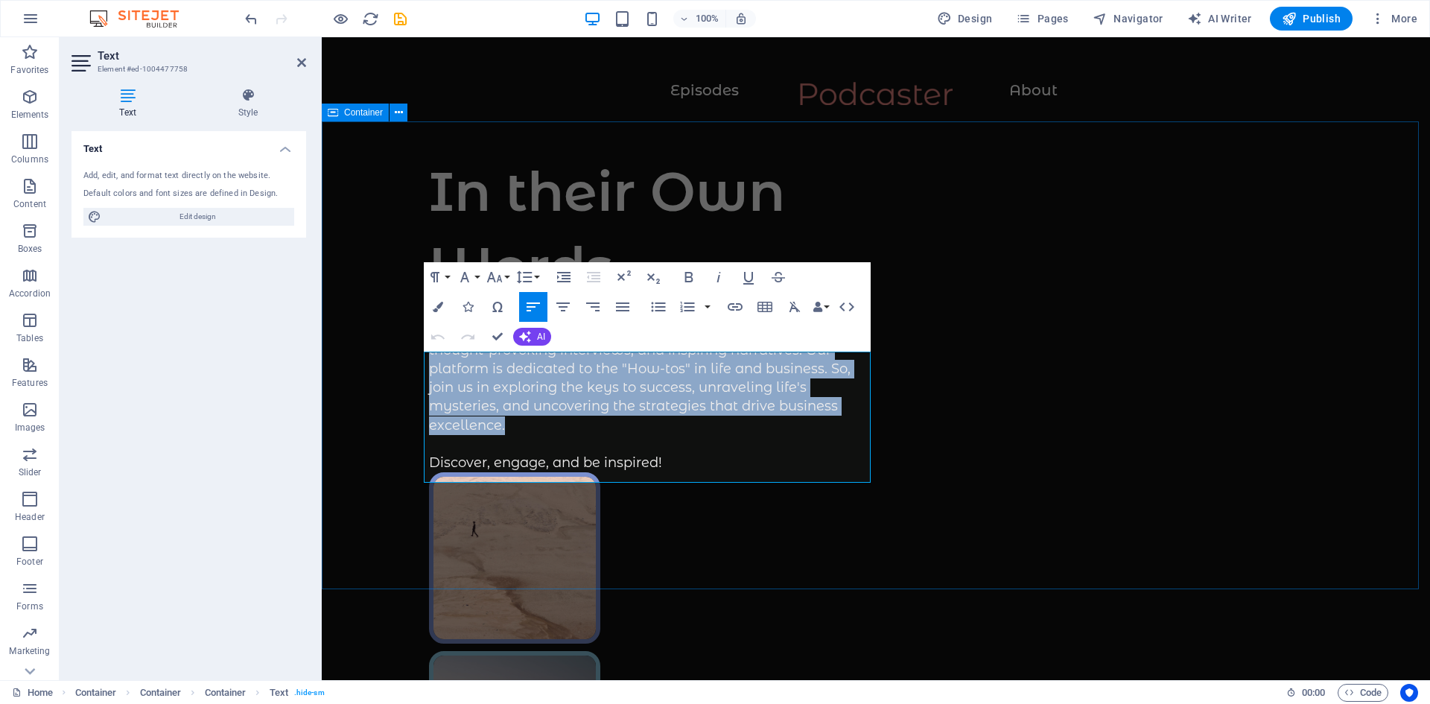
drag, startPoint x: 840, startPoint y: 441, endPoint x: 416, endPoint y: 361, distance: 432.0
click at [416, 361] on div "In their Own Words Immerse yourself in a world of captivating conversations, th…" at bounding box center [876, 689] width 1109 height 1136
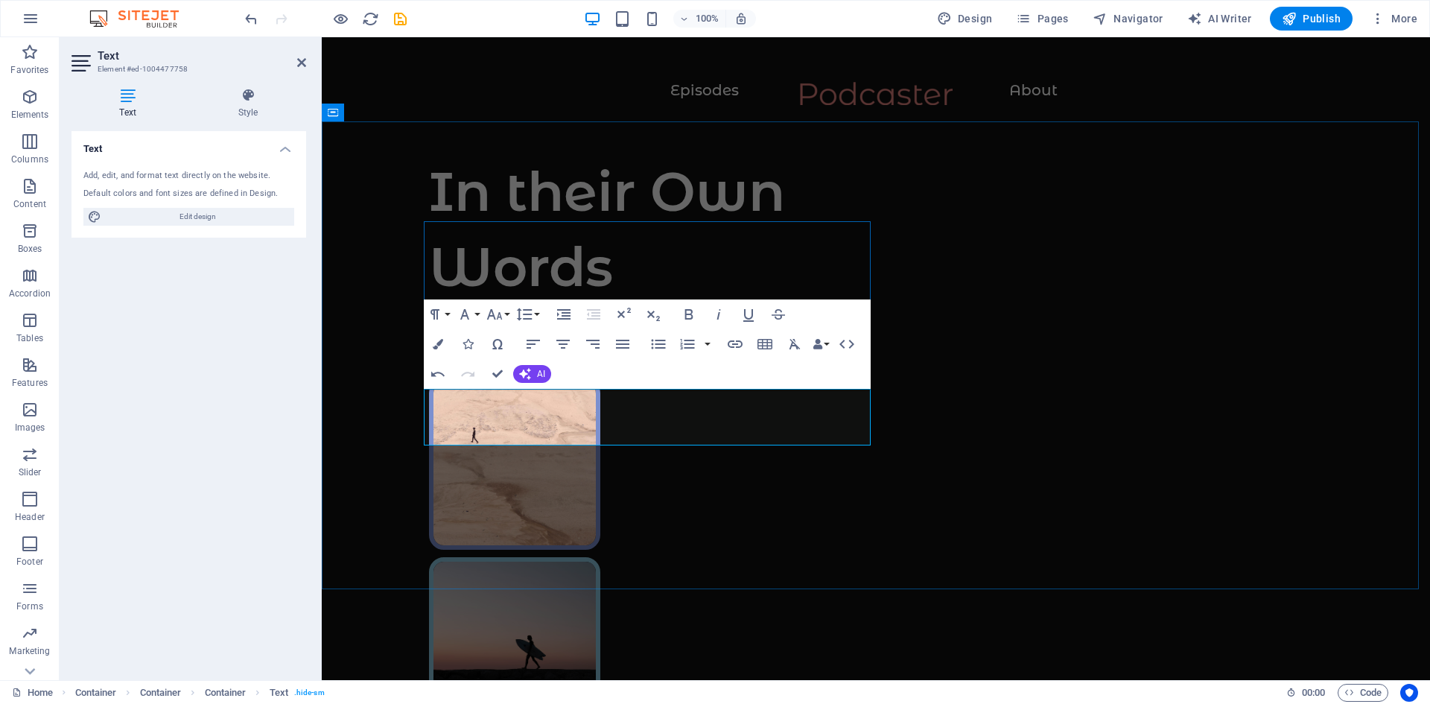
click at [446, 379] on p "Discover, engage, and be inspired!" at bounding box center [652, 351] width 447 height 57
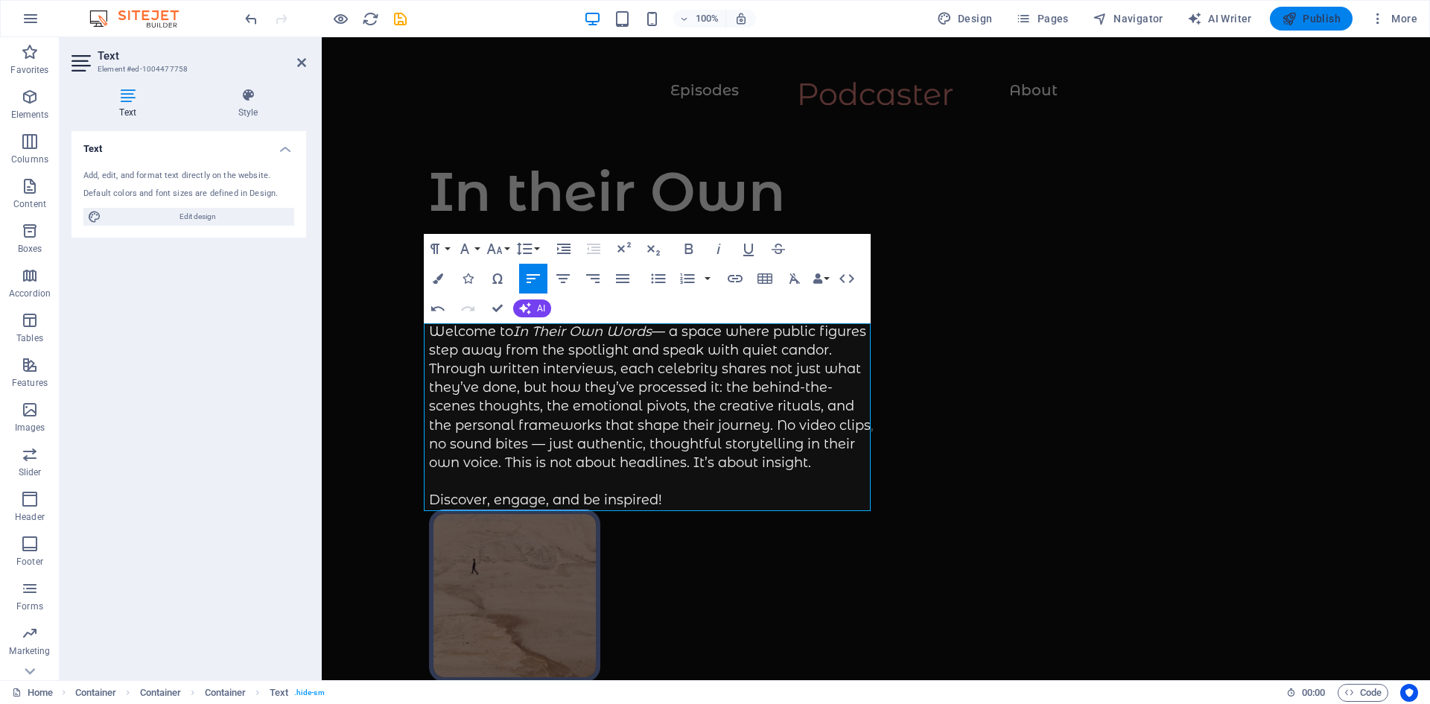
click at [1329, 13] on span "Publish" at bounding box center [1311, 18] width 59 height 15
checkbox input "false"
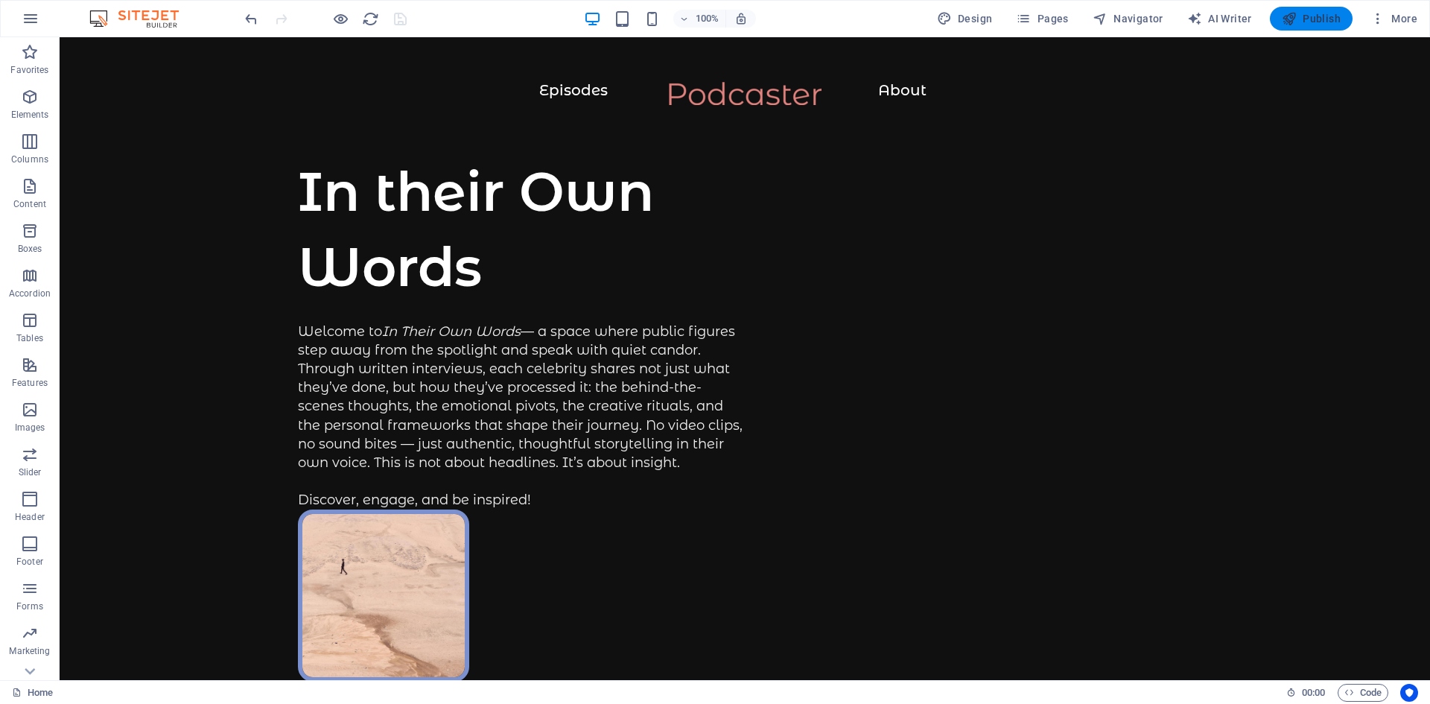
click at [1323, 20] on span "Publish" at bounding box center [1311, 18] width 59 height 15
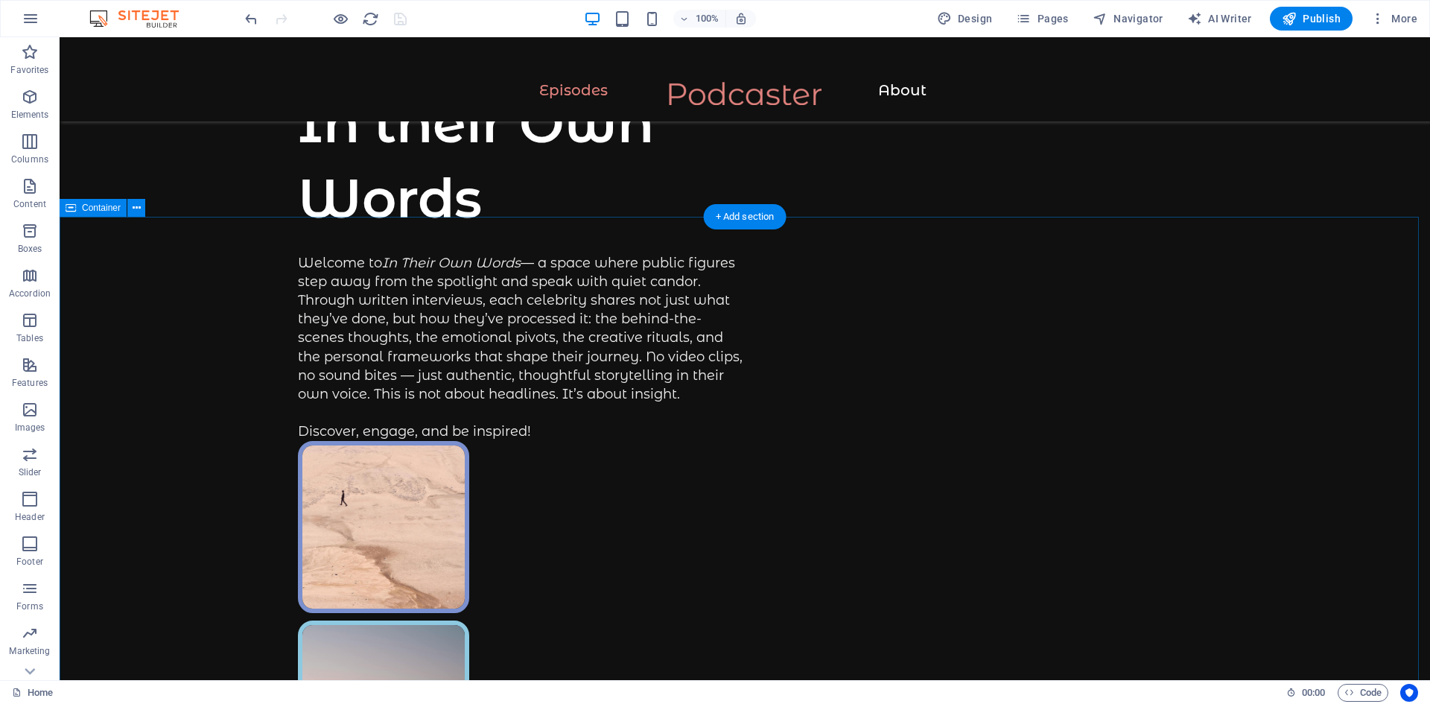
scroll to position [0, 0]
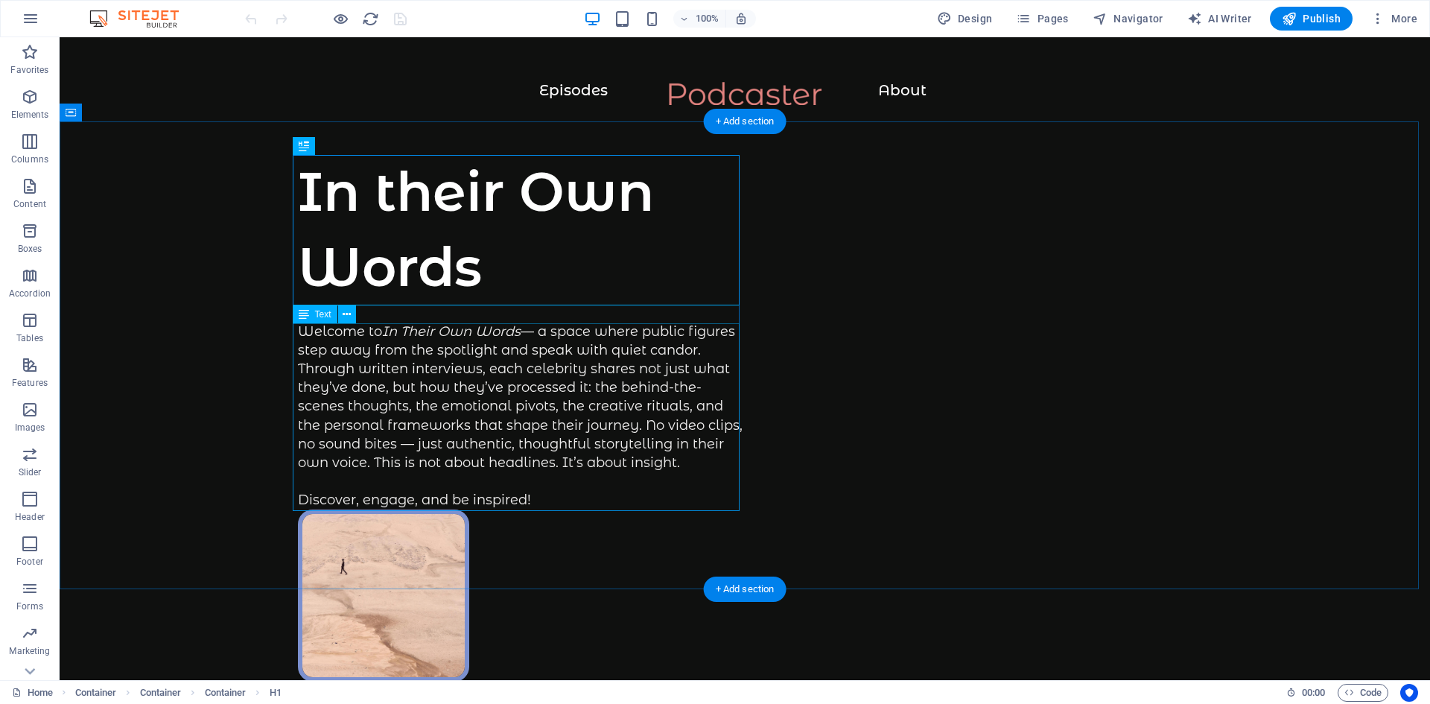
click at [406, 330] on div "Welcome to In Their Own Words — a space where public figures step away from the…" at bounding box center [521, 417] width 447 height 188
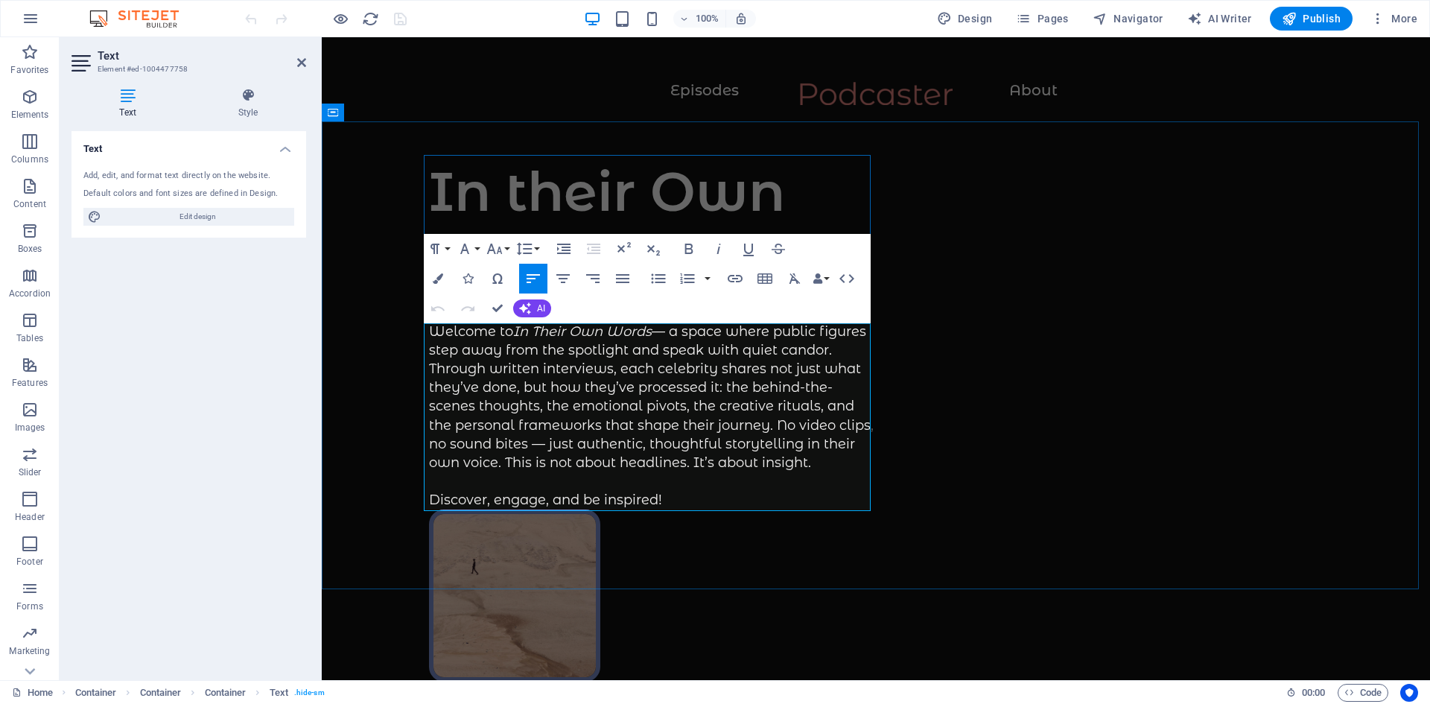
click at [650, 335] on p "Welcome to In Their Own Words — a space where public figures step away from the…" at bounding box center [652, 417] width 447 height 188
click at [1333, 19] on span "Publish" at bounding box center [1311, 18] width 59 height 15
checkbox input "false"
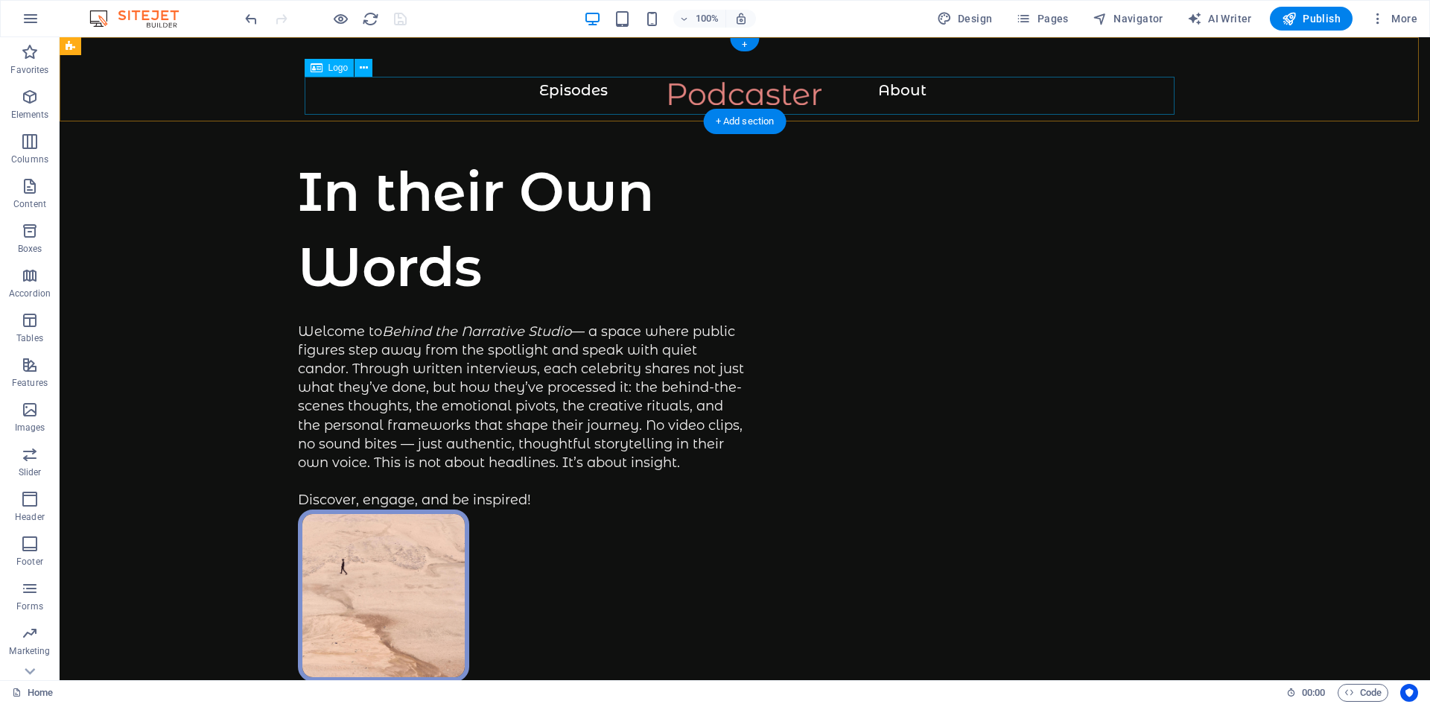
click at [707, 84] on div at bounding box center [744, 101] width 1311 height 38
select select "px"
click at [744, 91] on div at bounding box center [744, 101] width 1311 height 38
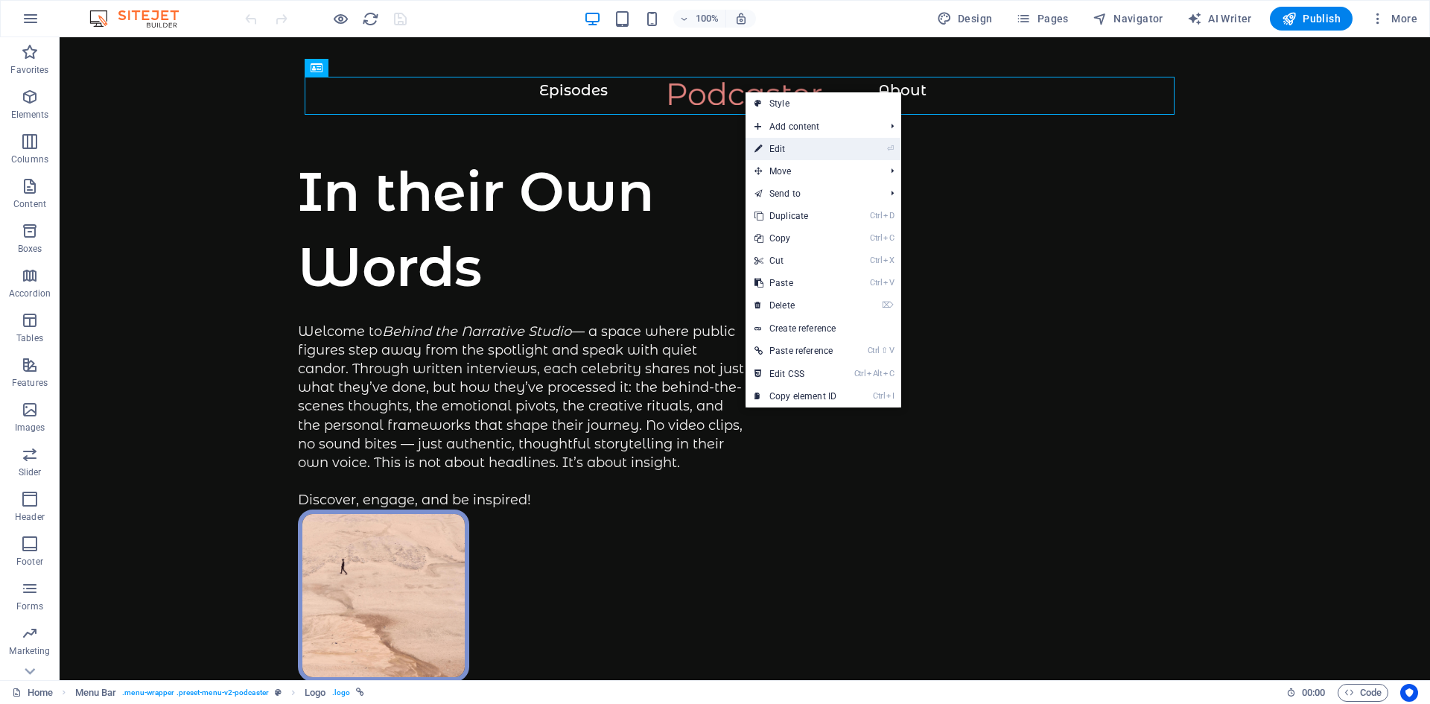
click at [771, 147] on link "⏎ Edit" at bounding box center [796, 149] width 100 height 22
select select "px"
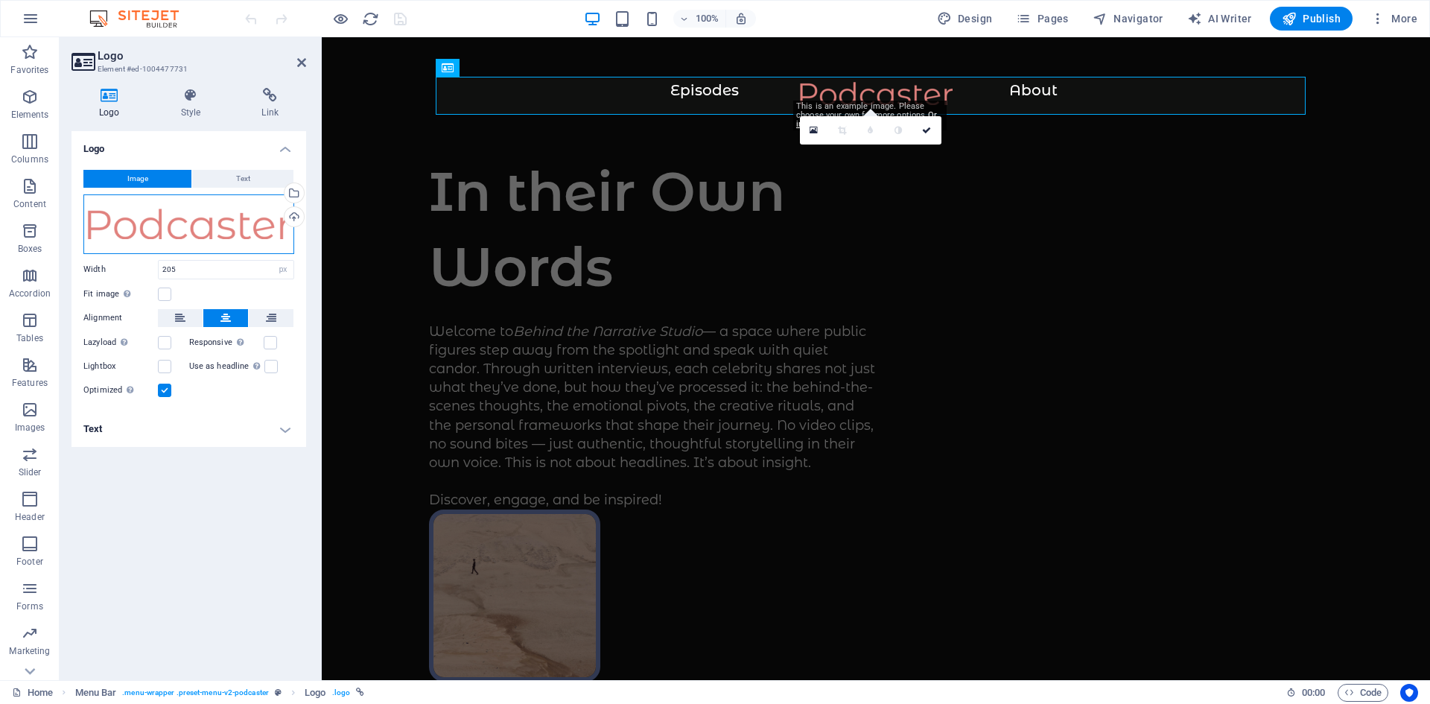
click at [204, 229] on div "Drag files here, click to choose files or select files from Files or our free s…" at bounding box center [188, 224] width 211 height 60
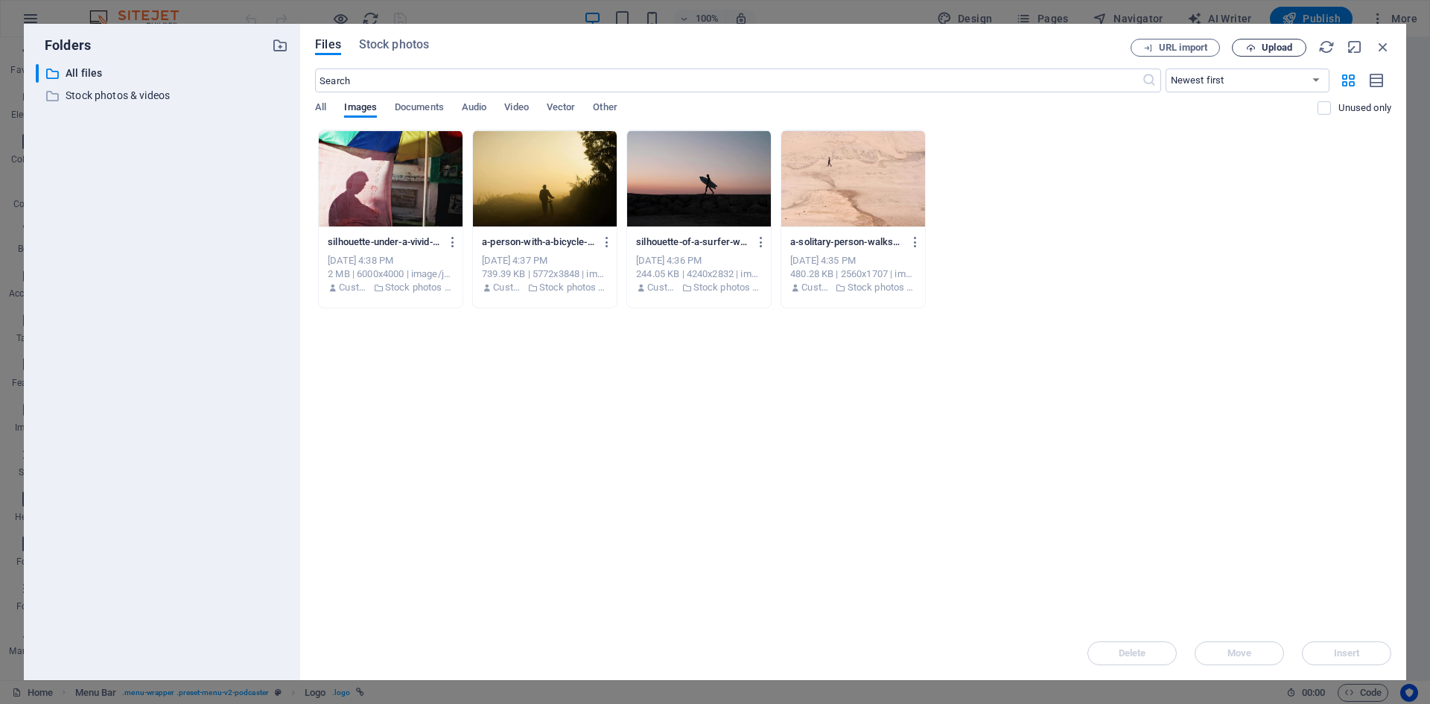
click at [1276, 45] on span "Upload" at bounding box center [1277, 47] width 31 height 9
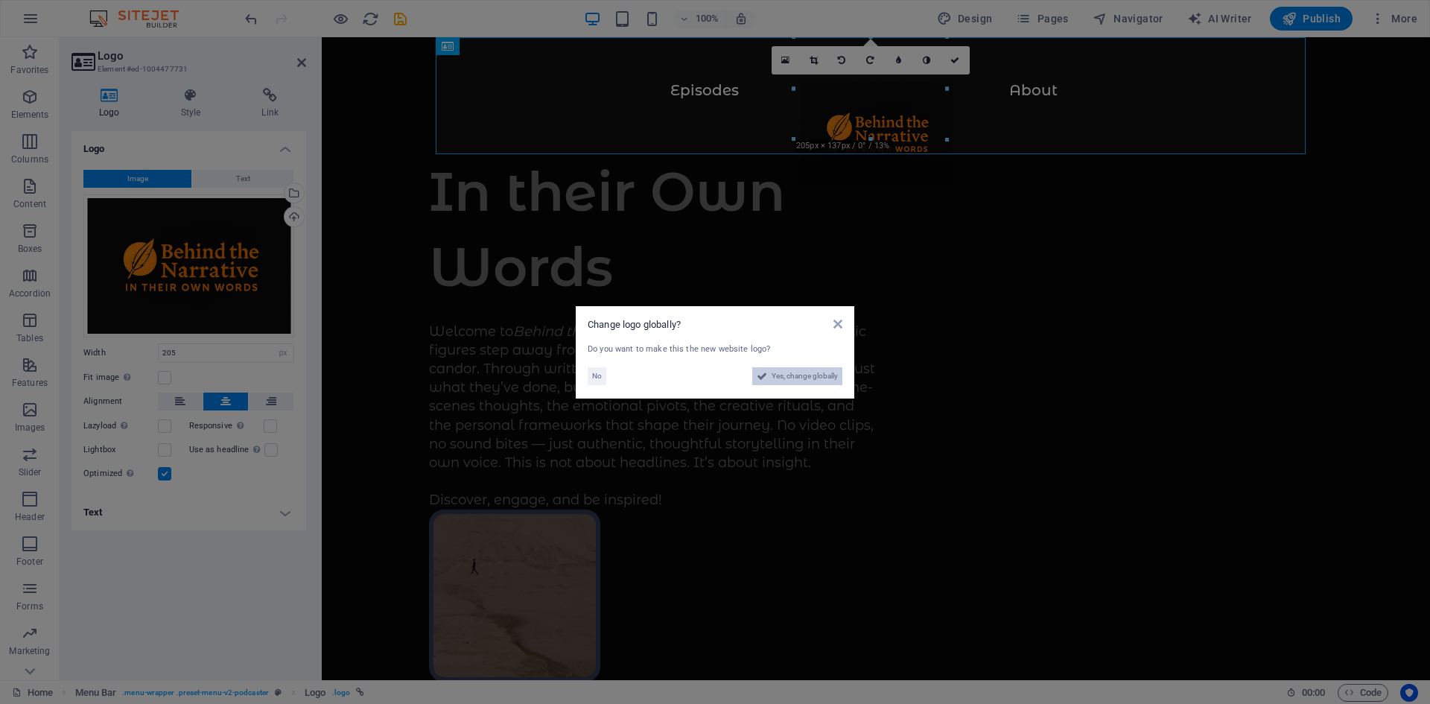
click at [827, 373] on span "Yes, change globally" at bounding box center [805, 376] width 66 height 18
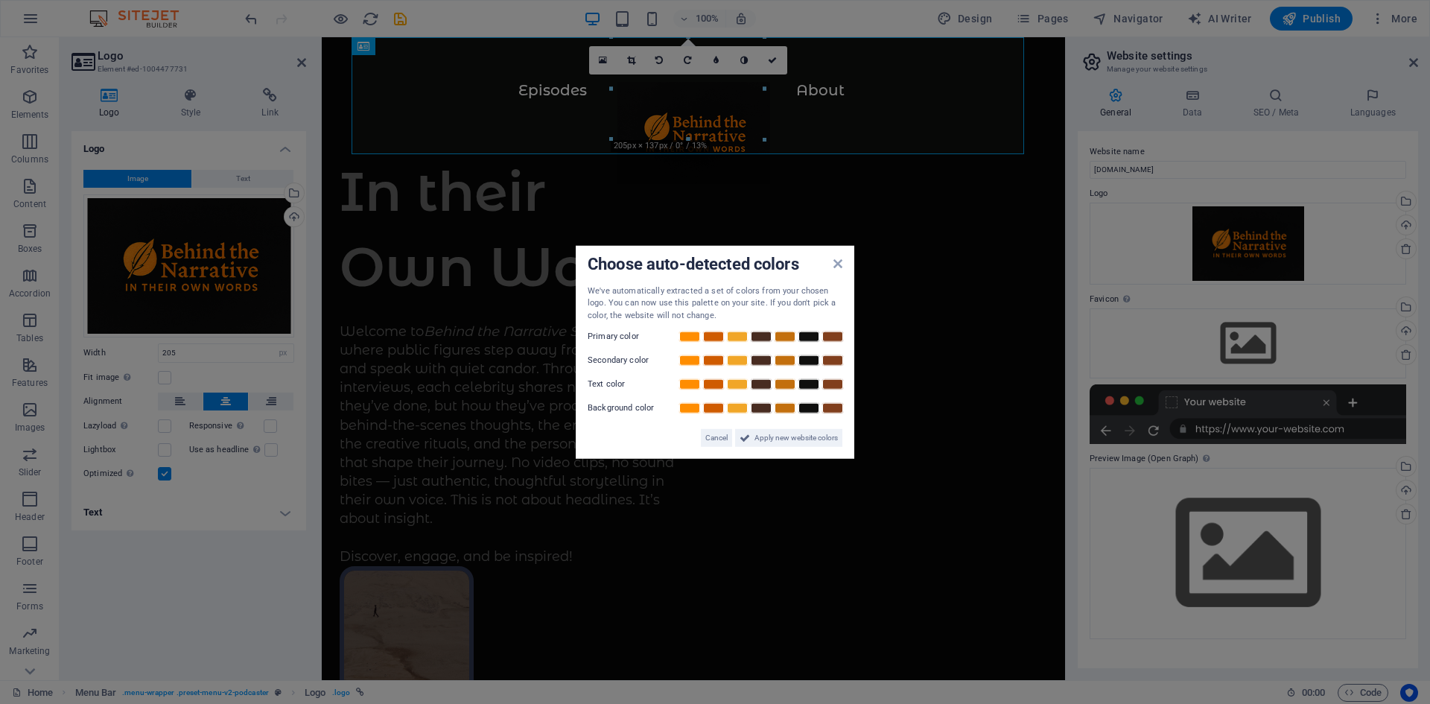
click at [824, 115] on aside "Choose auto-detected colors We've automatically extracted a set of colors from …" at bounding box center [715, 352] width 1430 height 704
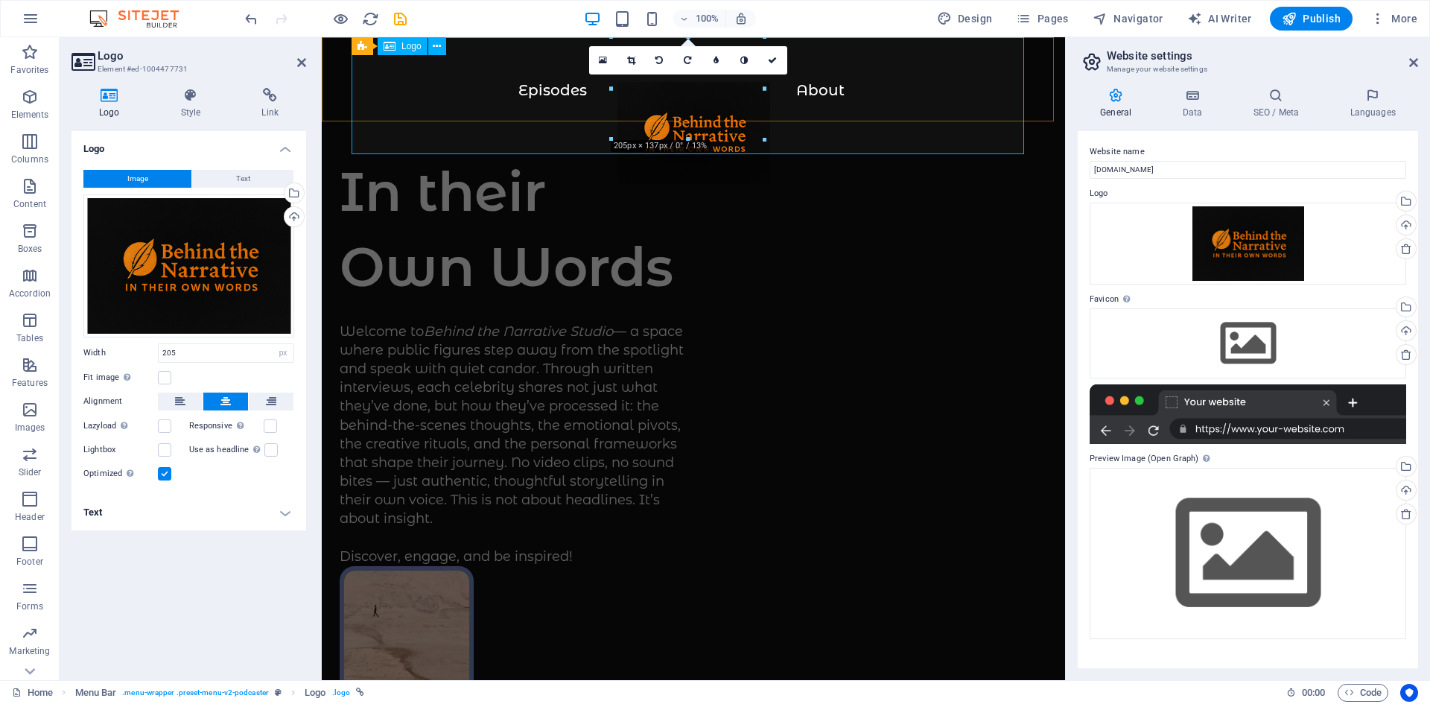
click at [899, 82] on div at bounding box center [694, 140] width 684 height 117
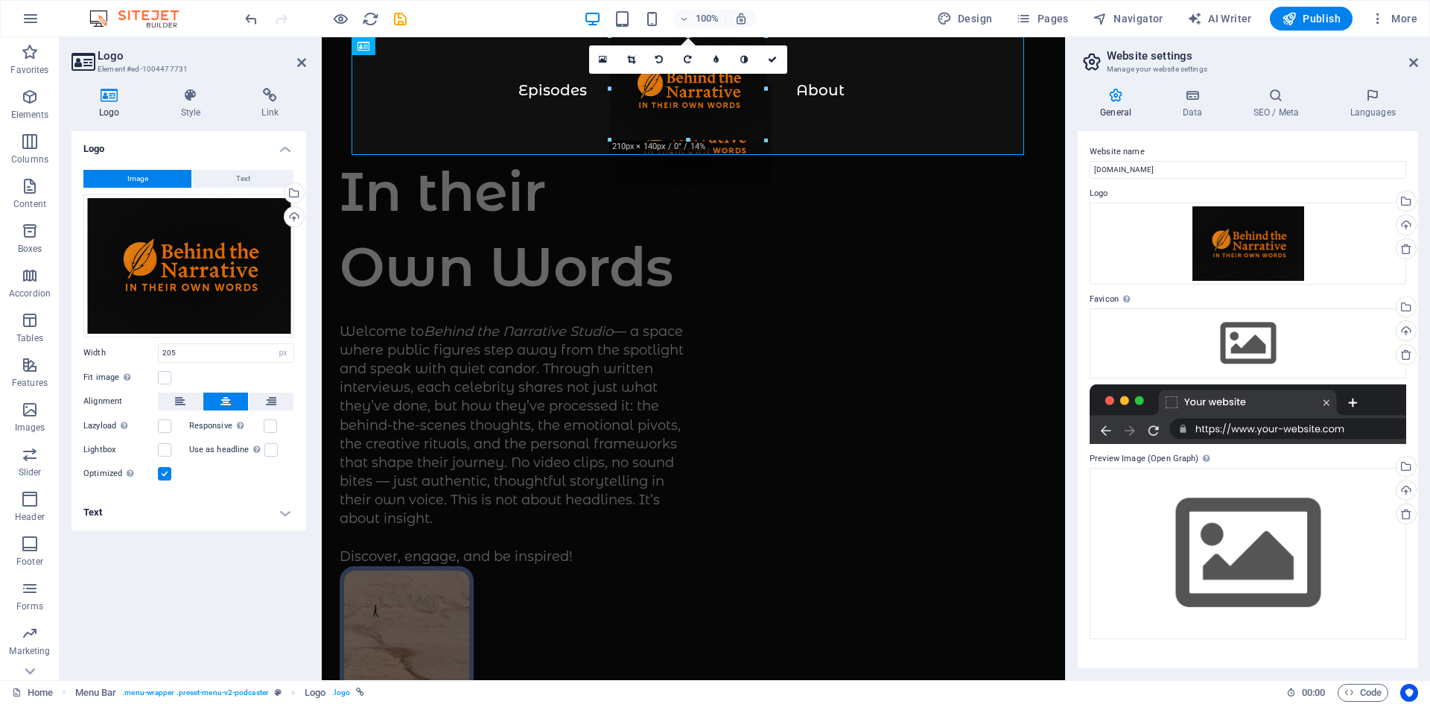
type input "210"
click at [1328, 19] on span "Publish" at bounding box center [1311, 18] width 59 height 15
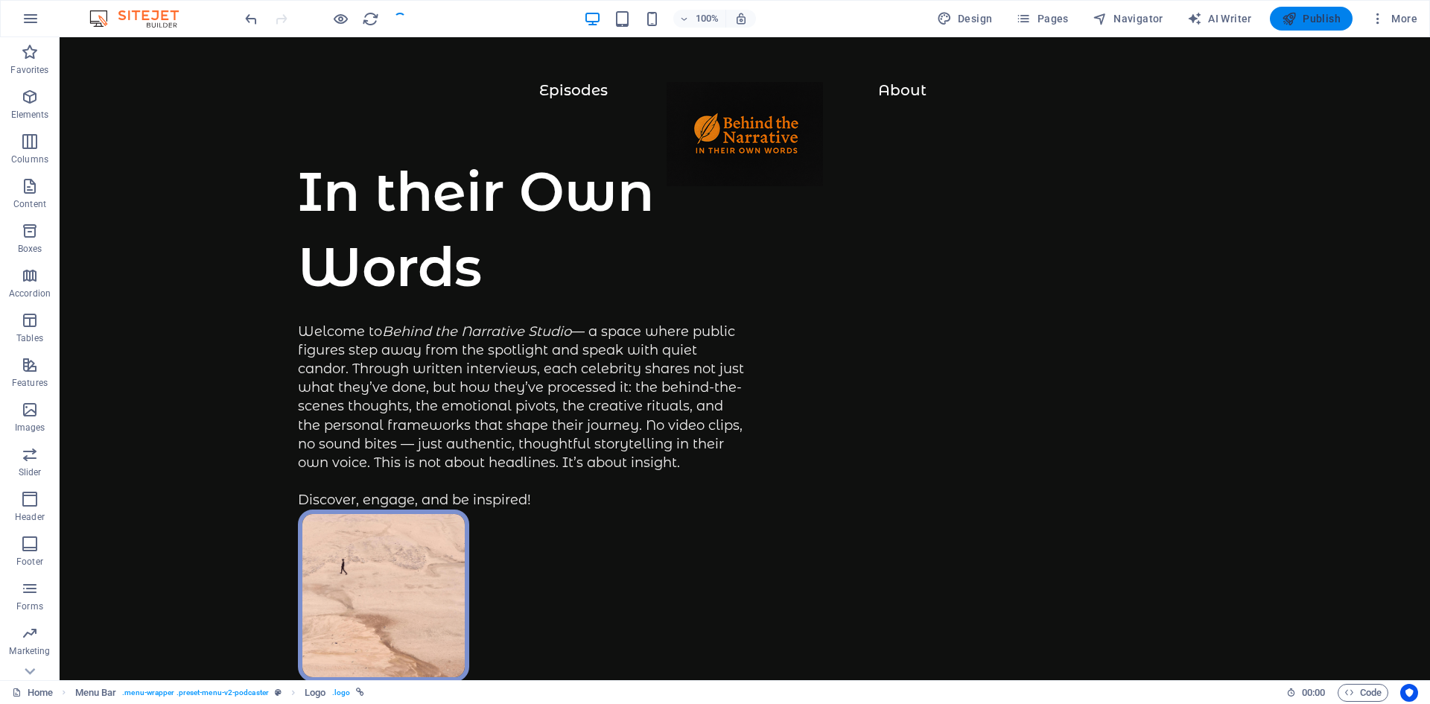
checkbox input "false"
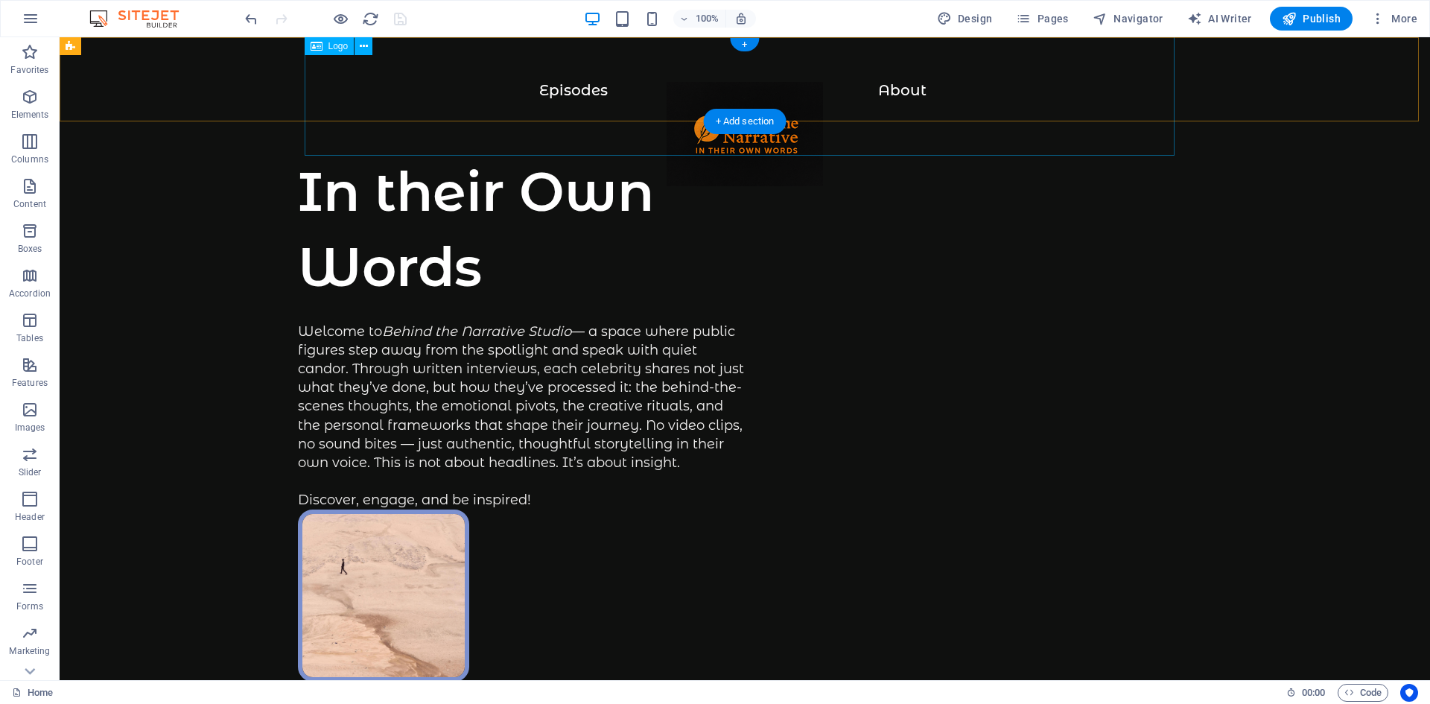
click at [579, 86] on div at bounding box center [744, 141] width 1311 height 119
select select "px"
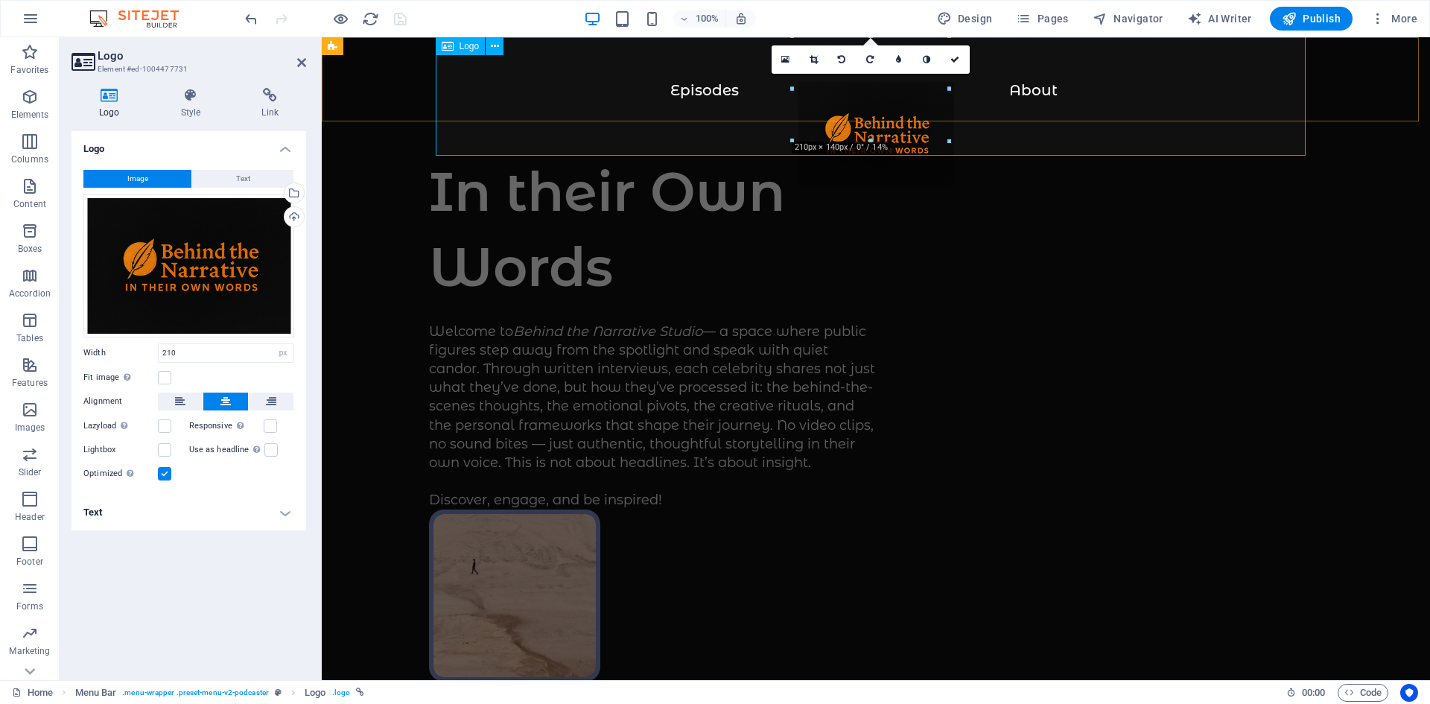
click at [690, 86] on div at bounding box center [876, 141] width 1049 height 119
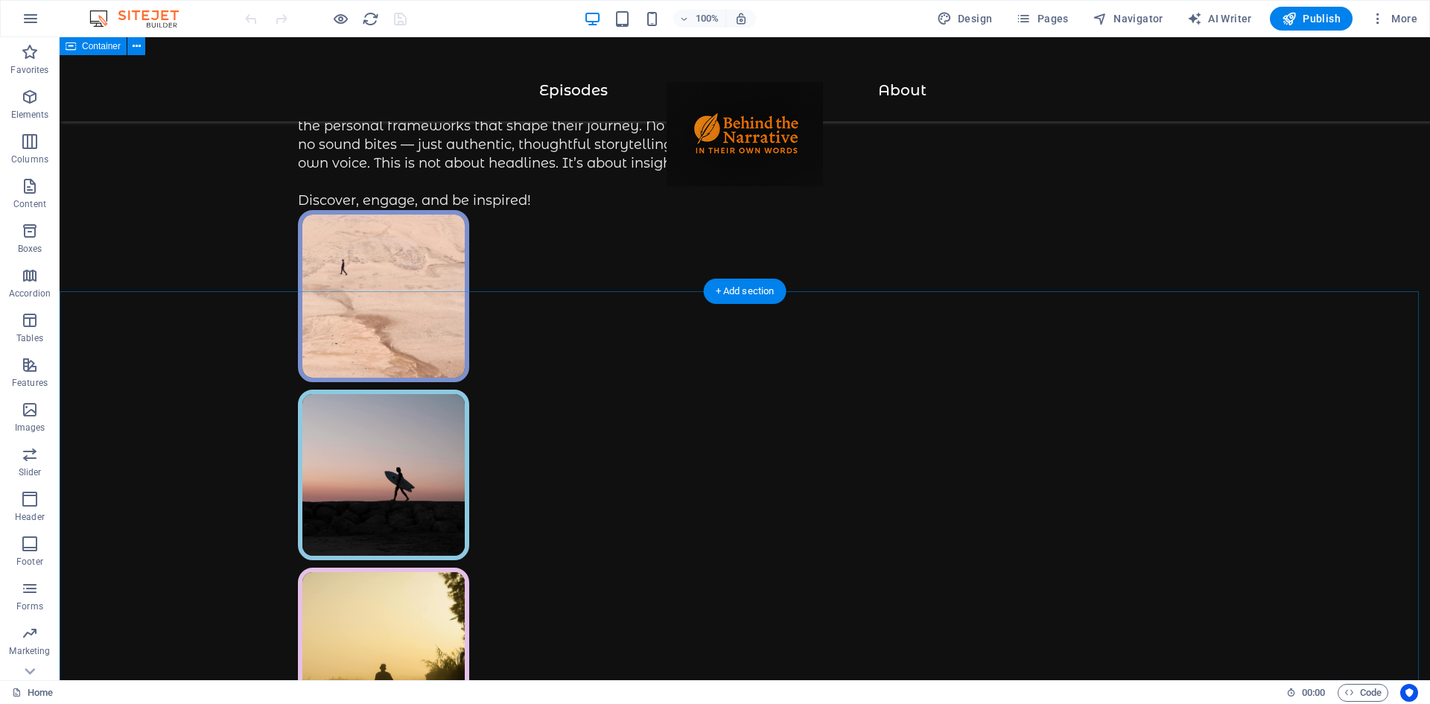
scroll to position [298, 0]
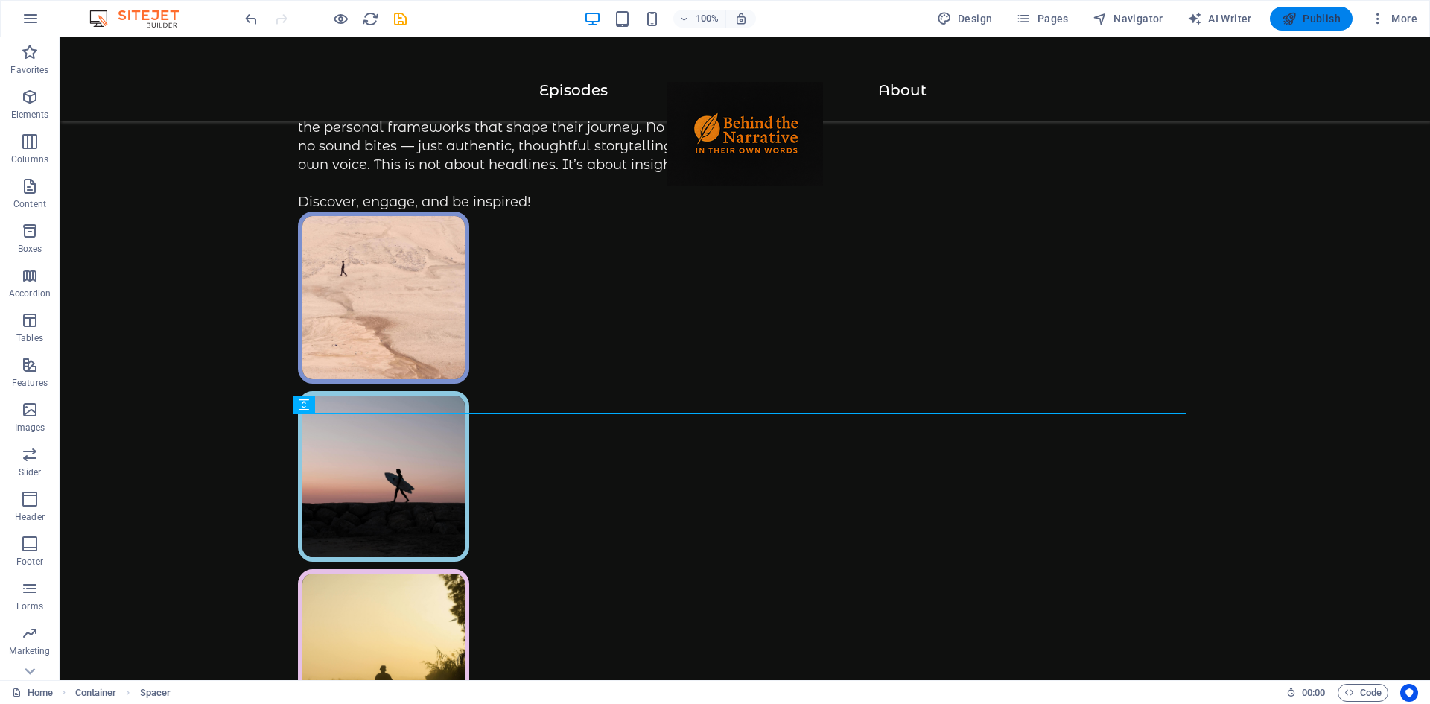
click at [1323, 13] on span "Publish" at bounding box center [1311, 18] width 59 height 15
checkbox input "false"
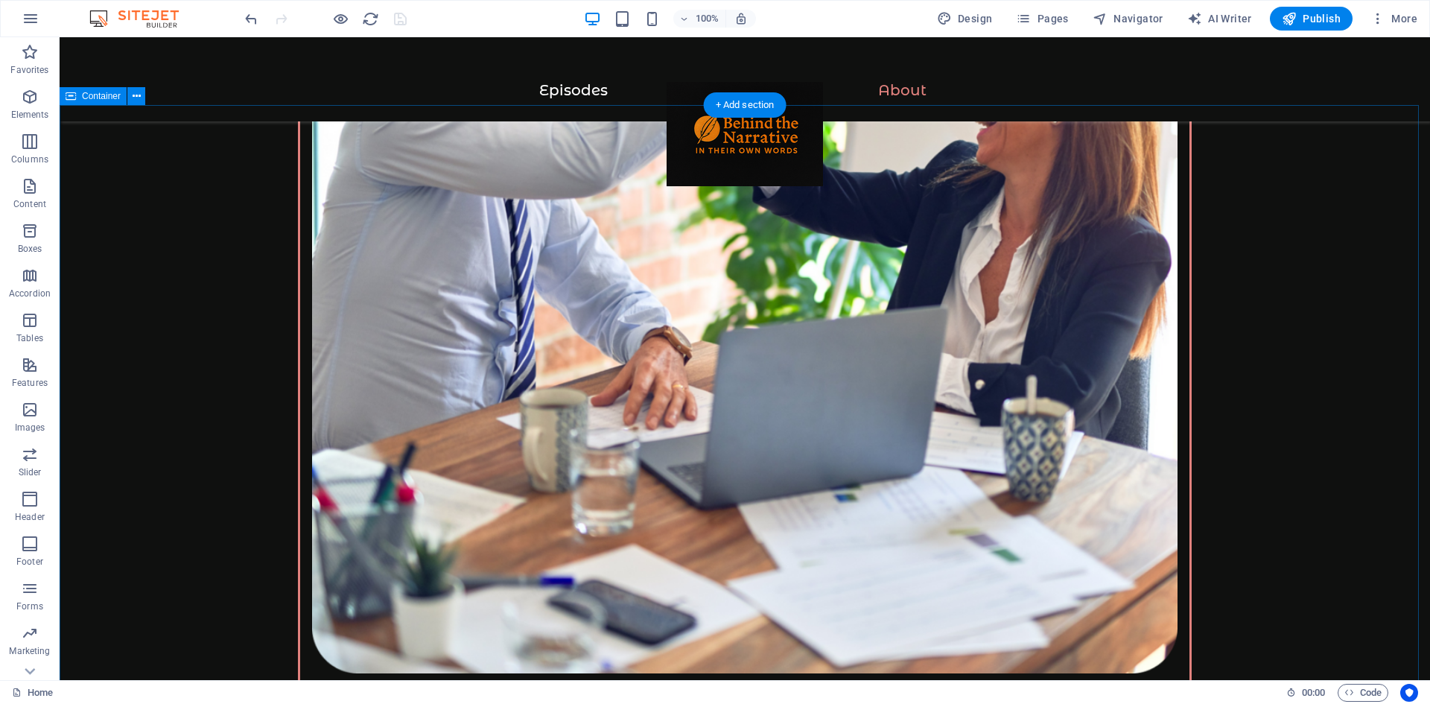
scroll to position [3352, 0]
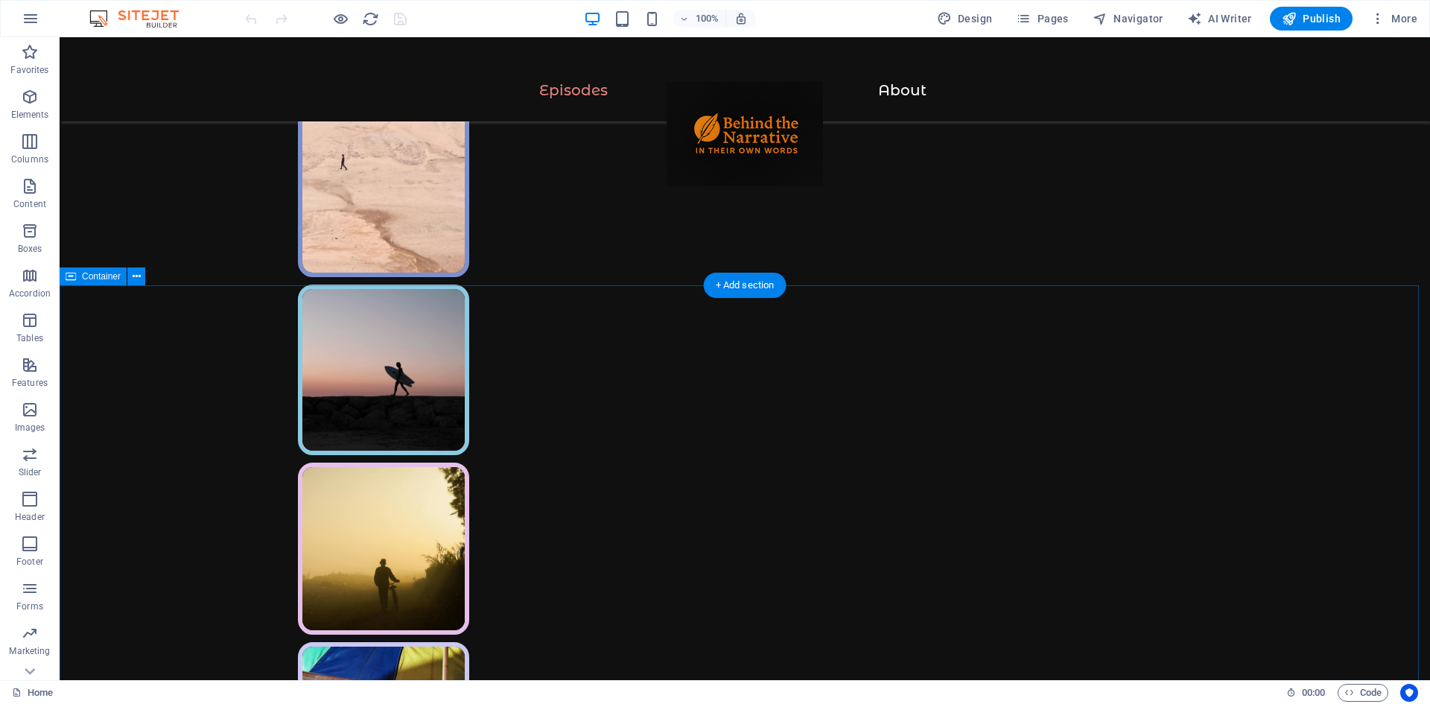
scroll to position [298, 0]
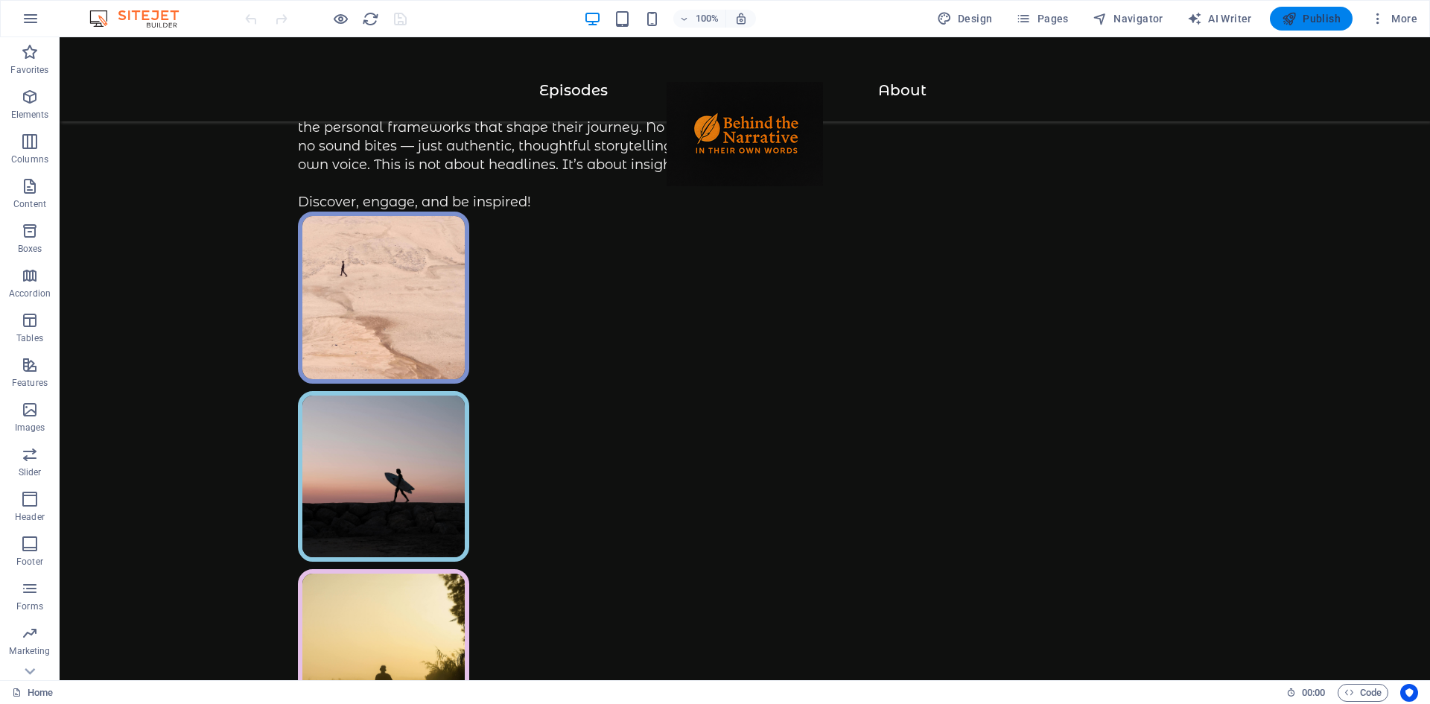
click at [1321, 19] on span "Publish" at bounding box center [1311, 18] width 59 height 15
click at [1316, 23] on span "Publish" at bounding box center [1311, 18] width 59 height 15
